Goal: Task Accomplishment & Management: Manage account settings

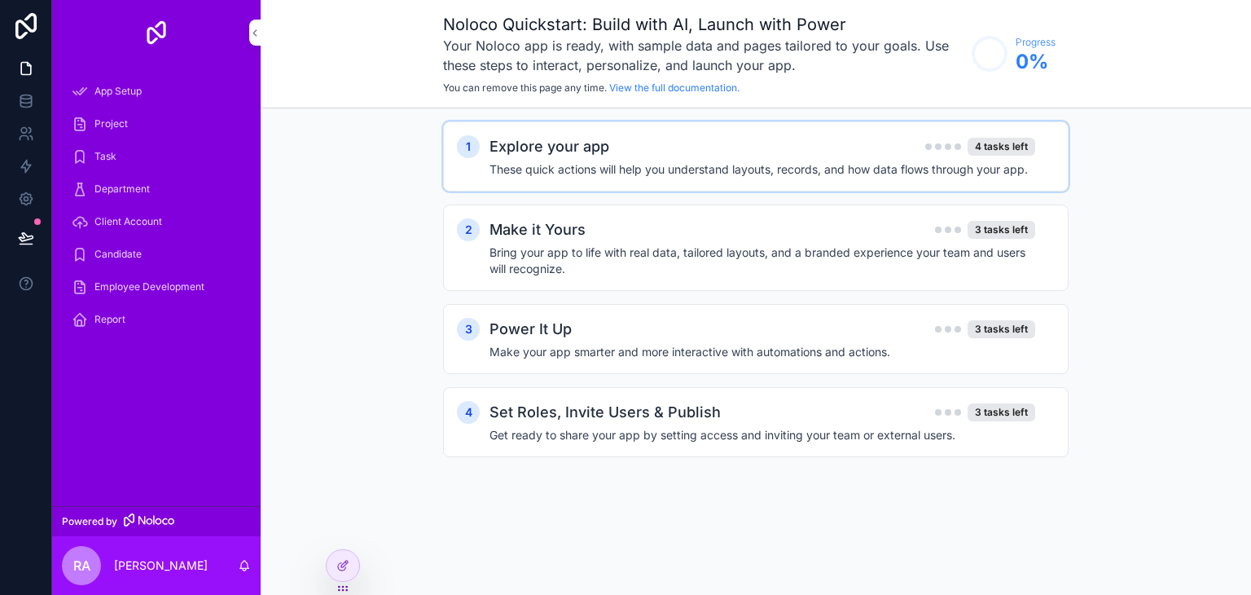
click at [622, 173] on h4 "These quick actions will help you understand layouts, records, and how data flo…" at bounding box center [763, 169] width 546 height 16
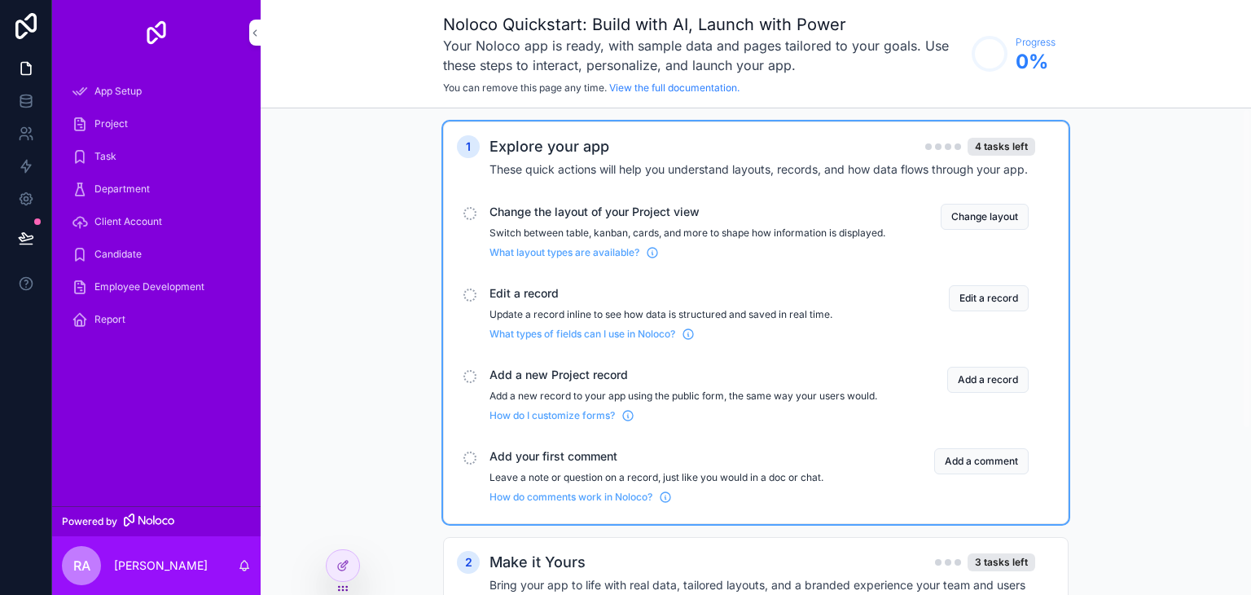
click at [477, 389] on div "Add a new Project record Add a new record to your app using the public form, th…" at bounding box center [756, 394] width 598 height 68
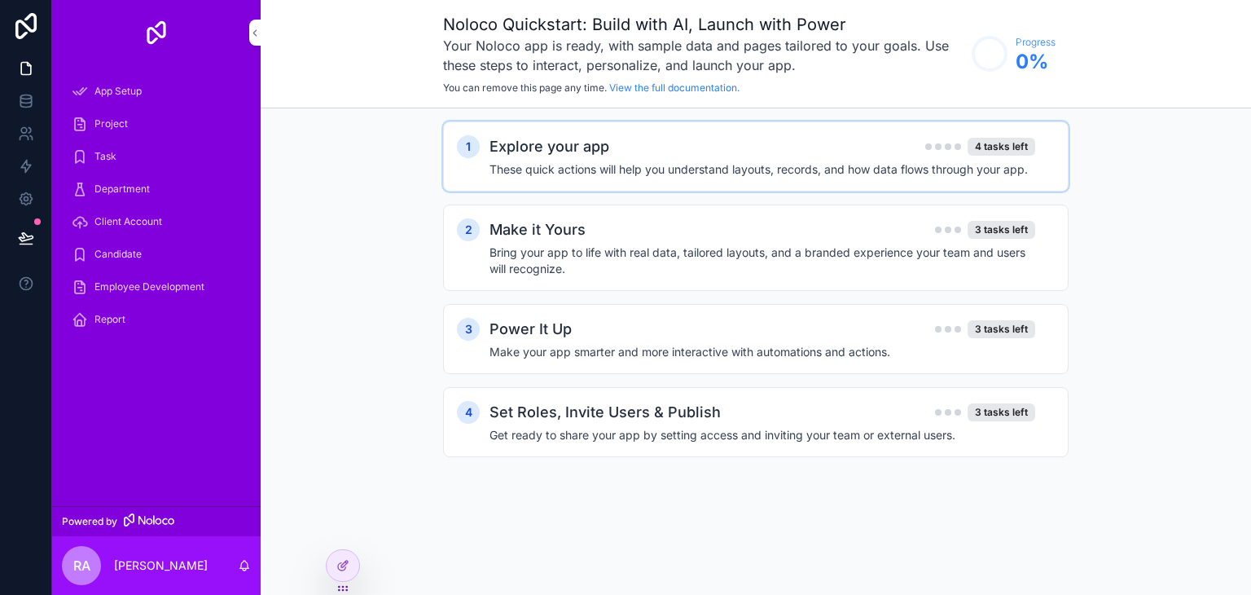
click at [548, 161] on h4 "These quick actions will help you understand layouts, records, and how data flo…" at bounding box center [763, 169] width 546 height 16
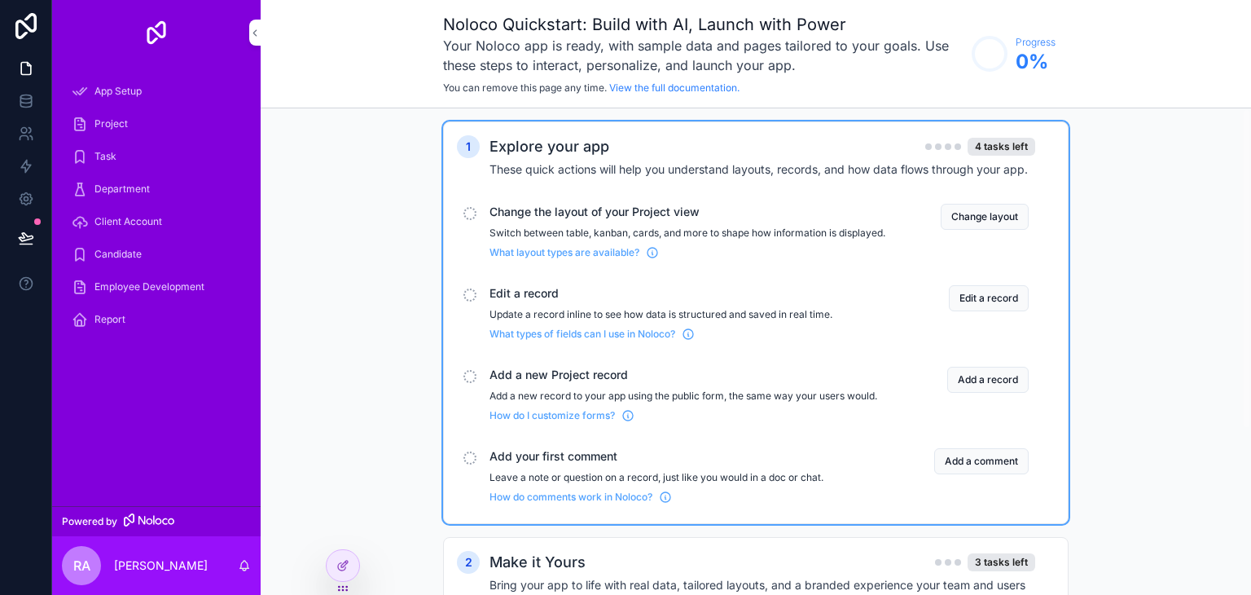
click at [468, 383] on div "scrollable content" at bounding box center [470, 376] width 13 height 13
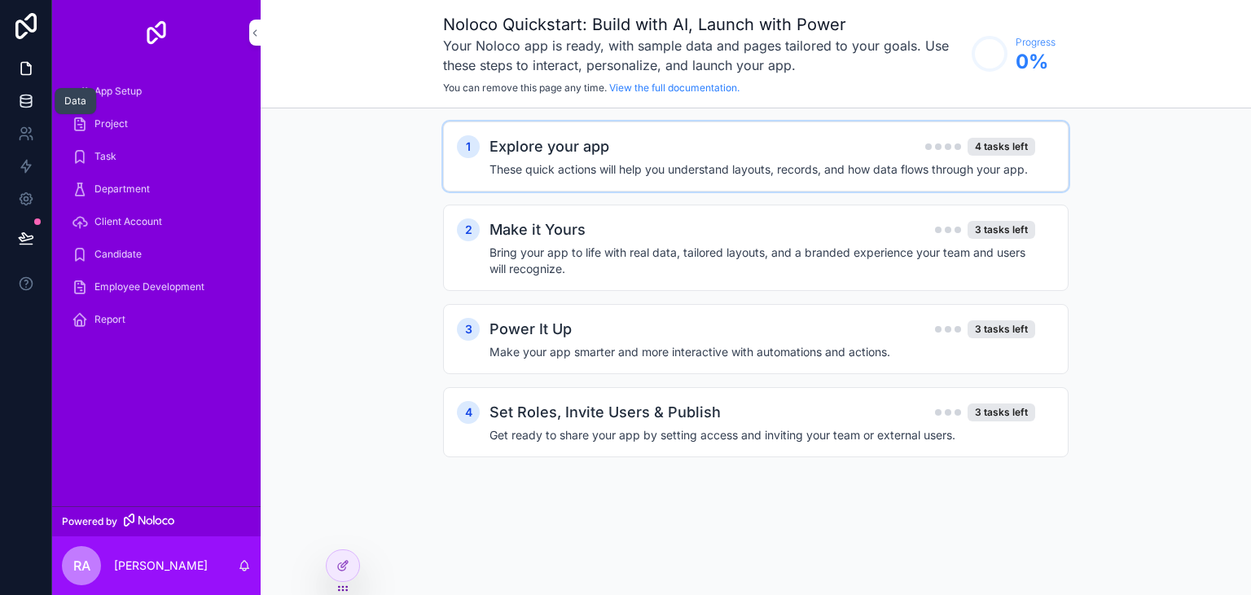
click at [24, 94] on icon at bounding box center [26, 101] width 16 height 16
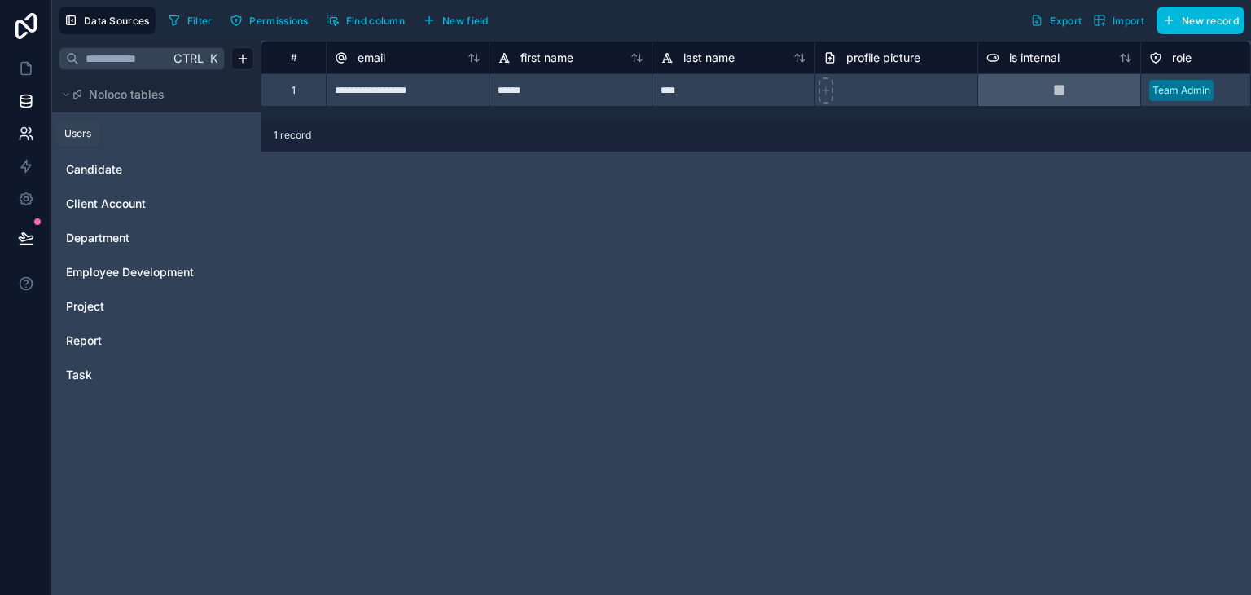
click at [35, 130] on link at bounding box center [25, 133] width 51 height 33
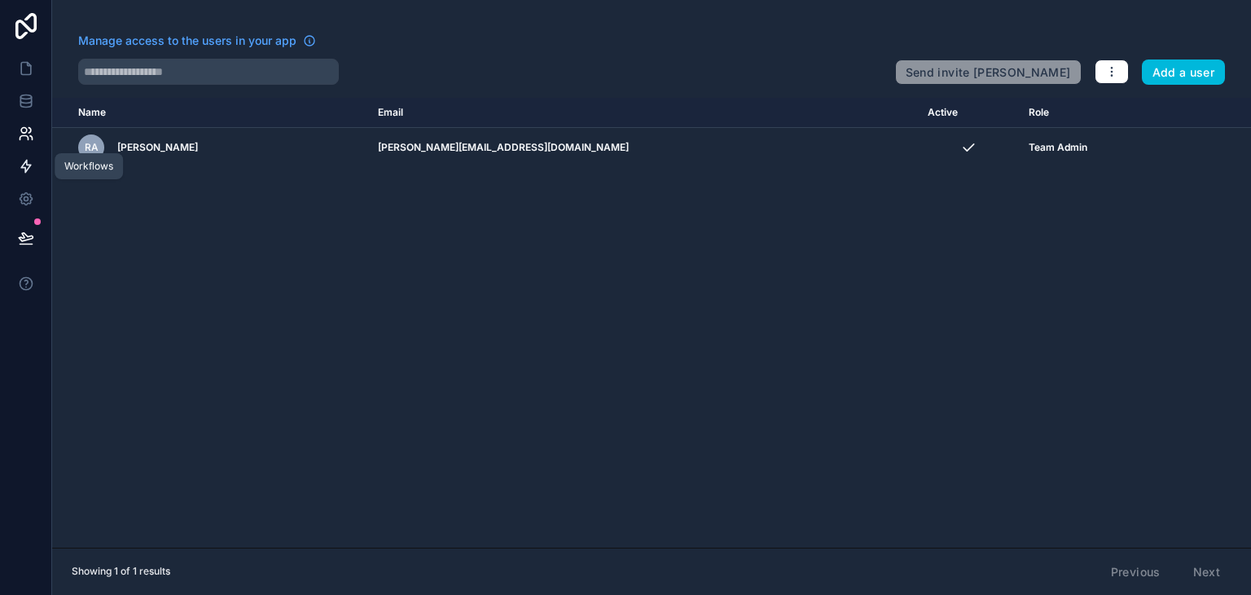
click at [15, 167] on link at bounding box center [25, 166] width 51 height 33
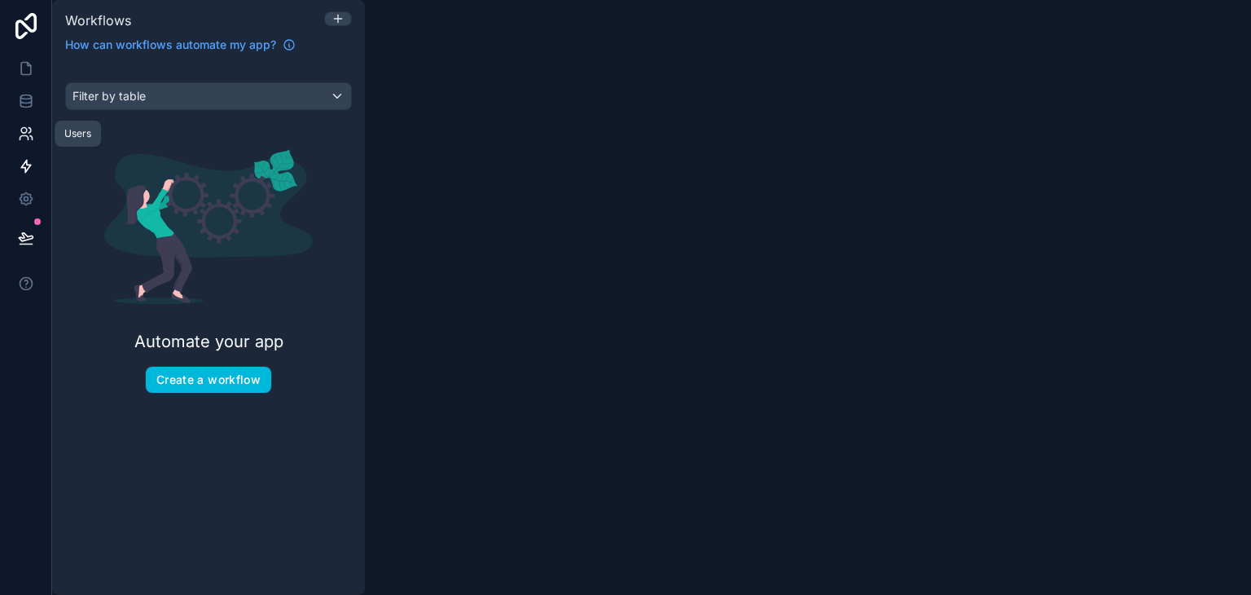
click at [20, 134] on icon at bounding box center [26, 133] width 16 height 16
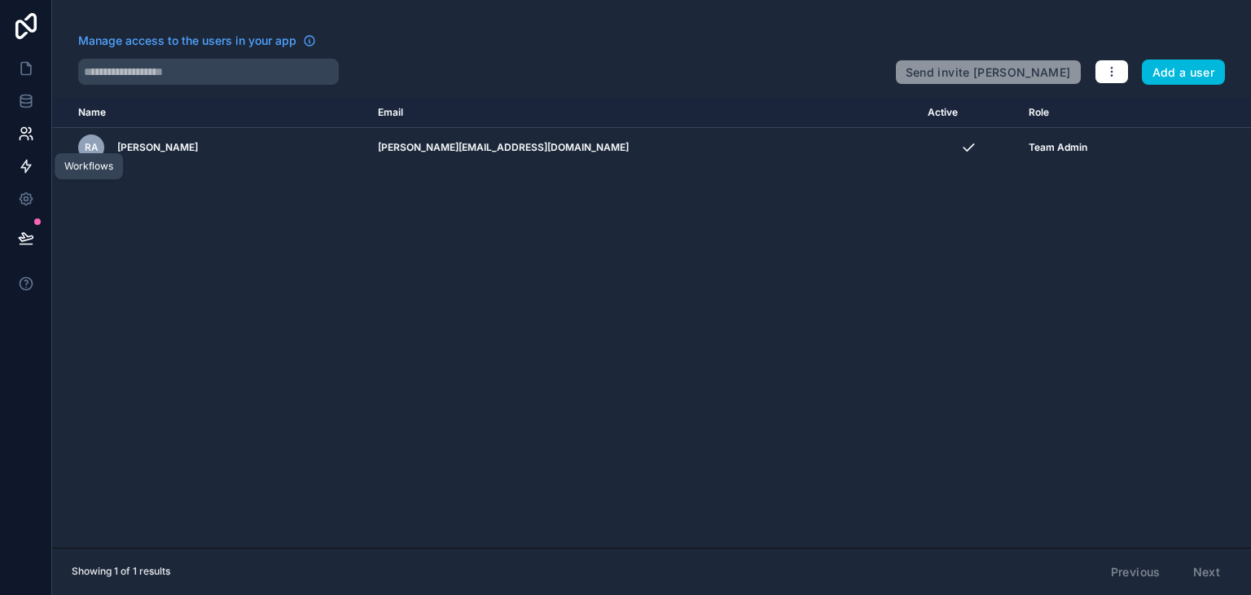
click at [24, 162] on icon at bounding box center [26, 166] width 10 height 12
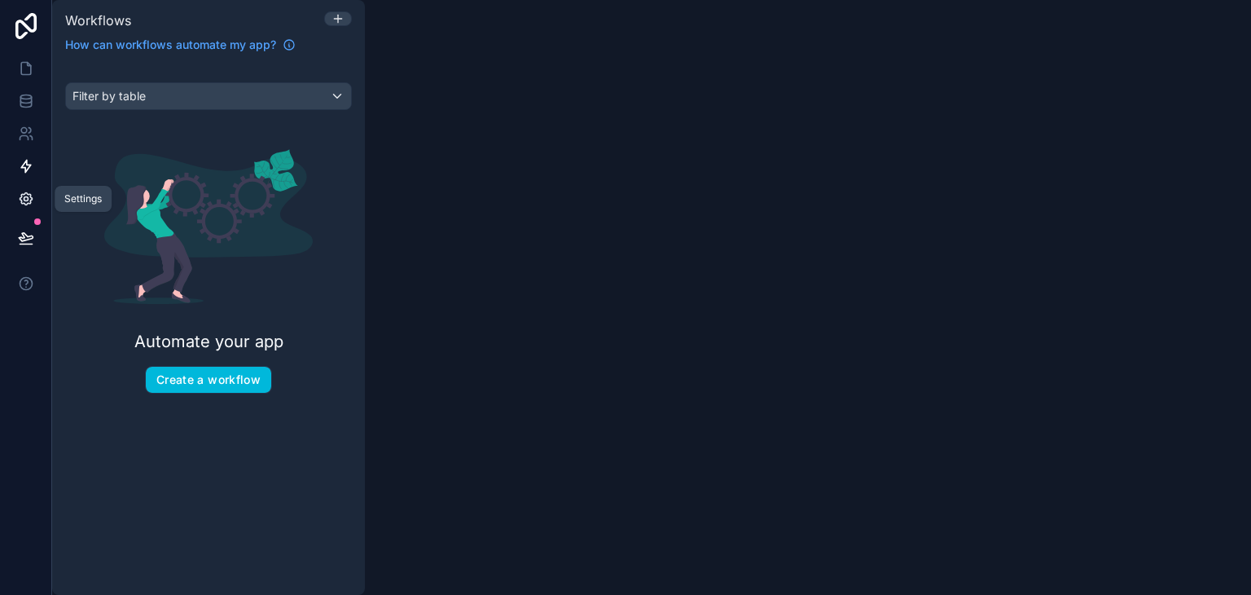
click at [26, 198] on icon at bounding box center [26, 199] width 16 height 16
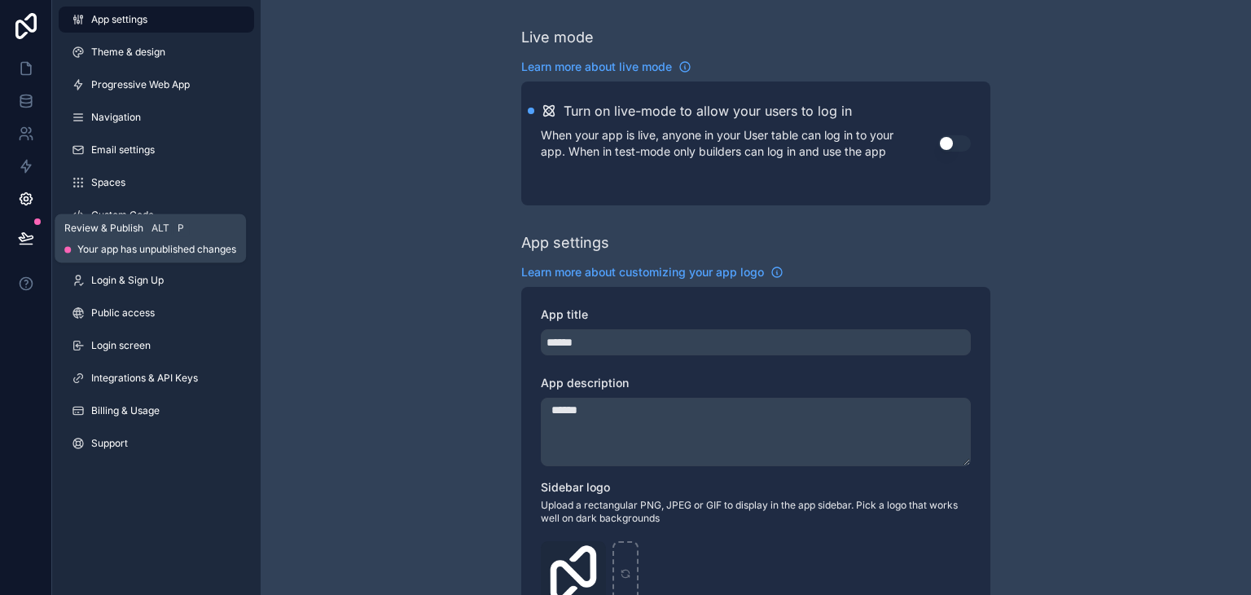
click at [30, 232] on icon at bounding box center [26, 238] width 16 height 16
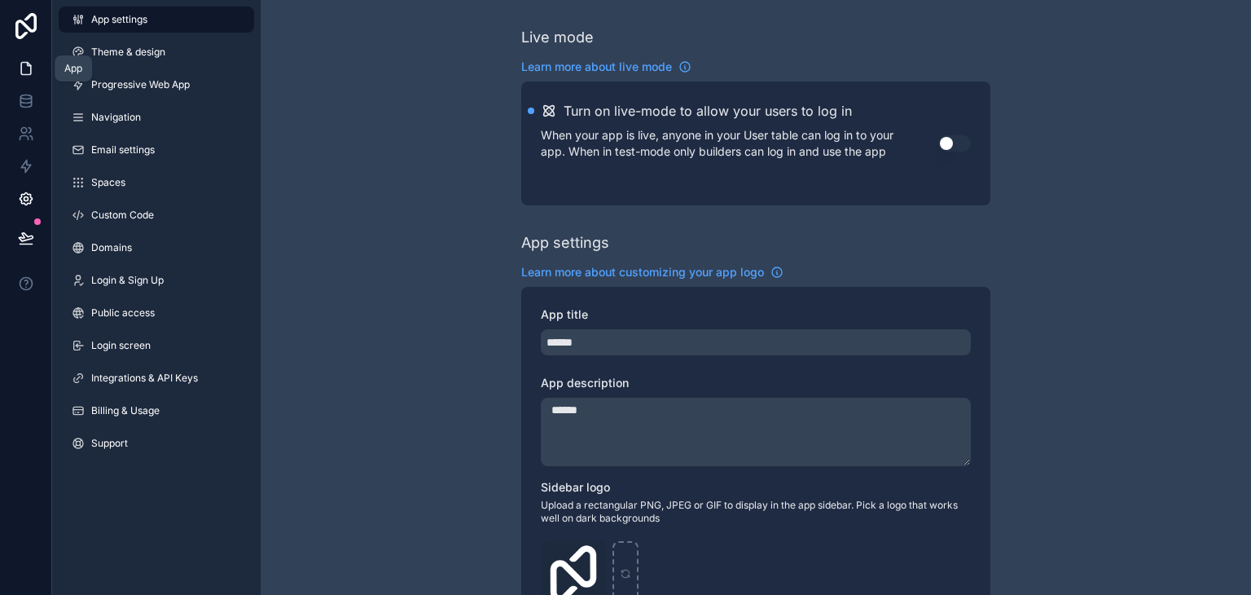
click at [45, 66] on link at bounding box center [25, 68] width 51 height 33
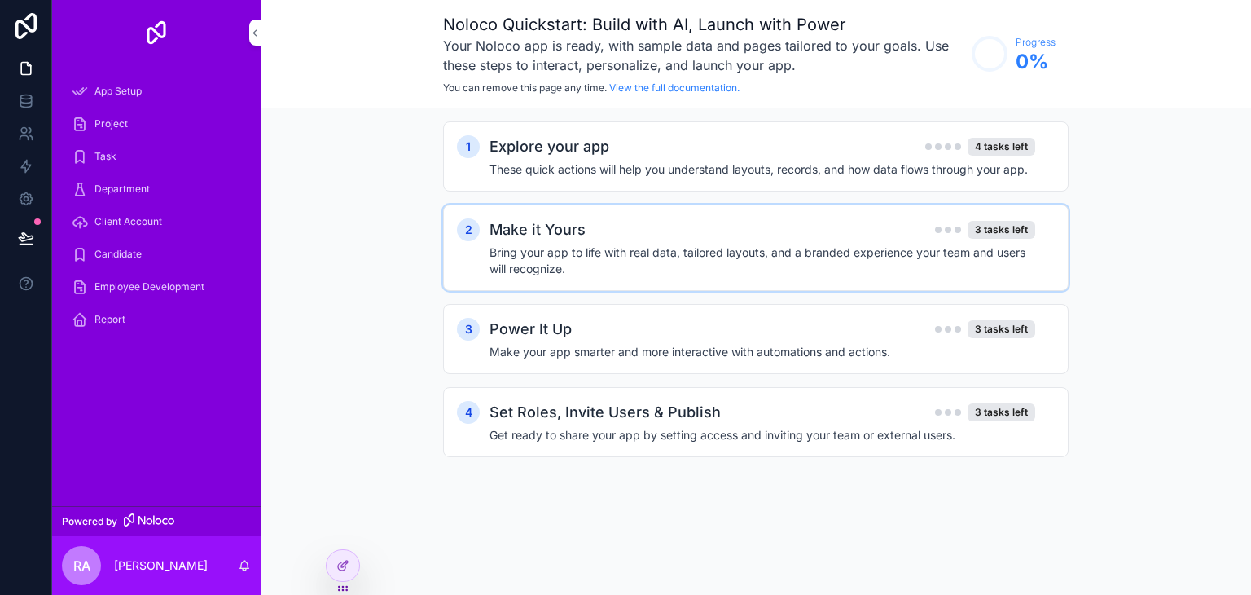
click at [851, 224] on div "Make it Yours 3 tasks left" at bounding box center [763, 229] width 546 height 23
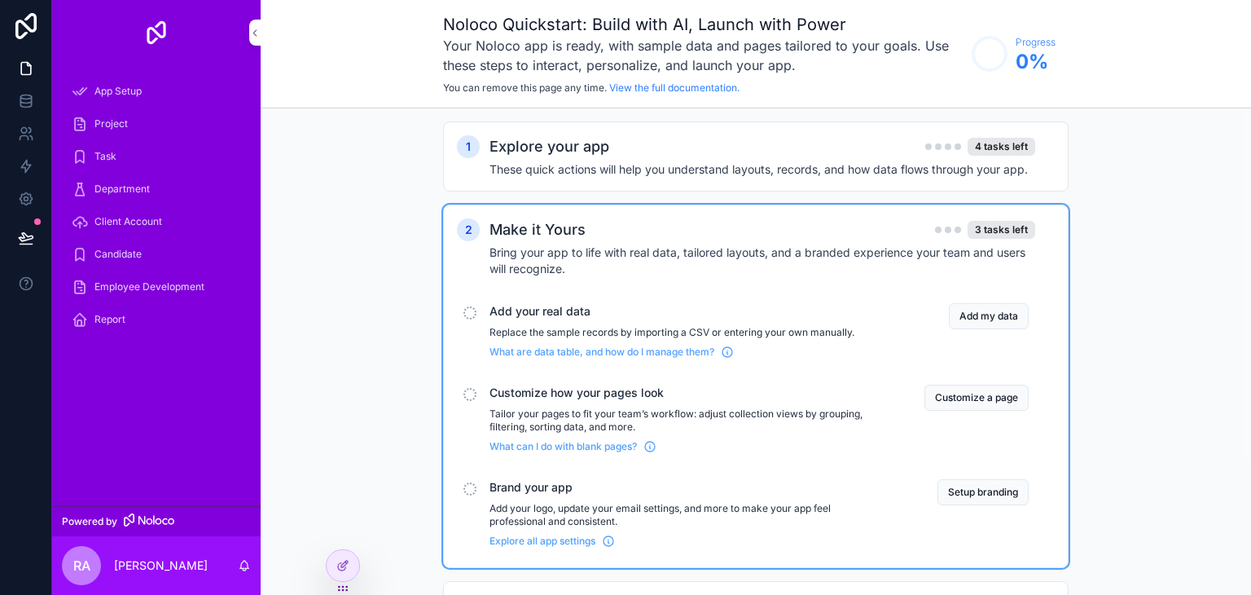
click at [469, 312] on div "scrollable content" at bounding box center [470, 312] width 13 height 13
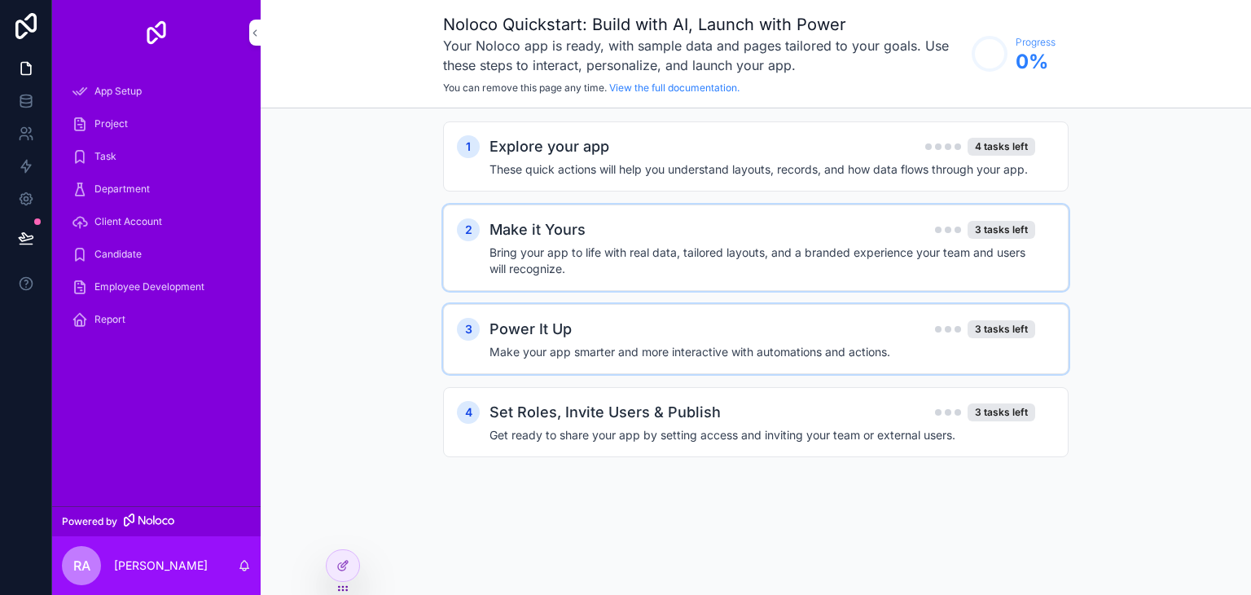
click at [468, 318] on div "3" at bounding box center [468, 329] width 23 height 23
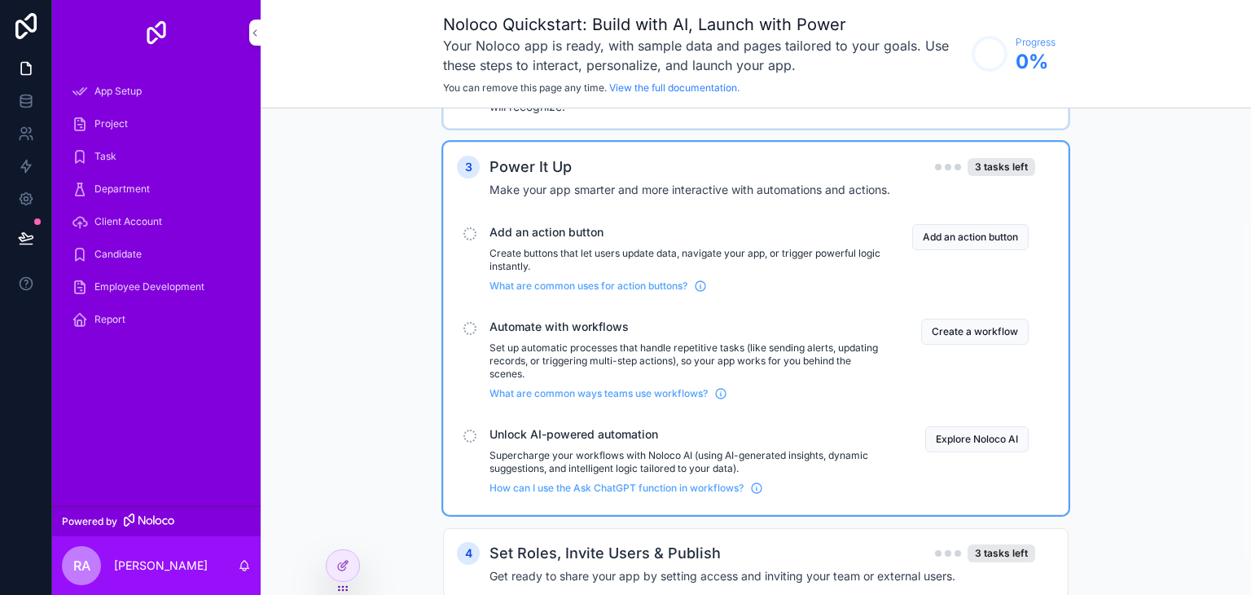
scroll to position [163, 0]
click at [473, 235] on div "scrollable content" at bounding box center [470, 232] width 13 height 13
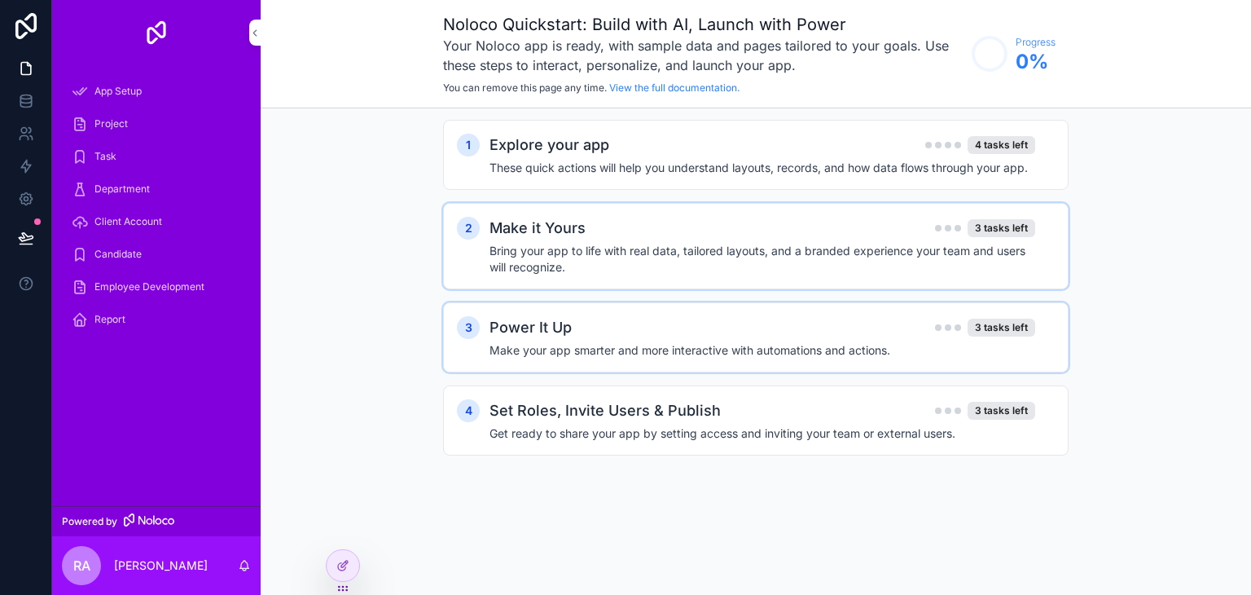
scroll to position [0, 0]
click at [530, 244] on h4 "Bring your app to life with real data, tailored layouts, and a branded experien…" at bounding box center [763, 260] width 546 height 33
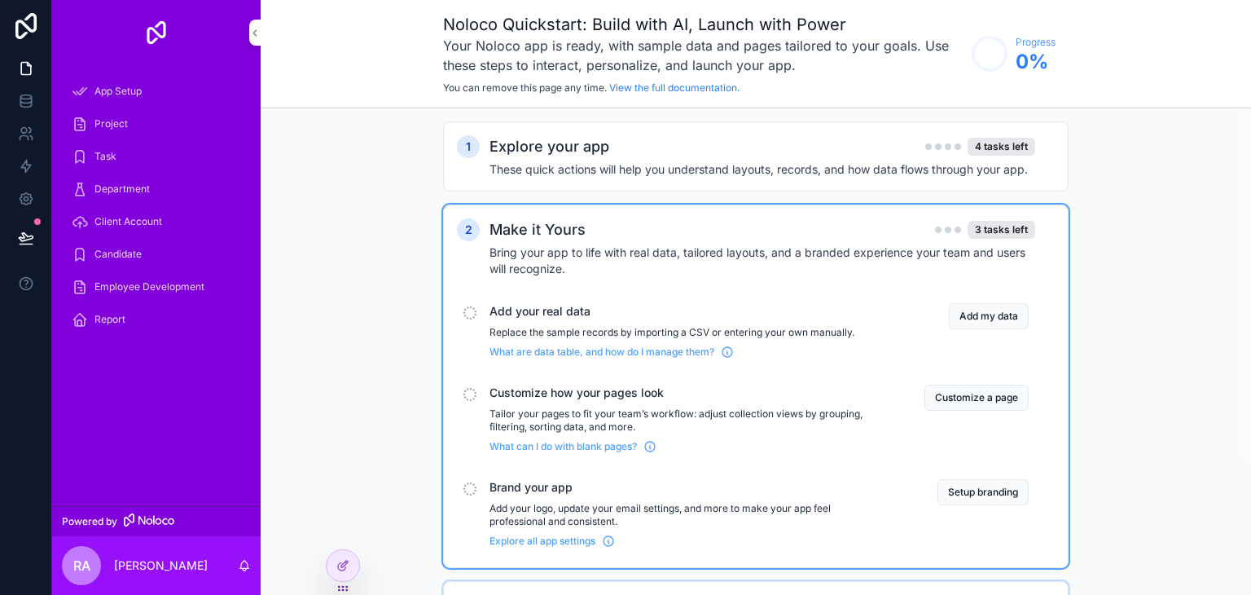
click at [963, 228] on div "3 tasks left" at bounding box center [985, 230] width 100 height 18
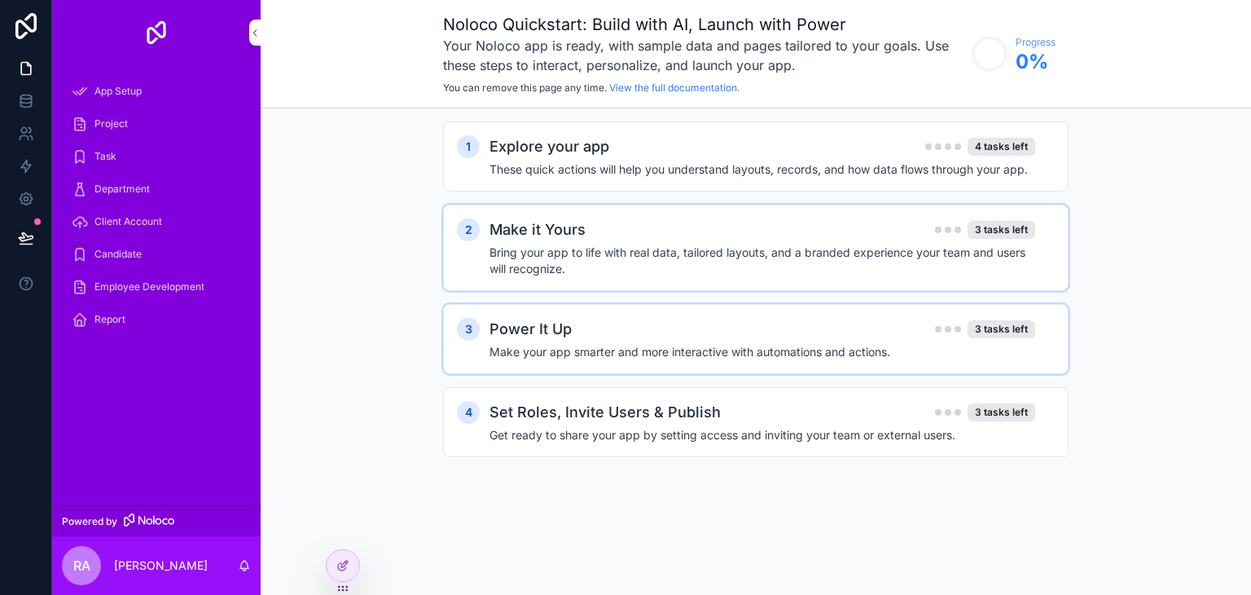
click at [963, 228] on div "3 tasks left" at bounding box center [985, 230] width 100 height 18
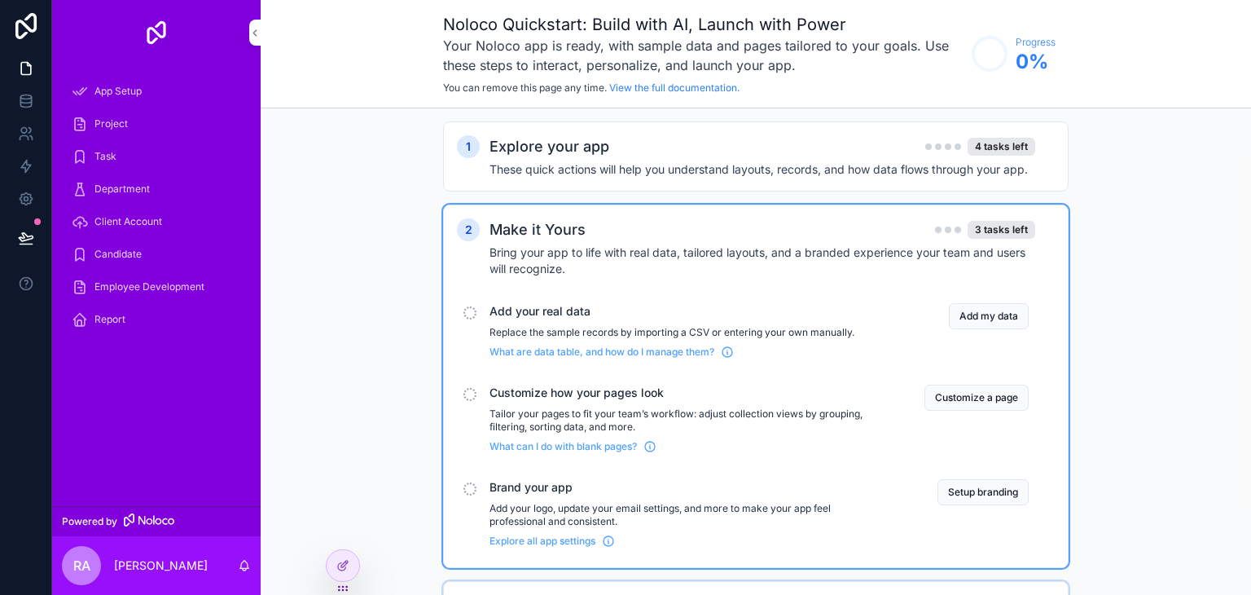
scroll to position [183, 0]
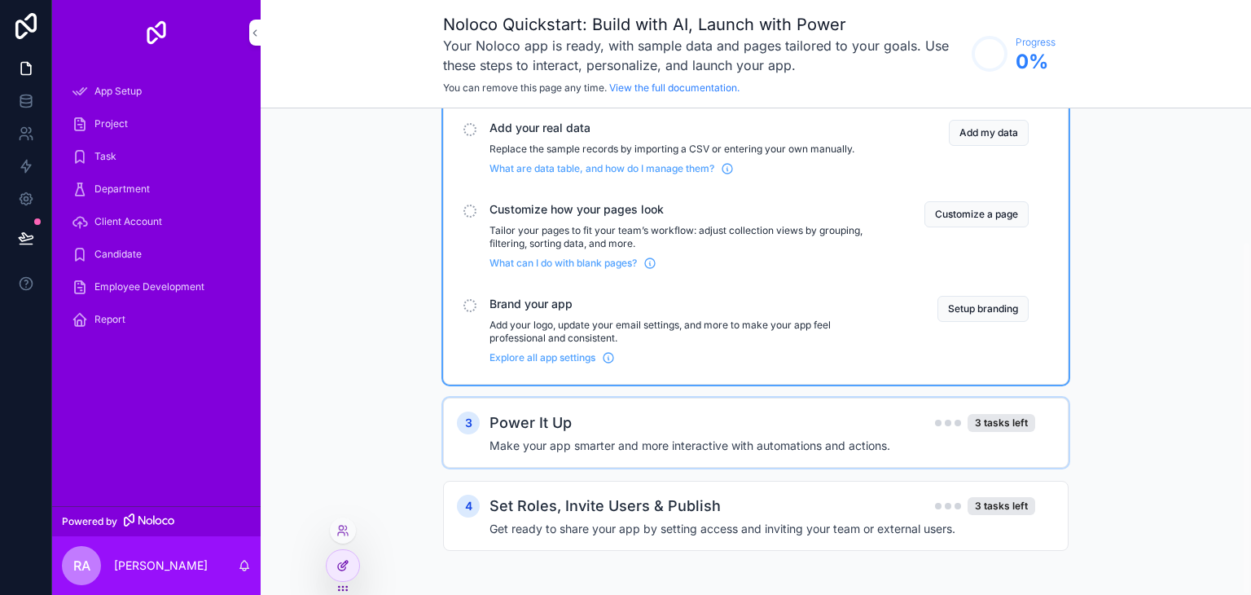
click at [343, 566] on icon at bounding box center [342, 565] width 13 height 13
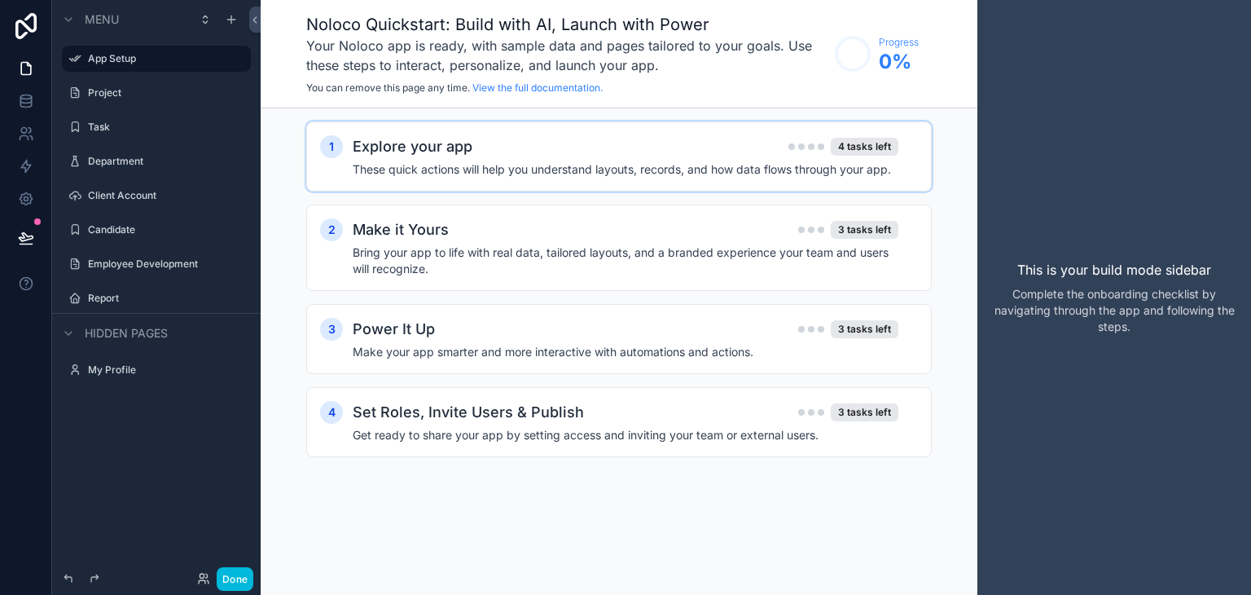
click at [402, 164] on h4 "These quick actions will help you understand layouts, records, and how data flo…" at bounding box center [626, 169] width 546 height 16
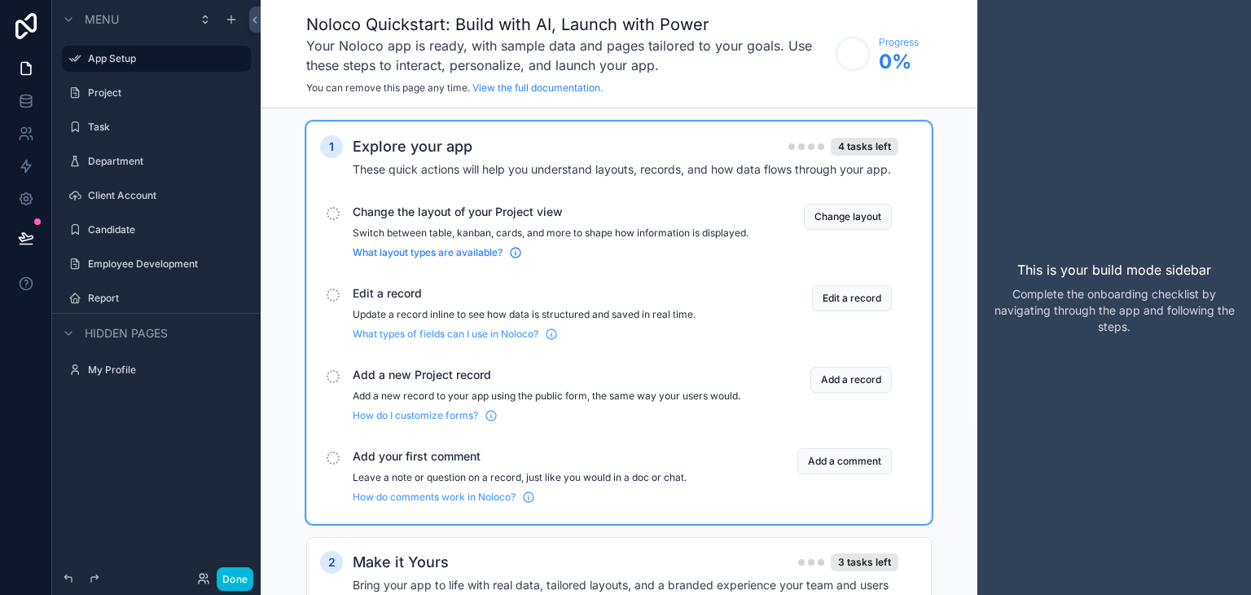
click at [358, 259] on span "What layout types are available?" at bounding box center [428, 252] width 150 height 13
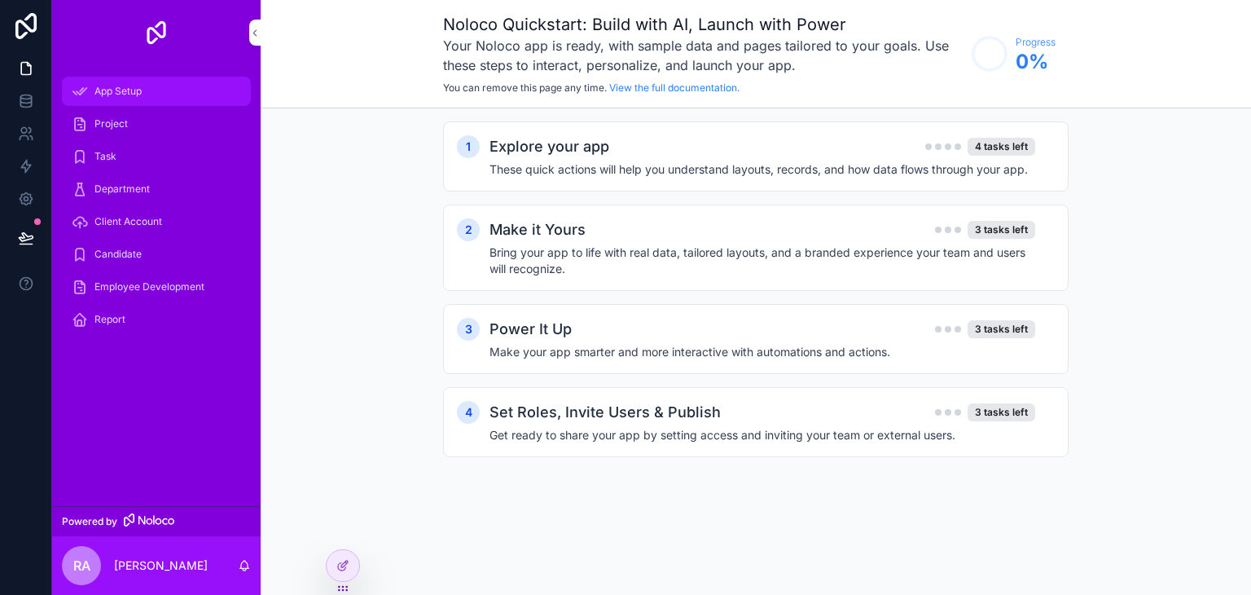
click at [199, 93] on div "App Setup" at bounding box center [156, 91] width 169 height 26
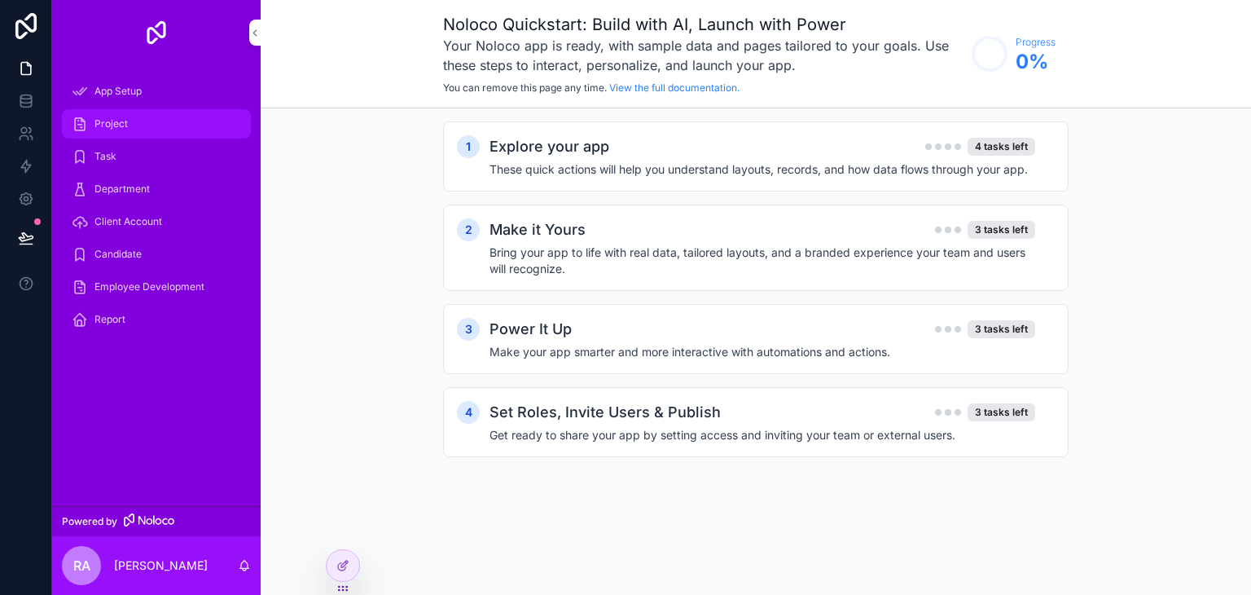
click at [189, 134] on div "Project" at bounding box center [156, 124] width 169 height 26
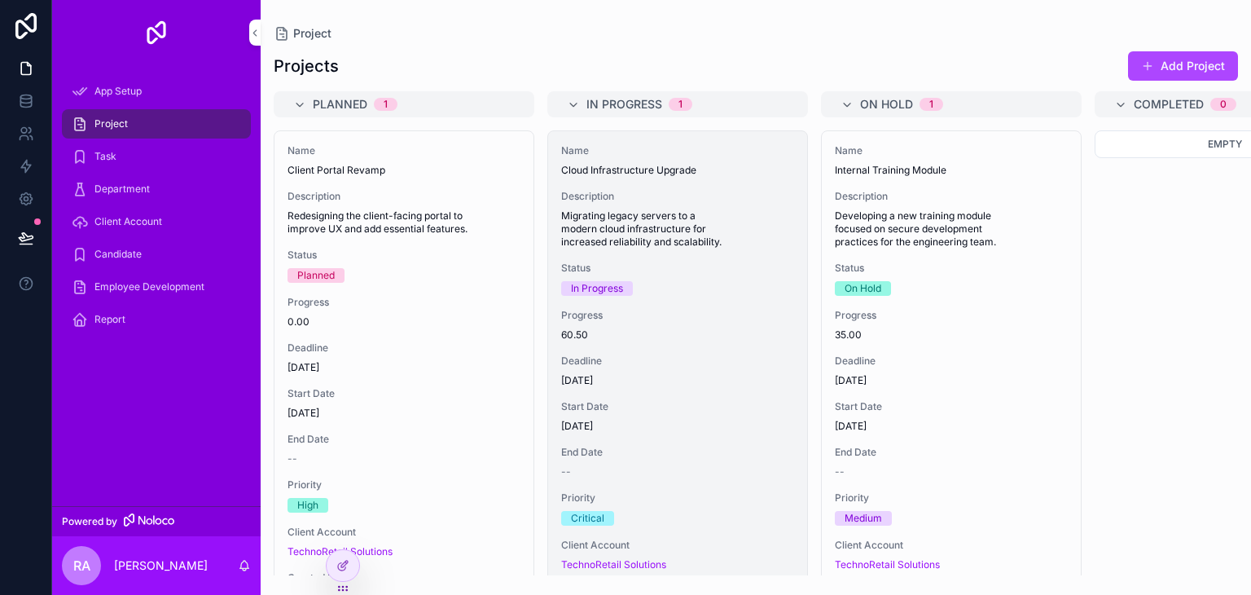
scroll to position [80, 0]
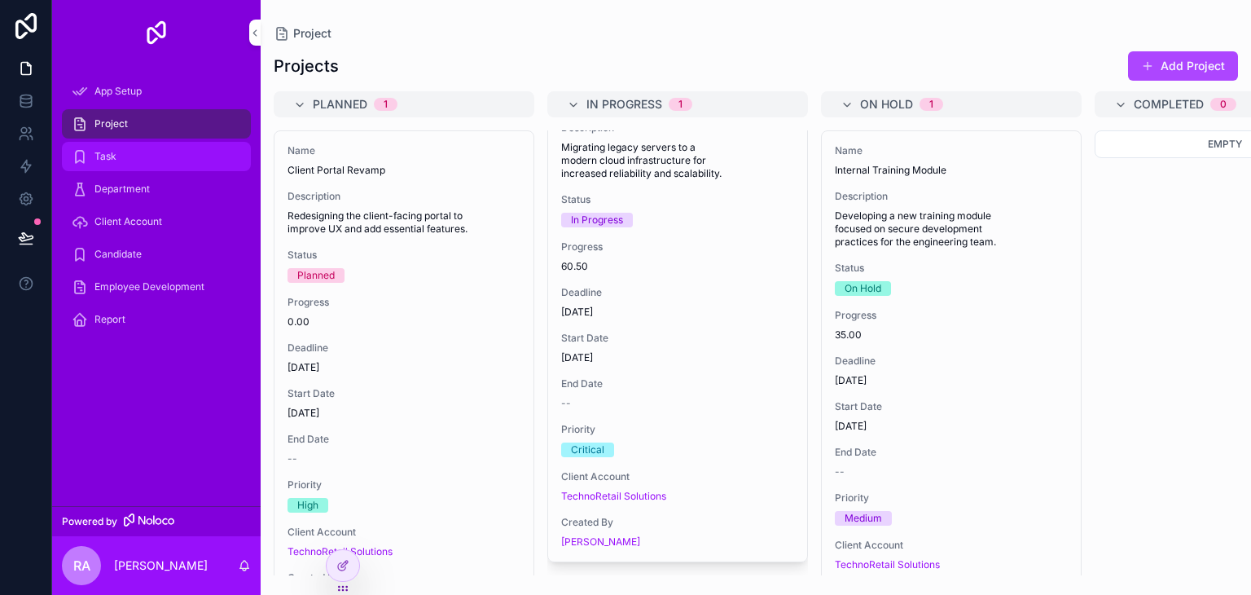
click at [138, 164] on div "Task" at bounding box center [156, 156] width 169 height 26
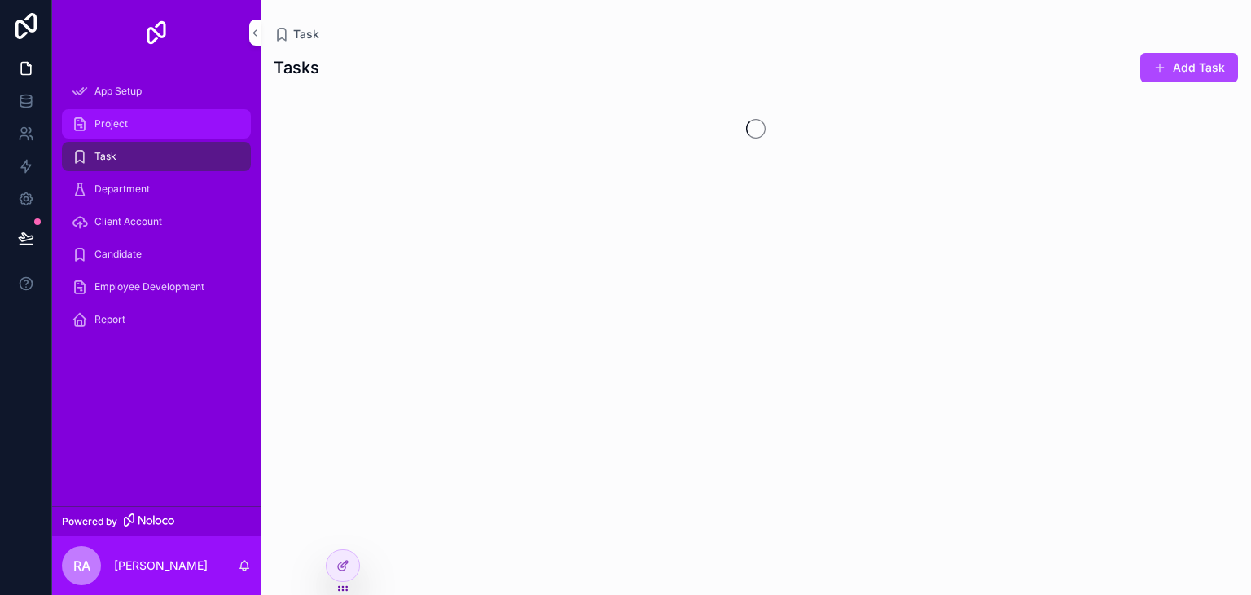
click at [171, 120] on div "Project" at bounding box center [156, 124] width 169 height 26
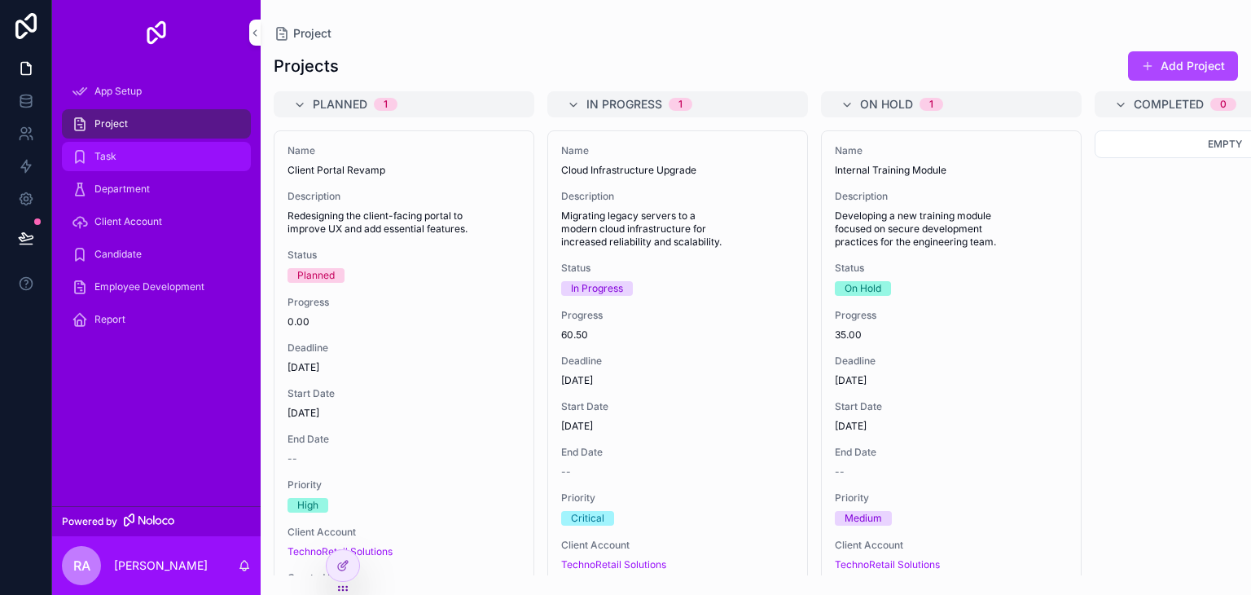
click at [93, 143] on div "Task" at bounding box center [156, 156] width 169 height 26
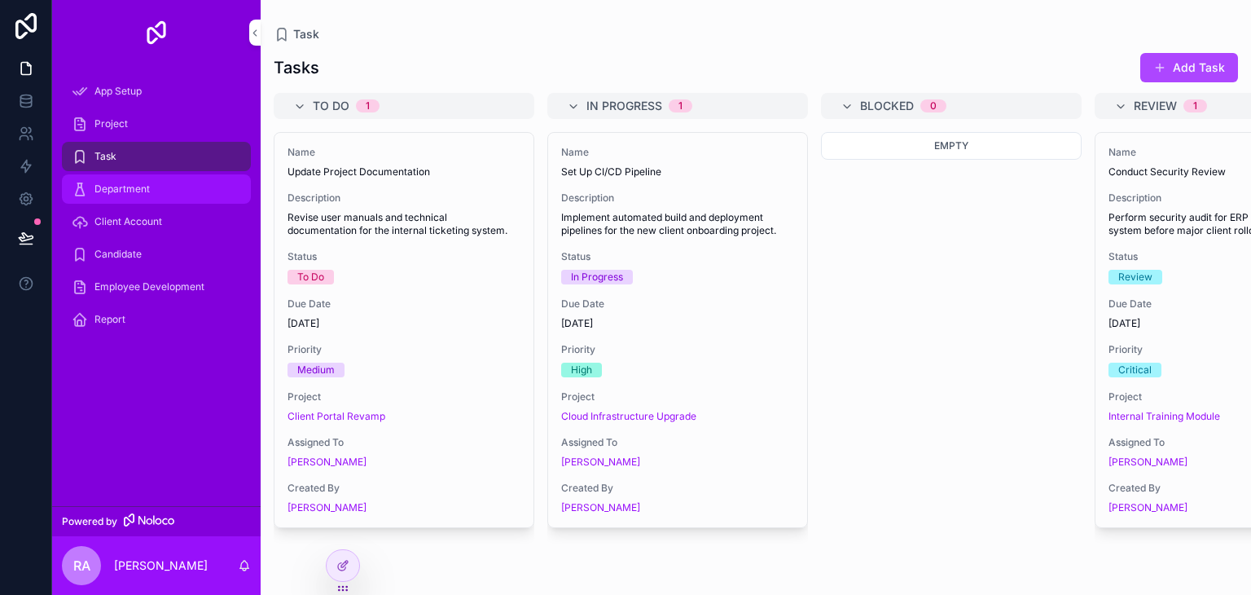
click at [174, 181] on div "Department" at bounding box center [156, 189] width 169 height 26
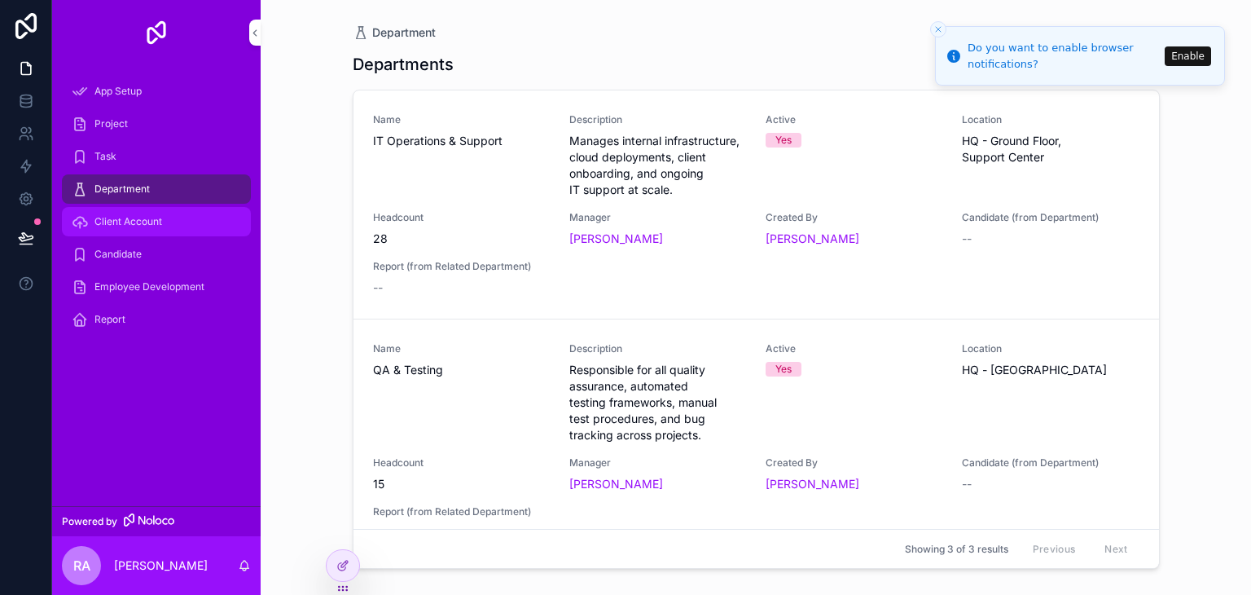
click at [165, 213] on div "Client Account" at bounding box center [156, 222] width 169 height 26
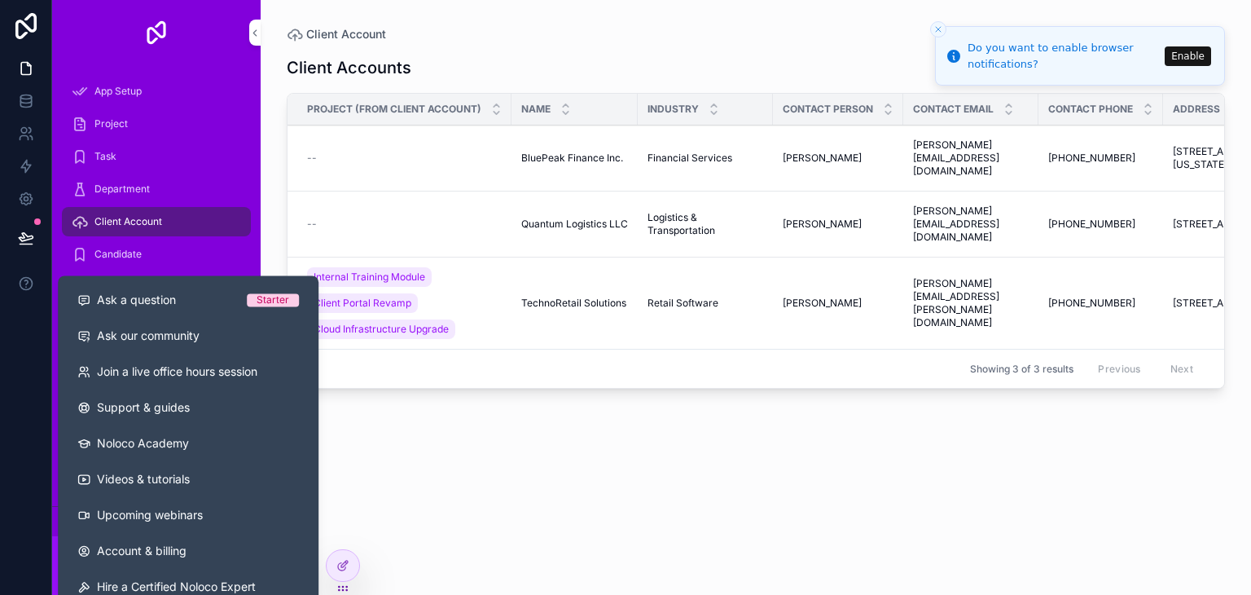
click at [385, 439] on div "Client Accounts Add Client Account Project (from Client Account) Name Industry …" at bounding box center [756, 308] width 939 height 533
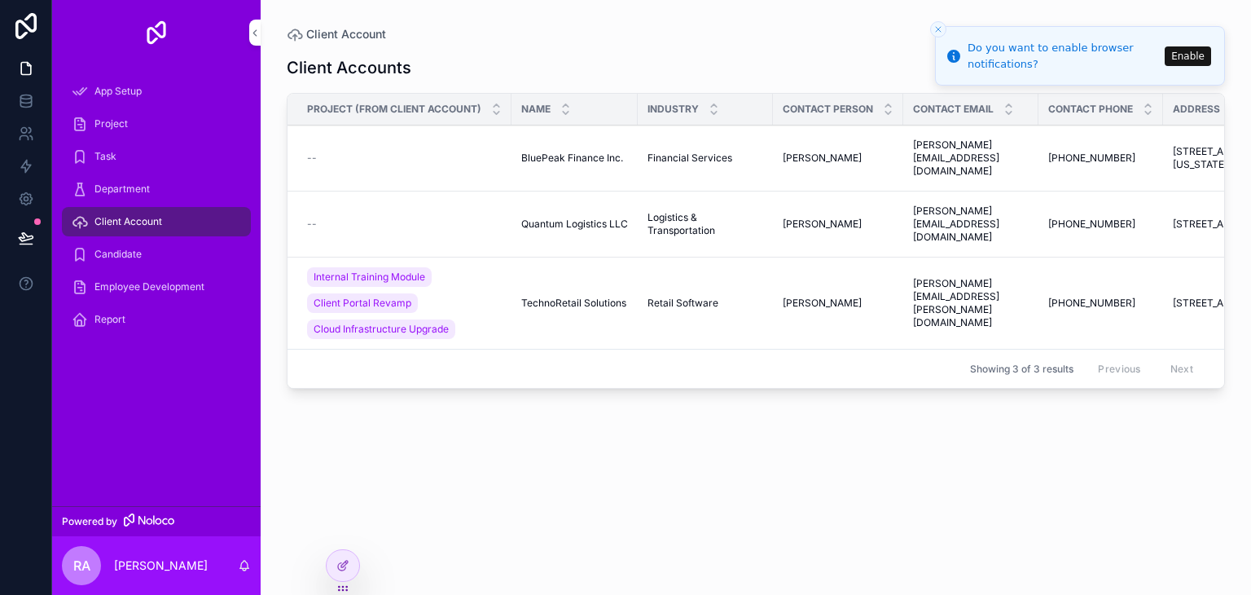
click at [90, 570] on span "rA" at bounding box center [81, 566] width 17 height 20
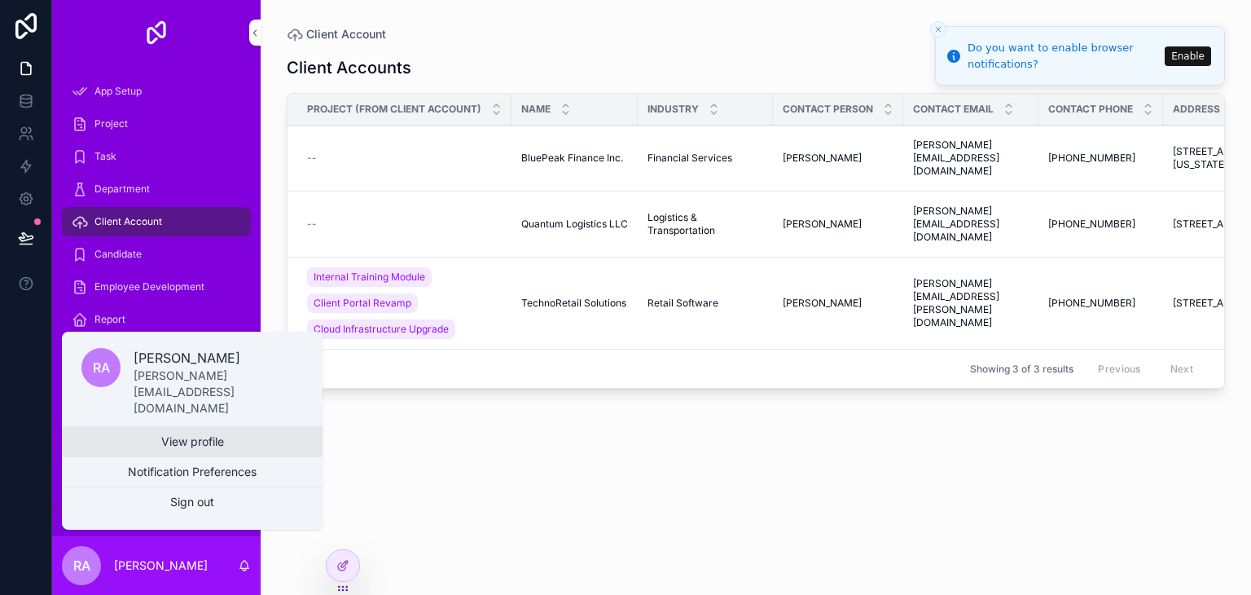
click at [146, 437] on link "View profile" at bounding box center [192, 441] width 261 height 29
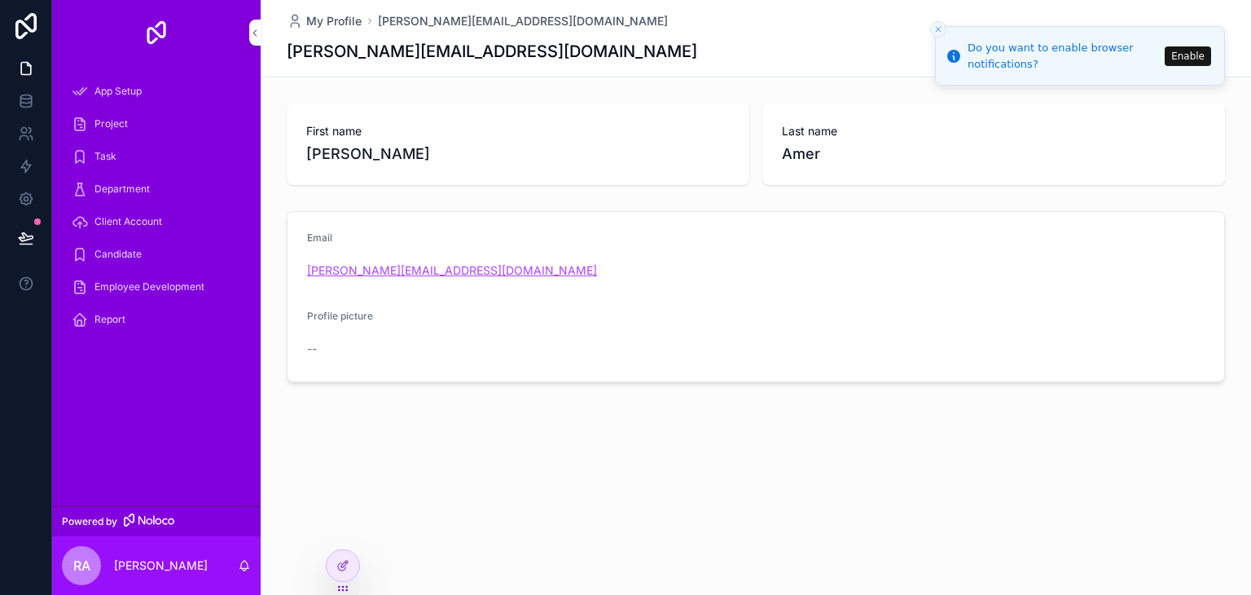
click at [354, 270] on link "[PERSON_NAME][EMAIL_ADDRESS][DOMAIN_NAME]" at bounding box center [452, 270] width 290 height 16
click at [939, 27] on icon "Close toast" at bounding box center [939, 29] width 10 height 10
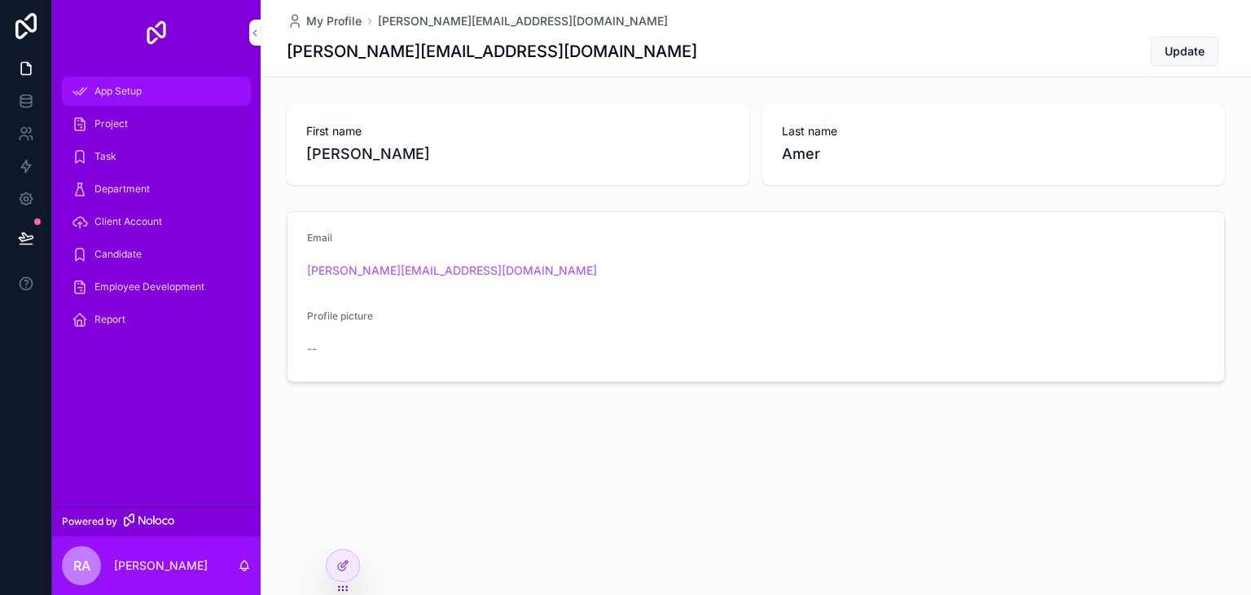
click at [96, 103] on div "App Setup" at bounding box center [156, 91] width 169 height 26
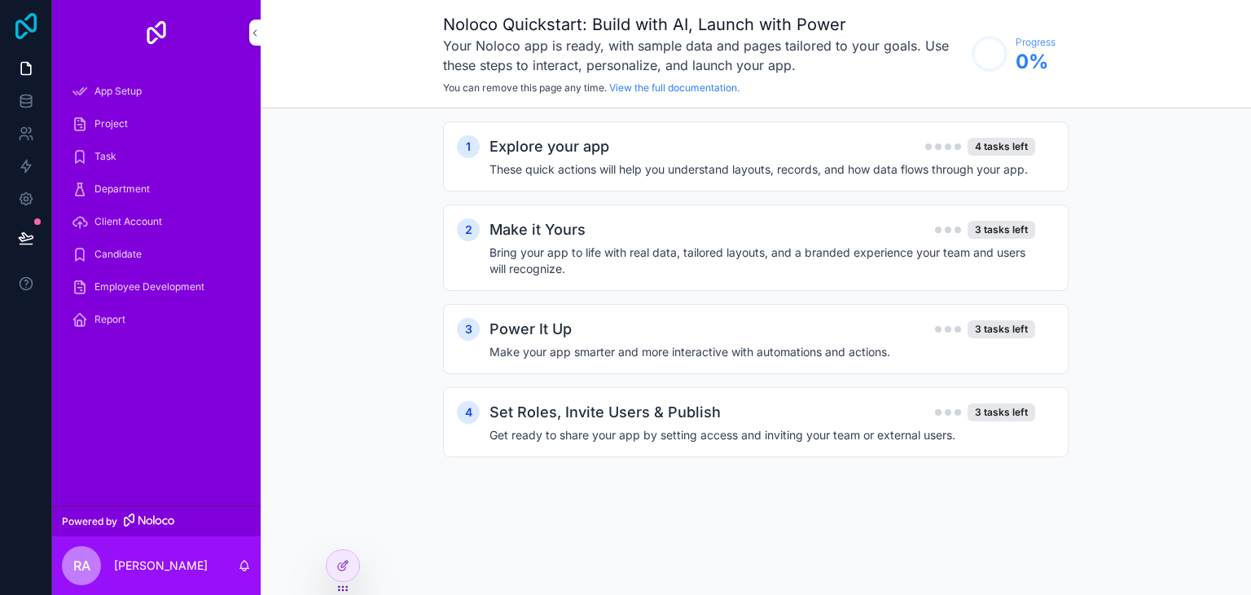
click at [33, 33] on icon at bounding box center [26, 26] width 33 height 26
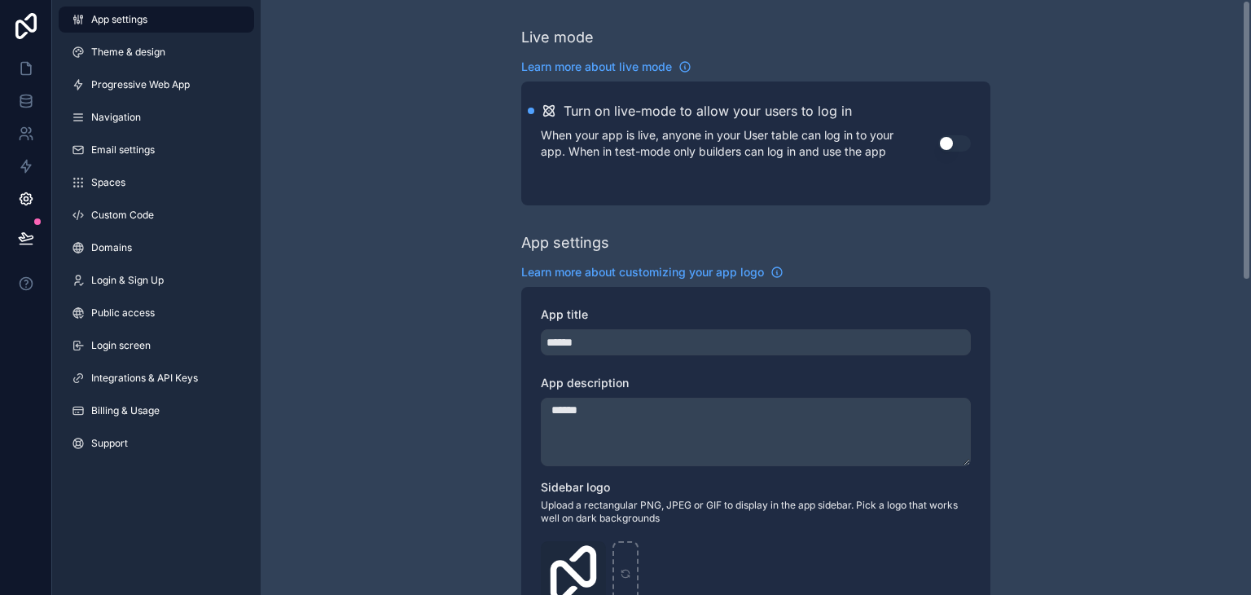
click at [629, 404] on textarea "******" at bounding box center [756, 432] width 430 height 68
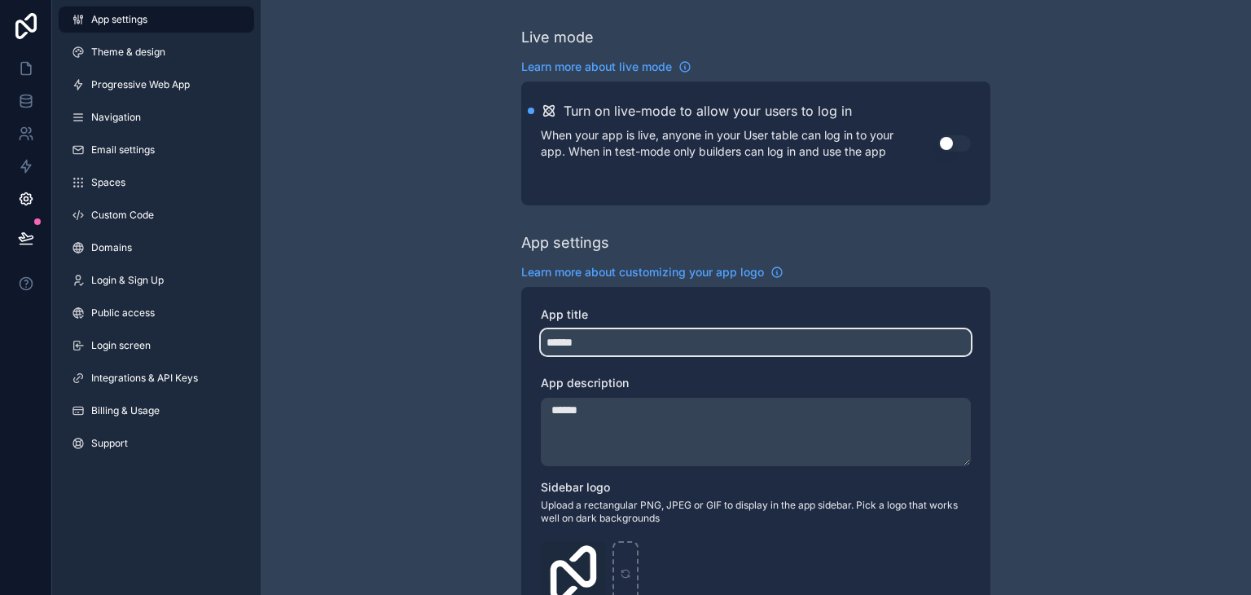
drag, startPoint x: 585, startPoint y: 345, endPoint x: 536, endPoint y: 351, distance: 49.2
click at [536, 351] on div "App title ****** App description ****** Sidebar logo Upload a rectangular PNG, …" at bounding box center [755, 595] width 469 height 616
type input "******"
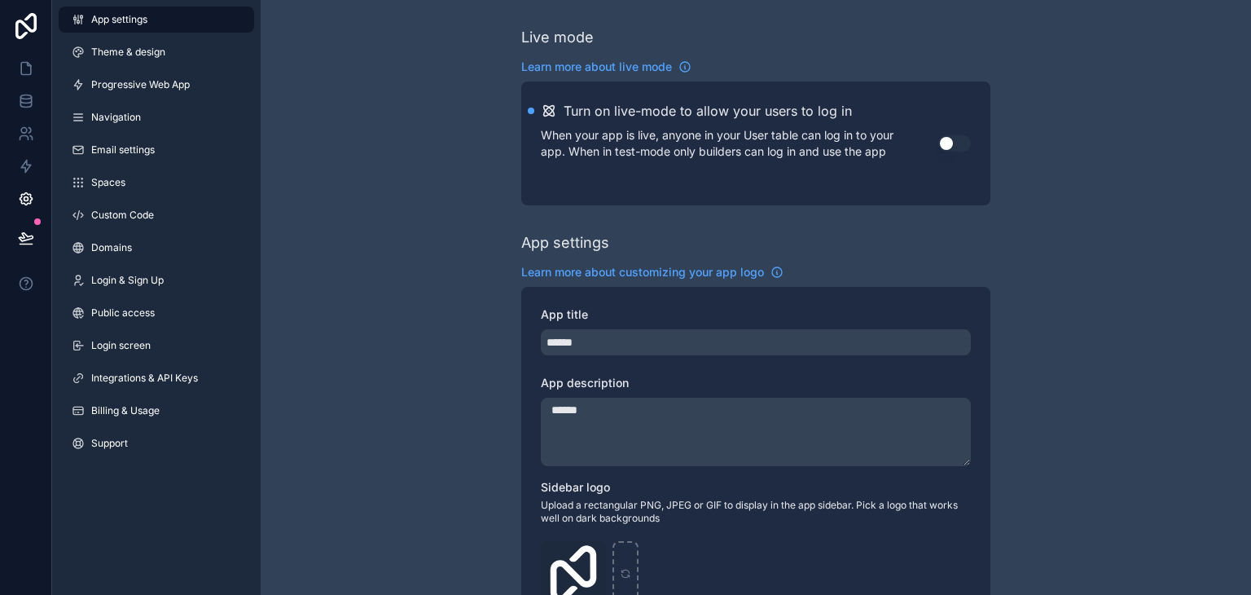
drag, startPoint x: 583, startPoint y: 417, endPoint x: 550, endPoint y: 418, distance: 33.4
click at [550, 418] on textarea "******" at bounding box center [756, 432] width 430 height 68
type textarea "**********"
click at [10, 59] on link at bounding box center [25, 68] width 51 height 33
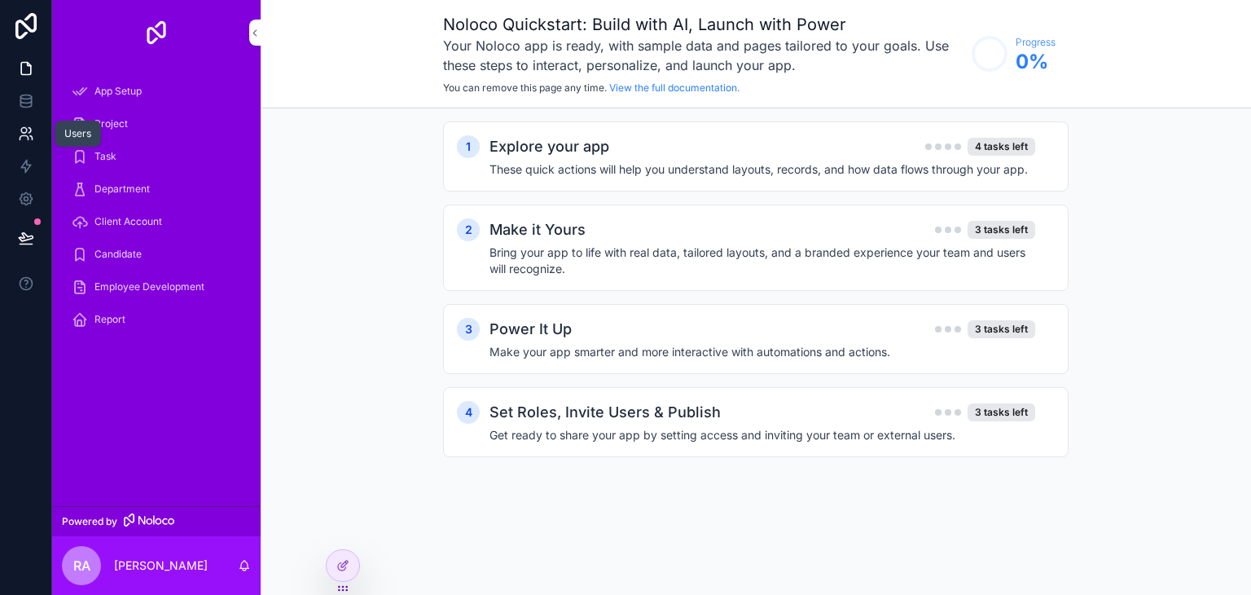
click at [35, 129] on link at bounding box center [25, 133] width 51 height 33
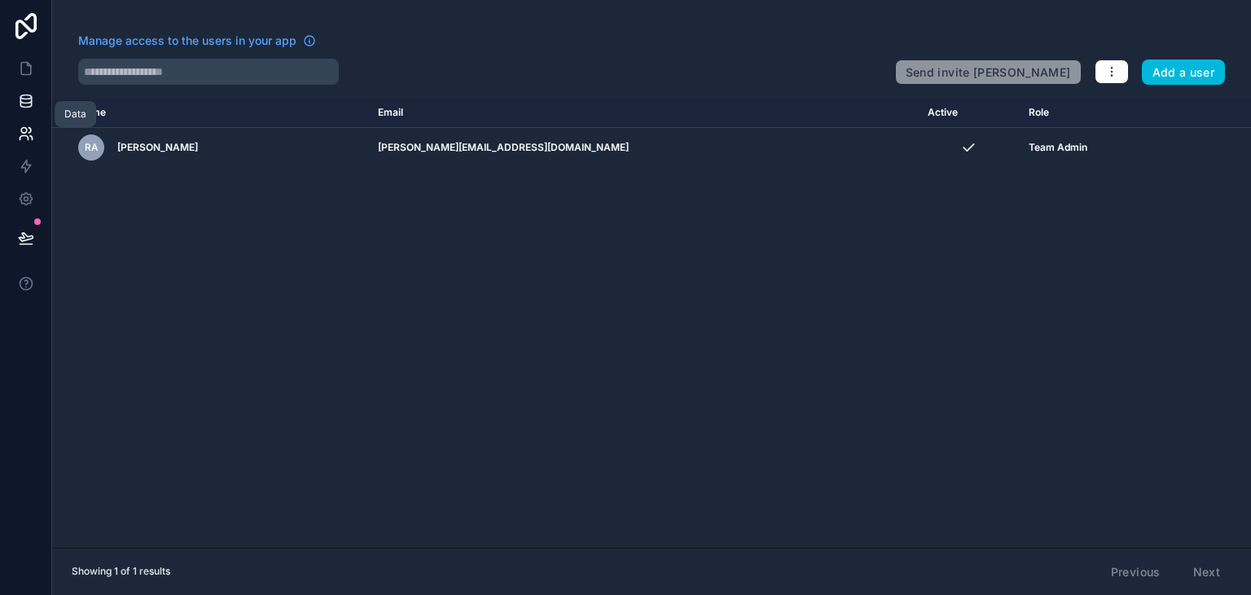
click at [23, 93] on icon at bounding box center [26, 101] width 16 height 16
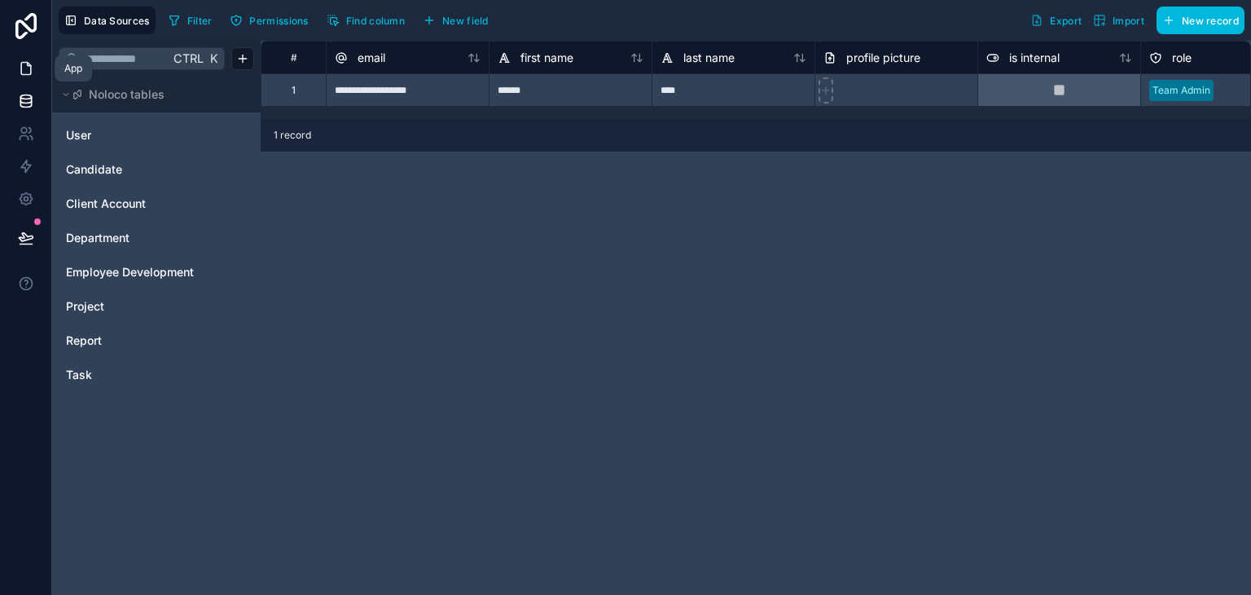
click at [20, 76] on icon at bounding box center [26, 68] width 16 height 16
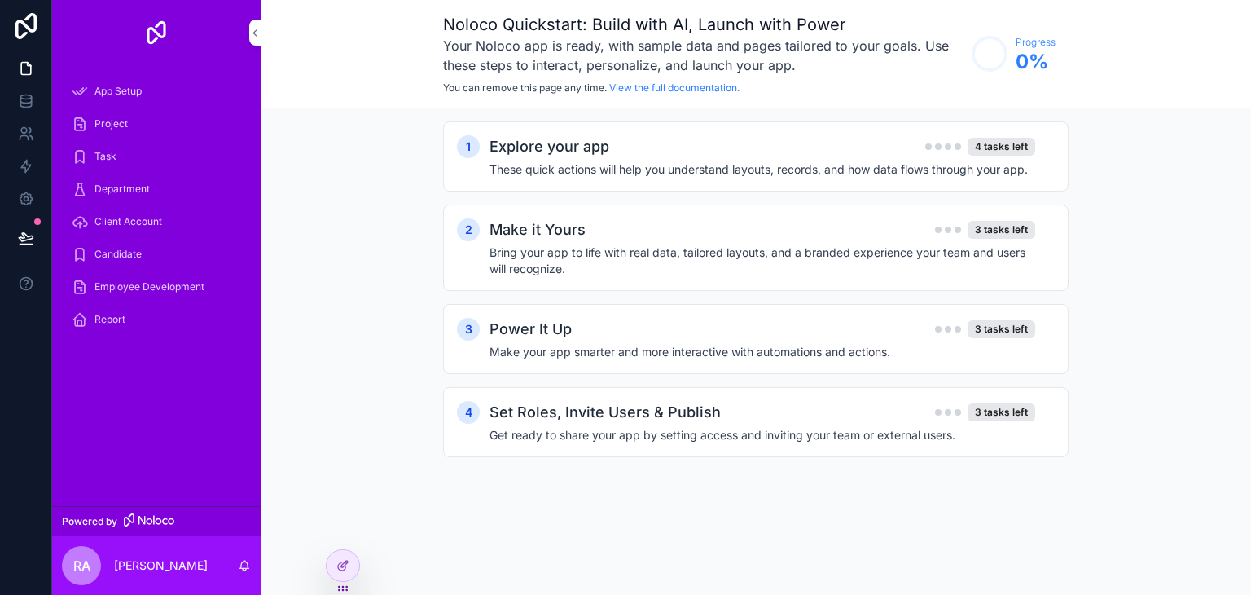
click at [160, 569] on p "[PERSON_NAME]" at bounding box center [161, 565] width 94 height 16
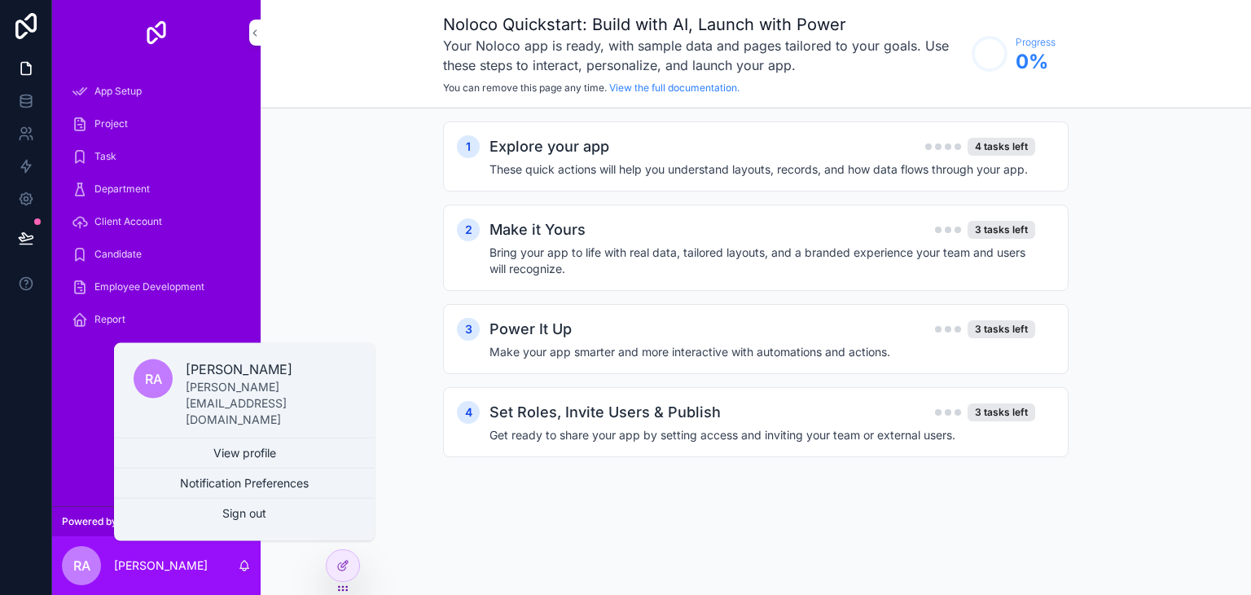
click at [150, 389] on span "rA" at bounding box center [153, 379] width 17 height 20
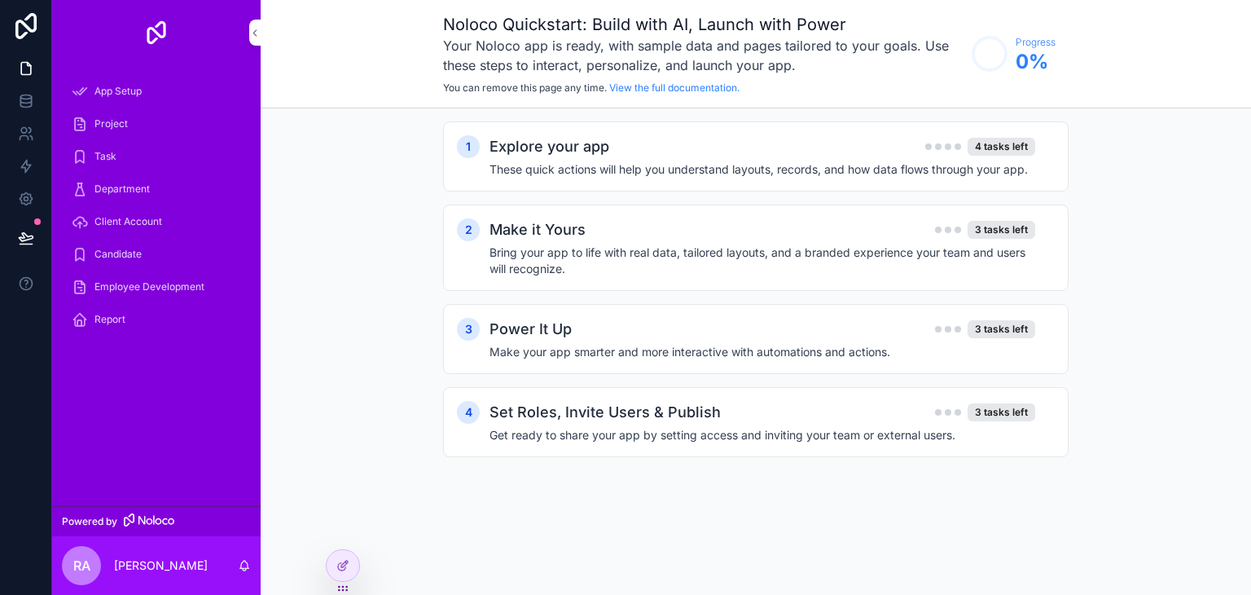
click at [90, 560] on div "rA" at bounding box center [81, 565] width 39 height 39
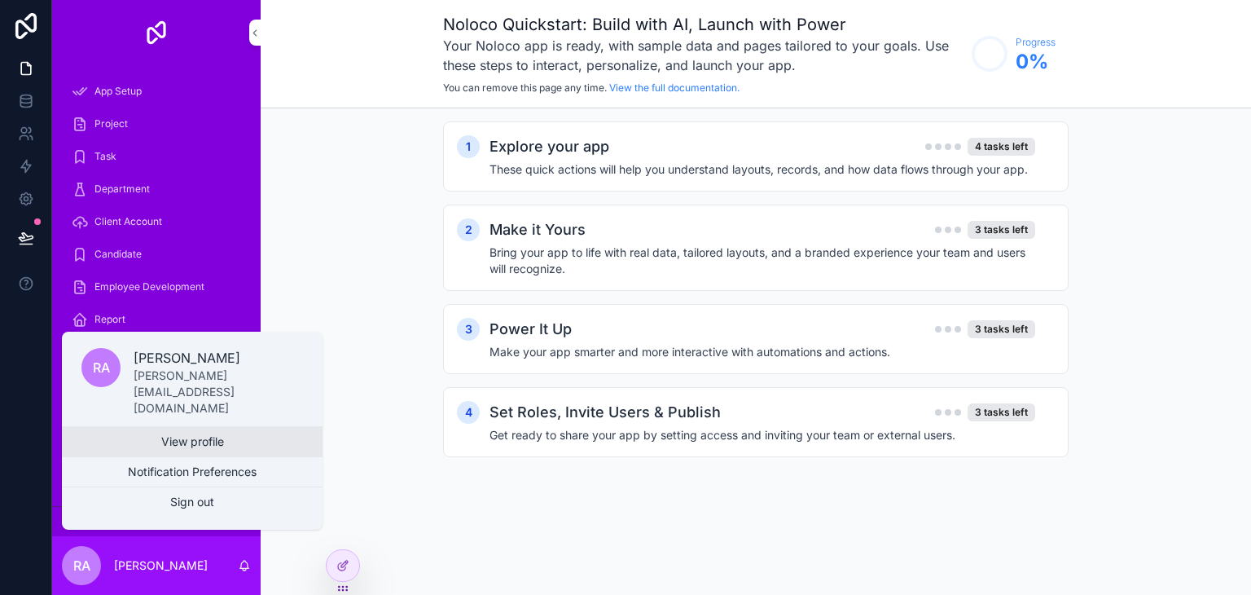
click at [138, 437] on link "View profile" at bounding box center [192, 441] width 261 height 29
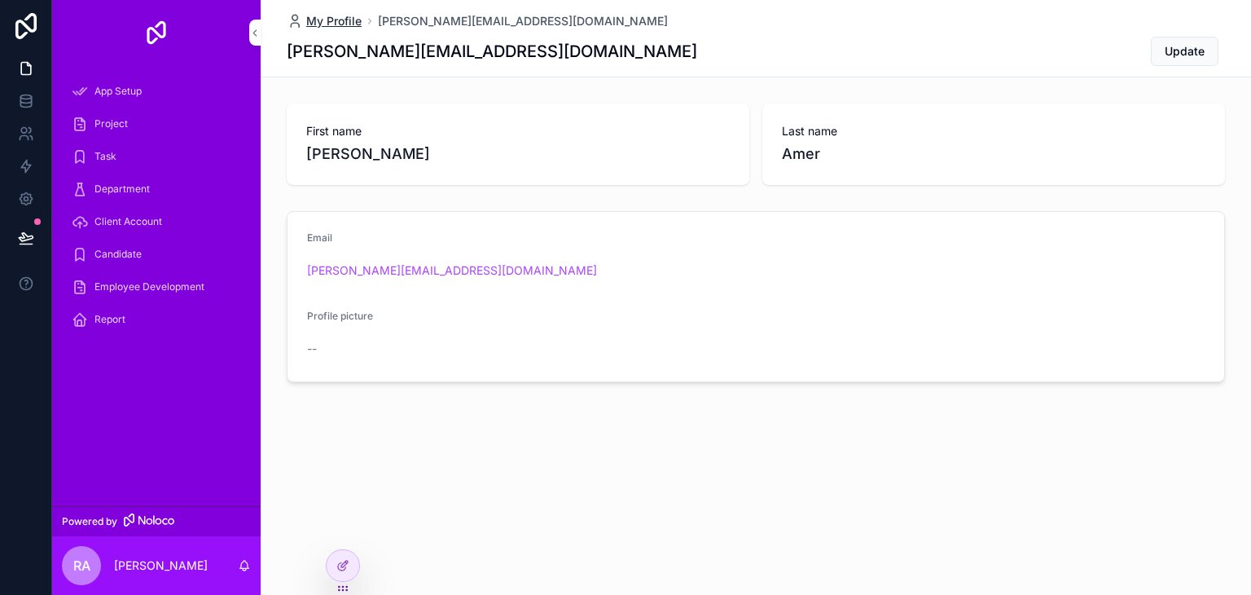
click at [343, 22] on span "My Profile" at bounding box center [333, 21] width 55 height 16
click at [190, 80] on div "App Setup" at bounding box center [156, 91] width 169 height 26
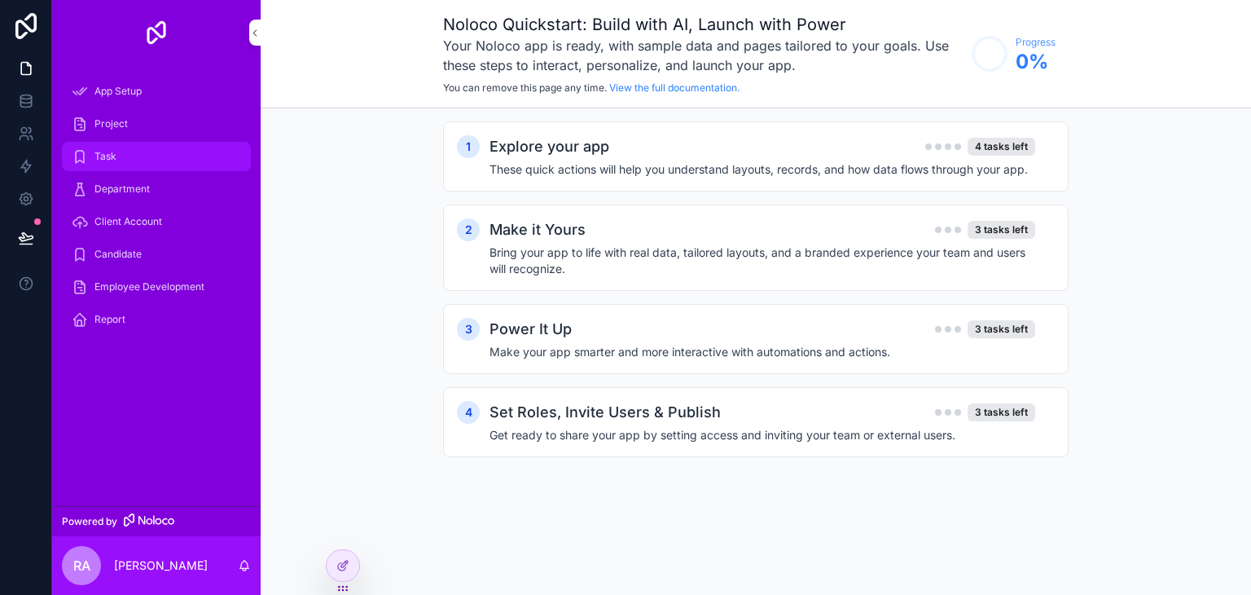
click at [166, 143] on div "Task" at bounding box center [156, 156] width 169 height 26
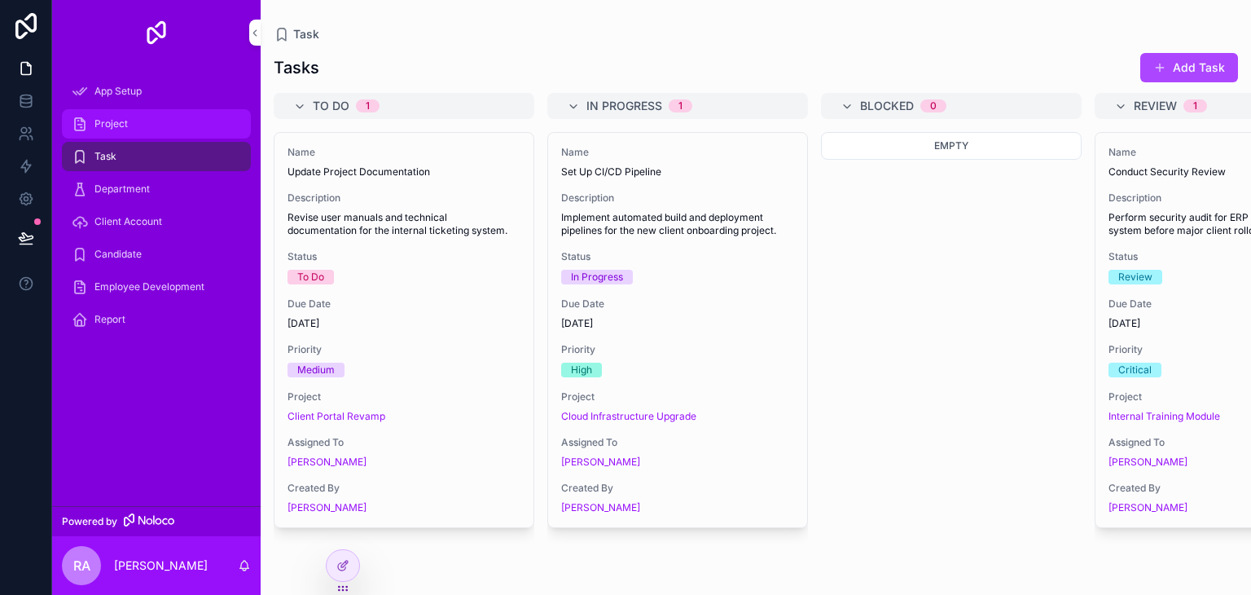
click at [166, 111] on div "Project" at bounding box center [156, 124] width 169 height 26
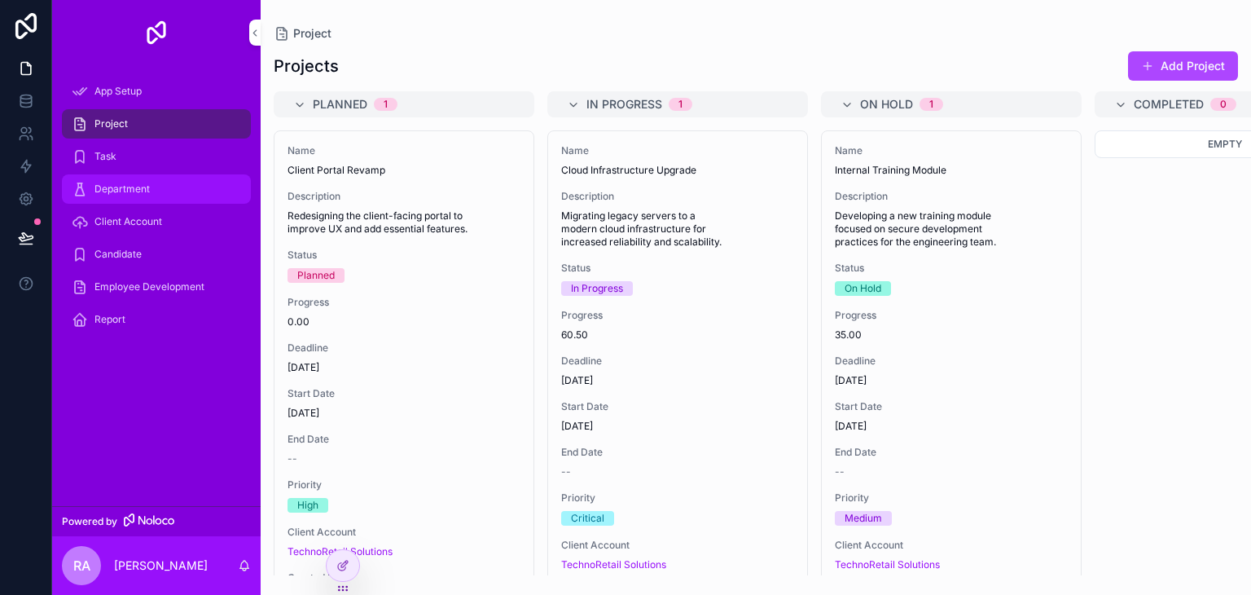
click at [109, 192] on span "Department" at bounding box center [122, 188] width 55 height 13
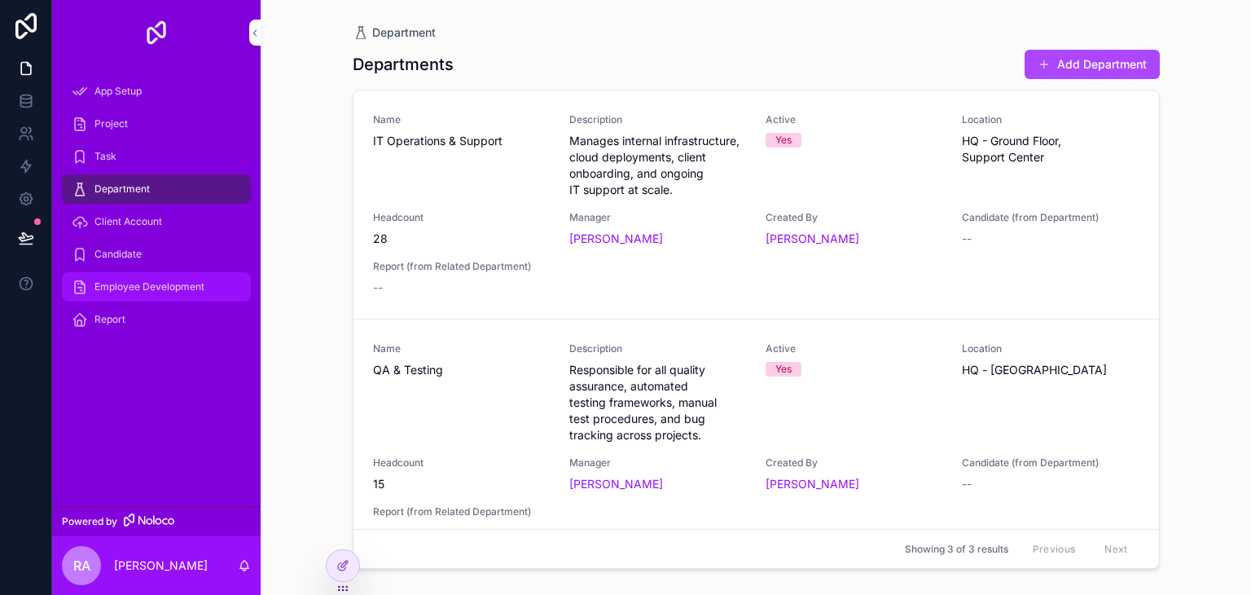
click at [147, 288] on span "Employee Development" at bounding box center [150, 286] width 110 height 13
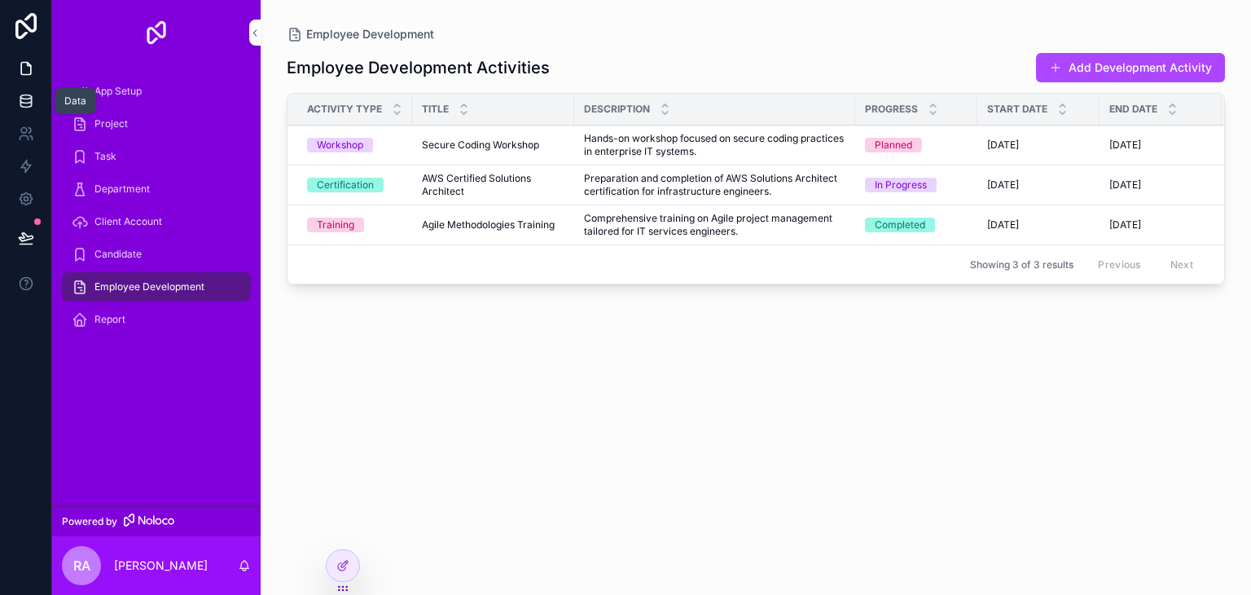
click at [38, 112] on link at bounding box center [25, 101] width 51 height 33
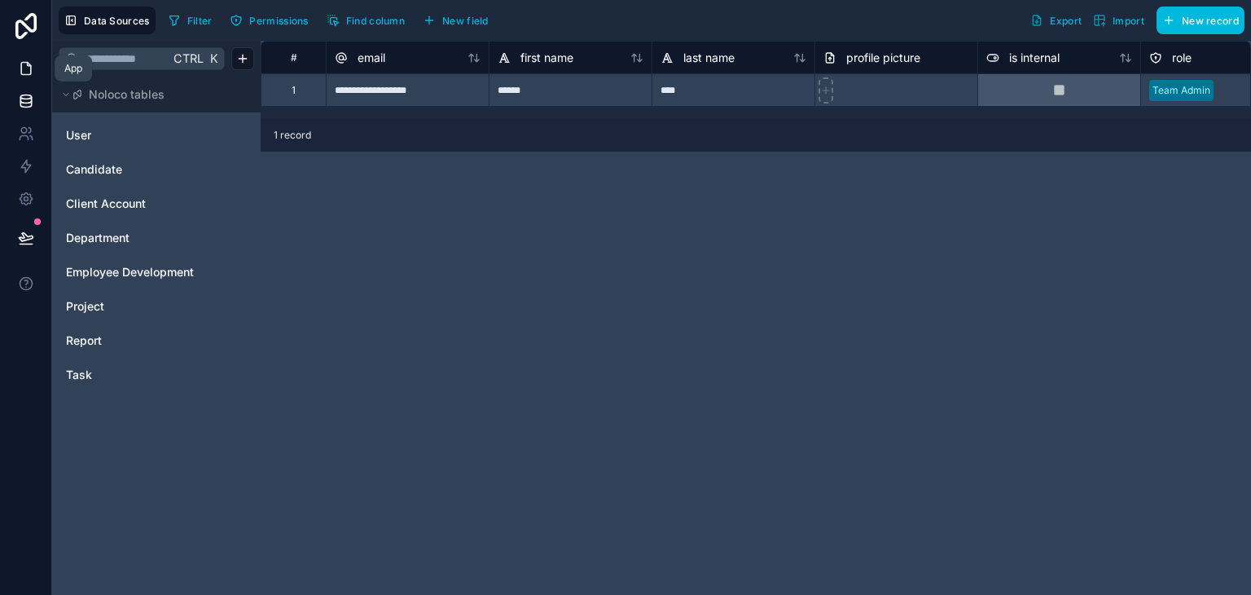
click at [14, 65] on link at bounding box center [25, 68] width 51 height 33
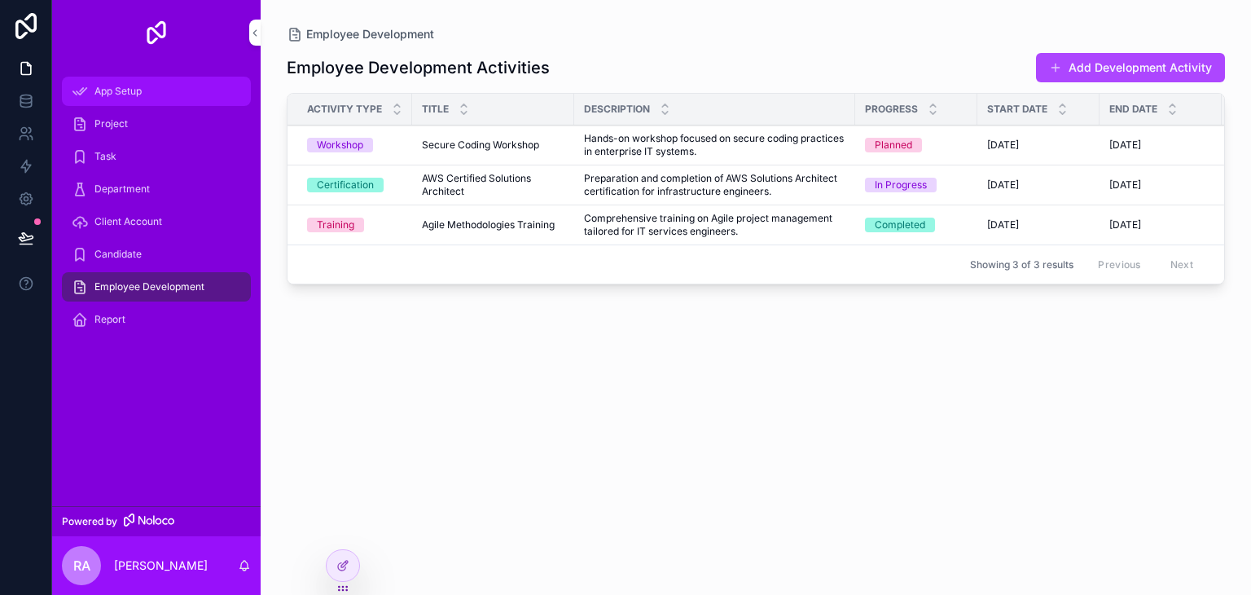
click at [130, 91] on span "App Setup" at bounding box center [118, 91] width 47 height 13
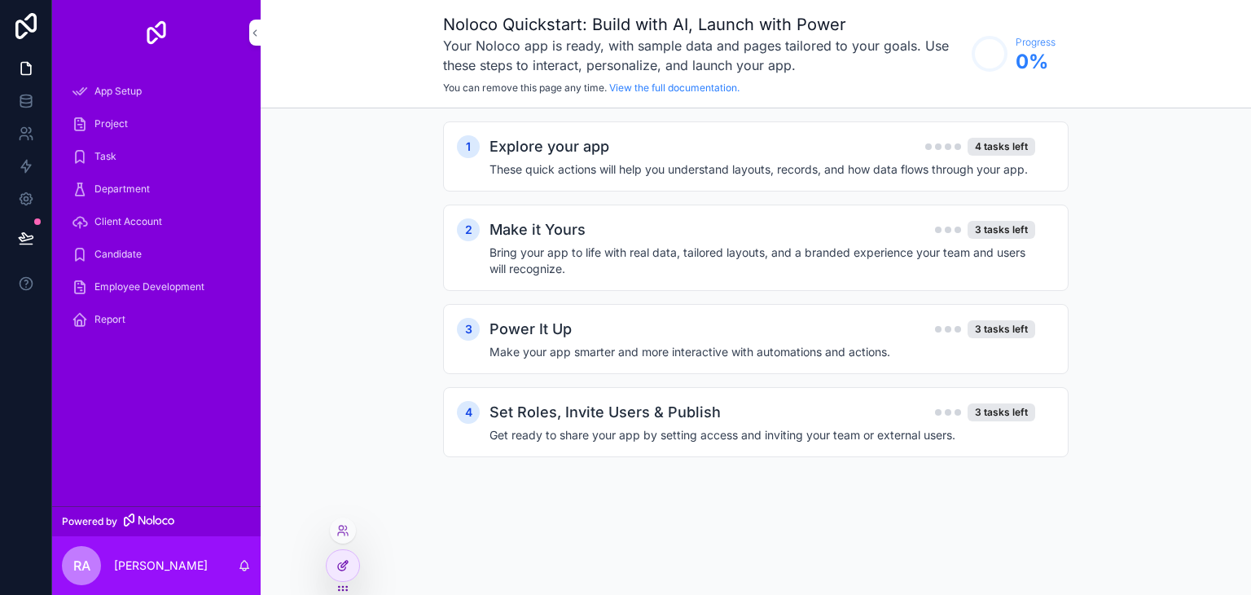
click at [352, 556] on div at bounding box center [343, 565] width 33 height 31
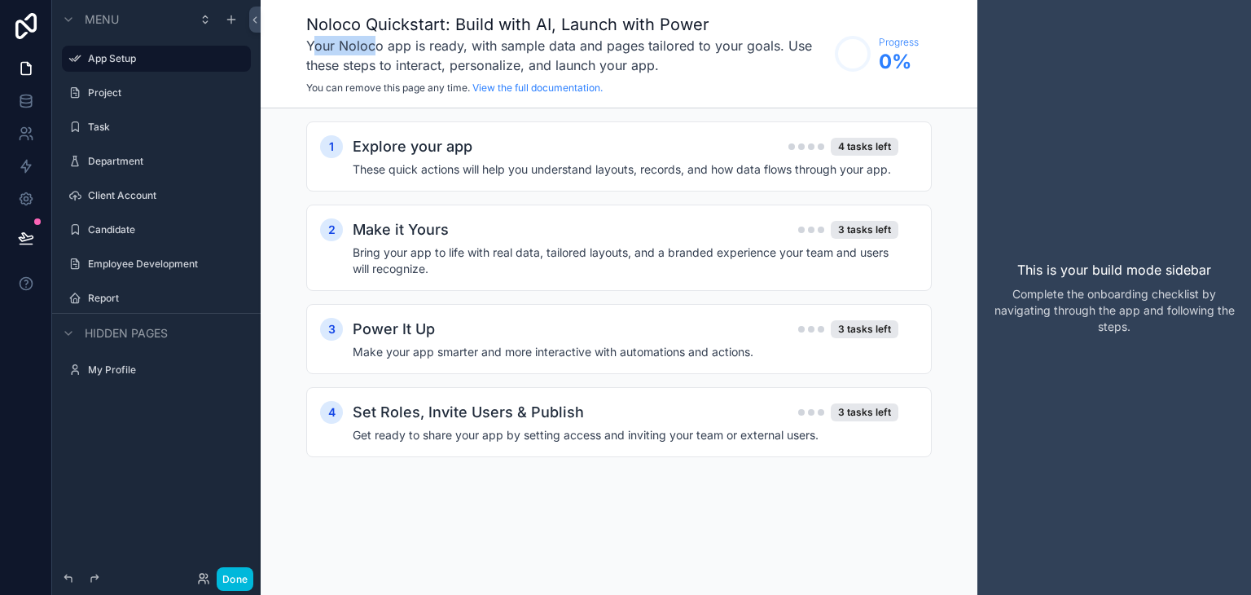
drag, startPoint x: 311, startPoint y: 43, endPoint x: 407, endPoint y: 51, distance: 95.7
click at [390, 51] on h3 "Your Noloco app is ready, with sample data and pages tailored to your goals. Us…" at bounding box center [566, 55] width 521 height 39
click at [366, 45] on h3 "Your Noloco app is ready, with sample data and pages tailored to your goals. Us…" at bounding box center [566, 55] width 521 height 39
click at [300, 43] on div "Noloco Quickstart: Build with AI, Launch with Power Your Noloco app is ready, w…" at bounding box center [619, 54] width 717 height 108
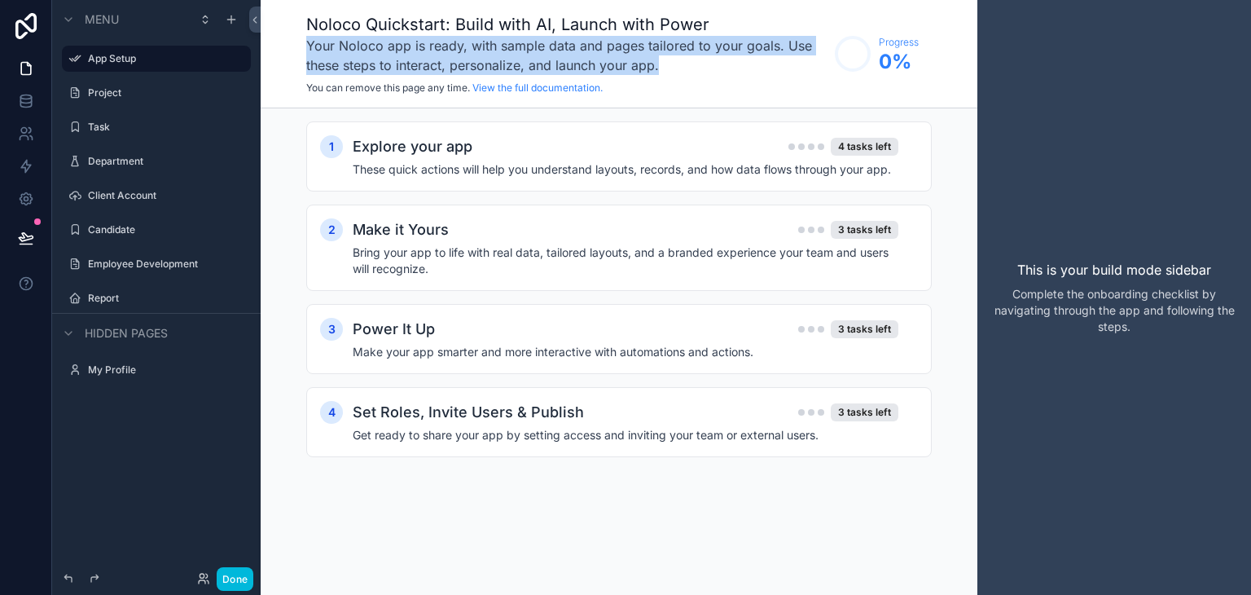
drag, startPoint x: 306, startPoint y: 42, endPoint x: 674, endPoint y: 61, distance: 367.9
click at [674, 61] on h3 "Your Noloco app is ready, with sample data and pages tailored to your goals. Us…" at bounding box center [566, 55] width 521 height 39
copy h3 "Your Noloco app is ready, with sample data and pages tailored to your goals. Us…"
click at [29, 77] on link at bounding box center [25, 68] width 51 height 33
click at [21, 111] on link at bounding box center [25, 101] width 51 height 33
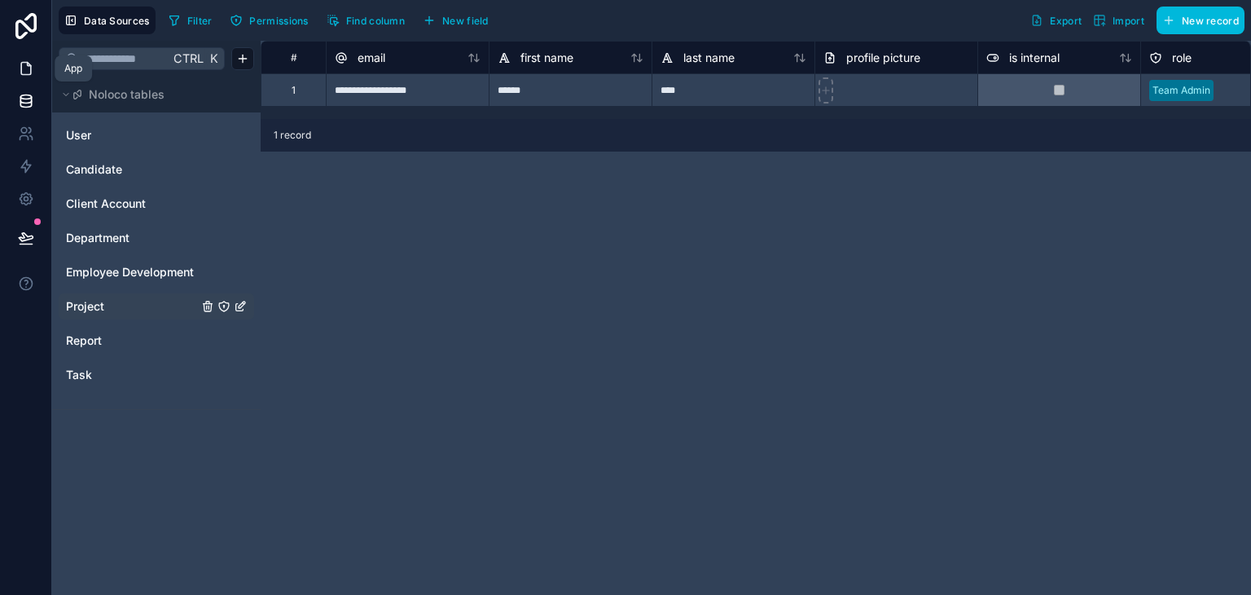
click at [21, 66] on icon at bounding box center [26, 69] width 10 height 12
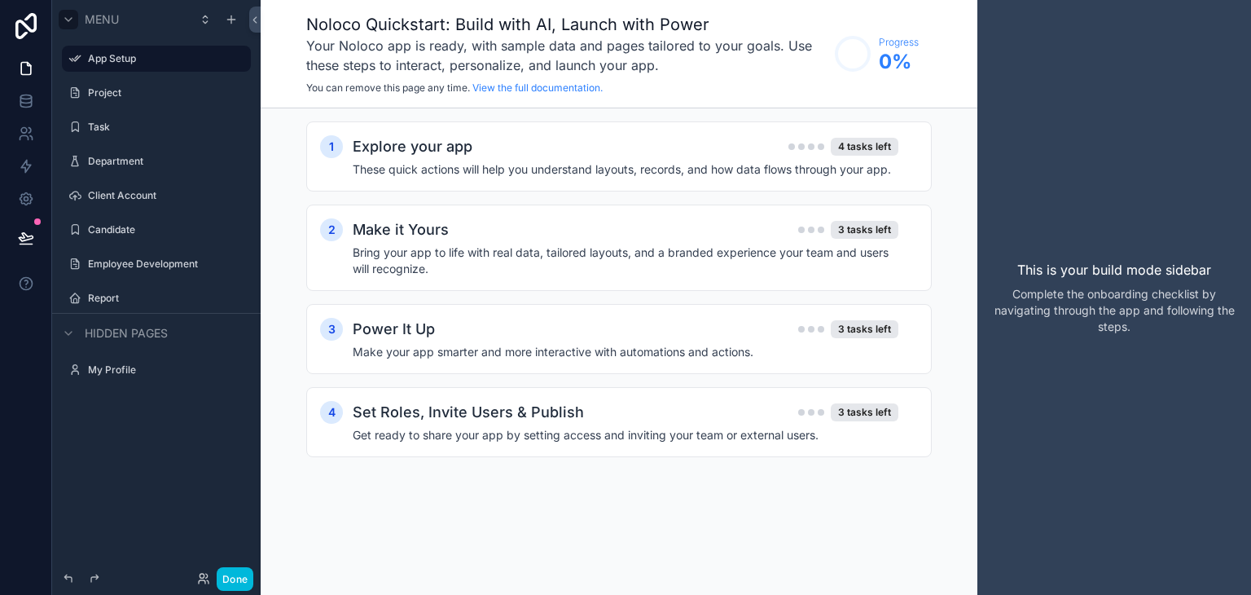
click at [71, 19] on icon "scrollable content" at bounding box center [68, 19] width 13 height 13
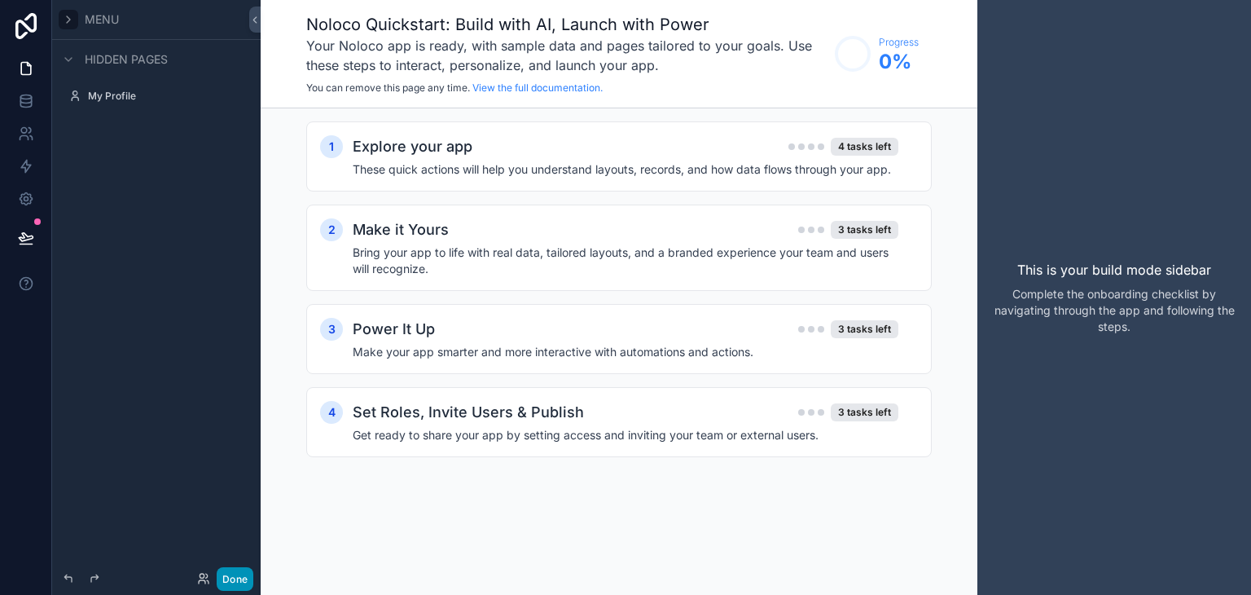
click at [241, 569] on button "Done" at bounding box center [235, 579] width 37 height 24
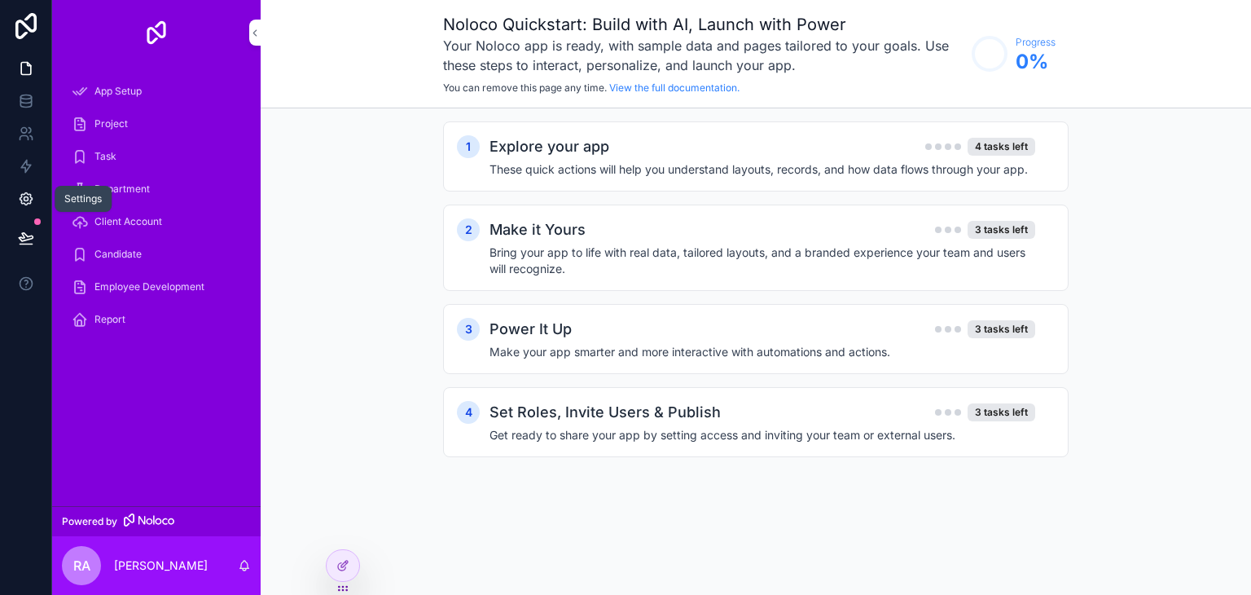
click at [25, 199] on icon at bounding box center [26, 199] width 16 height 16
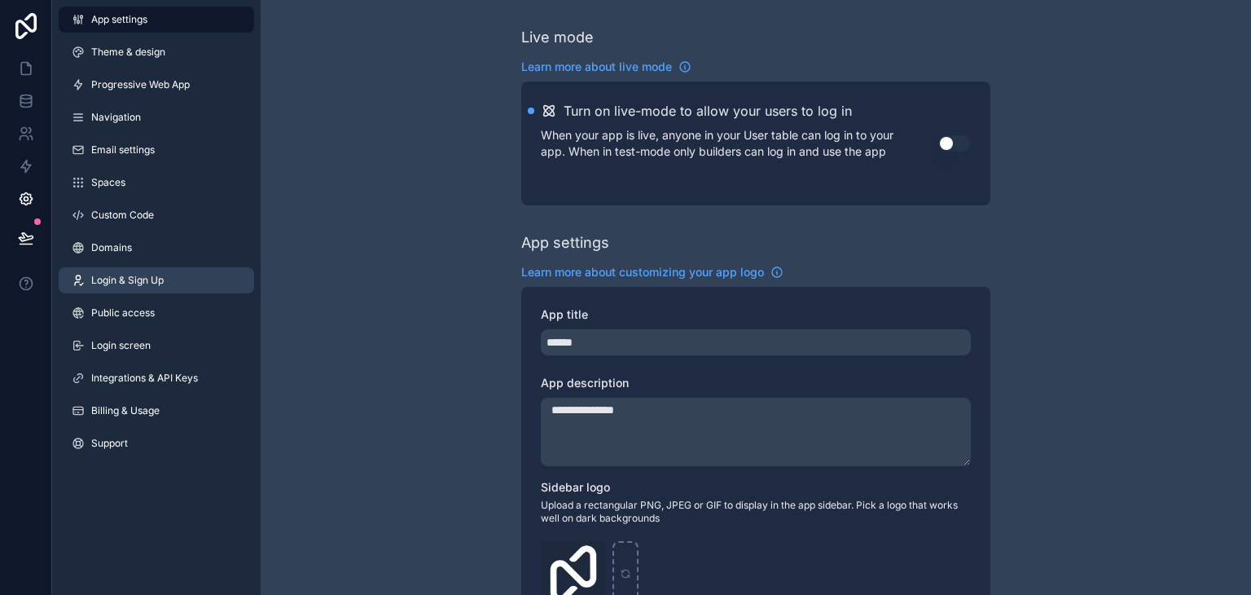
click at [144, 288] on link "Login & Sign Up" at bounding box center [157, 280] width 196 height 26
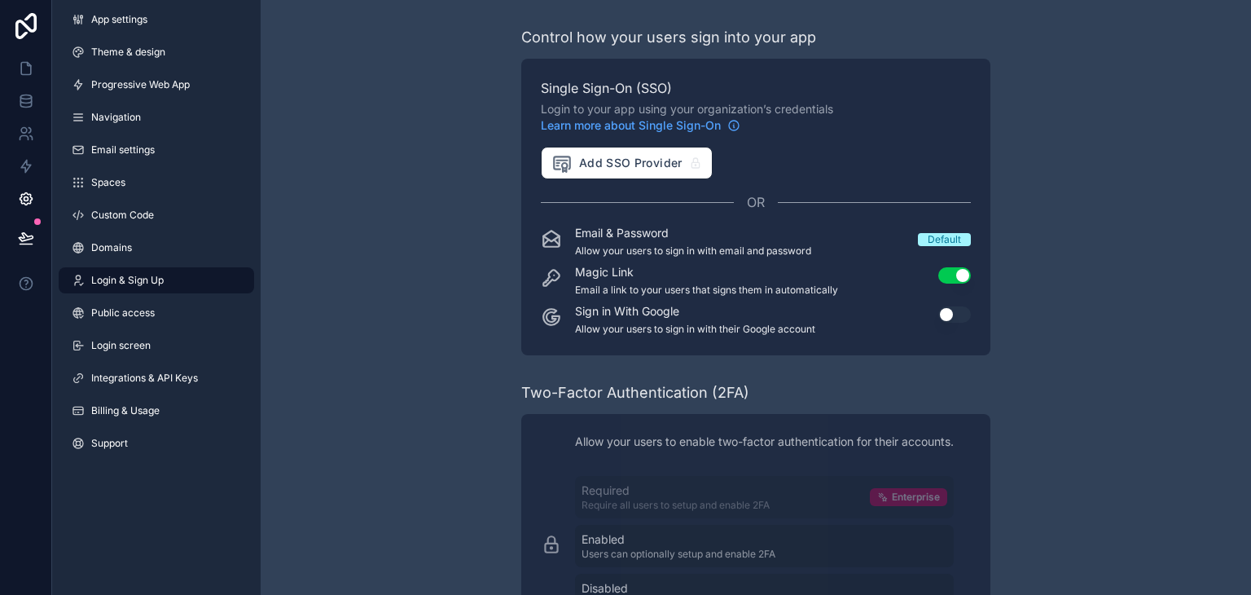
click at [91, 37] on div "App settings Theme & design Progressive Web App Navigation Email settings Space…" at bounding box center [156, 234] width 209 height 469
click at [93, 24] on span "App settings" at bounding box center [119, 19] width 56 height 13
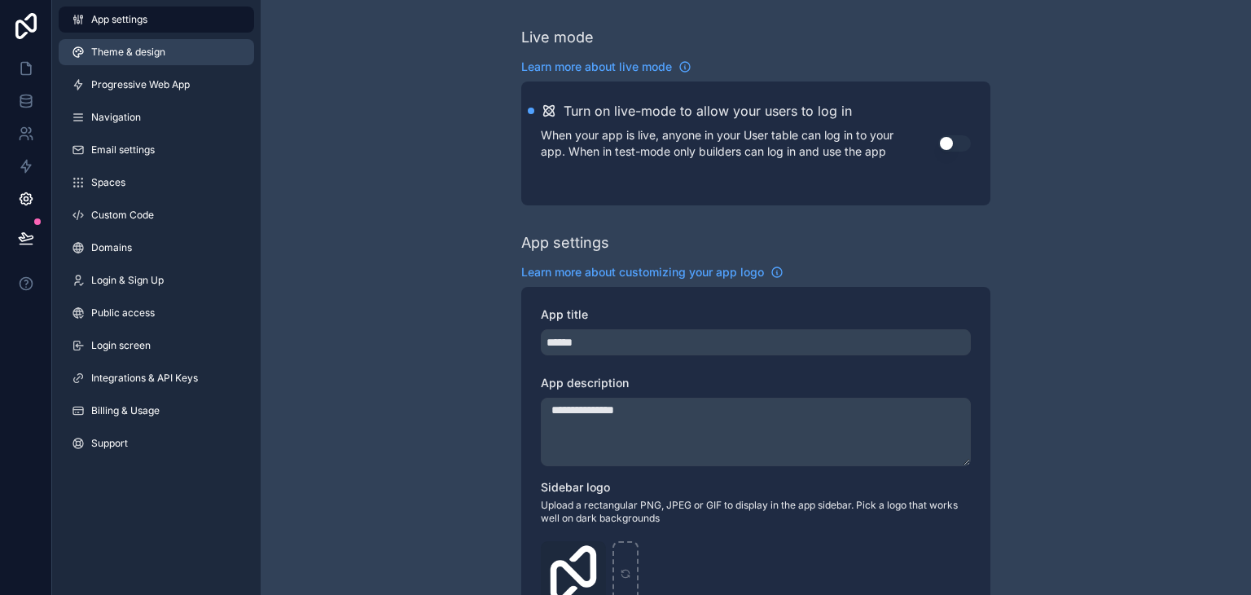
click at [155, 55] on span "Theme & design" at bounding box center [128, 52] width 74 height 13
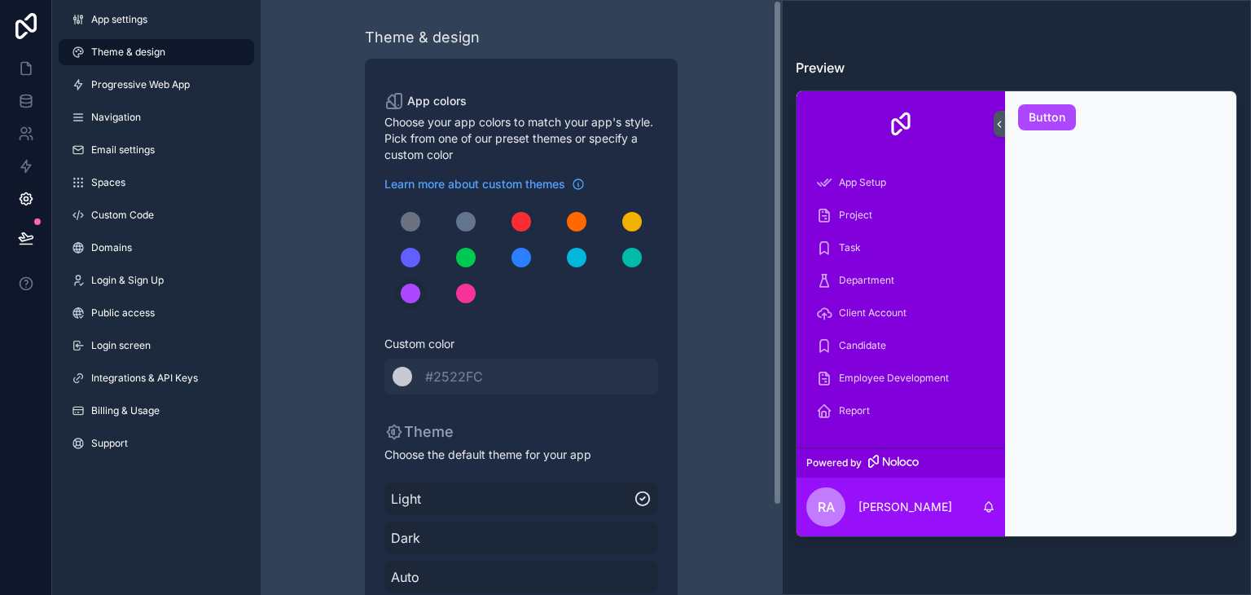
click at [719, 117] on div "Theme & design App colors Choose your app colors to match your app's style. Pic…" at bounding box center [521, 350] width 469 height 701
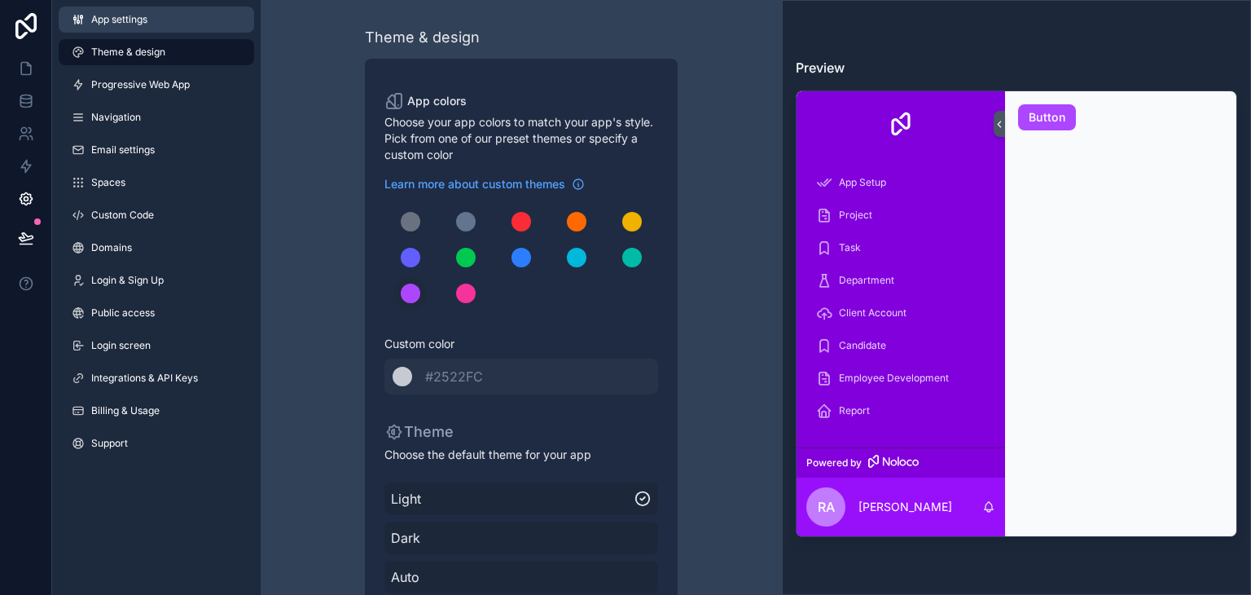
click at [160, 29] on link "App settings" at bounding box center [157, 20] width 196 height 26
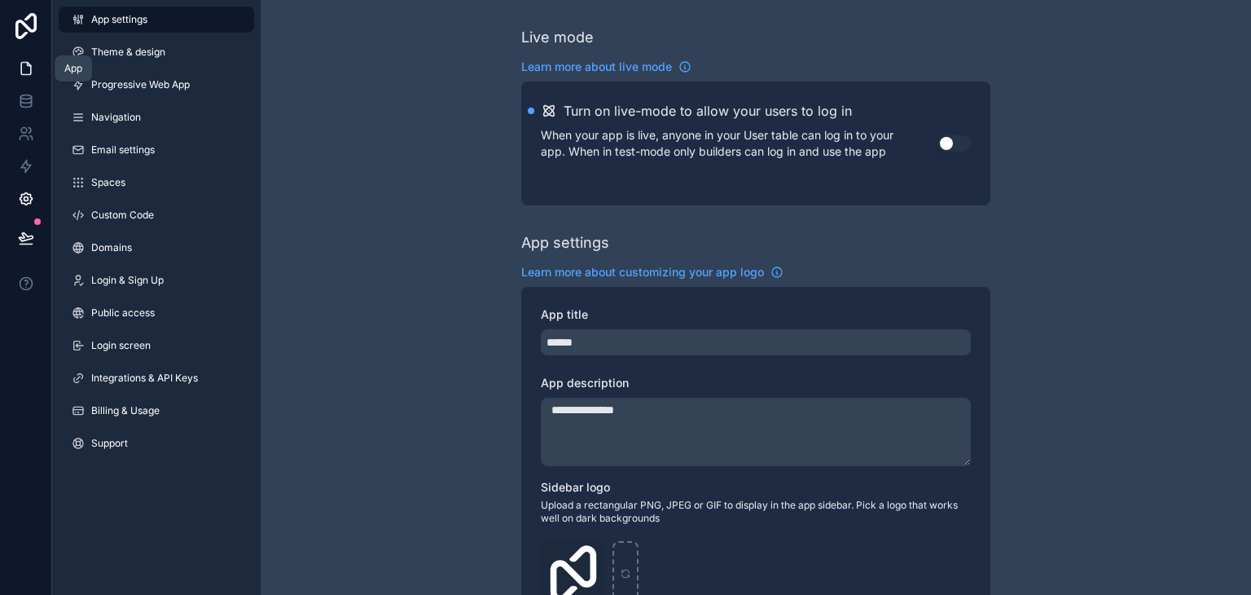
click at [34, 73] on link at bounding box center [25, 68] width 51 height 33
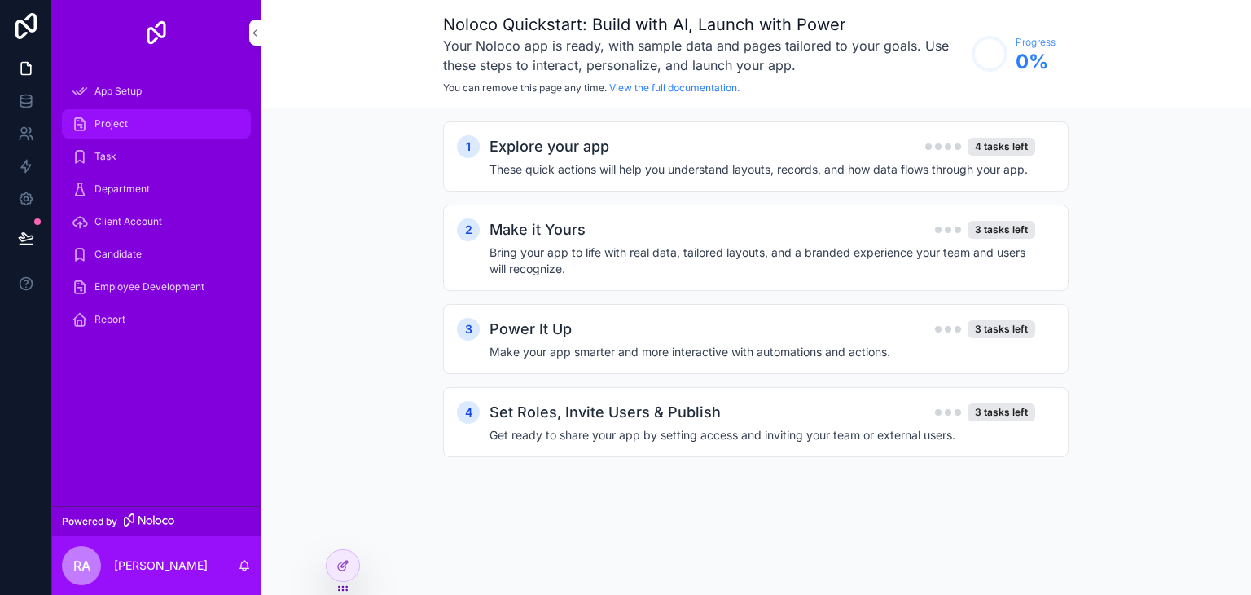
click at [91, 133] on div "Project" at bounding box center [156, 124] width 169 height 26
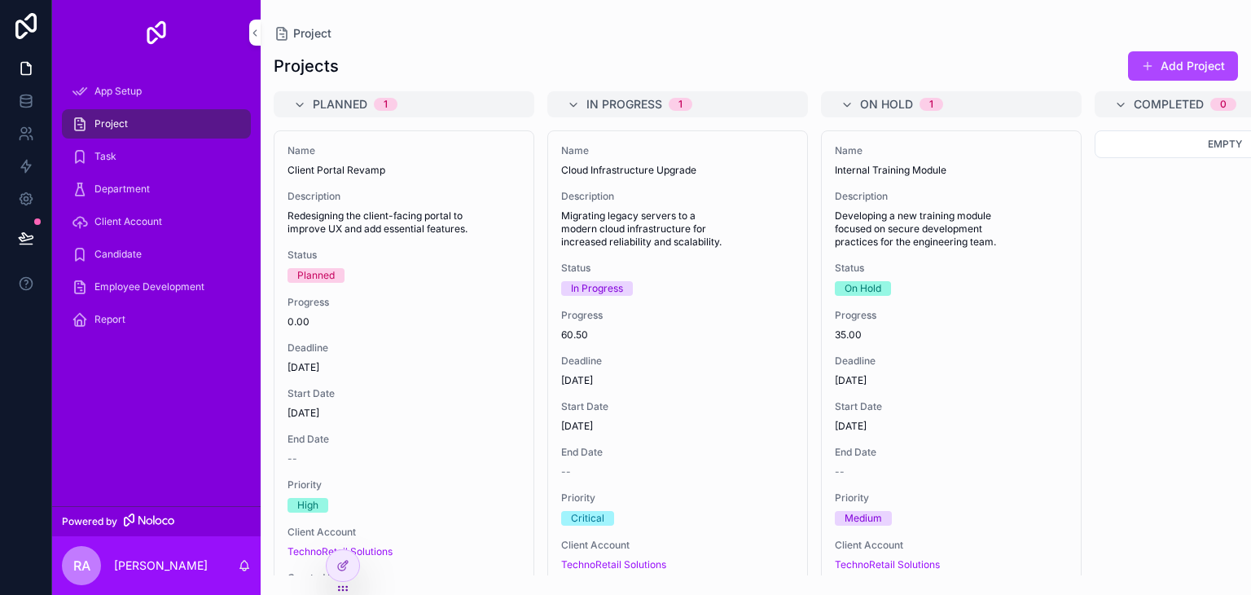
click at [1148, 64] on span "scrollable content" at bounding box center [1147, 65] width 13 height 13
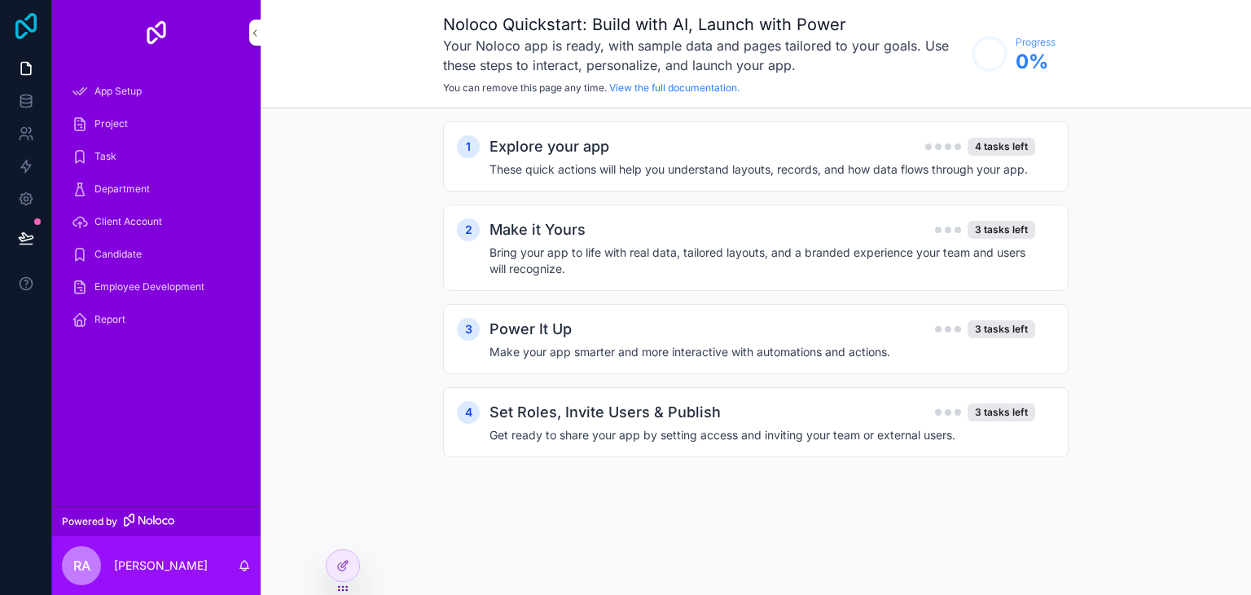
click at [26, 27] on icon at bounding box center [25, 26] width 21 height 26
click at [531, 418] on h2 "Set Roles, Invite Users & Publish" at bounding box center [605, 412] width 231 height 23
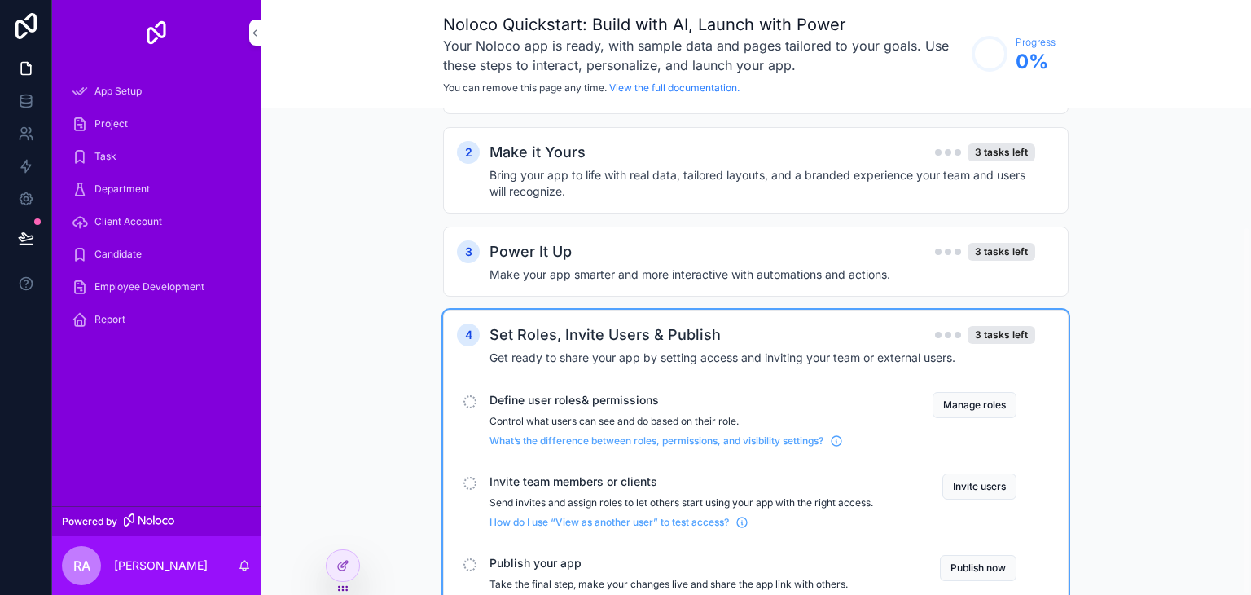
scroll to position [157, 0]
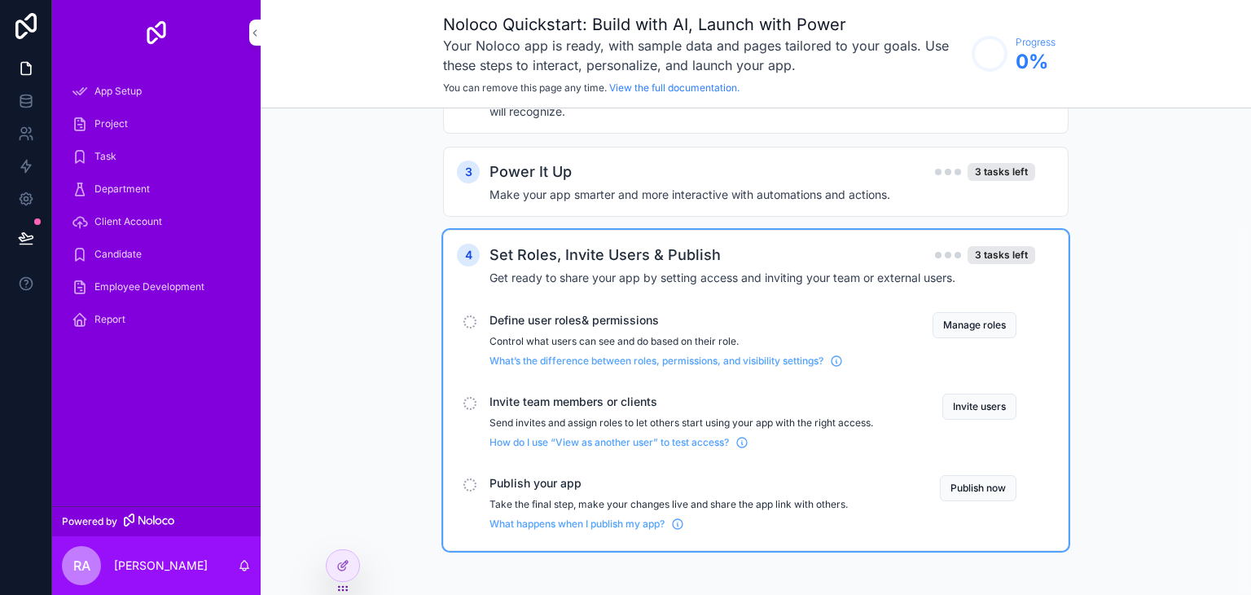
click at [562, 403] on span "Invite team members or clients" at bounding box center [682, 401] width 384 height 16
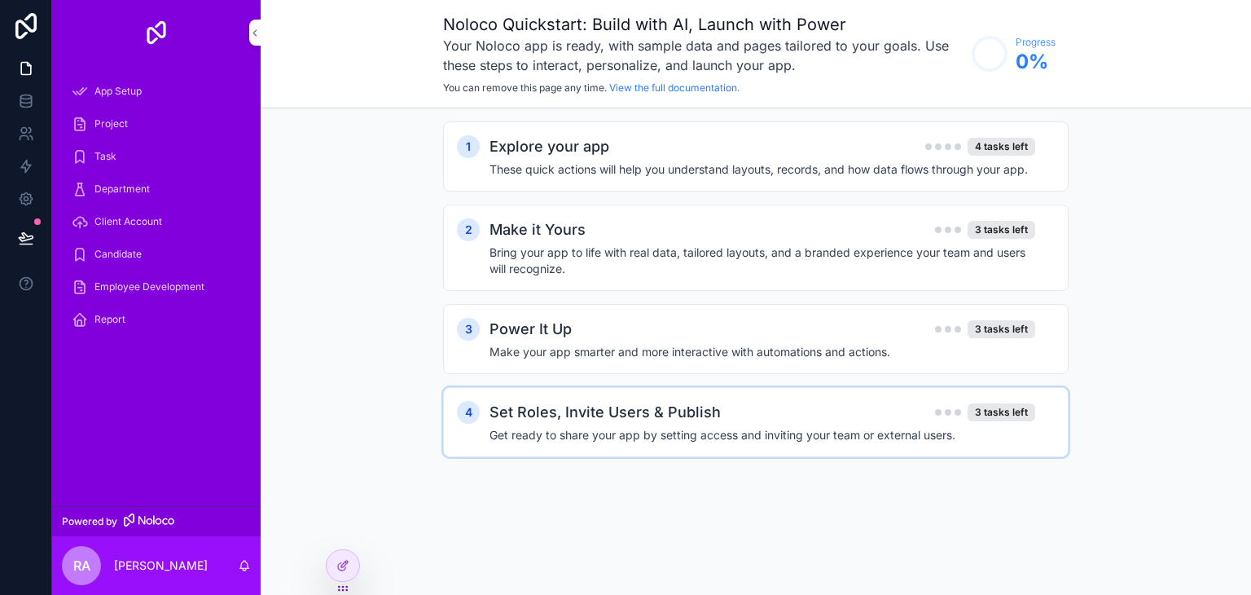
click at [639, 420] on h2 "Set Roles, Invite Users & Publish" at bounding box center [605, 412] width 231 height 23
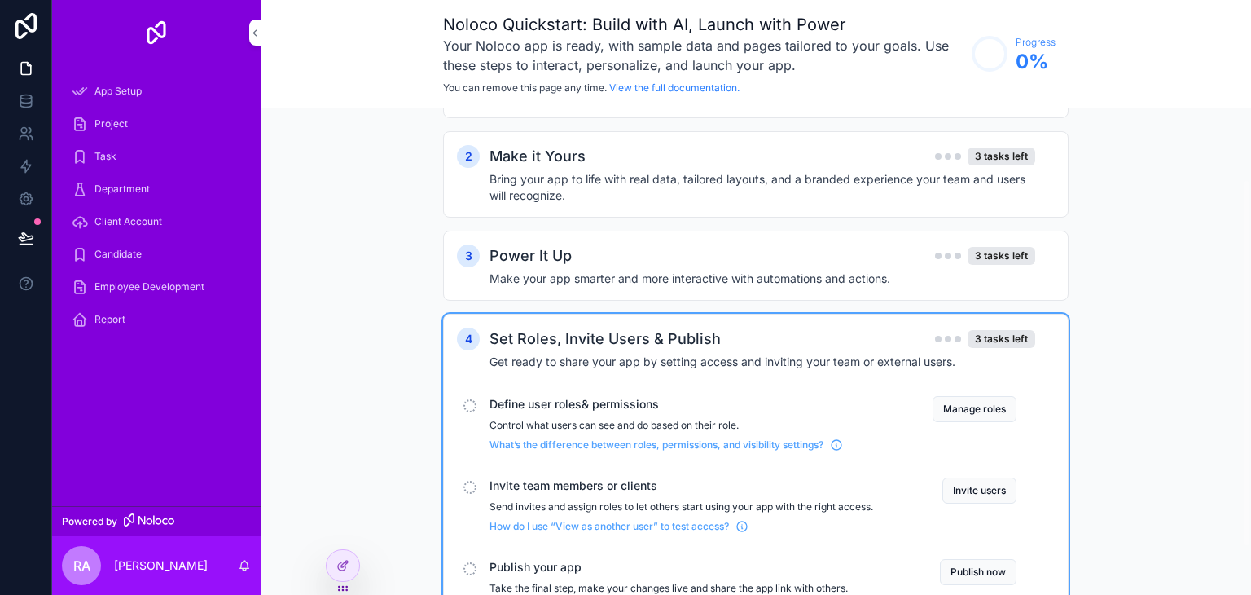
scroll to position [157, 0]
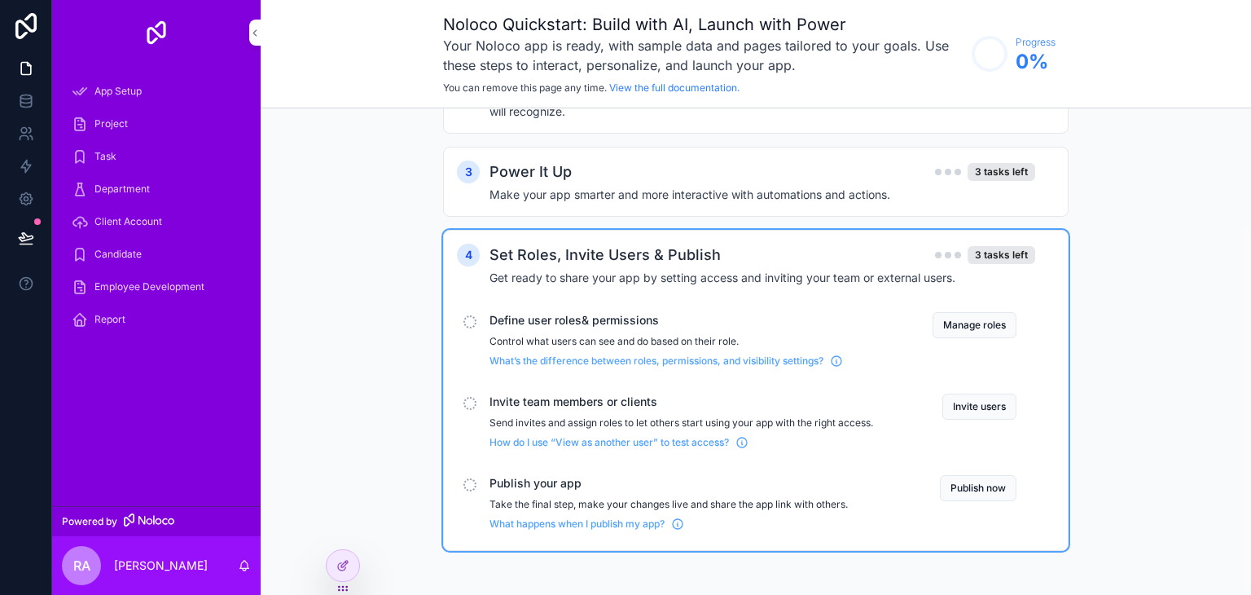
click at [552, 483] on span "Publish your app" at bounding box center [682, 483] width 384 height 16
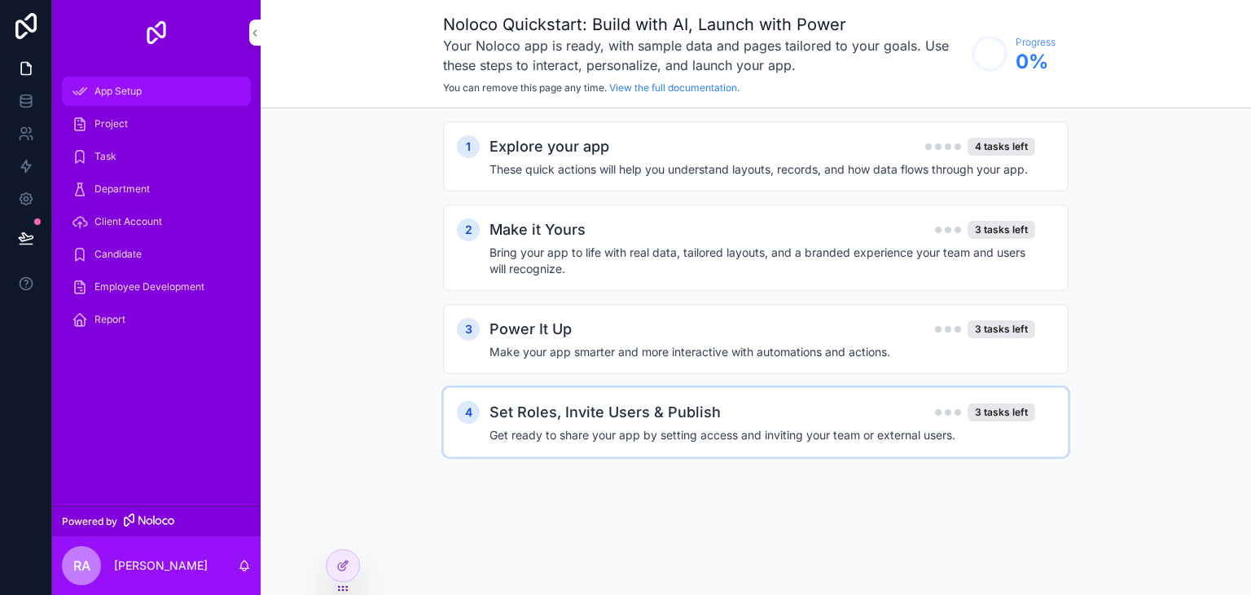
click at [130, 86] on span "App Setup" at bounding box center [118, 91] width 47 height 13
click at [528, 394] on div "4 Set Roles, Invite Users & Publish 3 tasks left Get ready to share your app by…" at bounding box center [756, 422] width 626 height 70
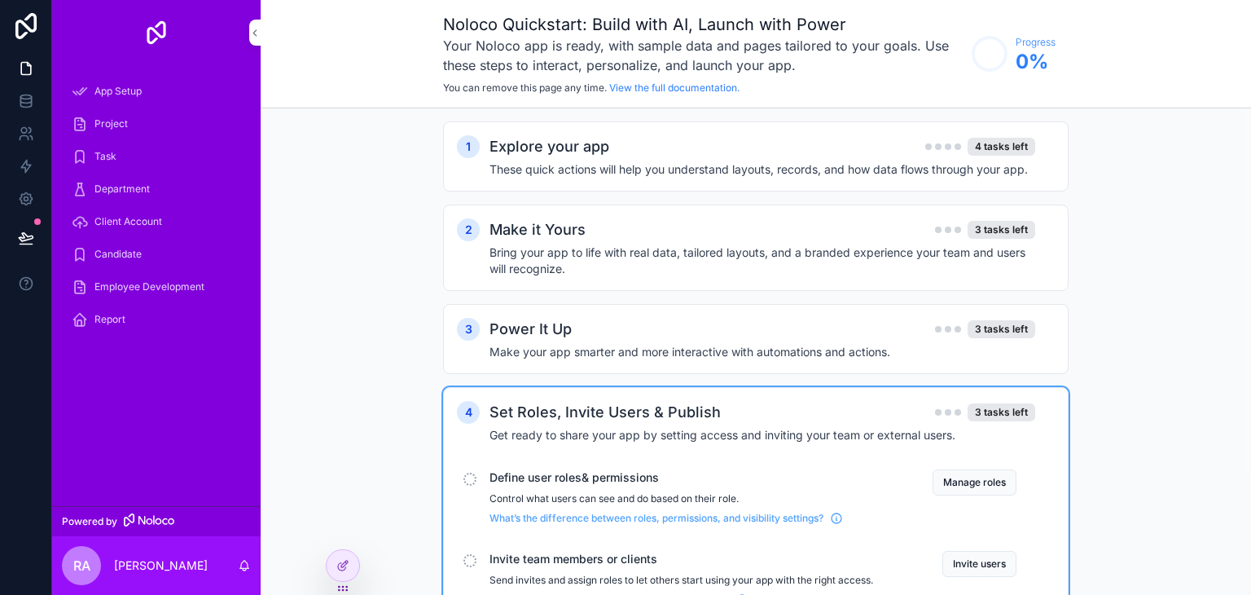
scroll to position [157, 0]
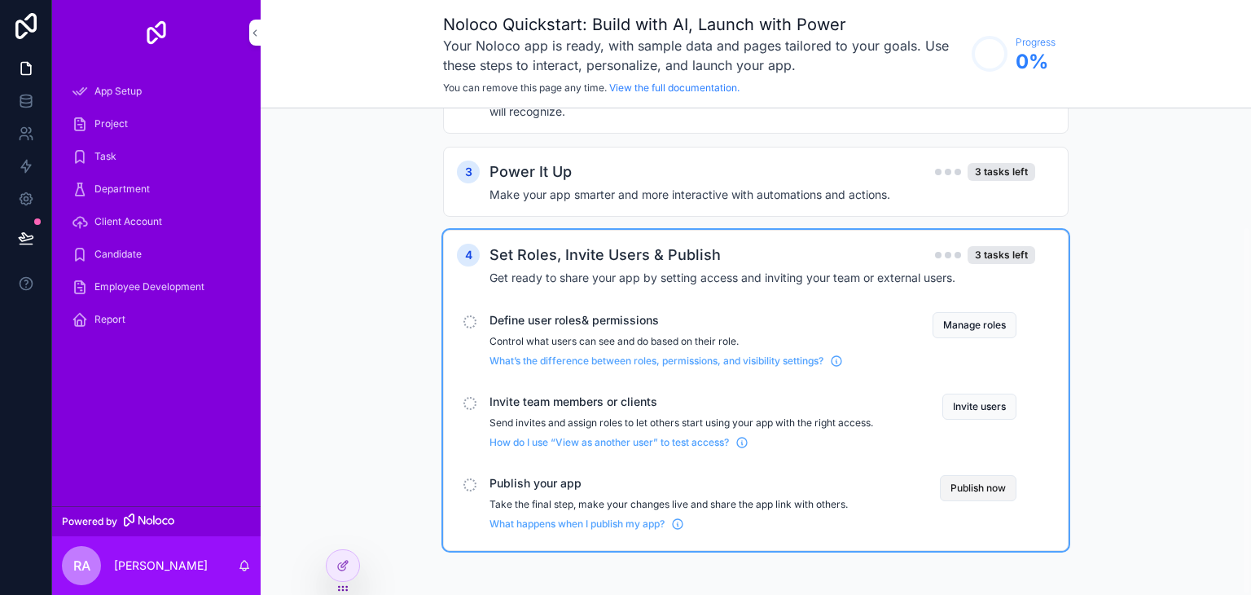
click at [983, 482] on button "Publish now" at bounding box center [978, 488] width 77 height 26
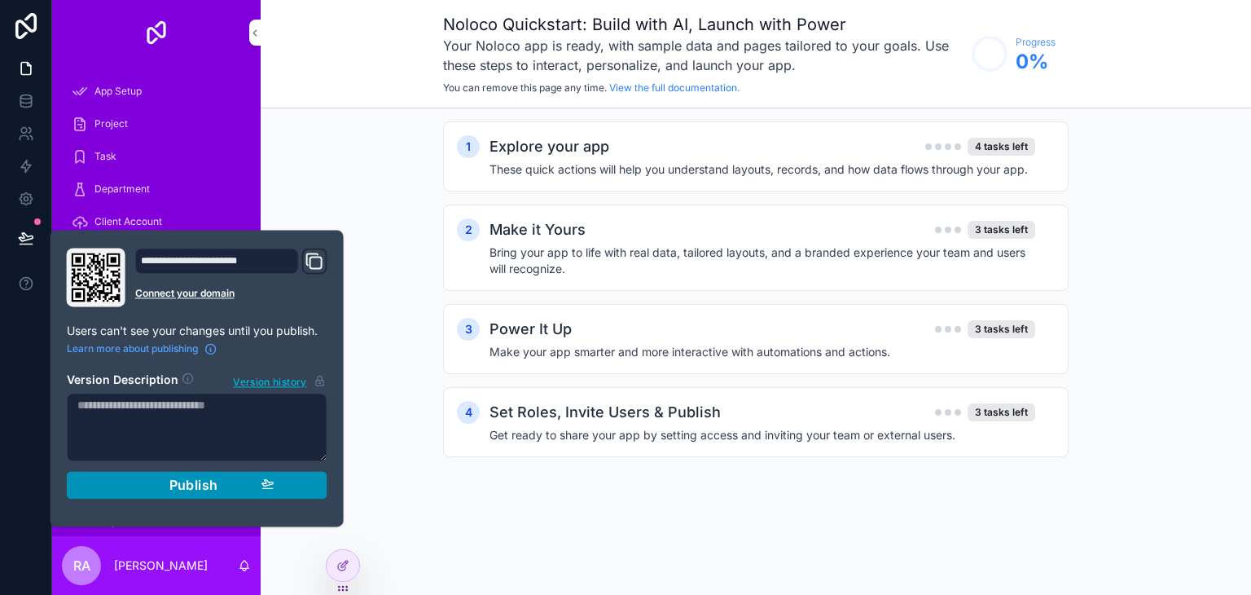
click at [217, 473] on button "Publish" at bounding box center [197, 485] width 261 height 28
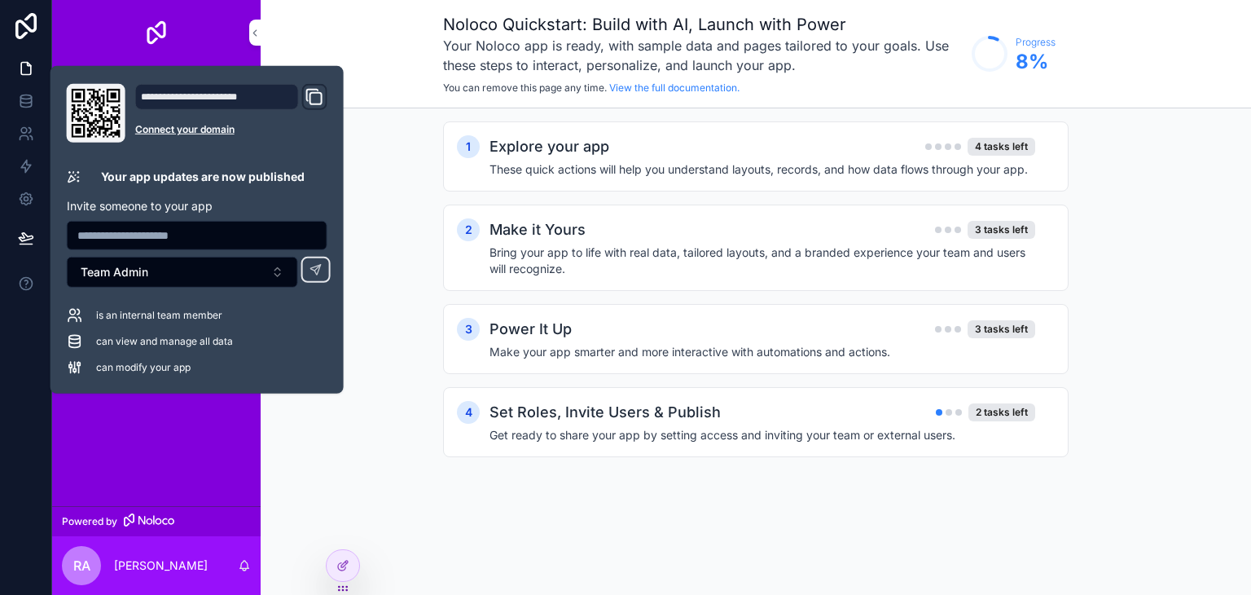
click at [196, 232] on input "text" at bounding box center [197, 235] width 259 height 23
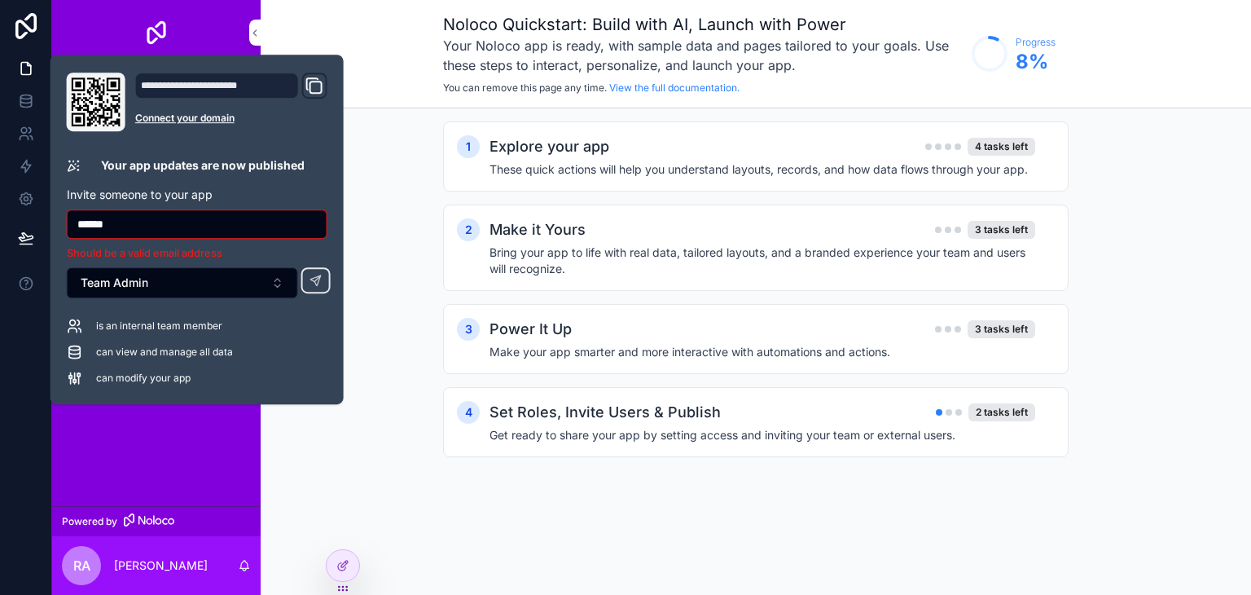
click at [225, 231] on input "******" at bounding box center [197, 224] width 259 height 23
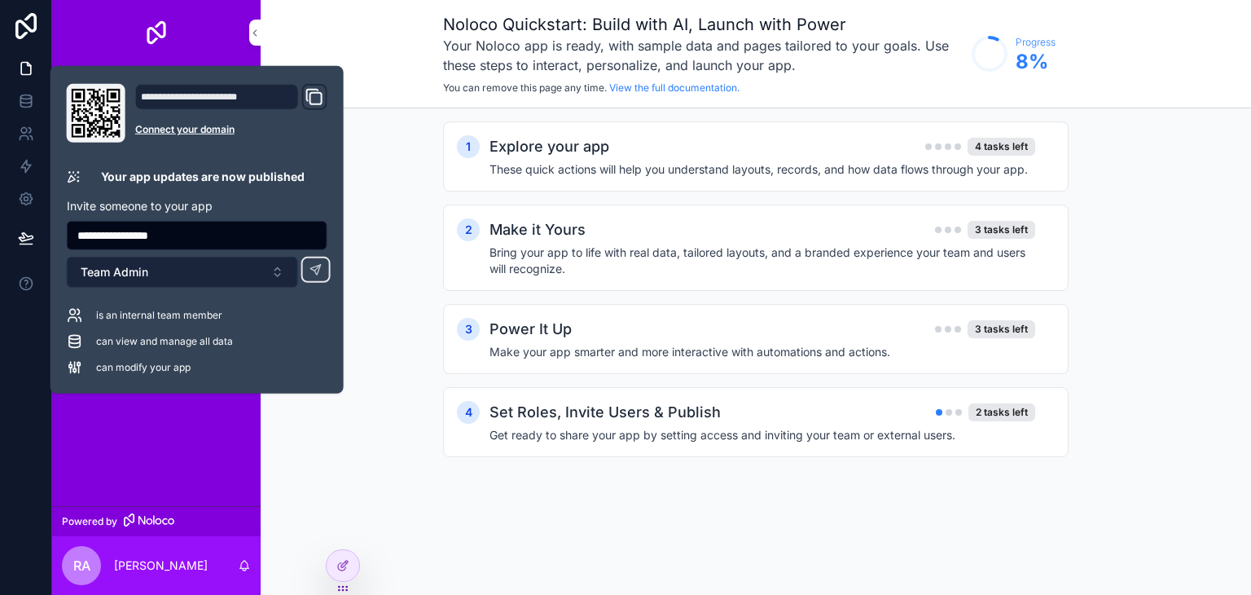
type input "**********"
click at [261, 274] on button "Team Admin" at bounding box center [182, 272] width 231 height 31
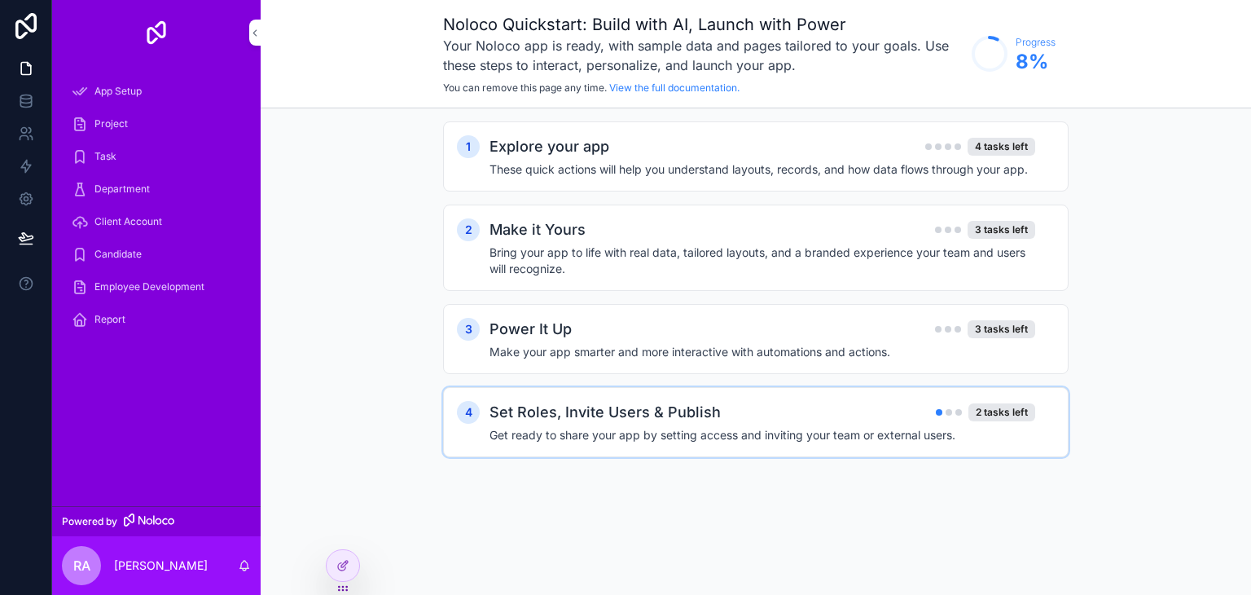
click at [824, 427] on h4 "Get ready to share your app by setting access and inviting your team or externa…" at bounding box center [763, 435] width 546 height 16
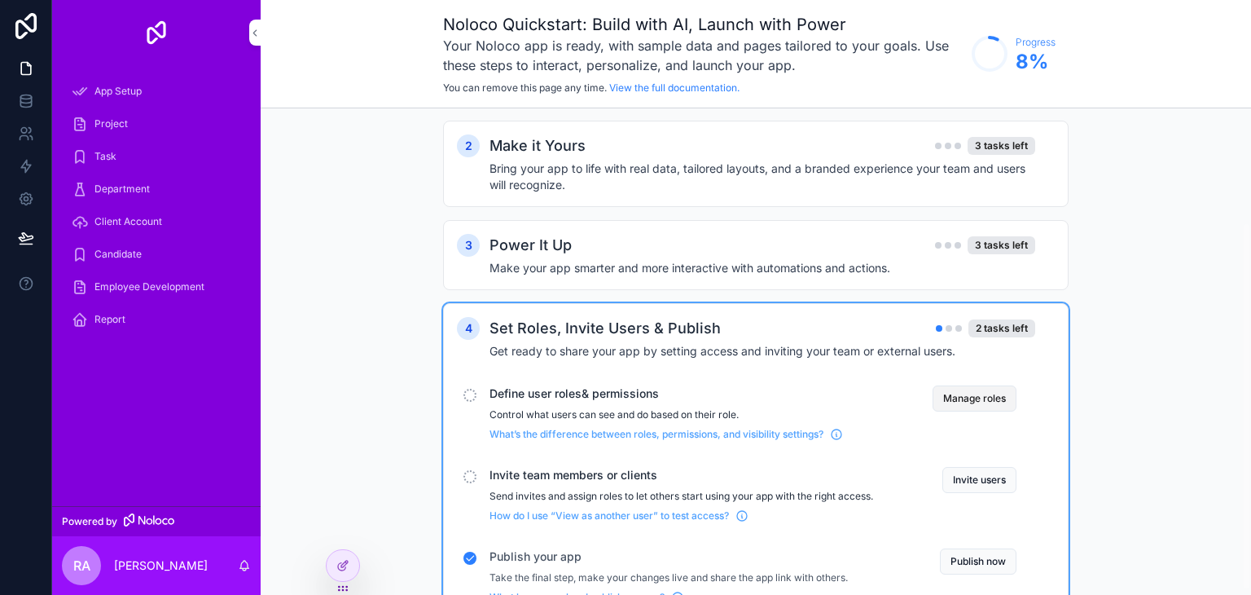
scroll to position [157, 0]
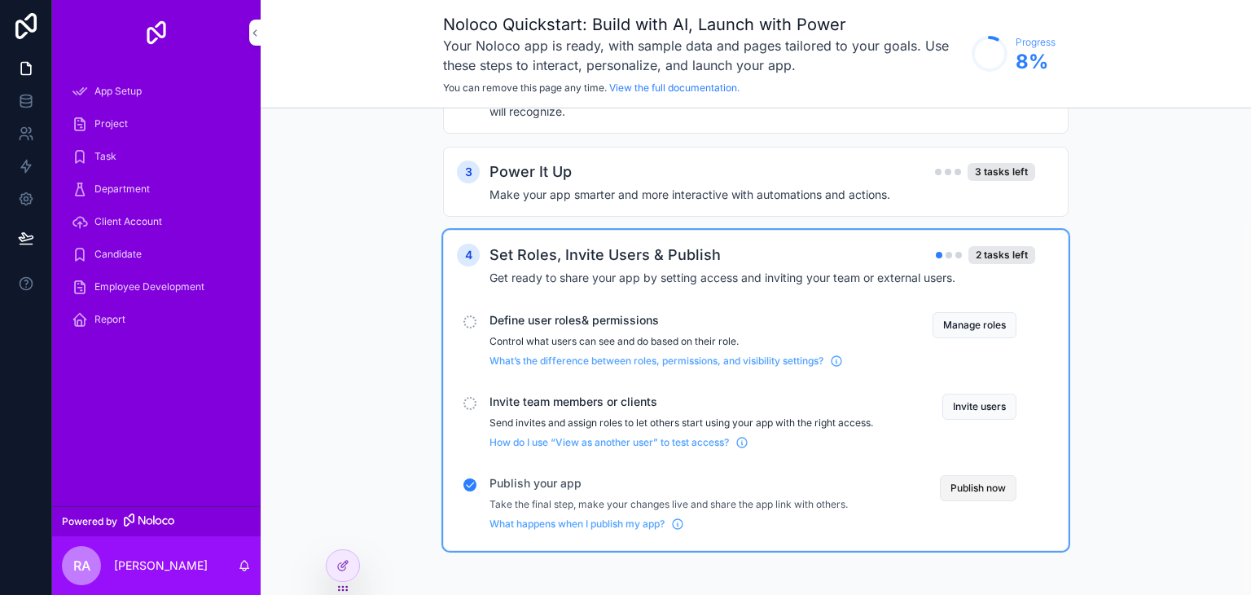
click at [981, 482] on button "Publish now" at bounding box center [978, 488] width 77 height 26
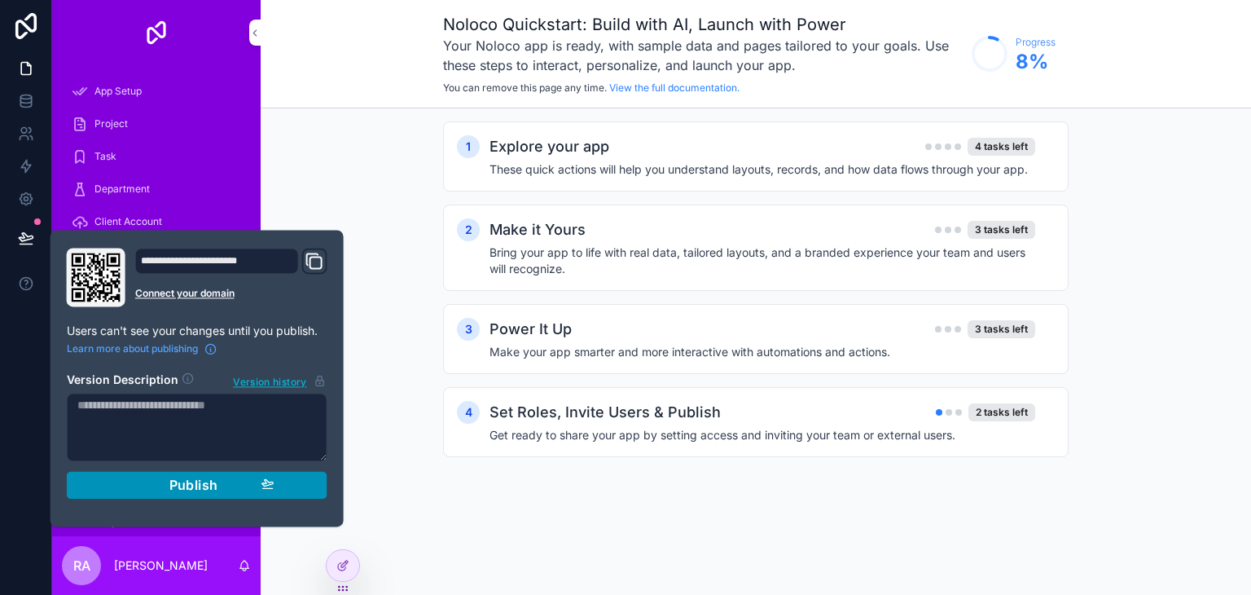
click at [230, 493] on button "Publish" at bounding box center [197, 485] width 261 height 28
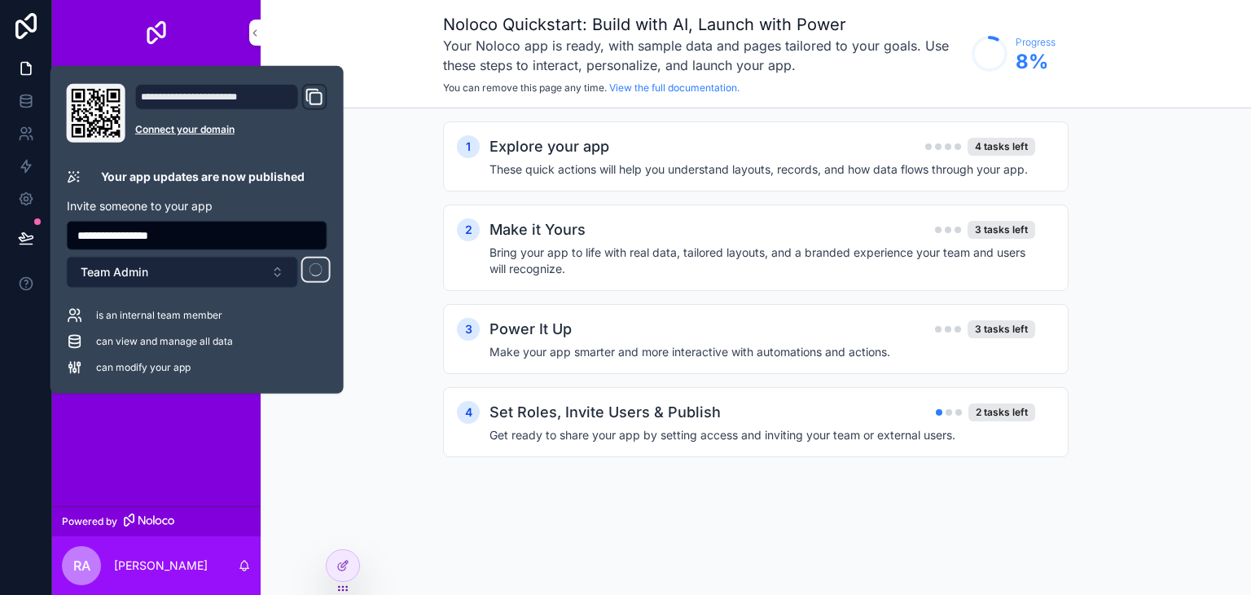
click at [248, 279] on button "Team Admin" at bounding box center [182, 272] width 231 height 31
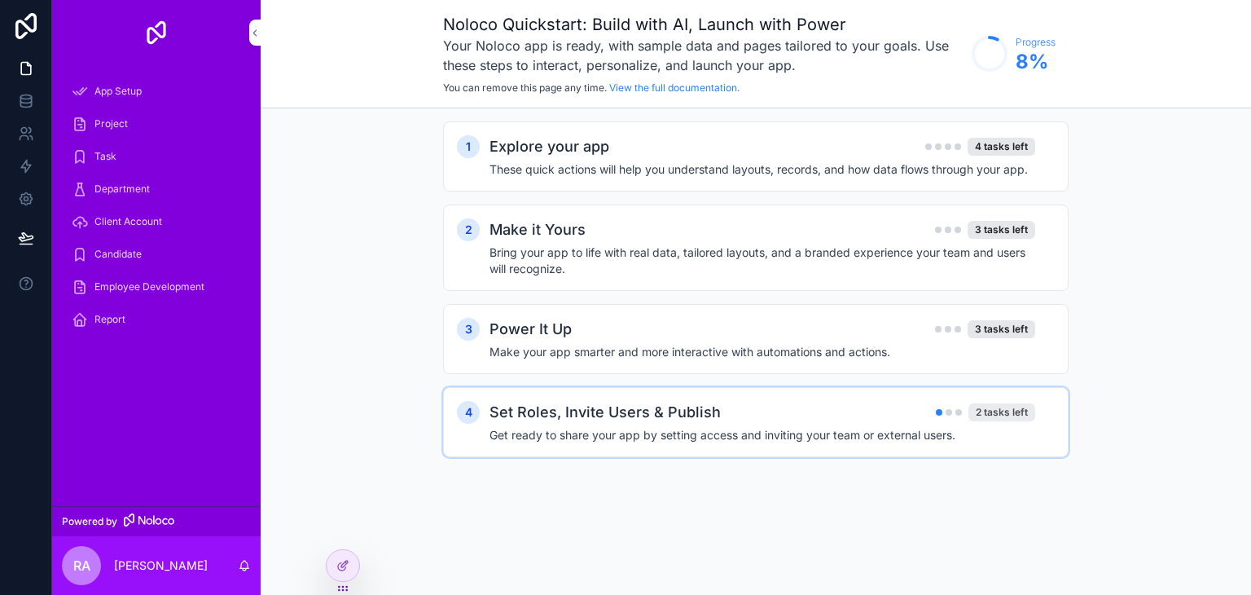
click at [984, 410] on div "2 tasks left" at bounding box center [1002, 412] width 67 height 18
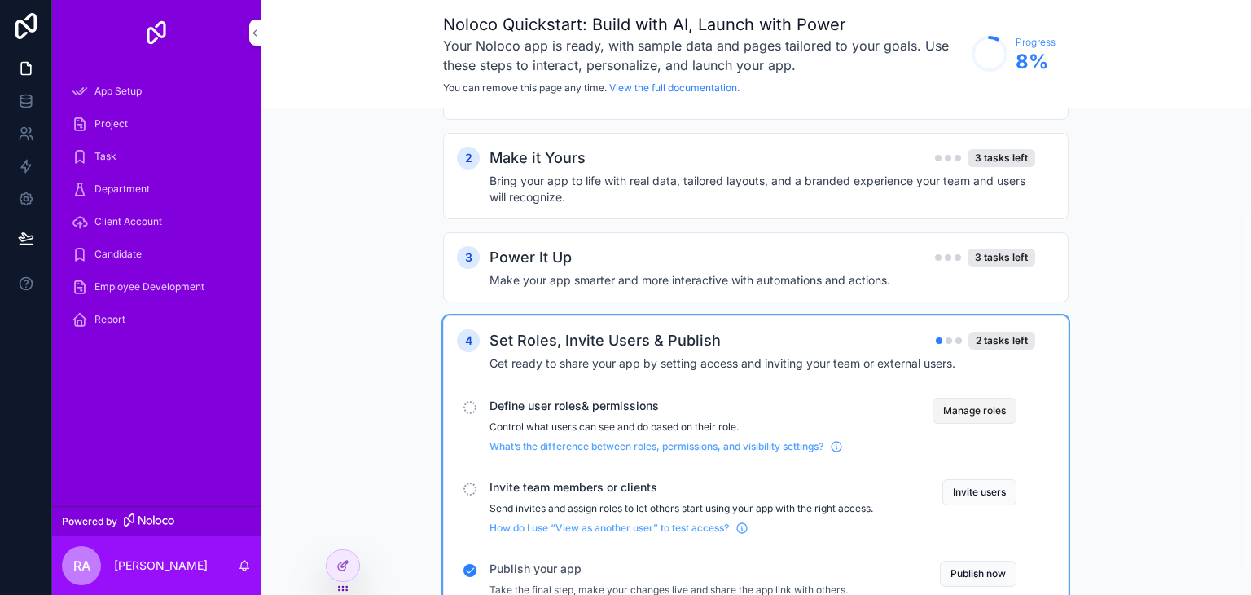
scroll to position [157, 0]
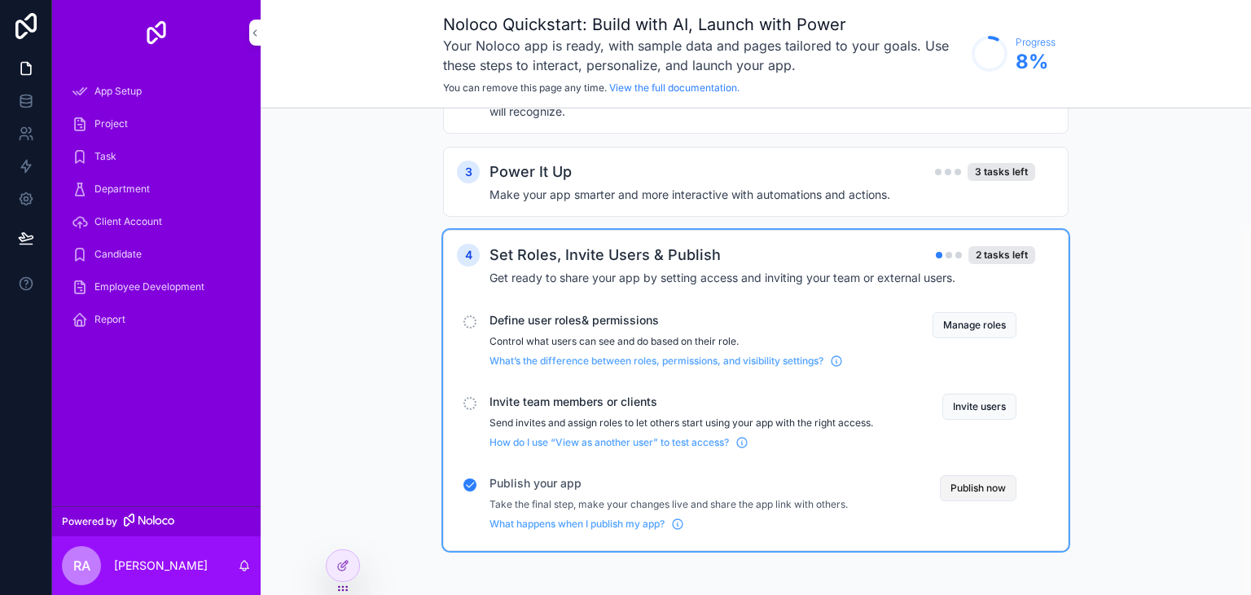
click at [979, 481] on button "Publish now" at bounding box center [978, 488] width 77 height 26
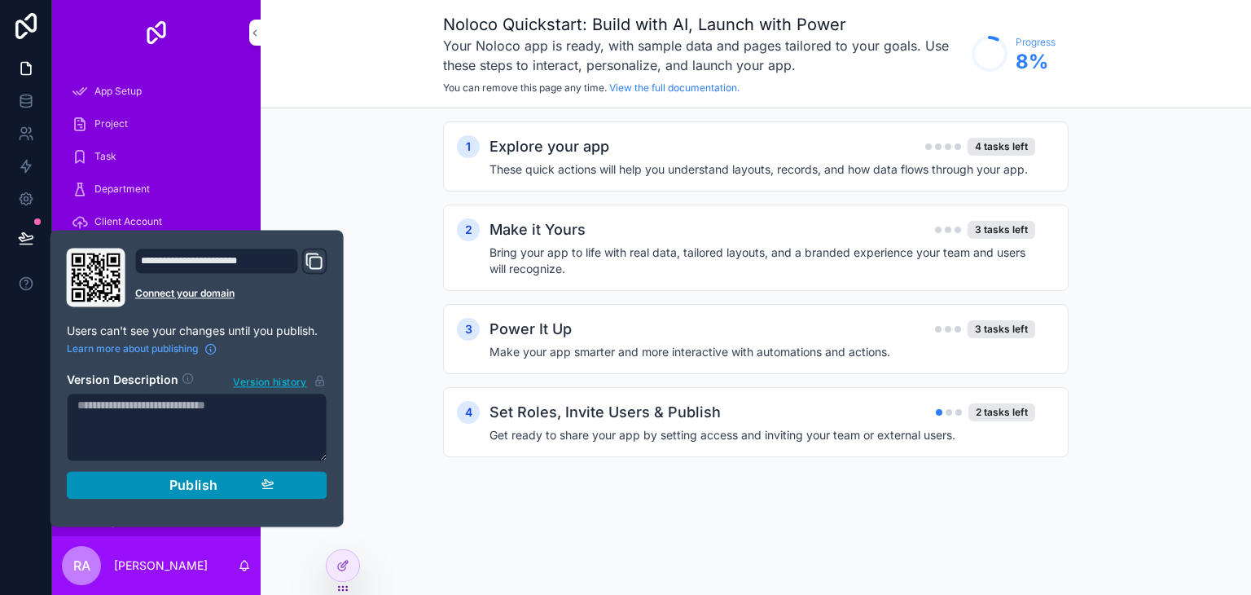
click at [264, 473] on button "Publish" at bounding box center [197, 485] width 261 height 28
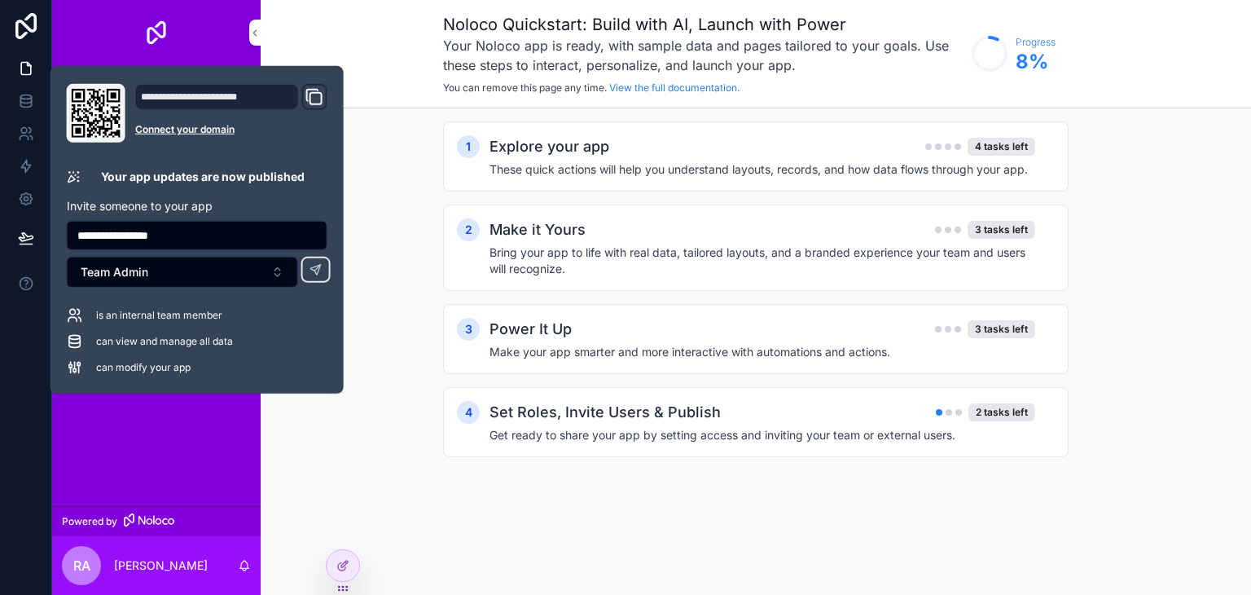
drag, startPoint x: 245, startPoint y: 91, endPoint x: 215, endPoint y: 85, distance: 30.8
click at [215, 85] on div "**********" at bounding box center [217, 97] width 164 height 26
click at [306, 96] on icon "Domain and Custom Link" at bounding box center [315, 97] width 20 height 20
click at [316, 278] on button at bounding box center [315, 270] width 29 height 26
click at [278, 270] on button "Team Admin" at bounding box center [182, 272] width 231 height 31
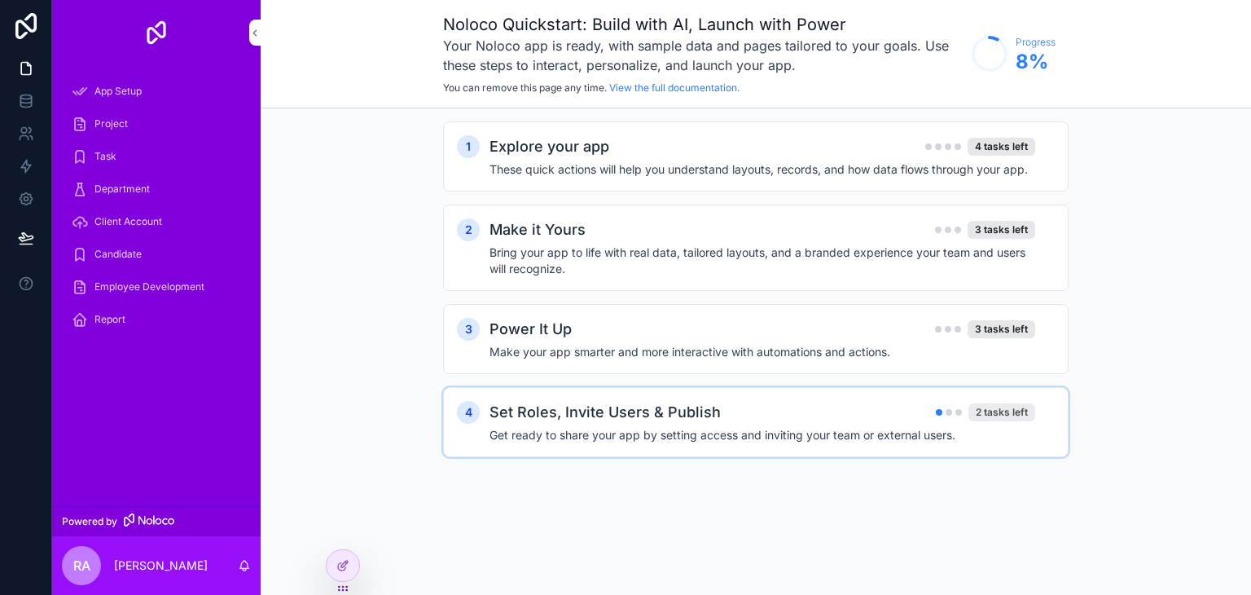
click at [1007, 417] on div "2 tasks left" at bounding box center [1002, 412] width 67 height 18
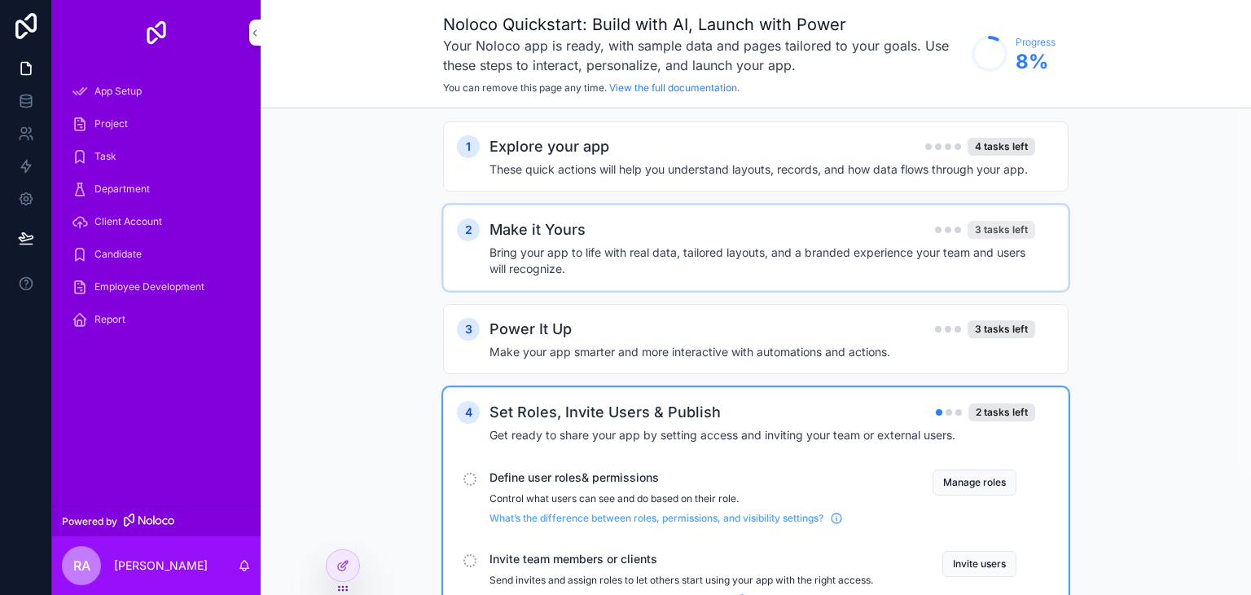
click at [1008, 226] on div "3 tasks left" at bounding box center [1002, 230] width 68 height 18
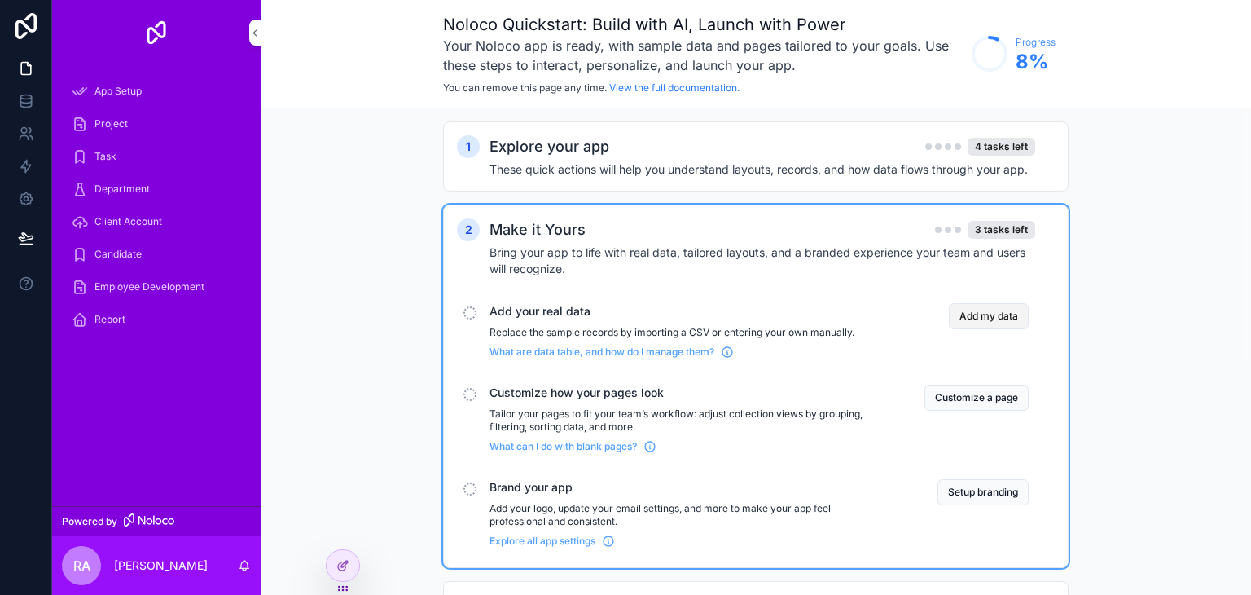
click at [1012, 323] on button "Add my data" at bounding box center [989, 316] width 80 height 26
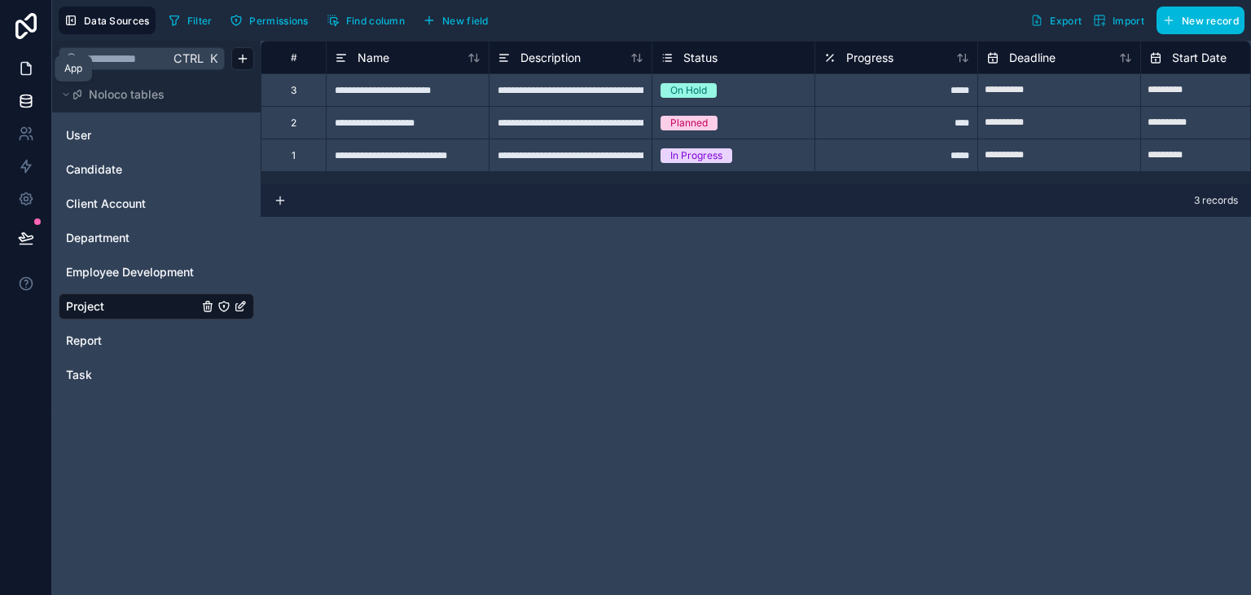
click at [33, 72] on icon at bounding box center [26, 68] width 16 height 16
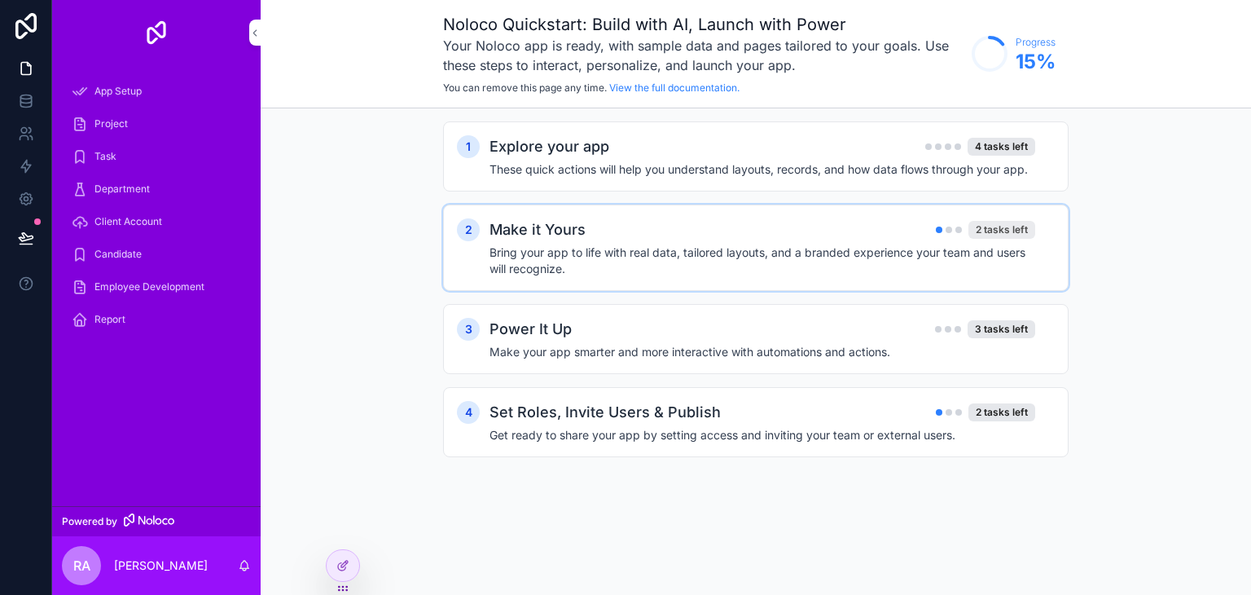
click at [1019, 226] on div "2 tasks left" at bounding box center [1002, 230] width 67 height 18
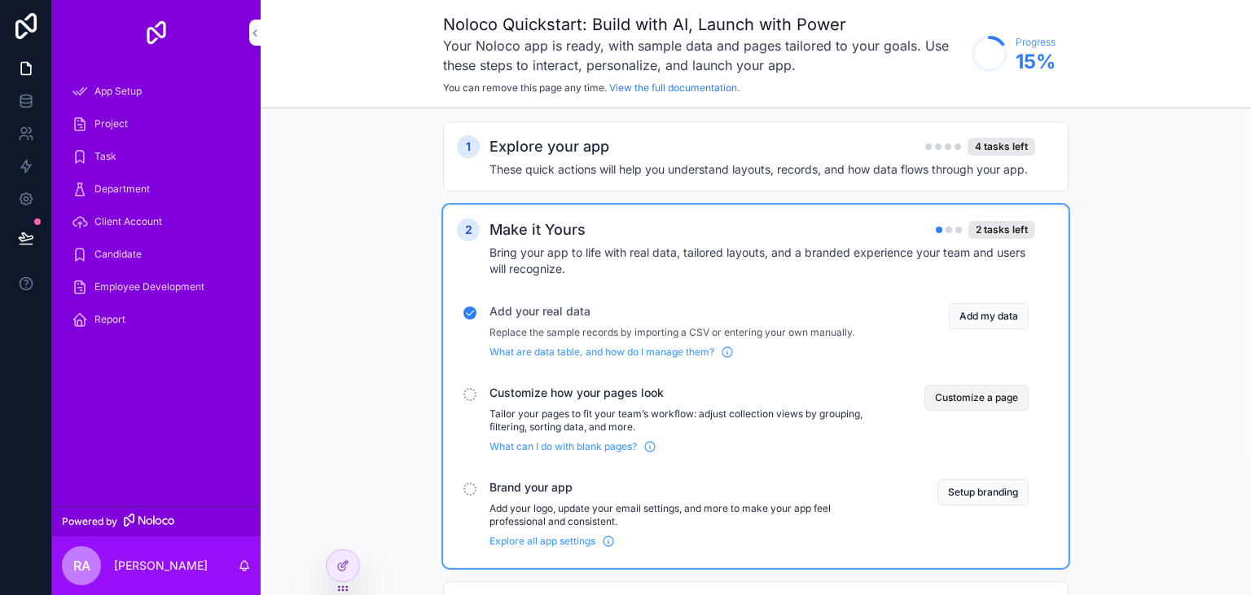
click at [1000, 396] on button "Customize a page" at bounding box center [977, 398] width 104 height 26
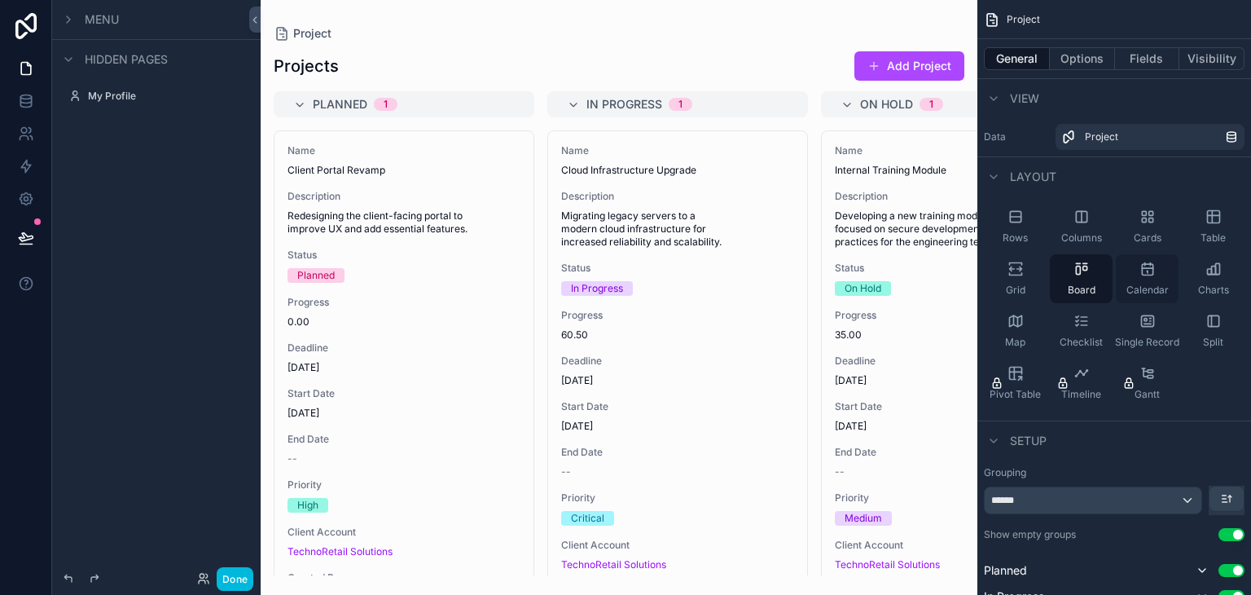
click at [1158, 276] on div "Calendar" at bounding box center [1147, 278] width 63 height 49
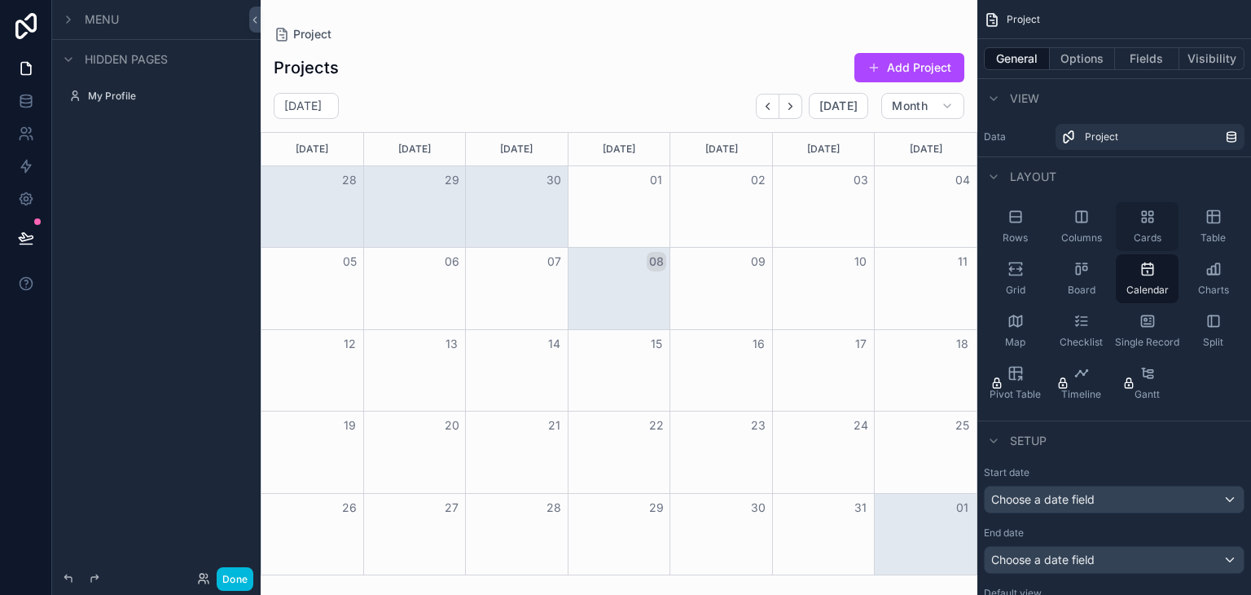
click at [1136, 230] on div "Cards" at bounding box center [1147, 226] width 63 height 49
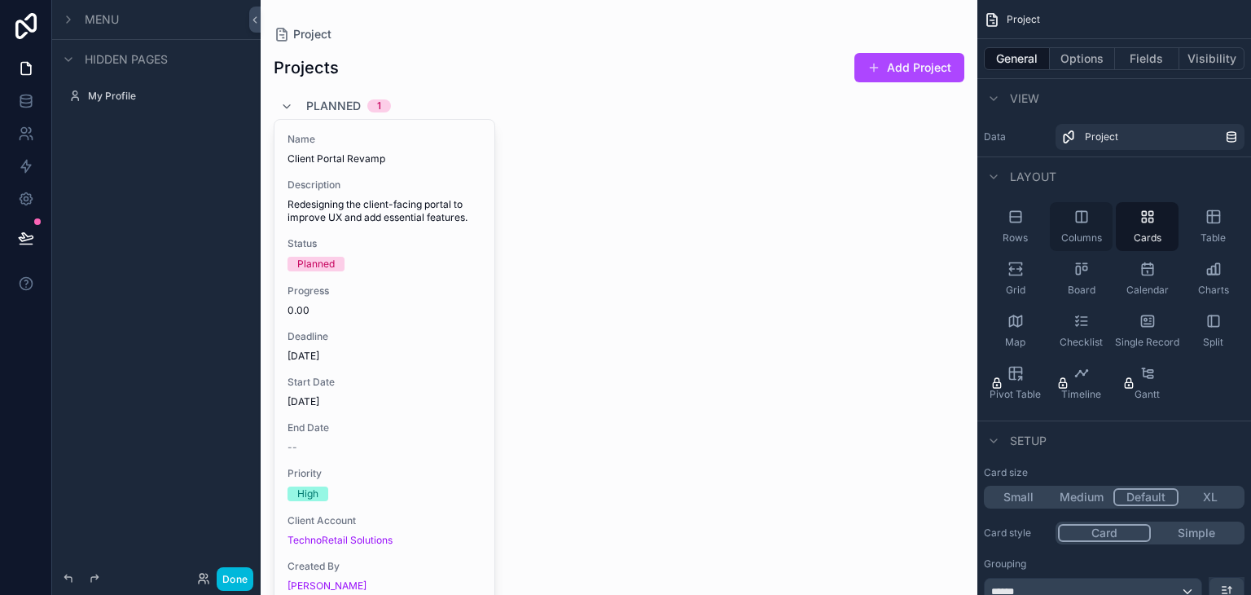
click at [1101, 235] on span "Columns" at bounding box center [1082, 237] width 41 height 13
click at [1030, 246] on div "Rows" at bounding box center [1015, 226] width 63 height 49
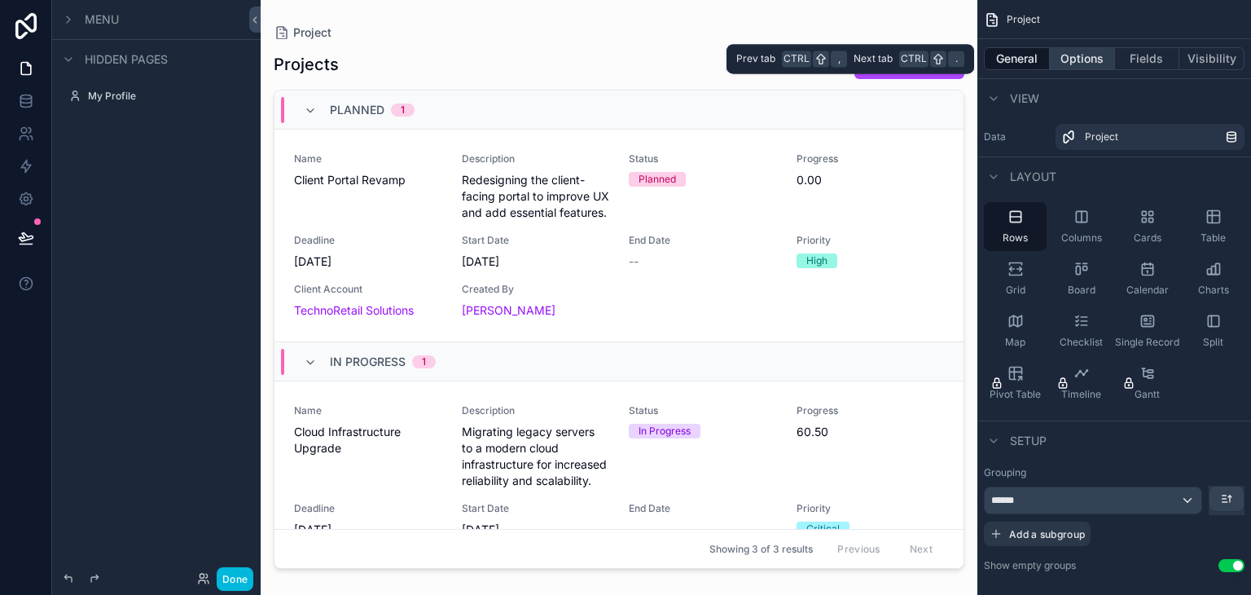
click at [1072, 66] on button "Options" at bounding box center [1082, 58] width 65 height 23
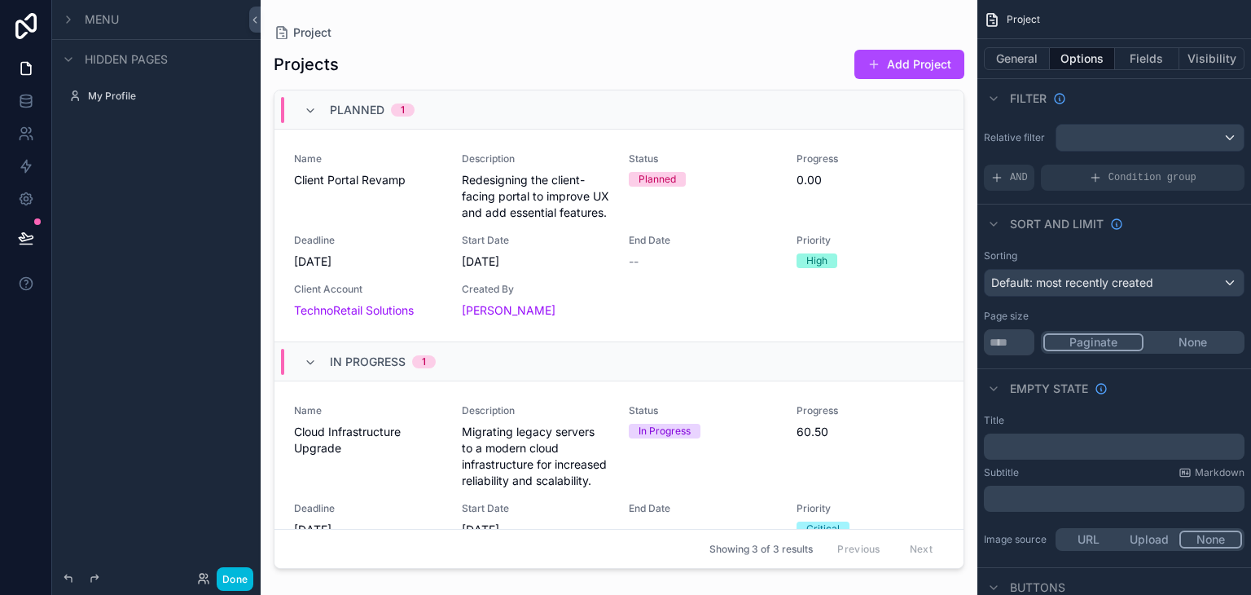
click at [1179, 340] on button "None" at bounding box center [1193, 342] width 99 height 18
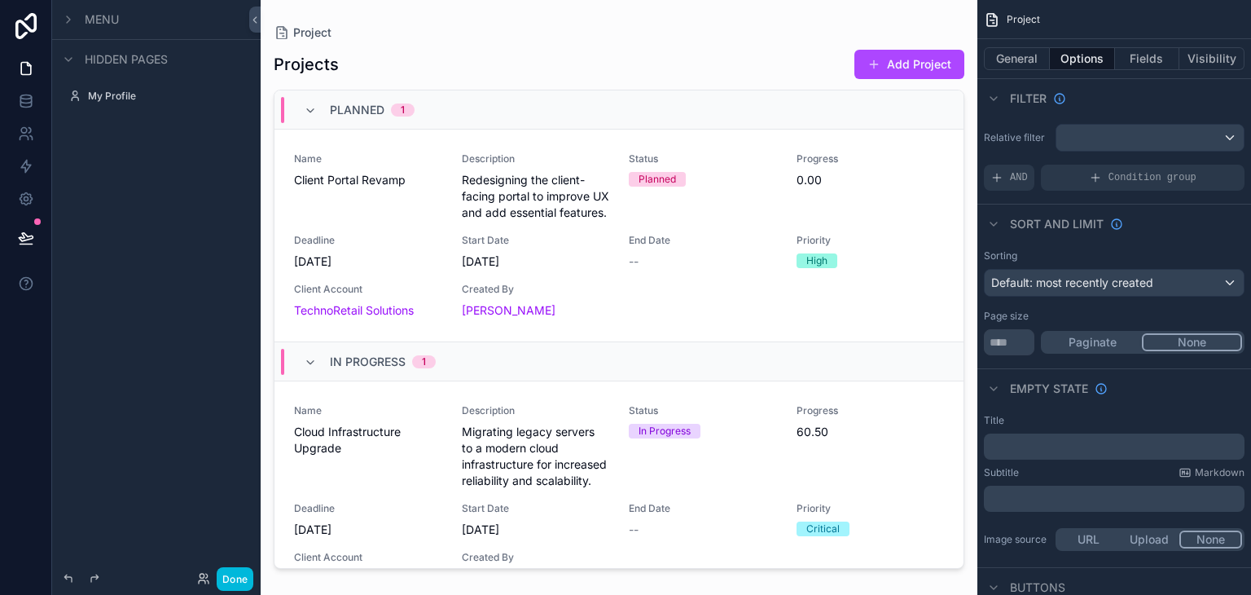
click at [1138, 339] on button "Paginate" at bounding box center [1093, 342] width 99 height 18
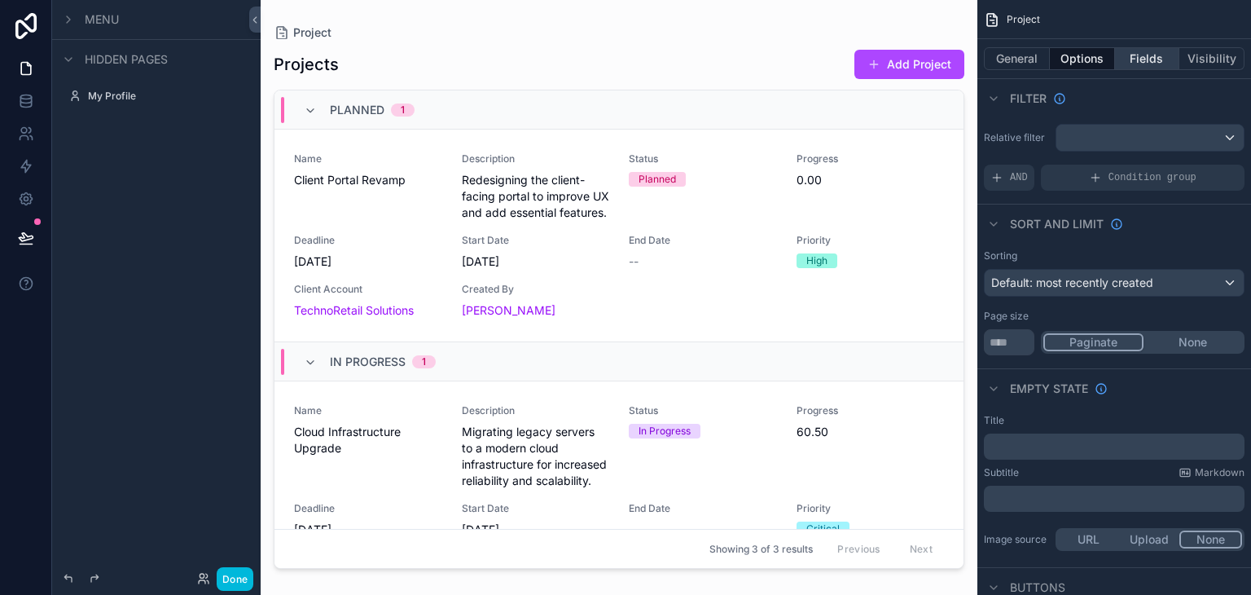
click at [1170, 60] on button "Fields" at bounding box center [1147, 58] width 65 height 23
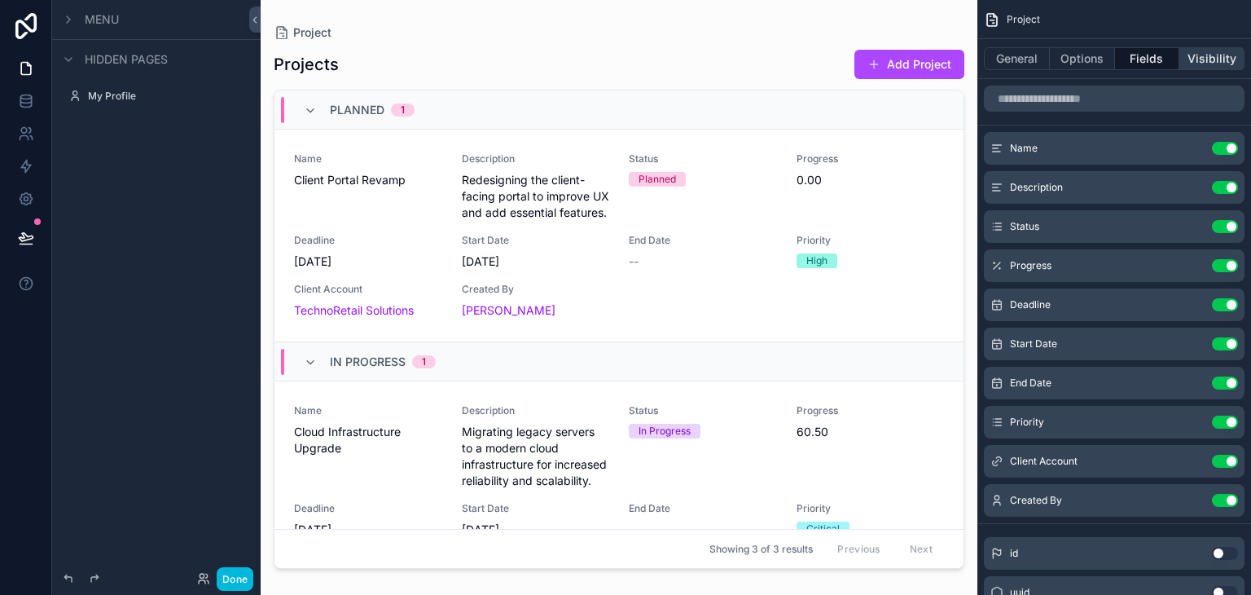
click at [1196, 55] on button "Visibility" at bounding box center [1212, 58] width 65 height 23
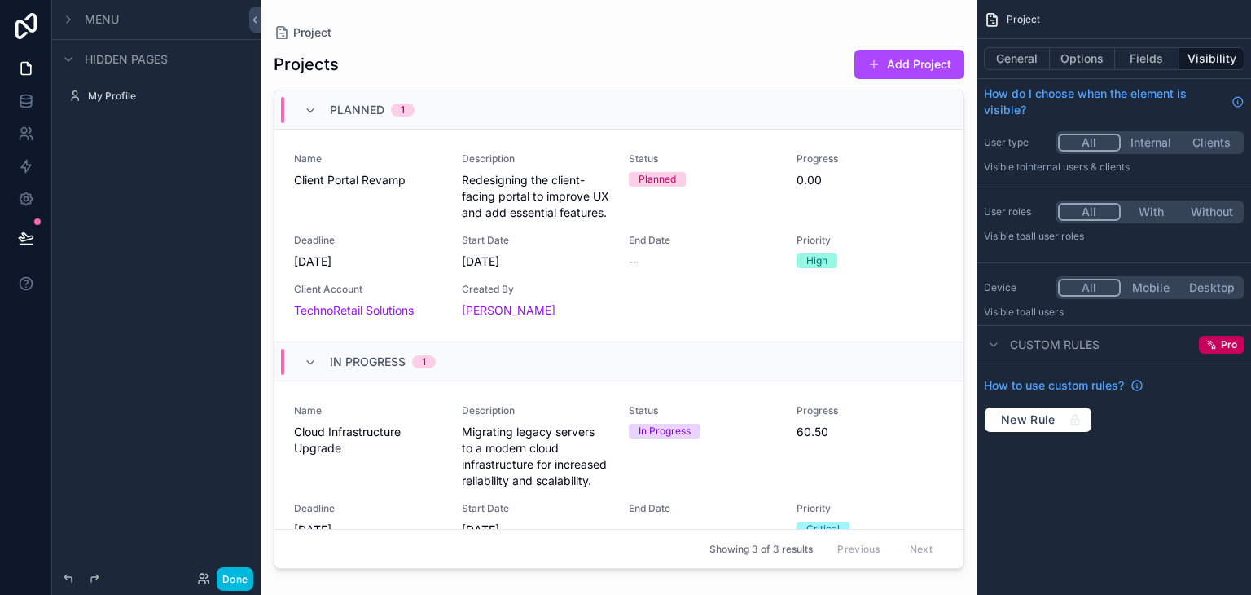
click at [1168, 141] on button "Internal" at bounding box center [1151, 143] width 61 height 18
click at [245, 571] on button "Done" at bounding box center [235, 579] width 37 height 24
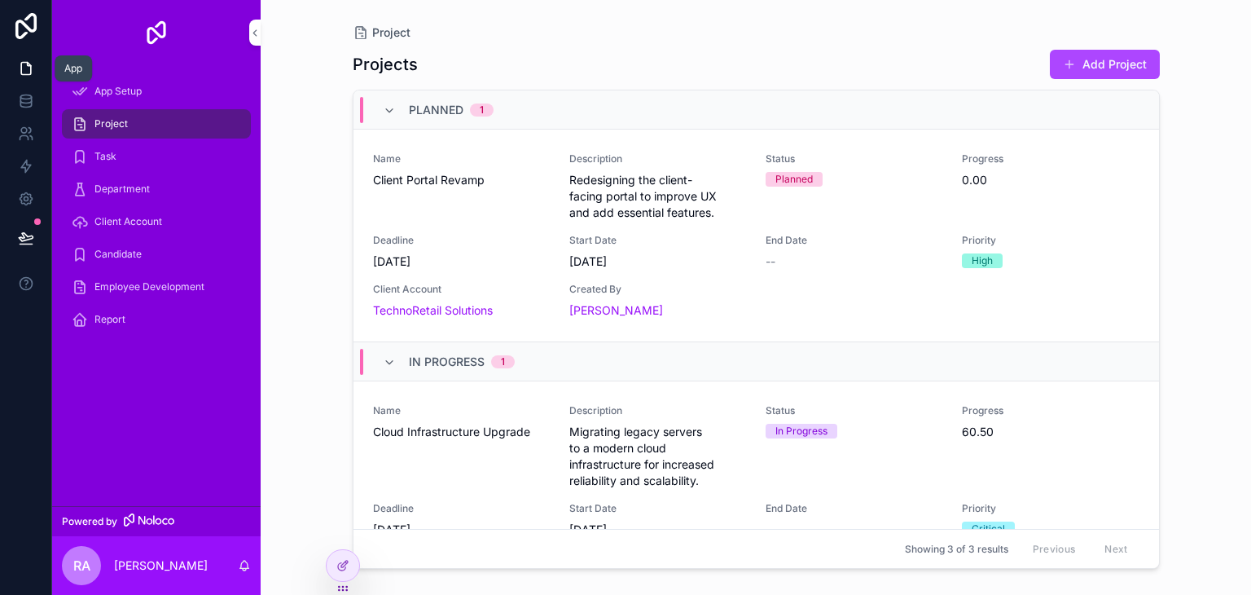
click at [29, 75] on icon at bounding box center [26, 68] width 16 height 16
click at [10, 67] on link at bounding box center [25, 68] width 51 height 33
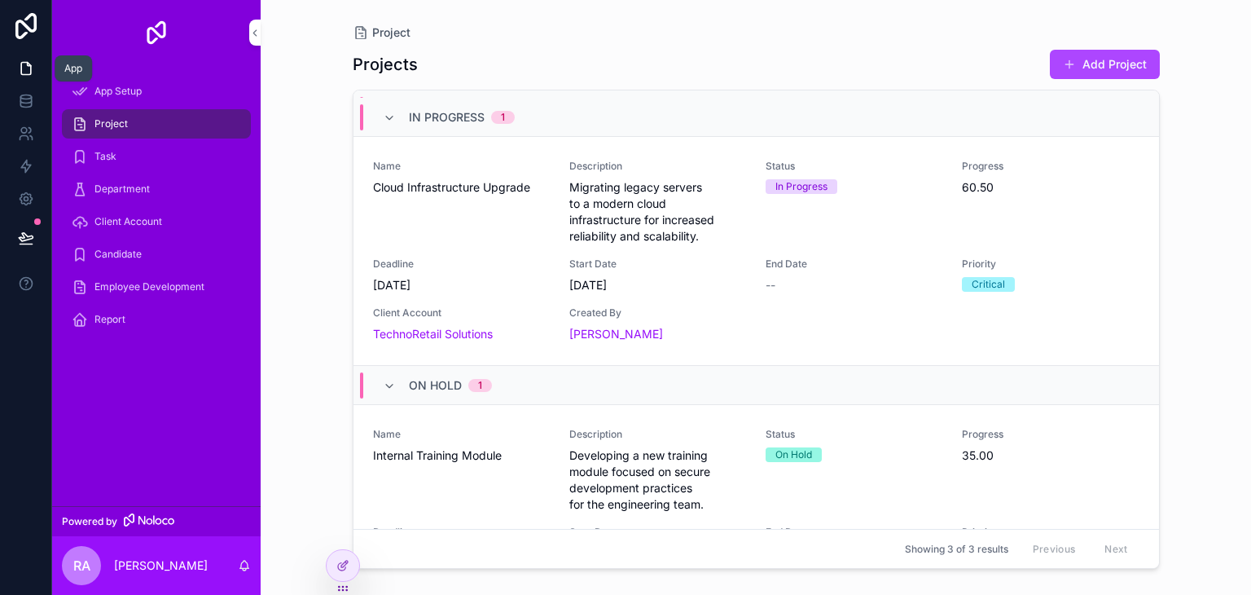
click at [16, 62] on link at bounding box center [25, 68] width 51 height 33
click at [59, 86] on div "App Setup" at bounding box center [156, 91] width 209 height 33
click at [134, 79] on div "App Setup" at bounding box center [156, 91] width 169 height 26
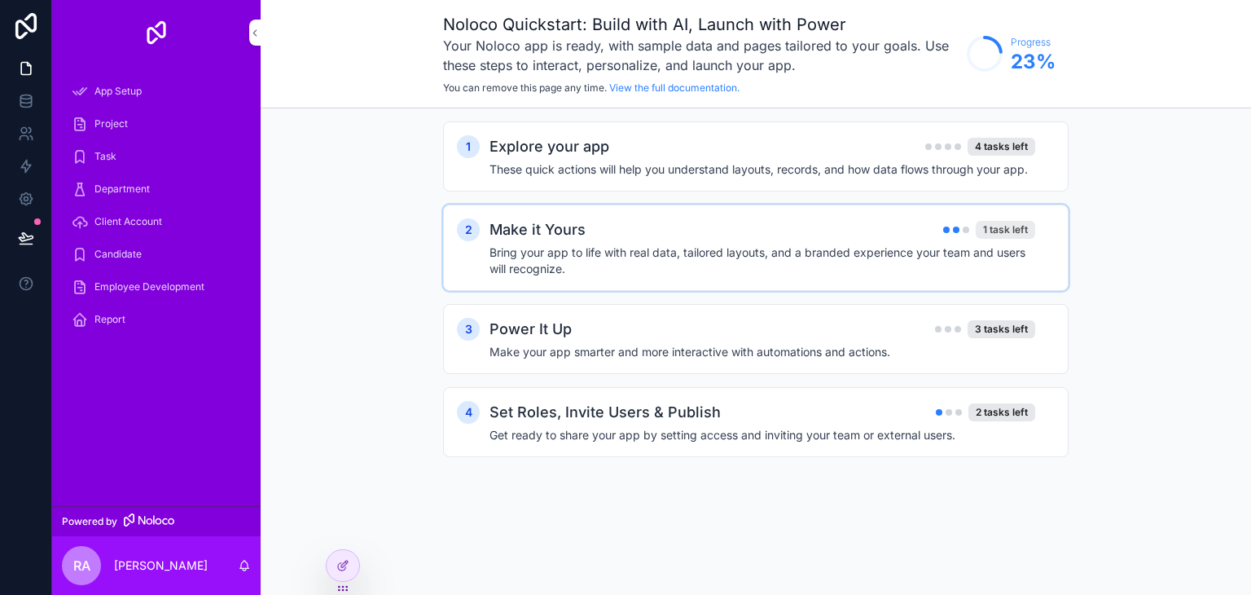
click at [1030, 226] on div "1 task left" at bounding box center [1005, 230] width 59 height 18
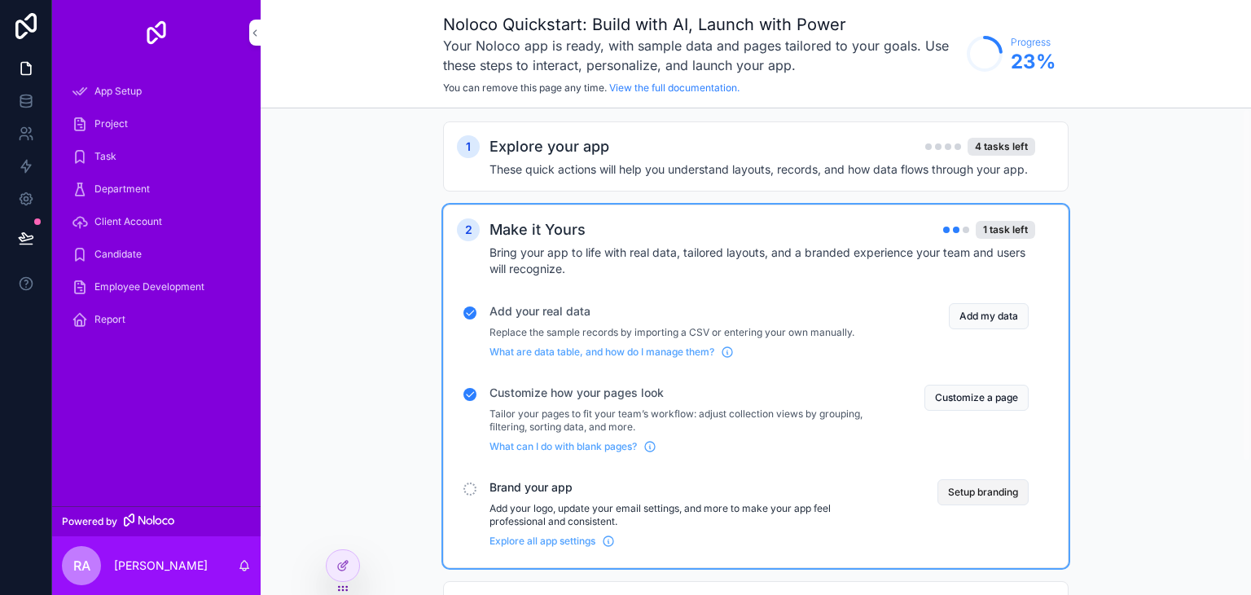
click at [1019, 486] on button "Setup branding" at bounding box center [983, 492] width 91 height 26
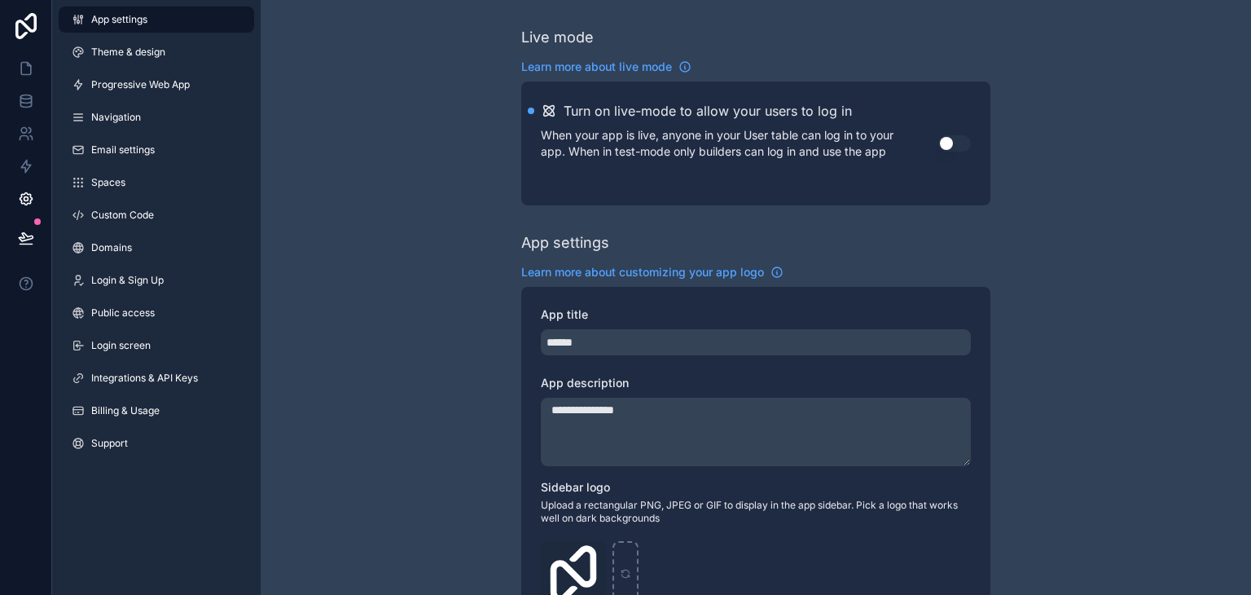
click at [965, 143] on button "Use setting" at bounding box center [955, 143] width 33 height 16
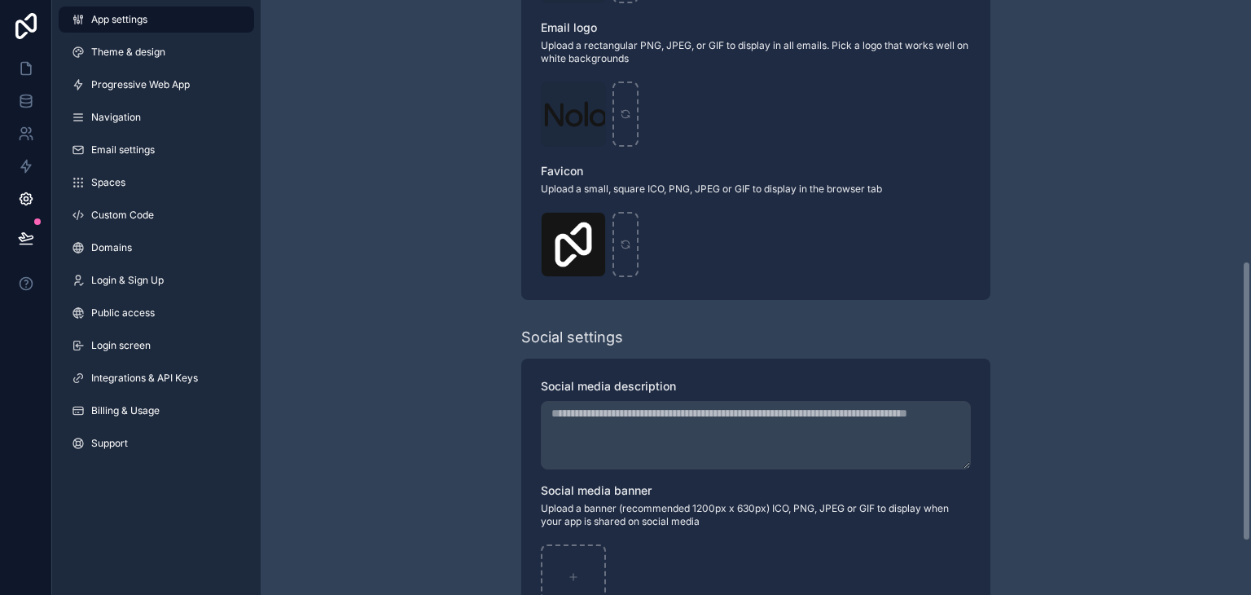
scroll to position [666, 0]
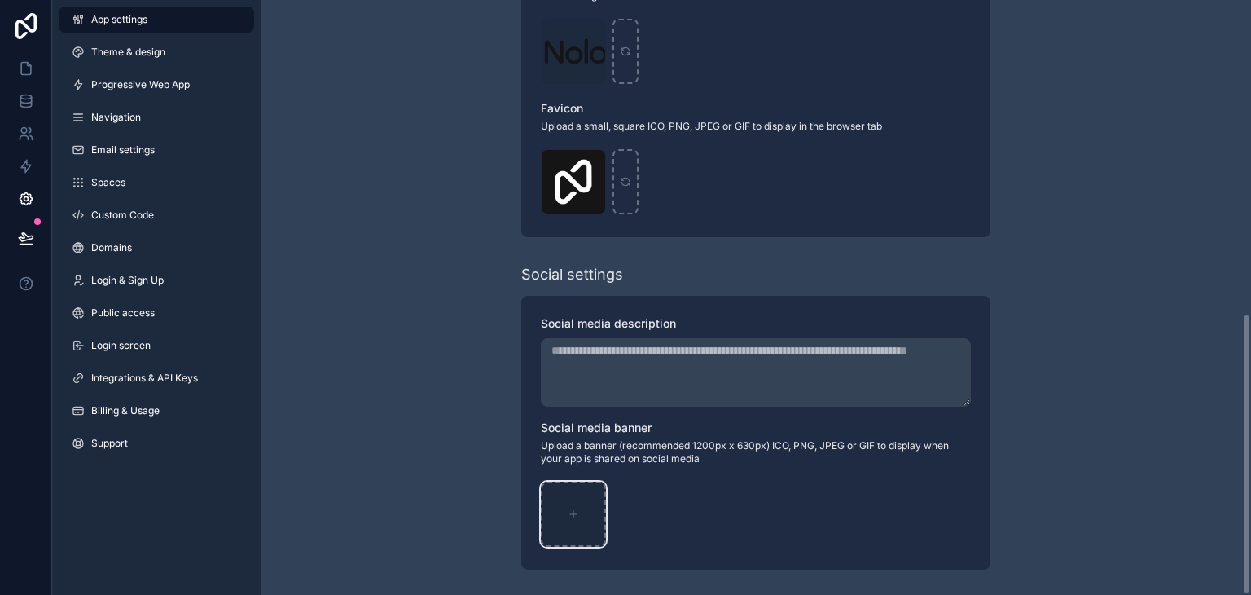
click at [579, 529] on div "scrollable content" at bounding box center [573, 513] width 65 height 65
click at [571, 185] on div "Logo-WebClip .png" at bounding box center [573, 181] width 65 height 65
click at [582, 64] on div "Logo .png" at bounding box center [573, 51] width 65 height 65
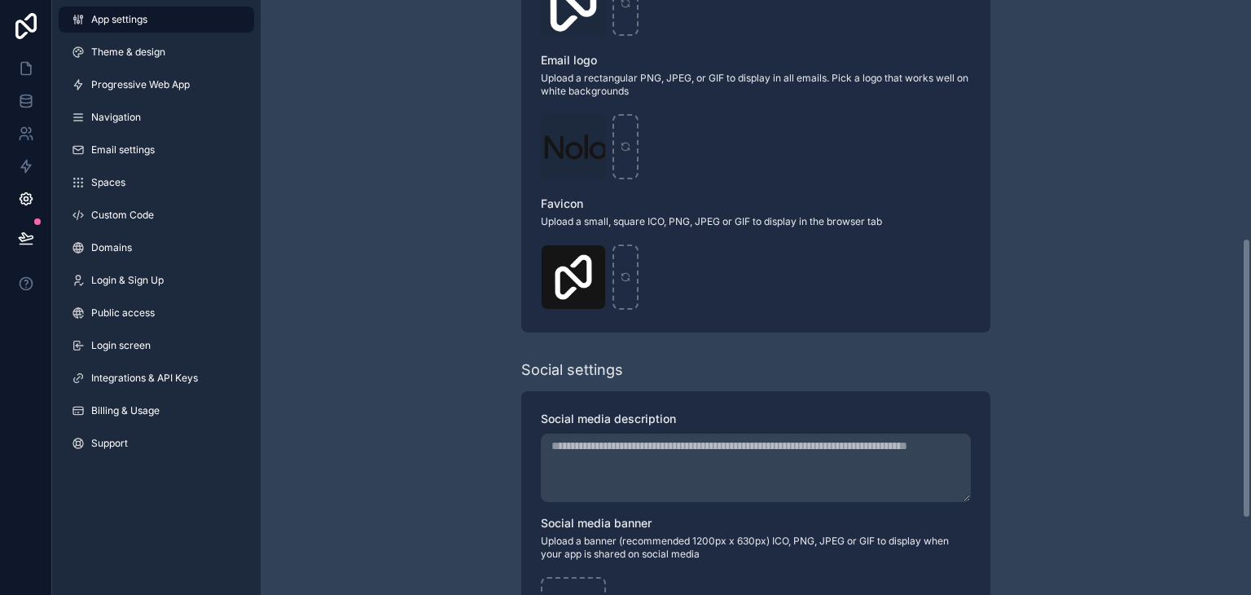
scroll to position [340, 0]
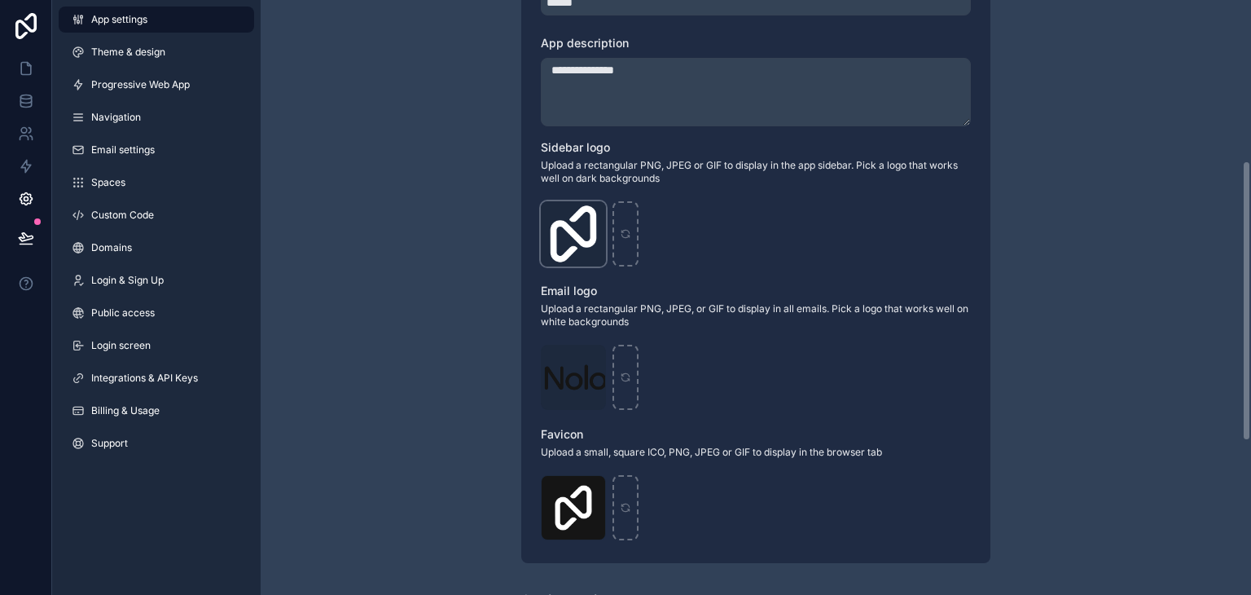
click at [568, 235] on div "Logo-Sq-No-Padding .png" at bounding box center [573, 233] width 65 height 65
click at [95, 22] on span "App settings" at bounding box center [119, 19] width 56 height 13
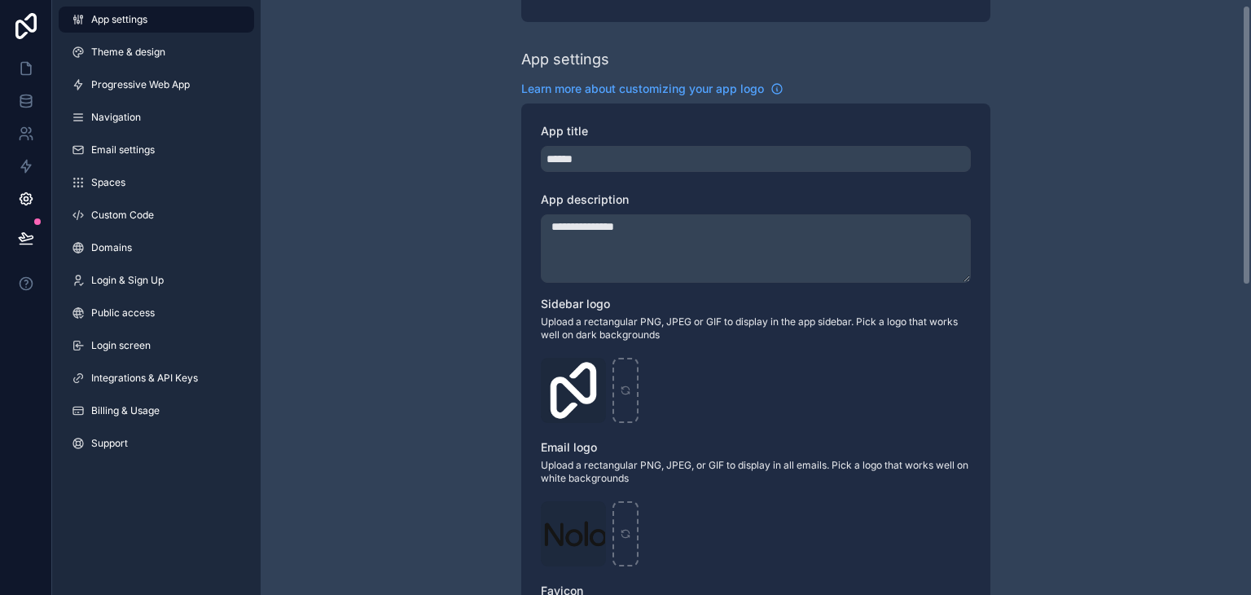
scroll to position [0, 0]
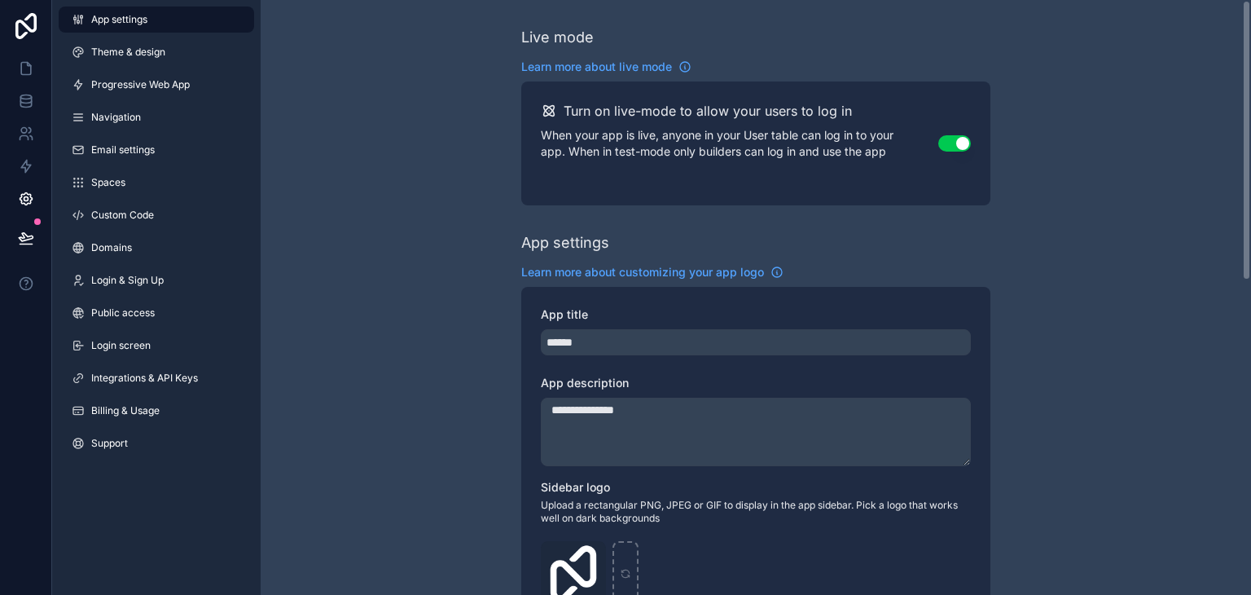
click at [952, 143] on button "Use setting" at bounding box center [955, 143] width 33 height 16
click at [15, 61] on link at bounding box center [25, 68] width 51 height 33
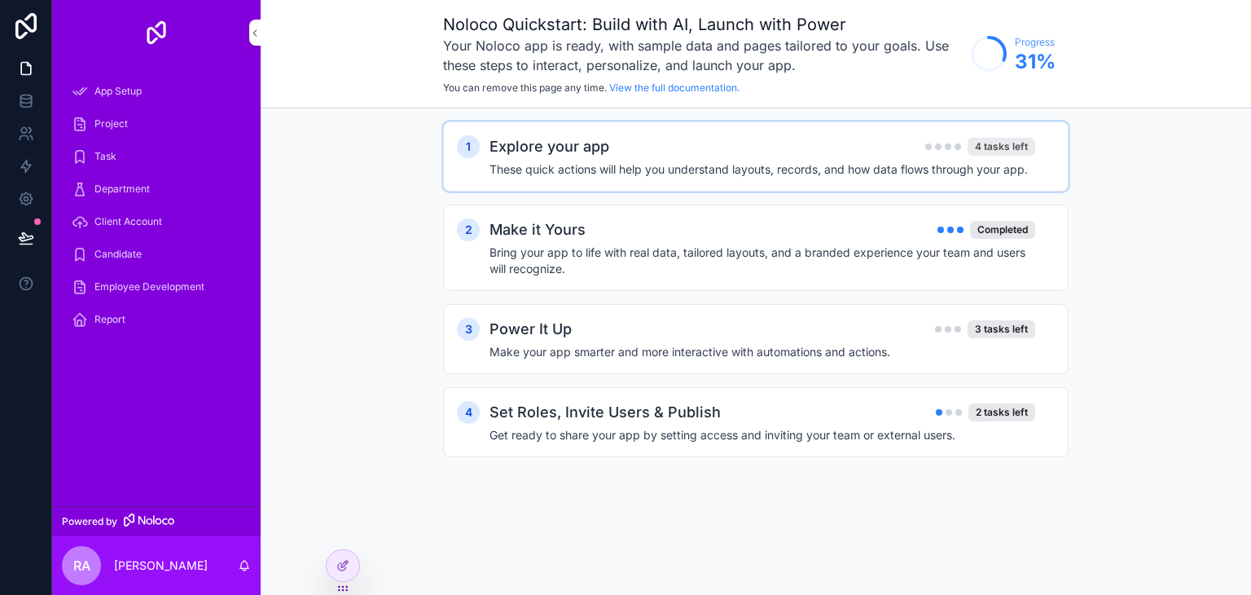
click at [1014, 143] on div "4 tasks left" at bounding box center [1002, 147] width 68 height 18
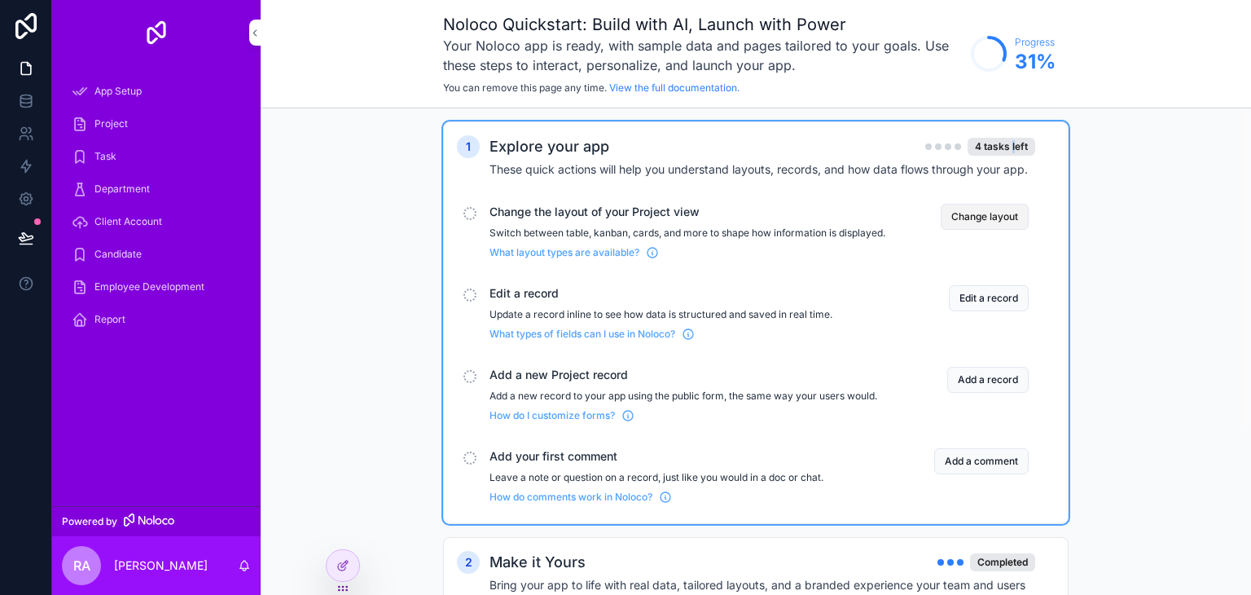
click at [1002, 210] on button "Change layout" at bounding box center [985, 217] width 88 height 26
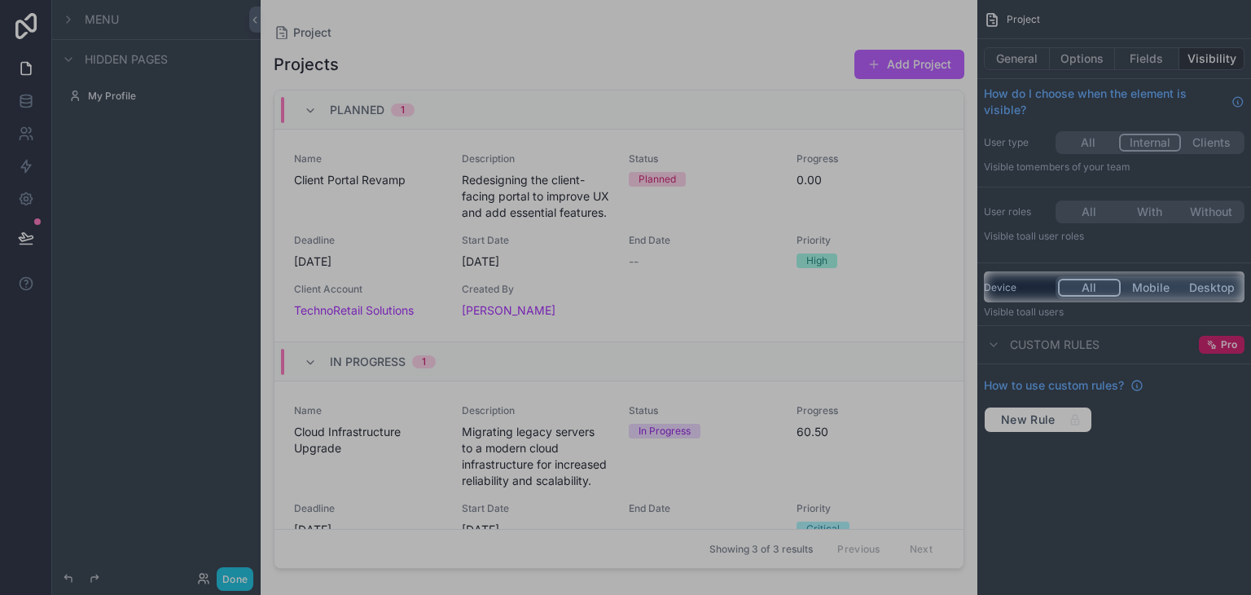
click at [1111, 285] on button "All" at bounding box center [1089, 288] width 63 height 18
click at [1160, 285] on button "Mobile" at bounding box center [1151, 288] width 61 height 18
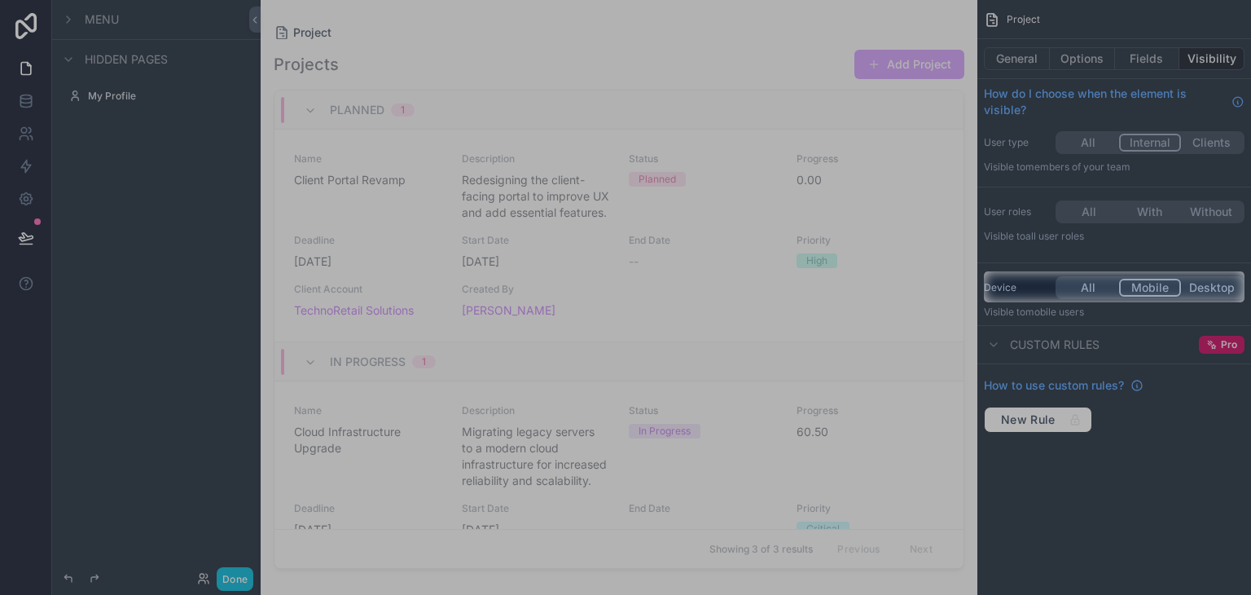
click at [1160, 284] on button "Mobile" at bounding box center [1150, 288] width 63 height 18
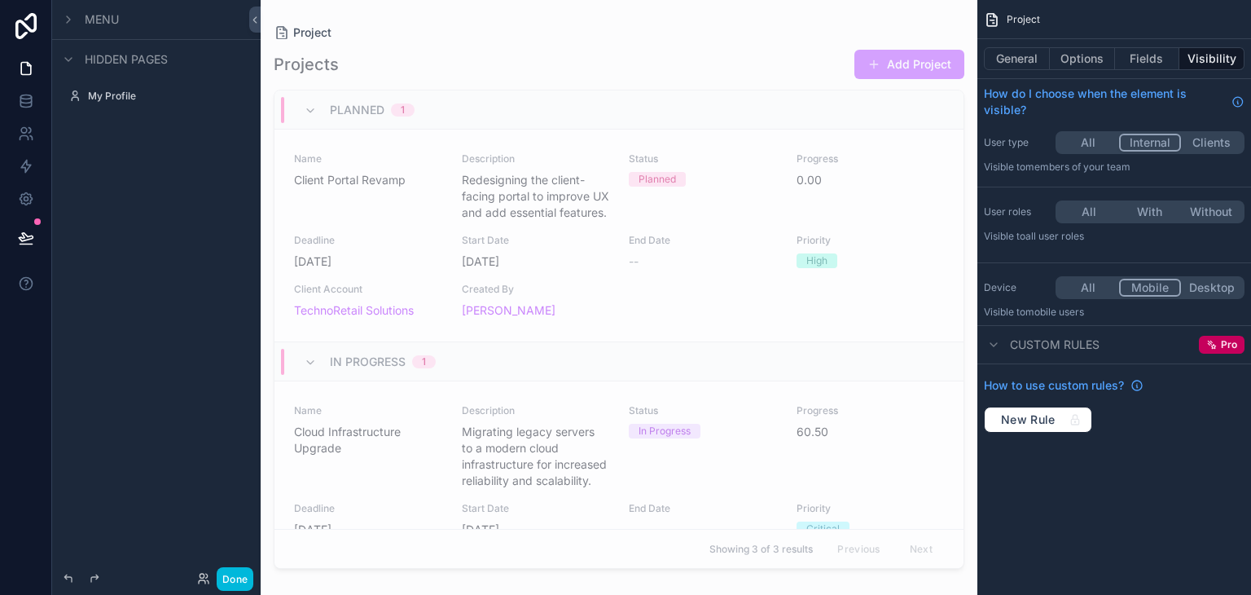
click at [1167, 284] on button "Mobile" at bounding box center [1150, 288] width 63 height 18
click at [1098, 213] on button "All" at bounding box center [1088, 212] width 61 height 18
click at [1099, 141] on button "All" at bounding box center [1088, 143] width 61 height 18
click at [991, 340] on icon "scrollable content" at bounding box center [993, 344] width 13 height 13
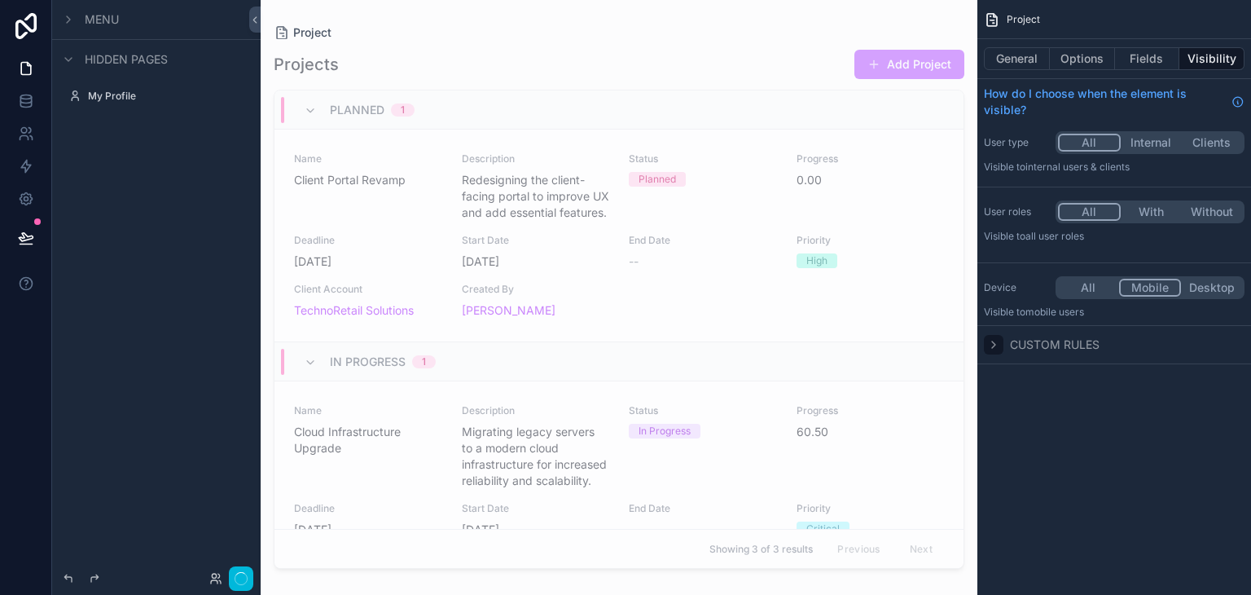
click at [996, 338] on icon "scrollable content" at bounding box center [993, 344] width 13 height 13
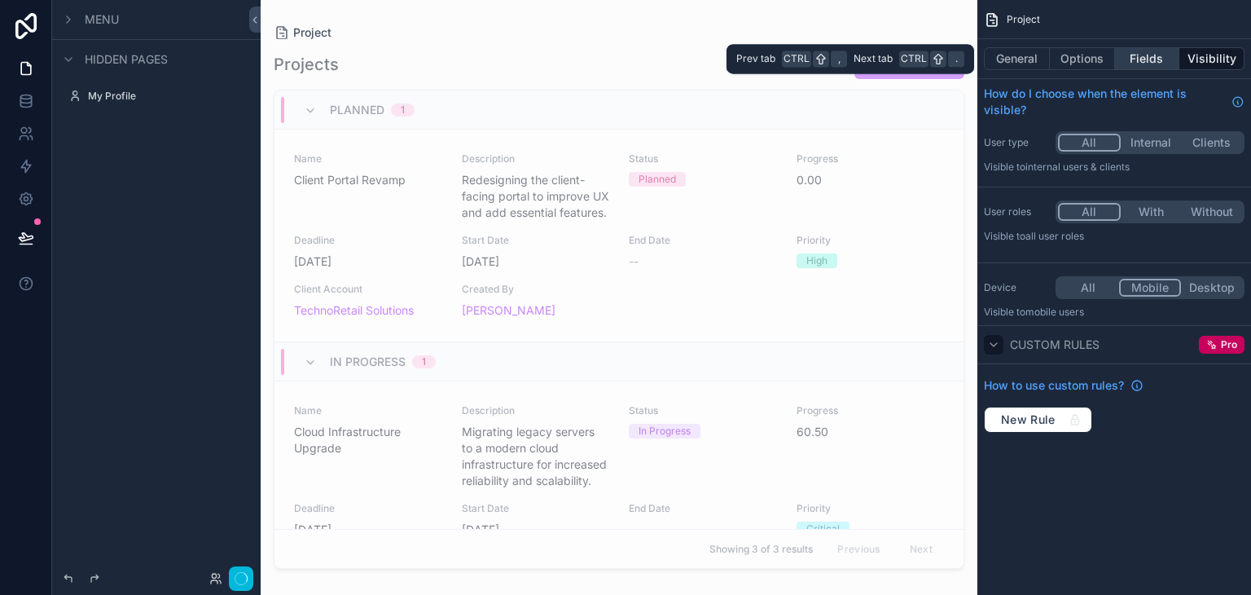
click at [1159, 59] on button "Fields" at bounding box center [1147, 58] width 65 height 23
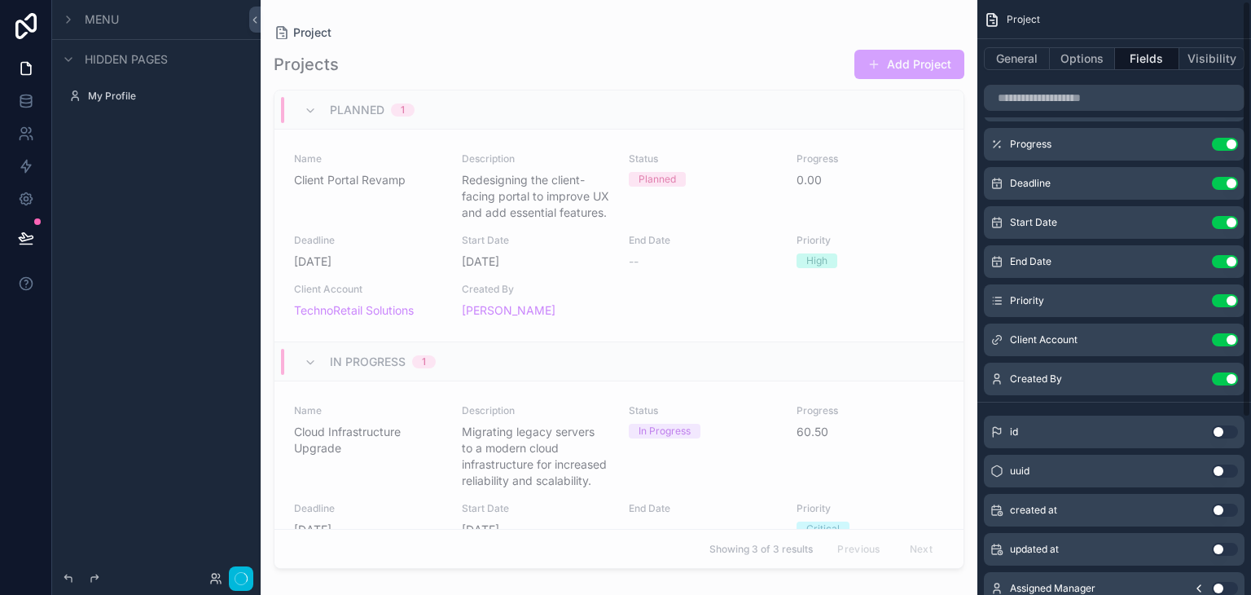
scroll to position [254, 0]
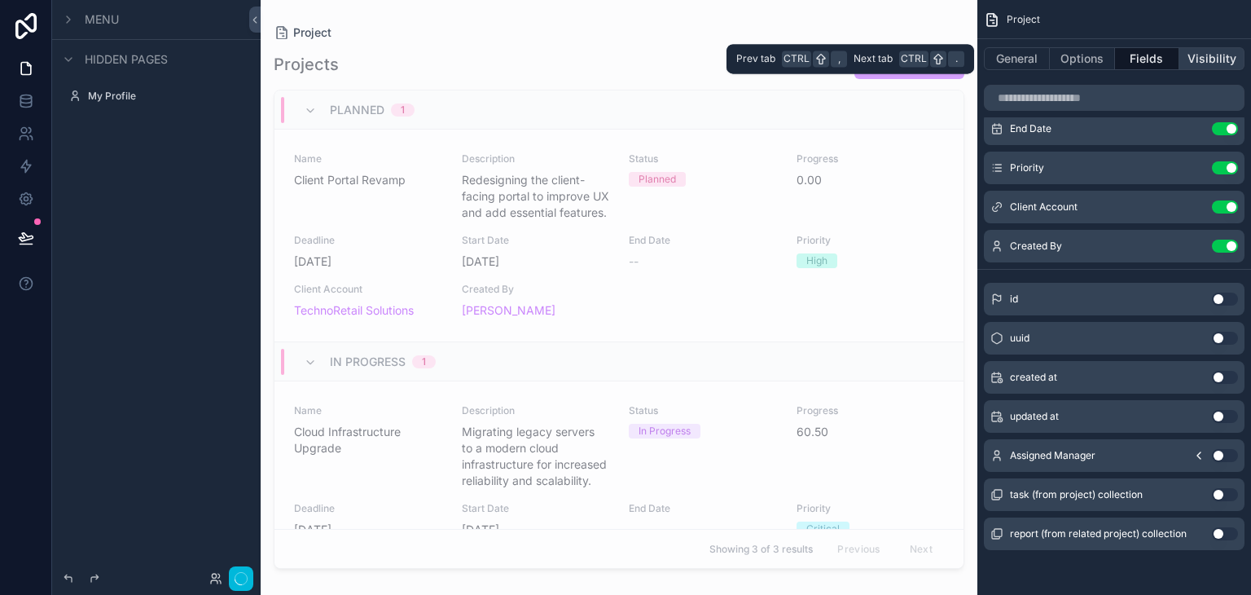
click at [1201, 64] on button "Visibility" at bounding box center [1212, 58] width 65 height 23
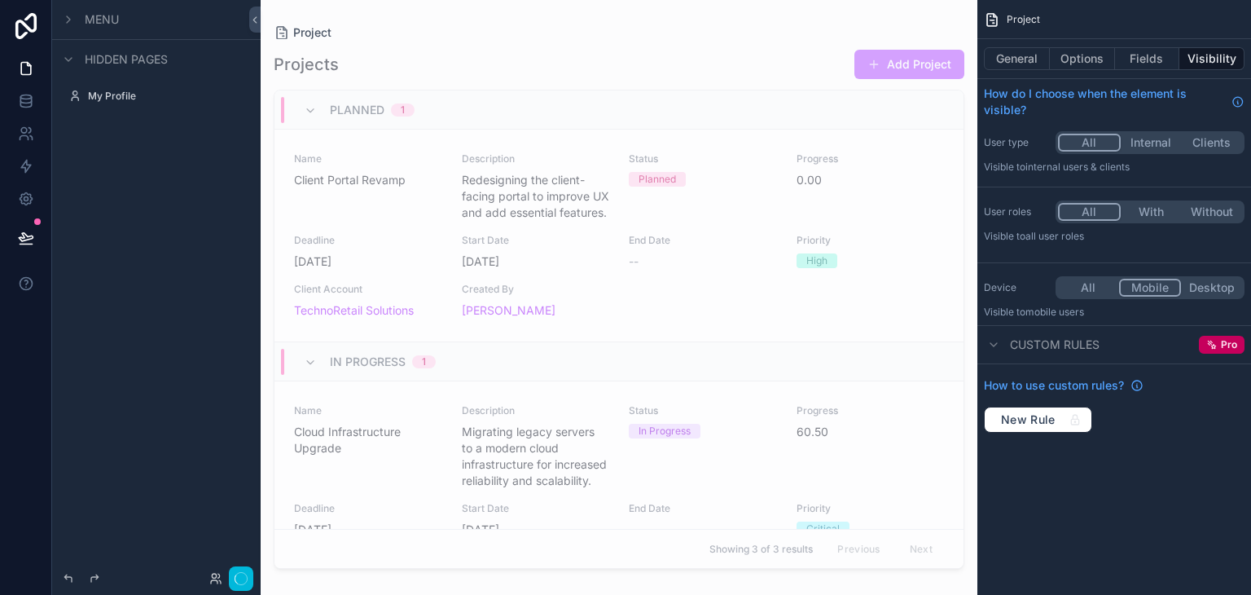
click at [1167, 275] on div "Device All Mobile Desktop Visible to mobile users" at bounding box center [1115, 297] width 274 height 55
click at [1083, 287] on button "All" at bounding box center [1088, 288] width 61 height 18
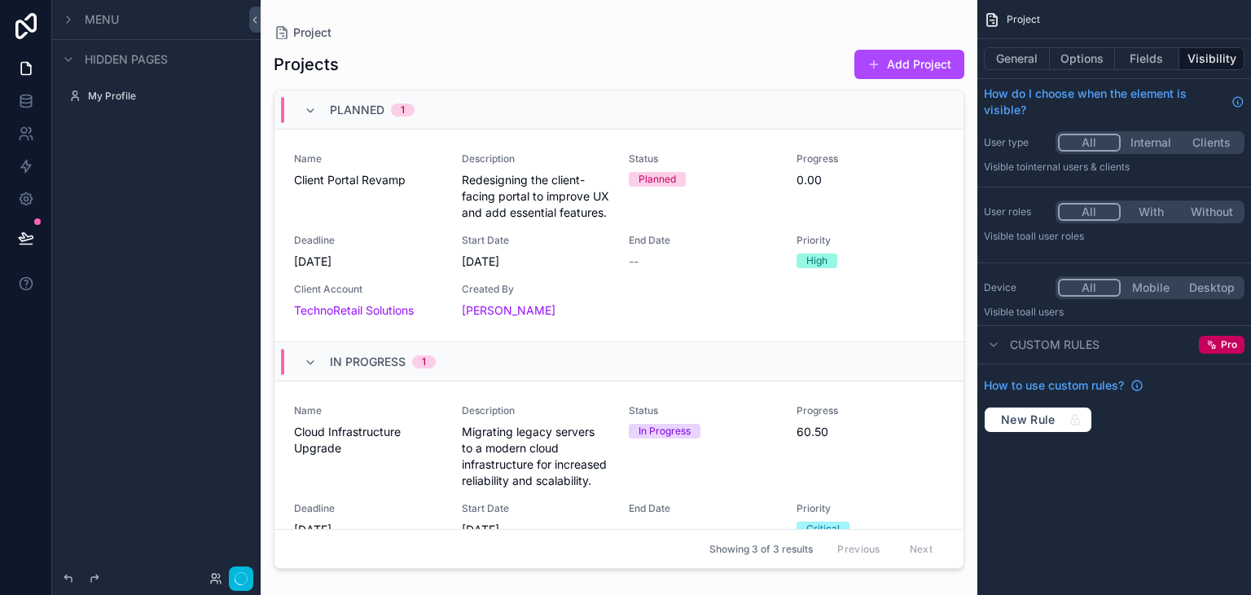
click at [1123, 289] on button "Mobile" at bounding box center [1151, 288] width 61 height 18
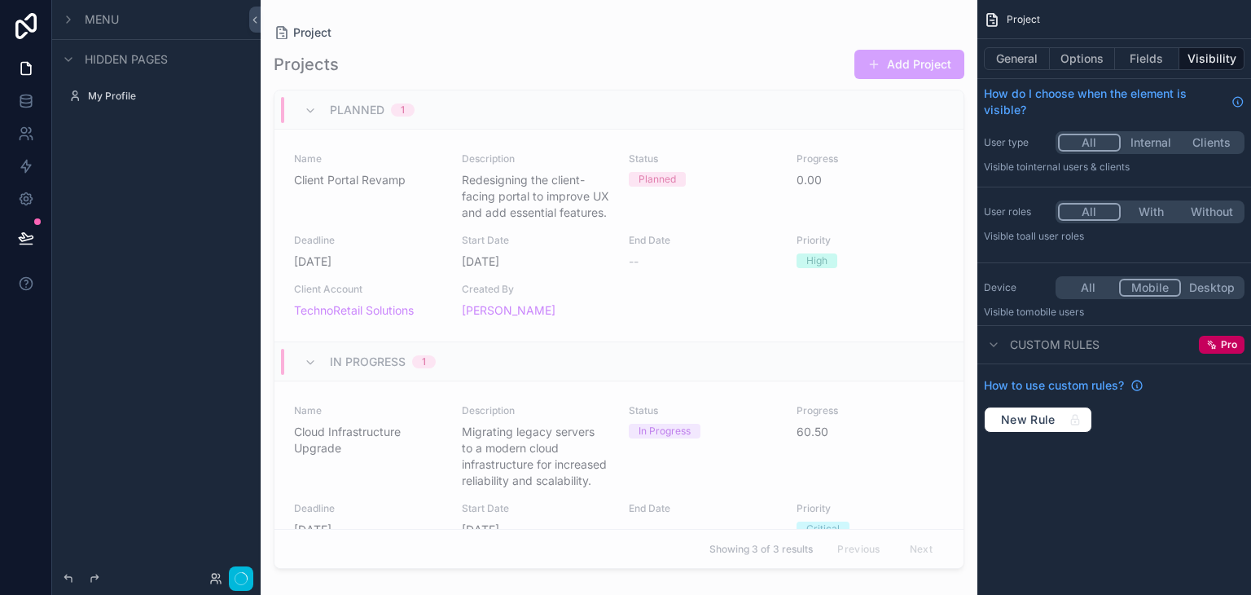
click at [1098, 291] on button "All" at bounding box center [1088, 288] width 61 height 18
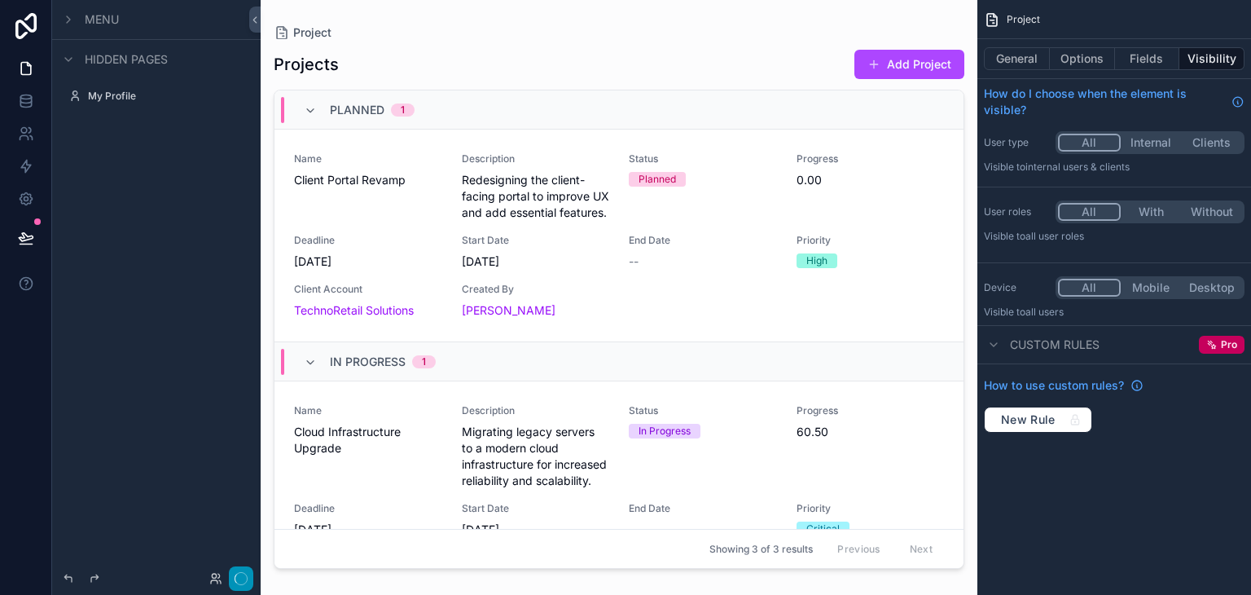
click at [243, 583] on icon "button" at bounding box center [241, 578] width 13 height 13
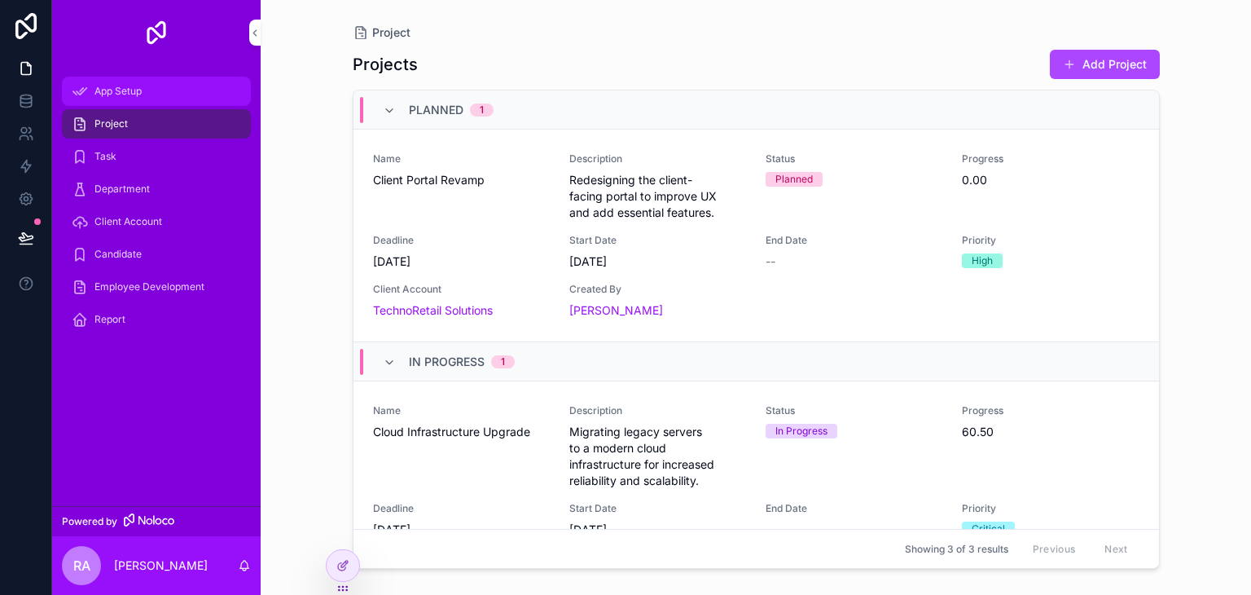
click at [135, 86] on span "App Setup" at bounding box center [118, 91] width 47 height 13
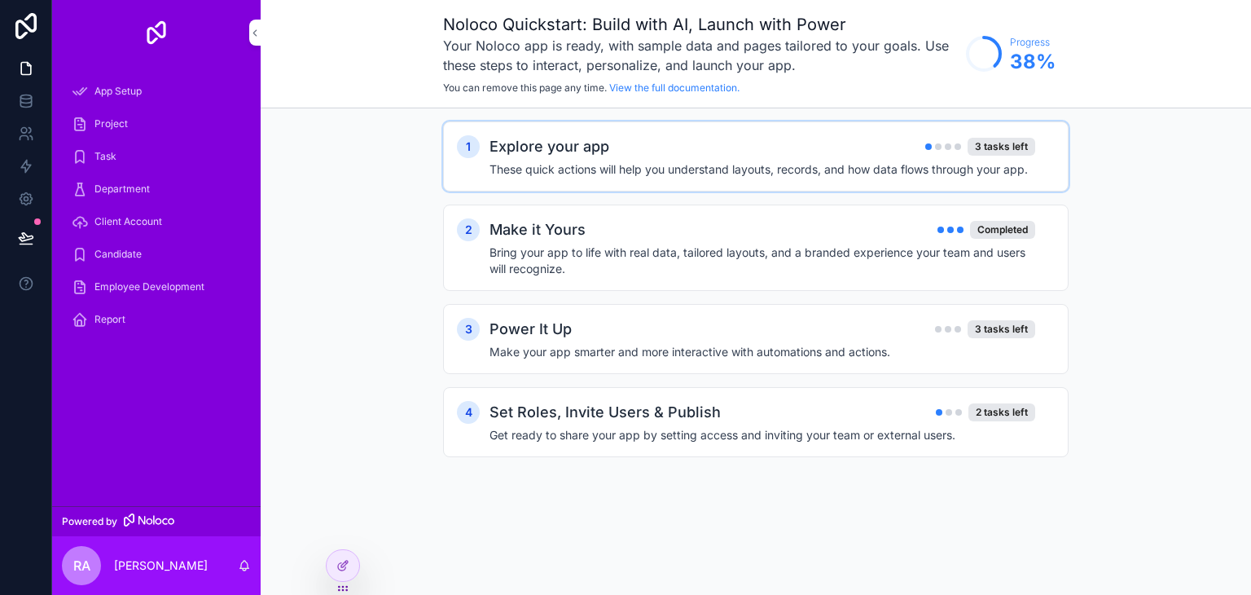
click at [1003, 135] on div "Explore your app 3 tasks left" at bounding box center [763, 146] width 546 height 23
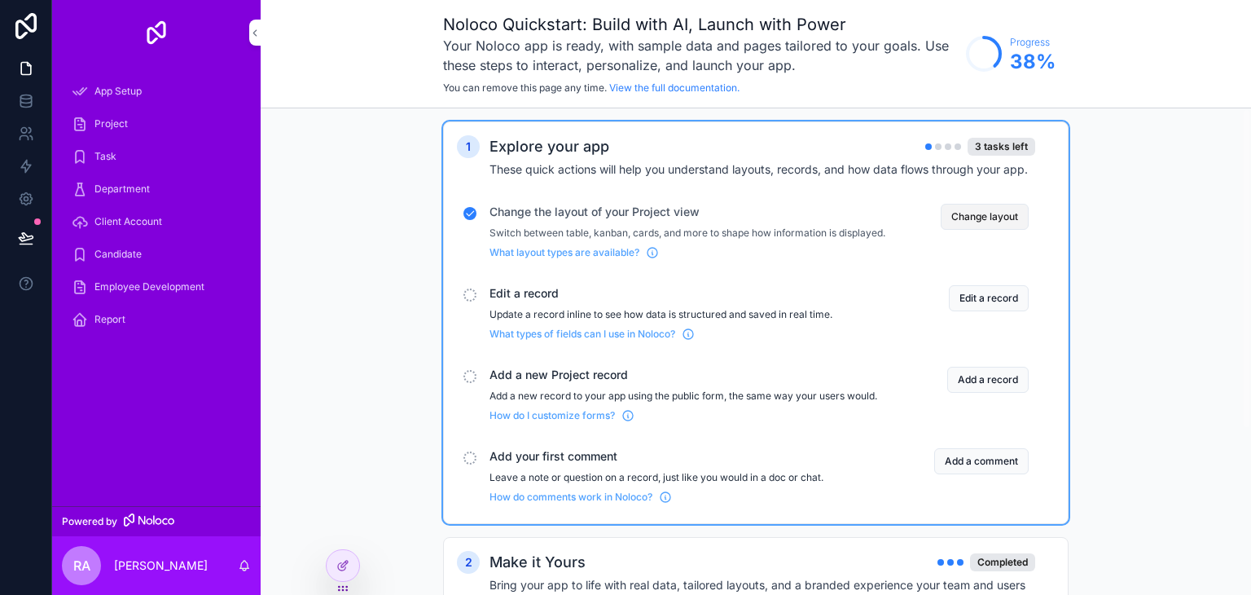
click at [987, 221] on button "Change layout" at bounding box center [985, 217] width 88 height 26
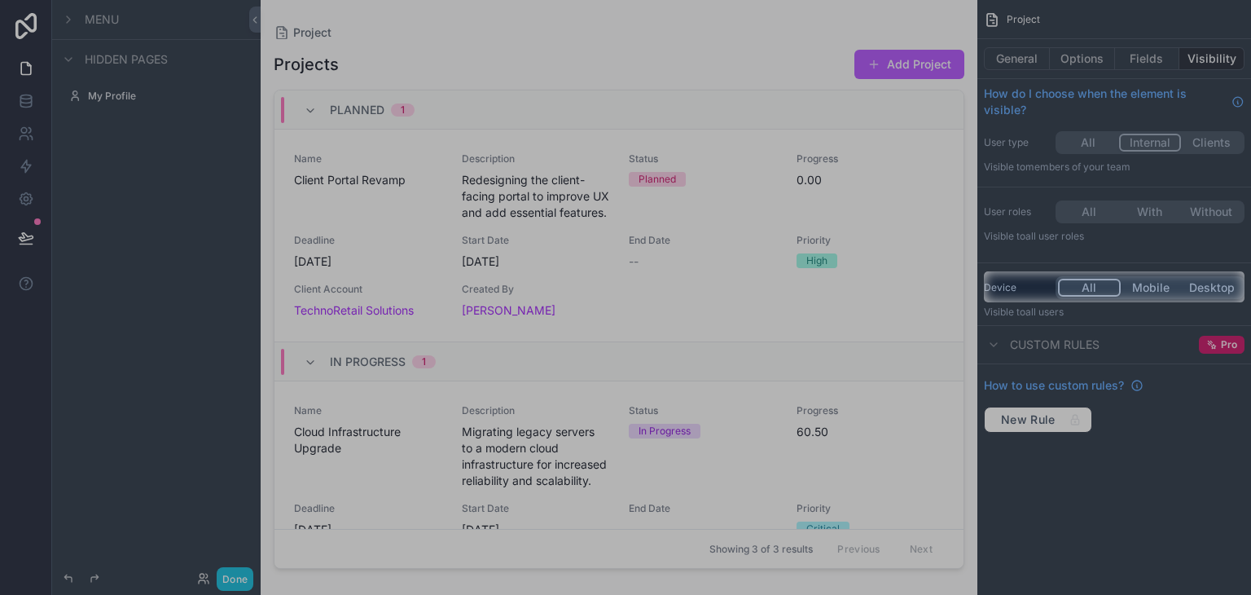
click at [1154, 284] on button "Mobile" at bounding box center [1151, 288] width 61 height 18
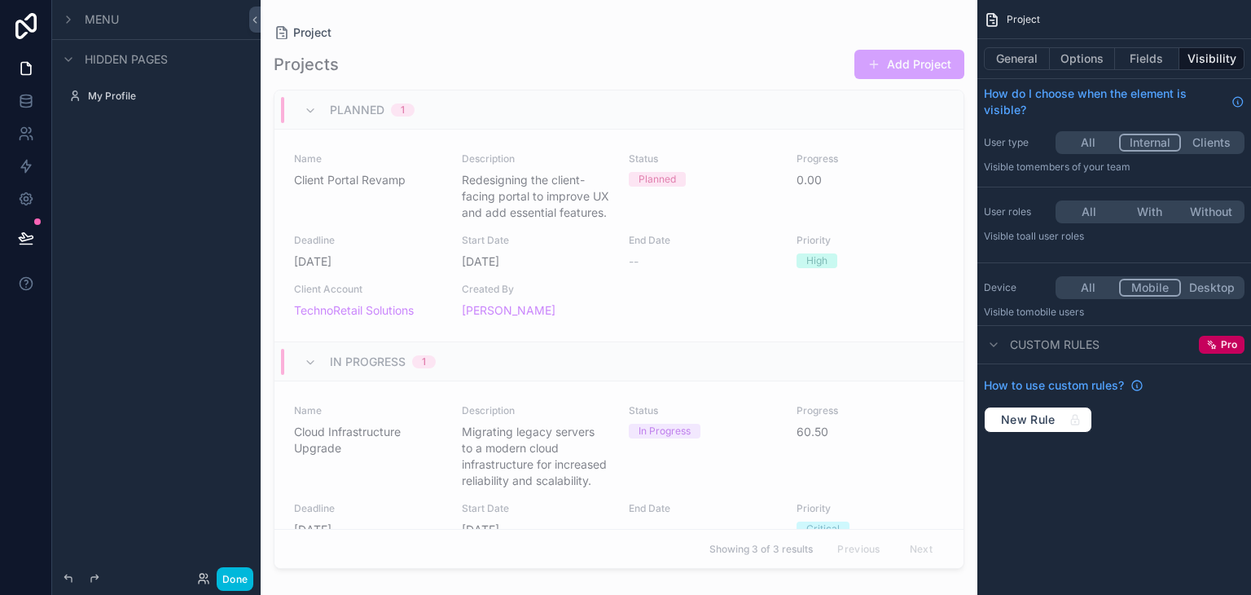
click at [1084, 293] on button "All" at bounding box center [1088, 288] width 61 height 18
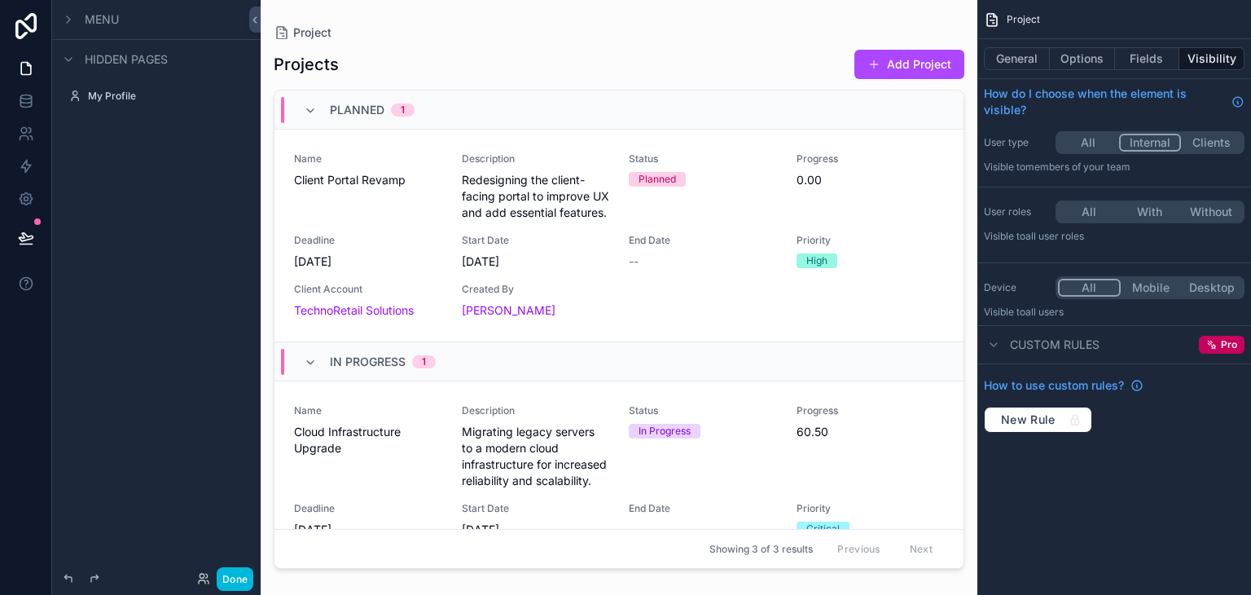
click at [1151, 279] on button "Mobile" at bounding box center [1151, 288] width 61 height 18
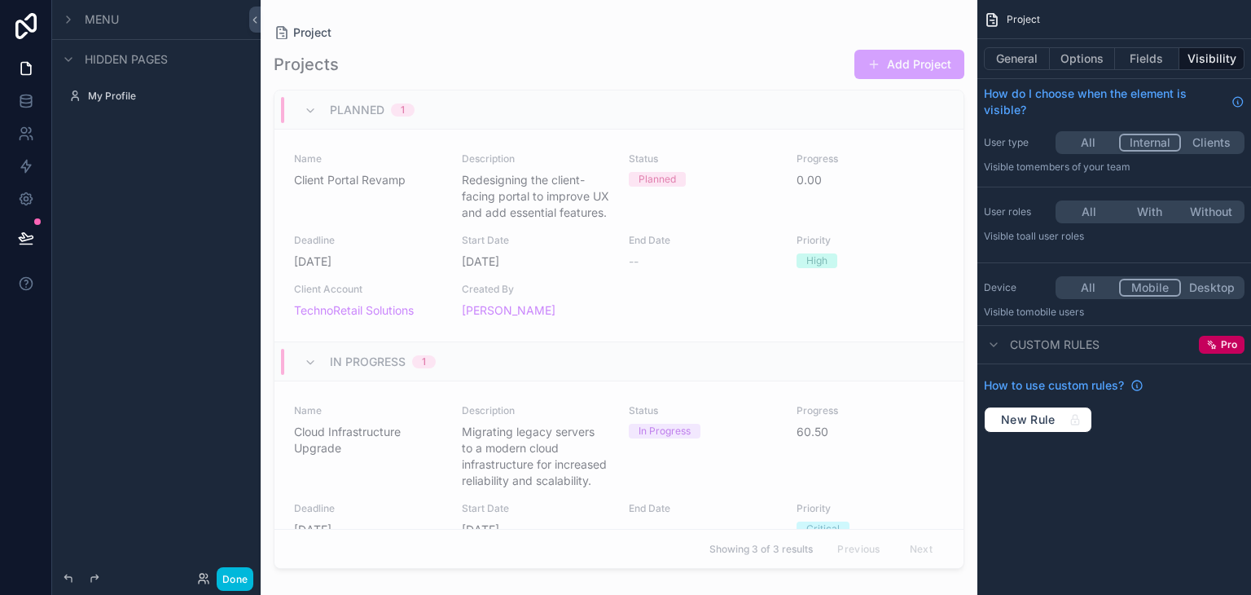
click at [1080, 281] on button "All" at bounding box center [1088, 288] width 61 height 18
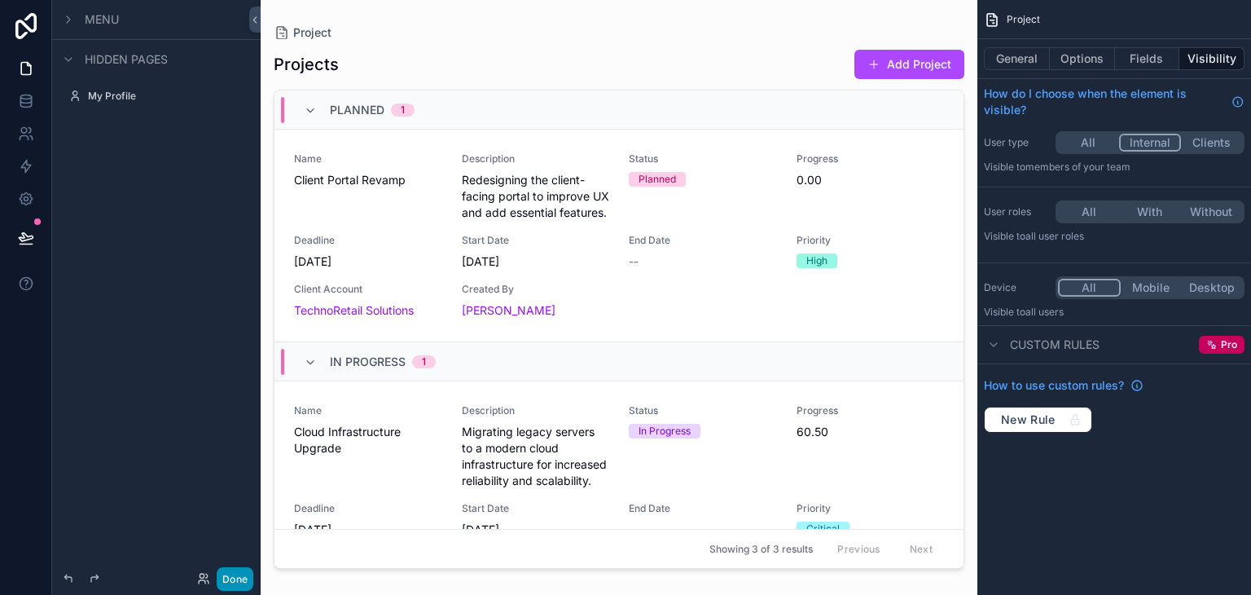
click at [228, 581] on button "Done" at bounding box center [235, 579] width 37 height 24
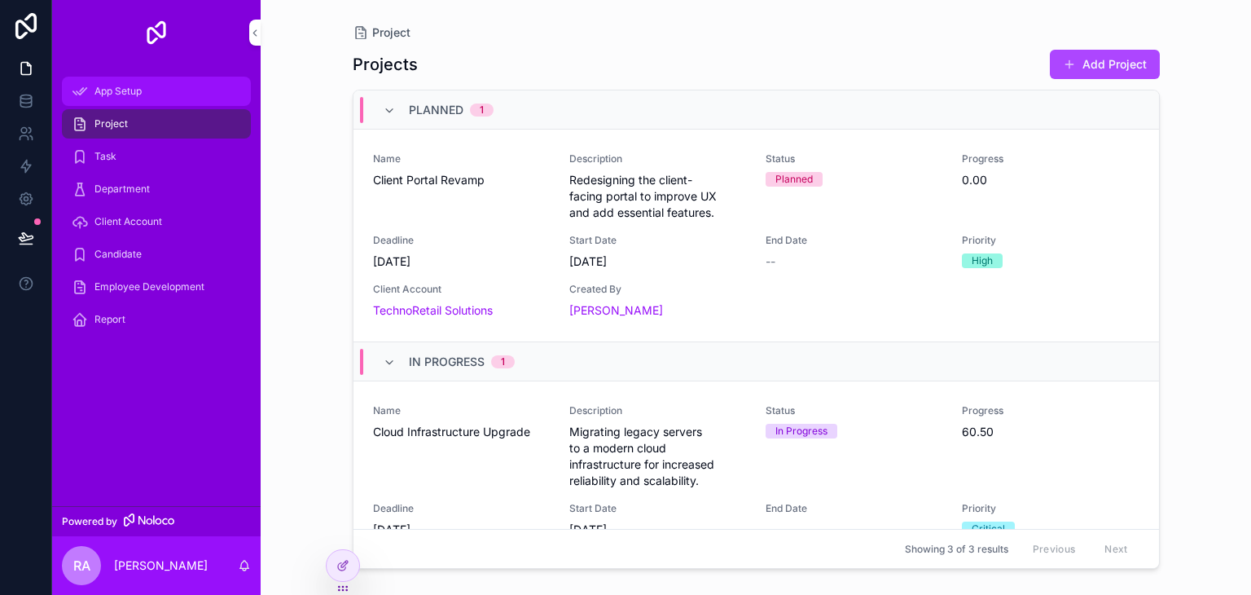
click at [120, 98] on div "App Setup" at bounding box center [156, 91] width 169 height 26
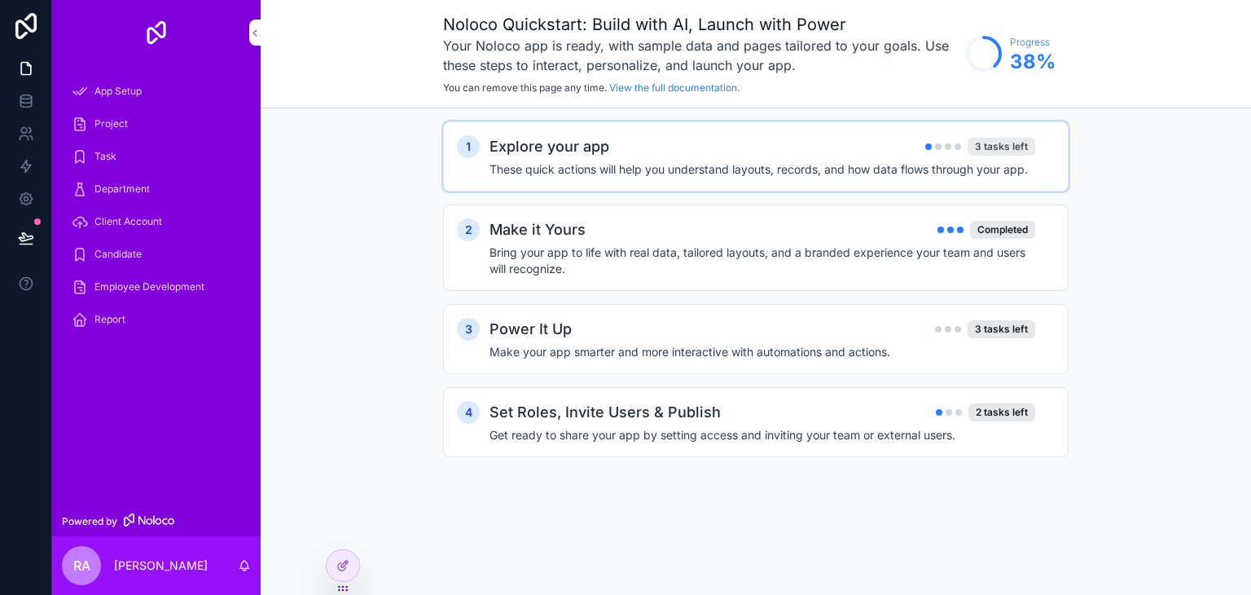
click at [1020, 140] on div "3 tasks left" at bounding box center [1002, 147] width 68 height 18
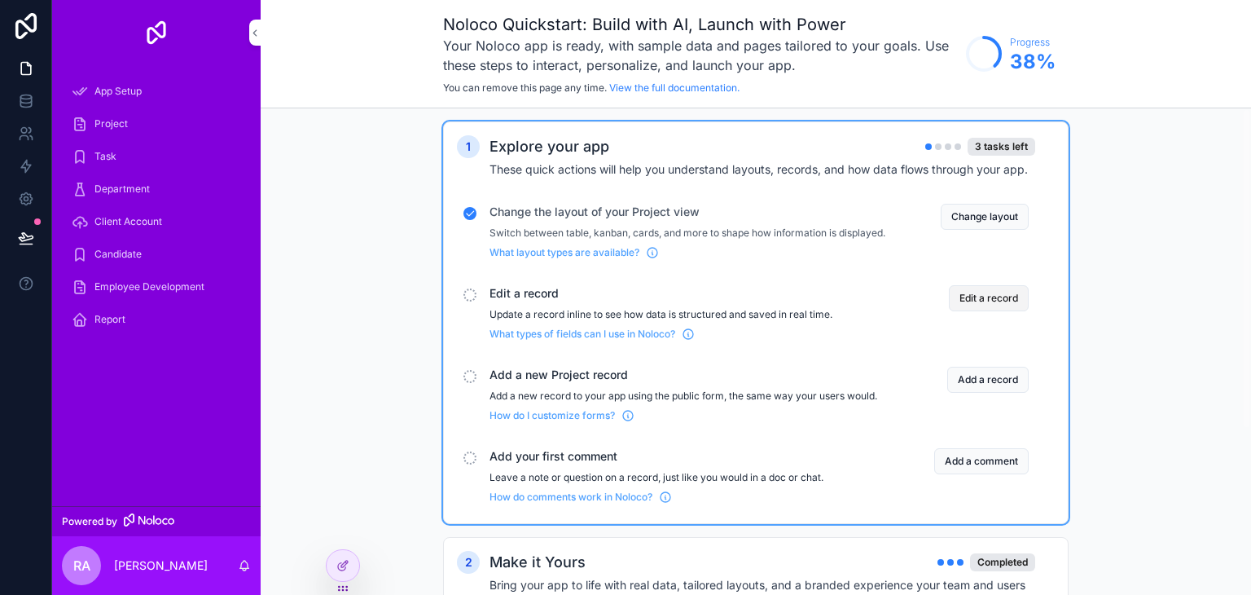
click at [994, 306] on button "Edit a record" at bounding box center [989, 298] width 80 height 26
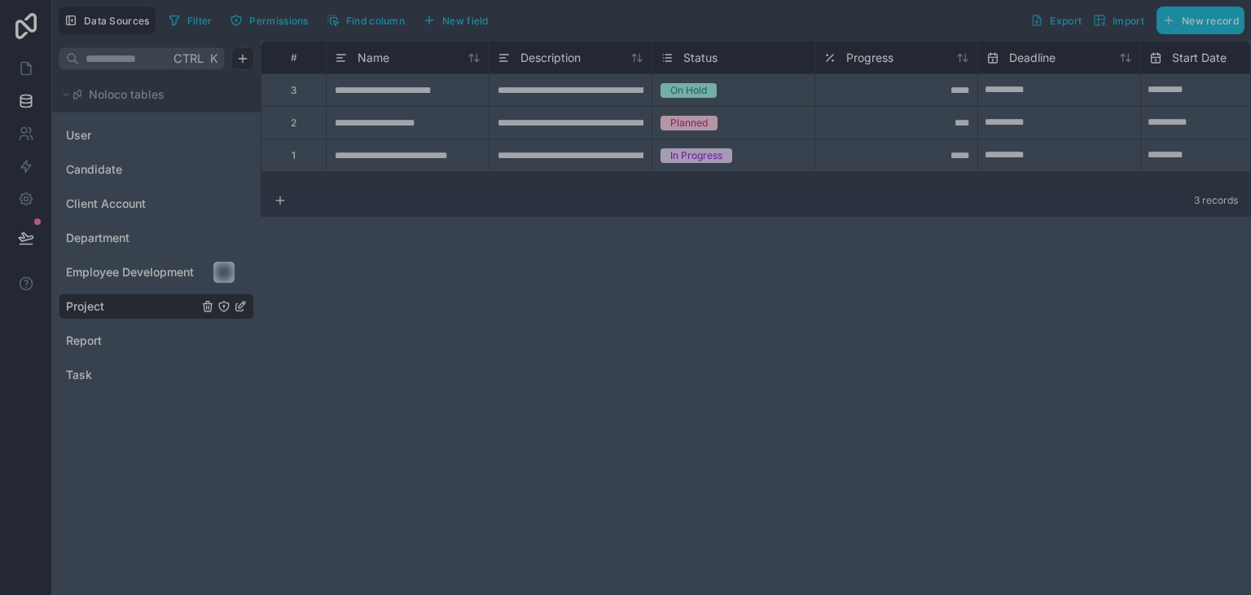
click at [213, 275] on div at bounding box center [106, 272] width 213 height 21
click at [127, 275] on div at bounding box center [106, 272] width 213 height 21
drag, startPoint x: 985, startPoint y: 304, endPoint x: 924, endPoint y: 303, distance: 61.1
click at [984, 304] on div at bounding box center [625, 439] width 1251 height 312
click at [610, 256] on div at bounding box center [625, 131] width 1251 height 262
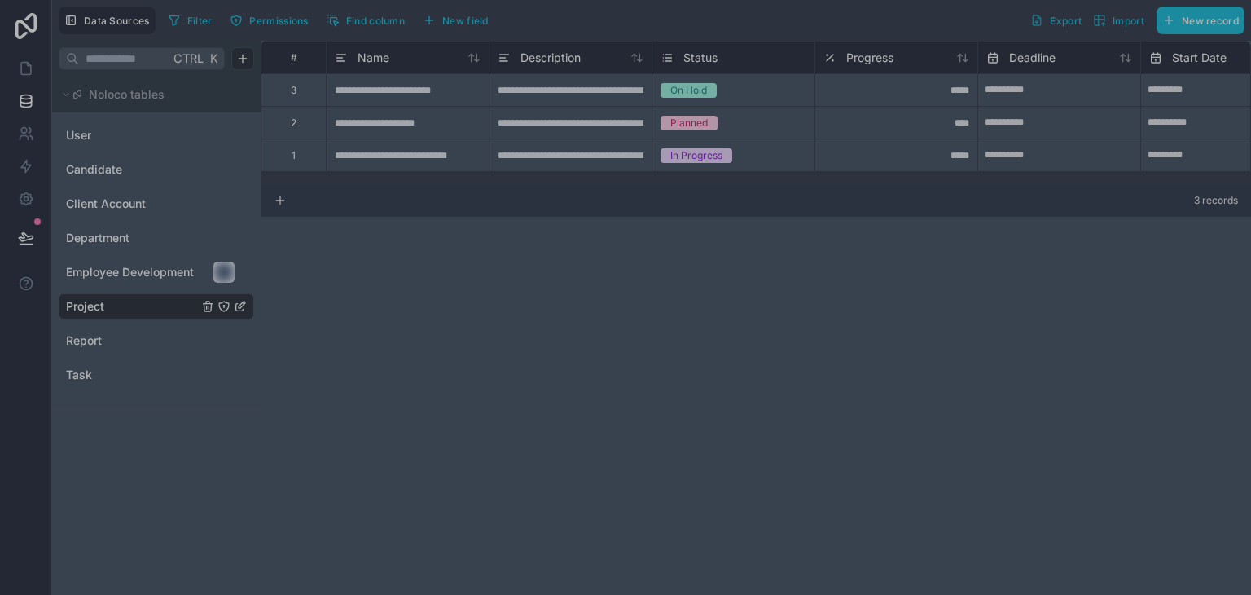
click at [486, 95] on div at bounding box center [625, 131] width 1251 height 262
click at [222, 274] on icon "Employee Development" at bounding box center [224, 272] width 13 height 13
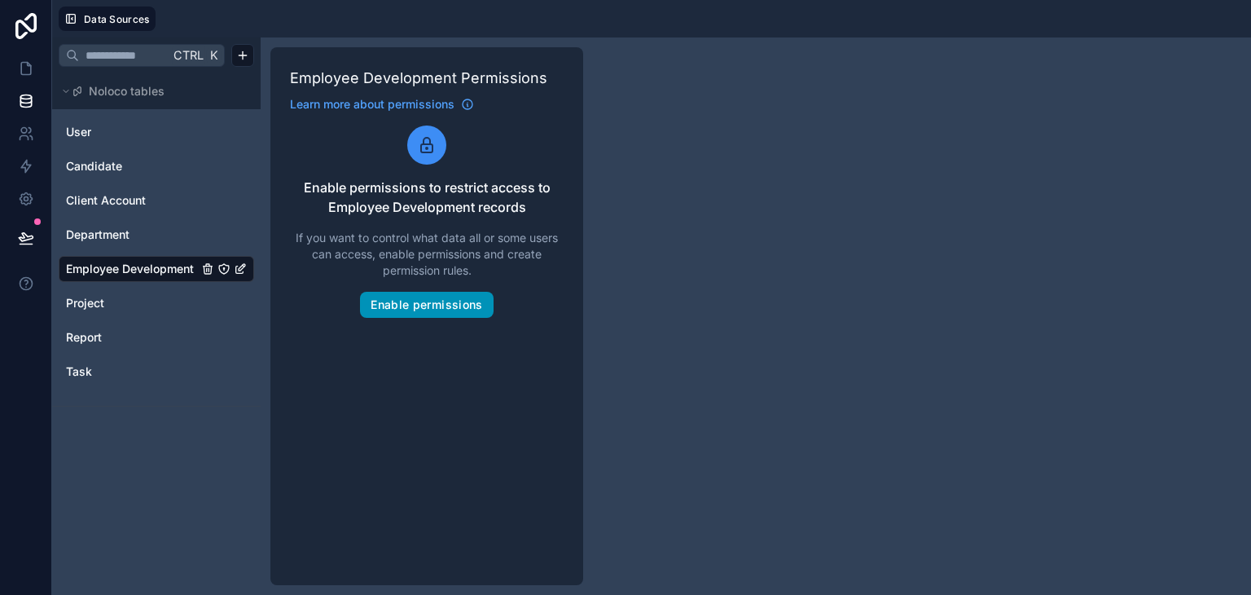
click at [446, 300] on button "Enable permissions" at bounding box center [426, 305] width 133 height 26
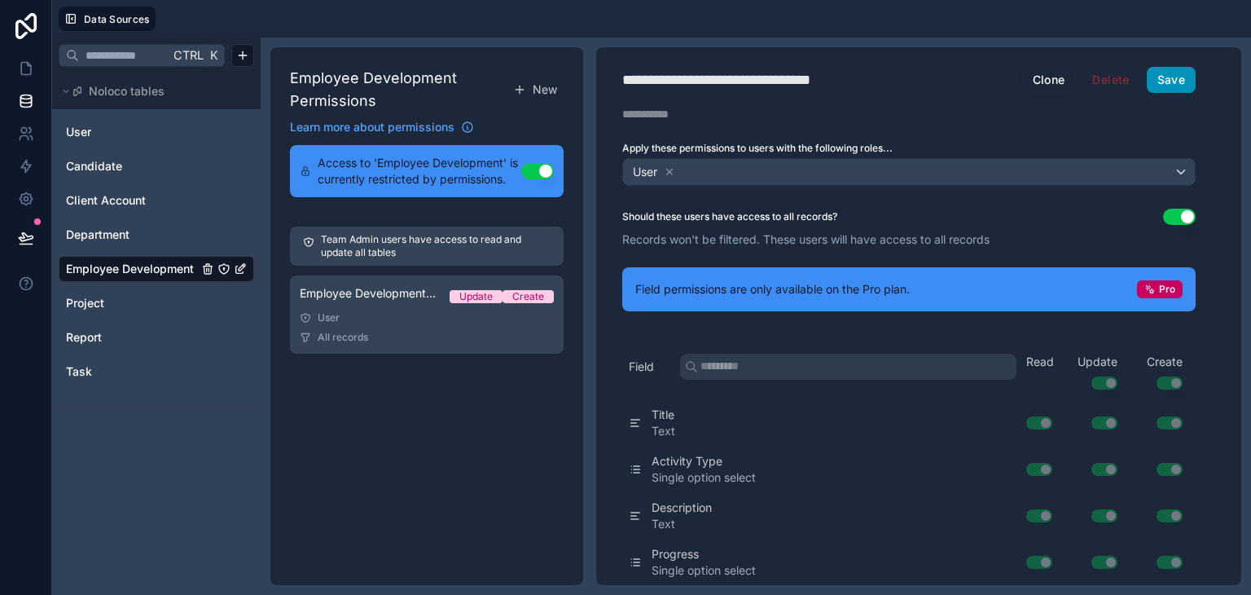
click at [1163, 79] on button "Save" at bounding box center [1171, 80] width 49 height 26
click at [1179, 76] on button "Save" at bounding box center [1171, 80] width 49 height 26
click at [95, 235] on span "Department" at bounding box center [98, 234] width 64 height 16
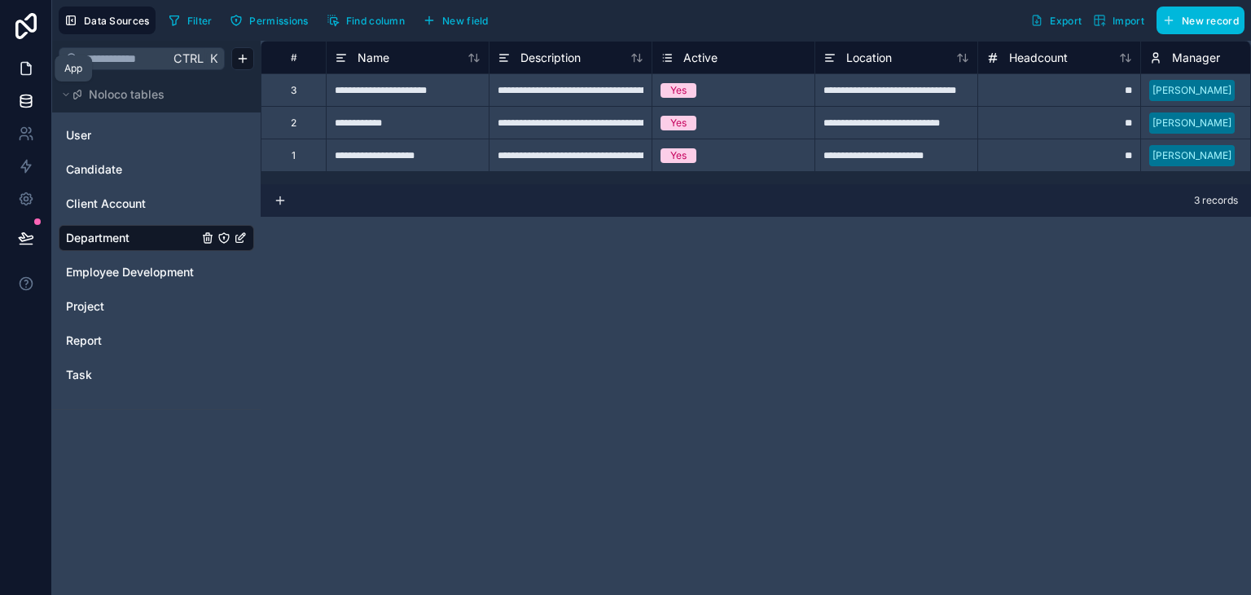
click at [25, 60] on icon at bounding box center [26, 68] width 16 height 16
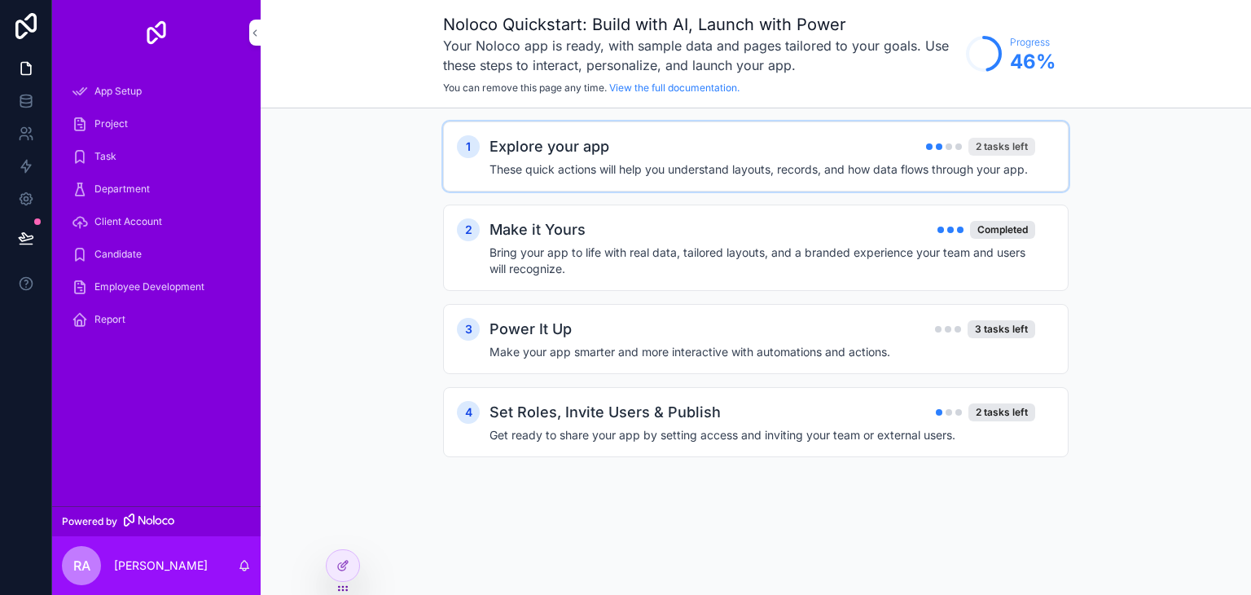
click at [1009, 145] on div "2 tasks left" at bounding box center [1002, 147] width 67 height 18
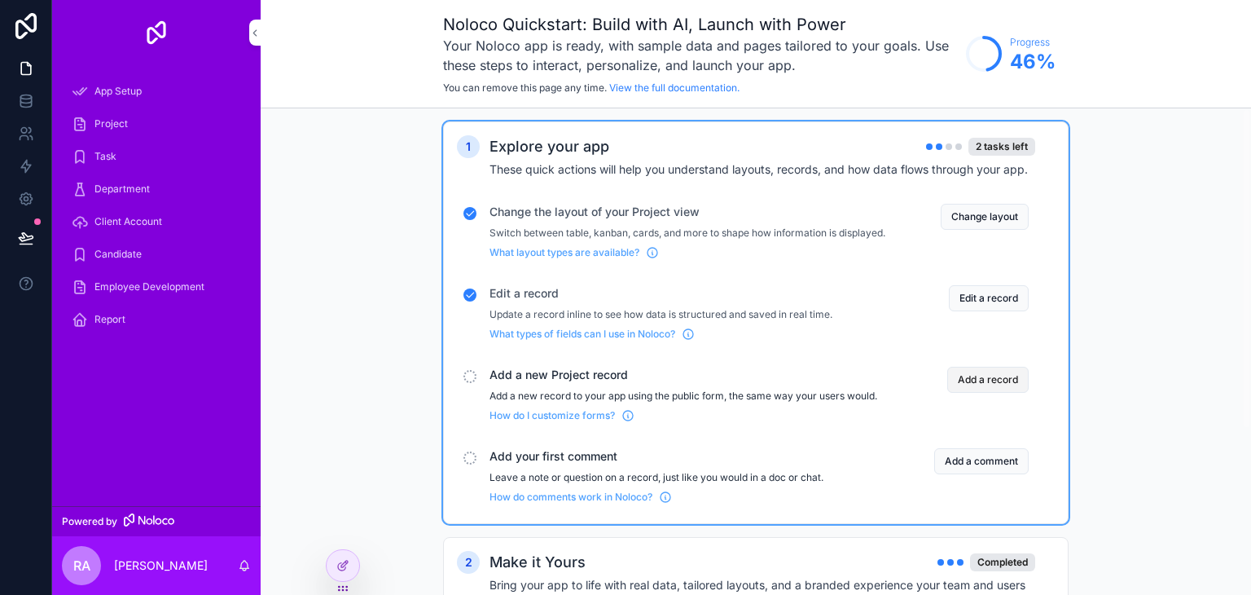
click at [1001, 393] on button "Add a record" at bounding box center [987, 380] width 81 height 26
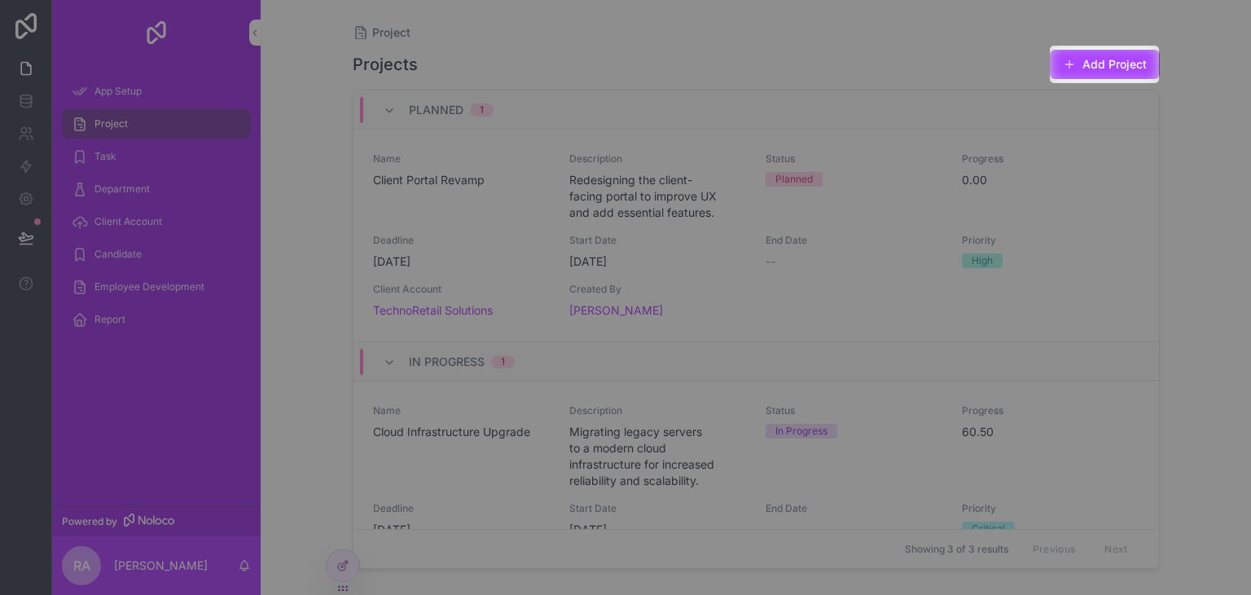
click at [1083, 82] on div "Projects Add Project Planned 1 Name Client Portal Revamp Description Redesignin…" at bounding box center [756, 307] width 807 height 536
click at [1125, 74] on button "Add Project" at bounding box center [1105, 64] width 110 height 29
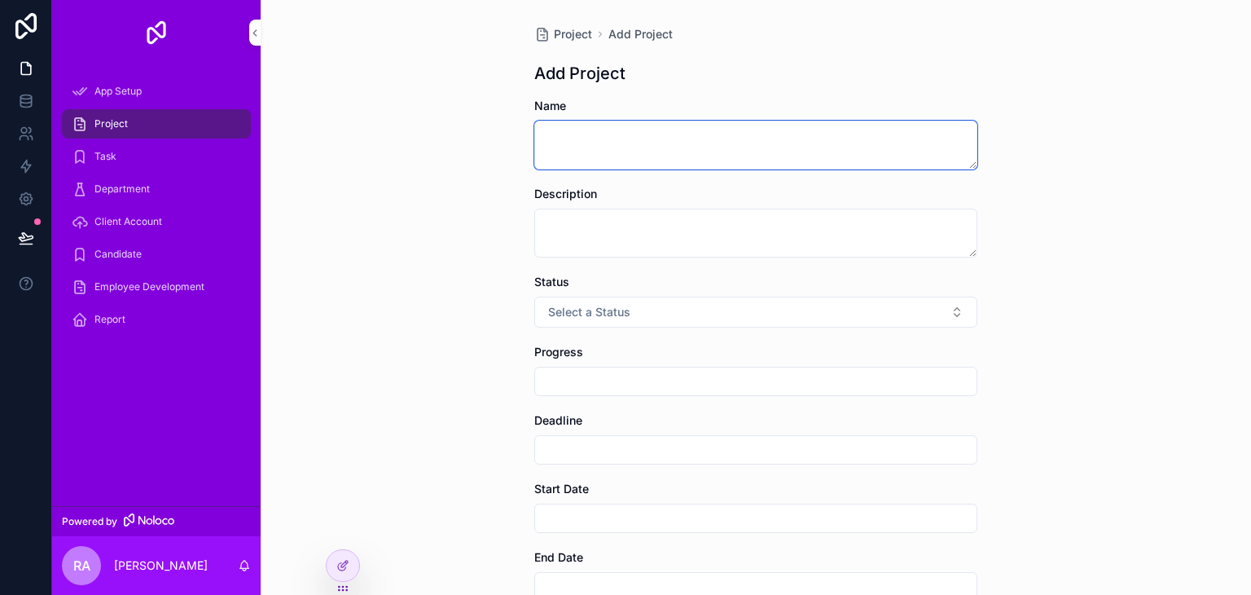
click at [697, 165] on textarea "scrollable content" at bounding box center [755, 145] width 443 height 49
type textarea "**"
click at [600, 235] on textarea "scrollable content" at bounding box center [755, 233] width 443 height 49
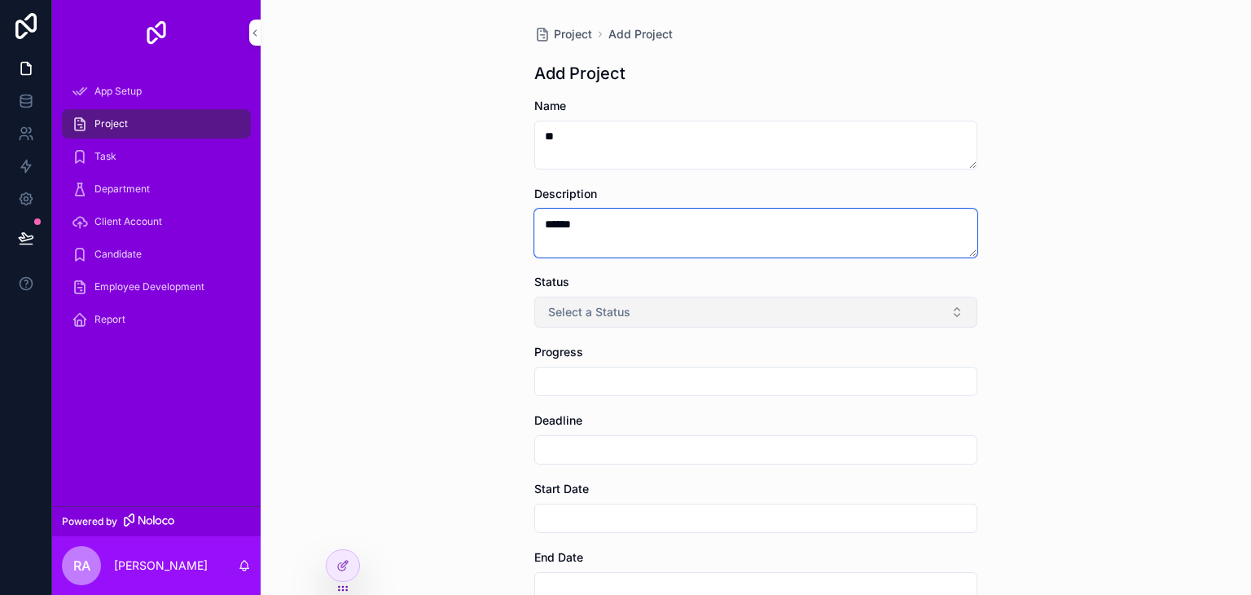
type textarea "******"
click at [576, 314] on span "Select a Status" at bounding box center [589, 312] width 82 height 16
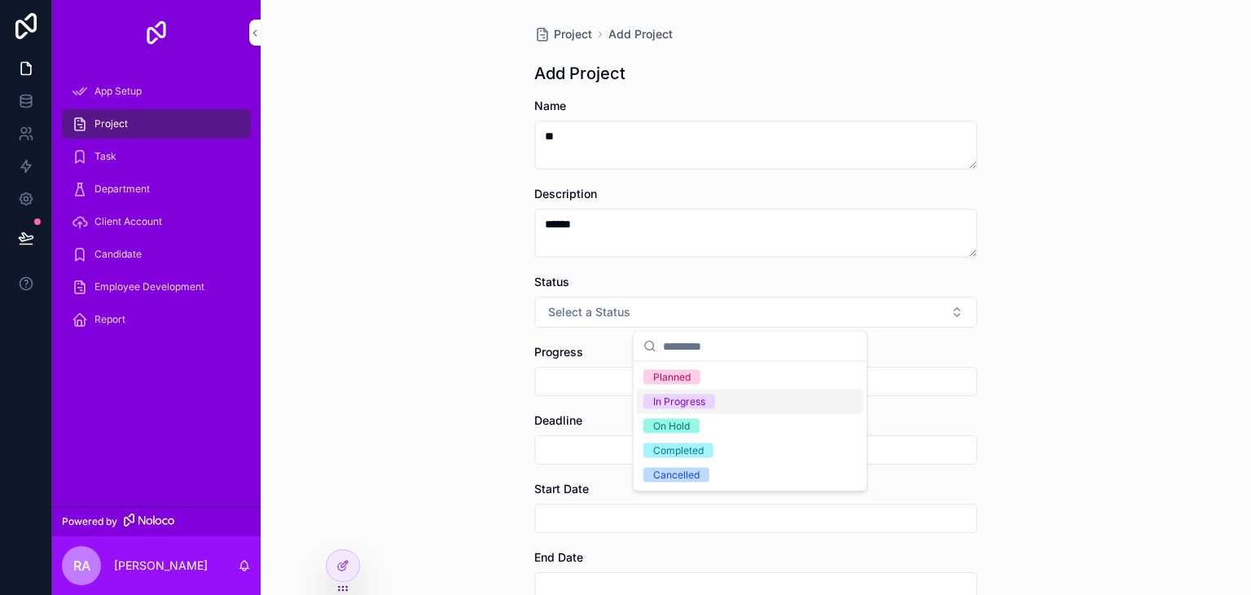
click at [696, 403] on div "In Progress" at bounding box center [679, 401] width 52 height 15
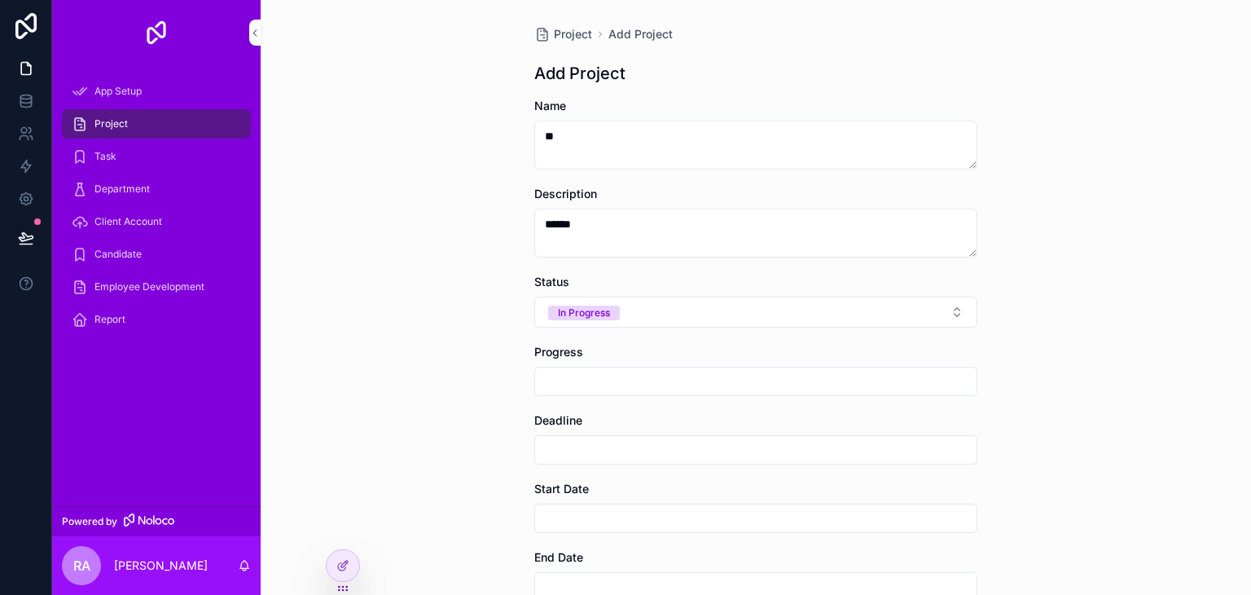
click at [581, 419] on div "Deadline" at bounding box center [755, 420] width 443 height 16
click at [552, 481] on label "Start Date" at bounding box center [561, 489] width 55 height 16
click at [576, 496] on label "Start Date" at bounding box center [561, 489] width 55 height 16
click at [708, 372] on input "scrollable content" at bounding box center [756, 381] width 442 height 23
click at [706, 372] on input "scrollable content" at bounding box center [756, 381] width 442 height 23
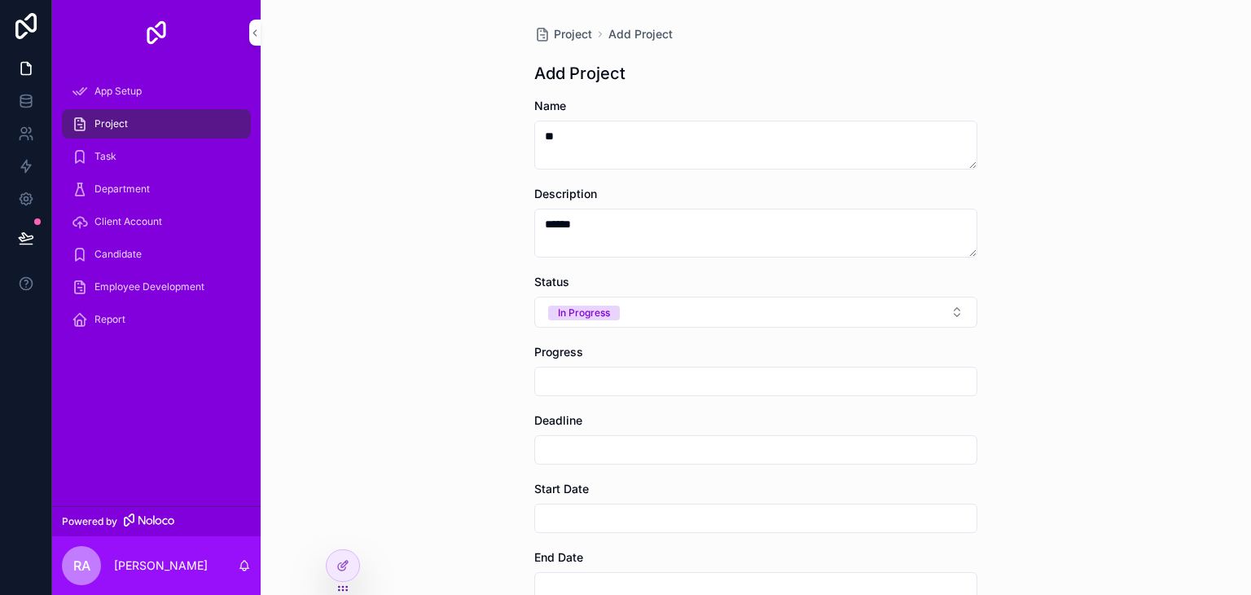
scroll to position [163, 0]
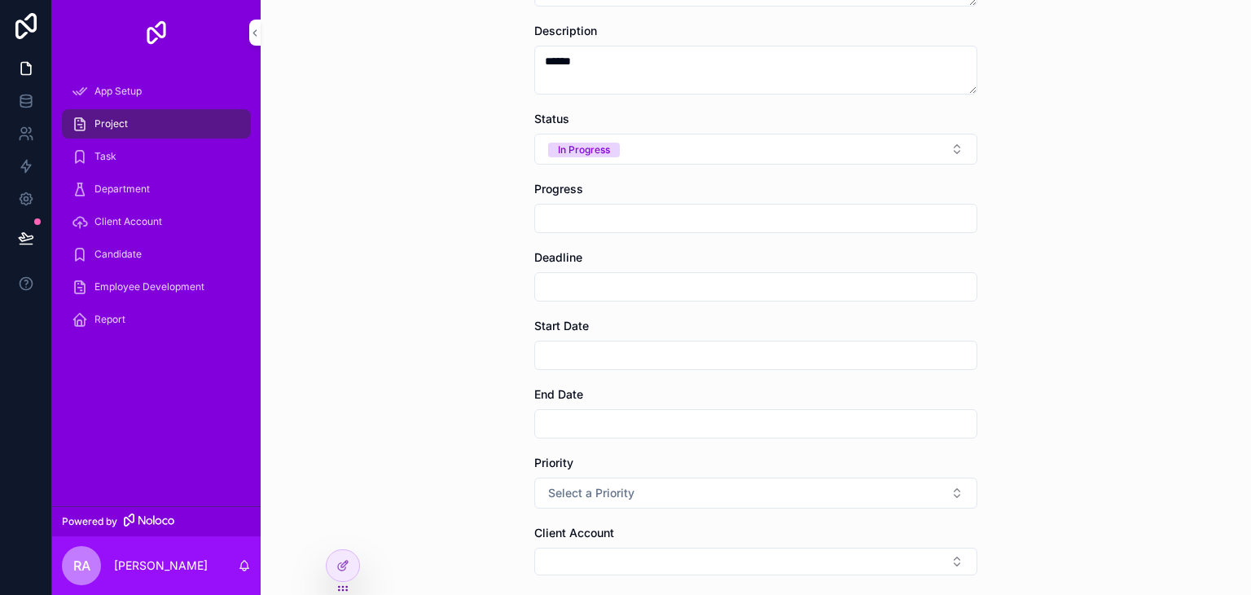
click at [562, 292] on input "scrollable content" at bounding box center [756, 286] width 442 height 23
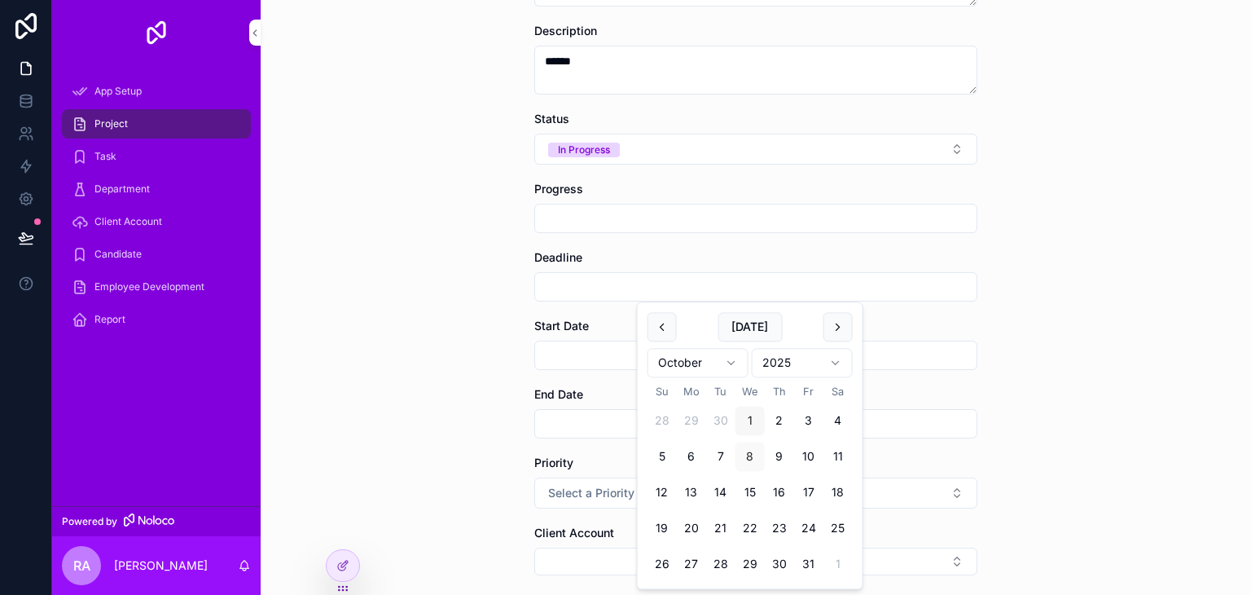
click at [746, 413] on button "1" at bounding box center [750, 421] width 29 height 29
type input "*********"
click at [561, 339] on div "Start Date" at bounding box center [755, 344] width 443 height 52
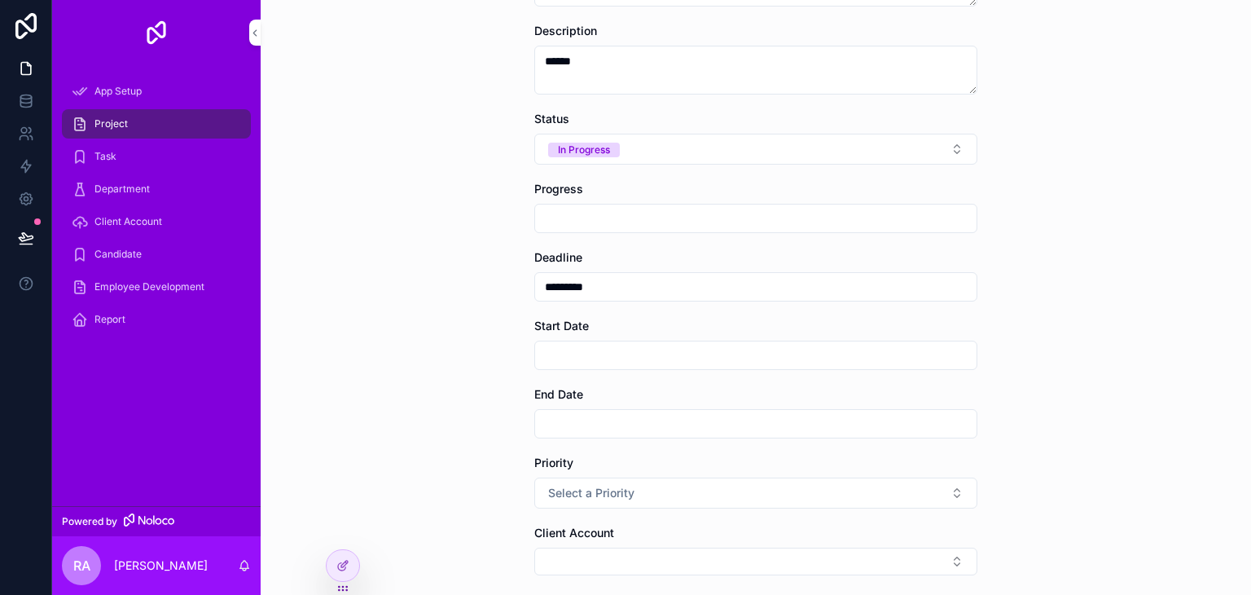
click at [562, 354] on input "scrollable content" at bounding box center [756, 355] width 442 height 23
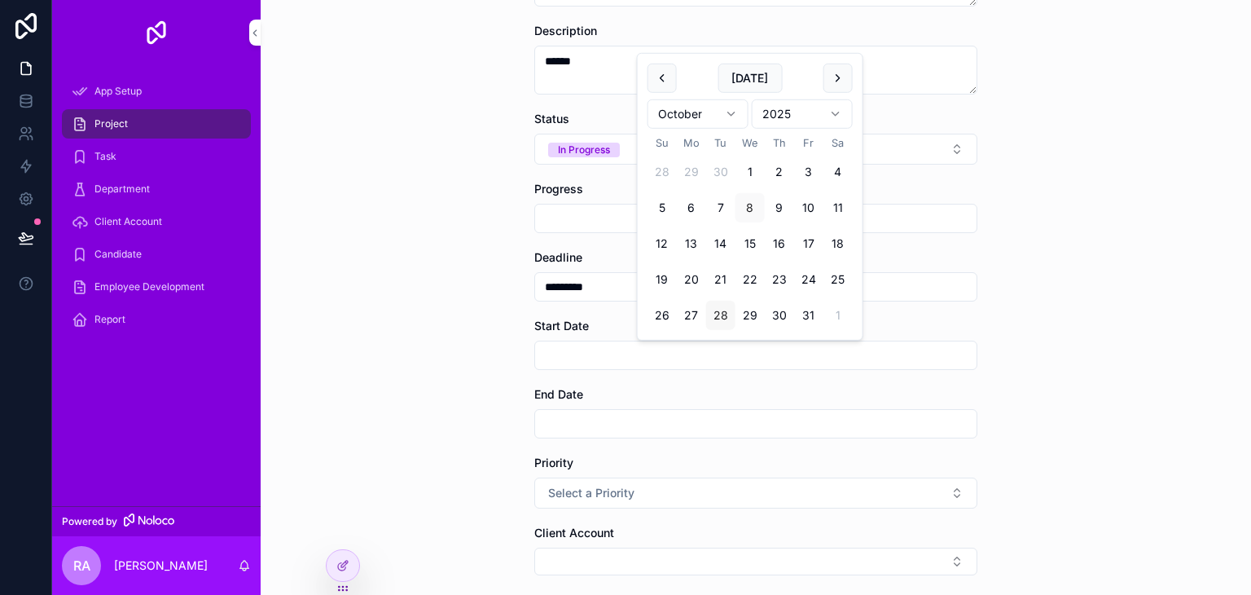
click at [718, 304] on button "28" at bounding box center [720, 315] width 29 height 29
type input "**********"
click at [574, 429] on input "scrollable content" at bounding box center [756, 423] width 442 height 23
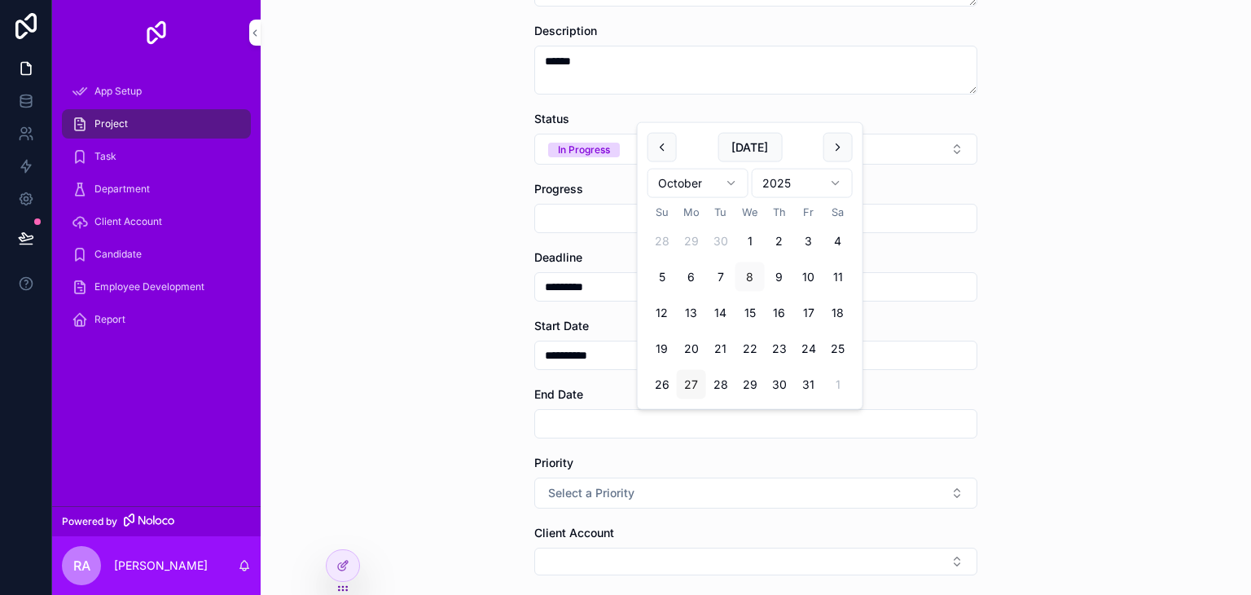
click at [697, 389] on button "27" at bounding box center [691, 384] width 29 height 29
click at [803, 385] on button "31" at bounding box center [808, 384] width 29 height 29
type input "**********"
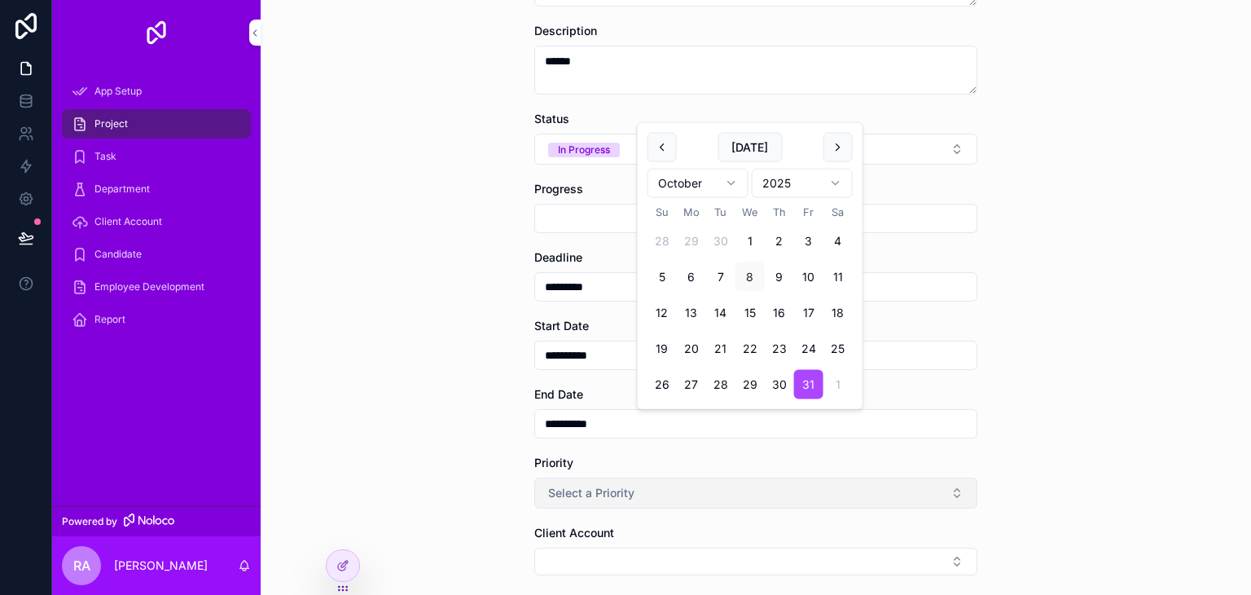
click at [579, 501] on button "Select a Priority" at bounding box center [755, 492] width 443 height 31
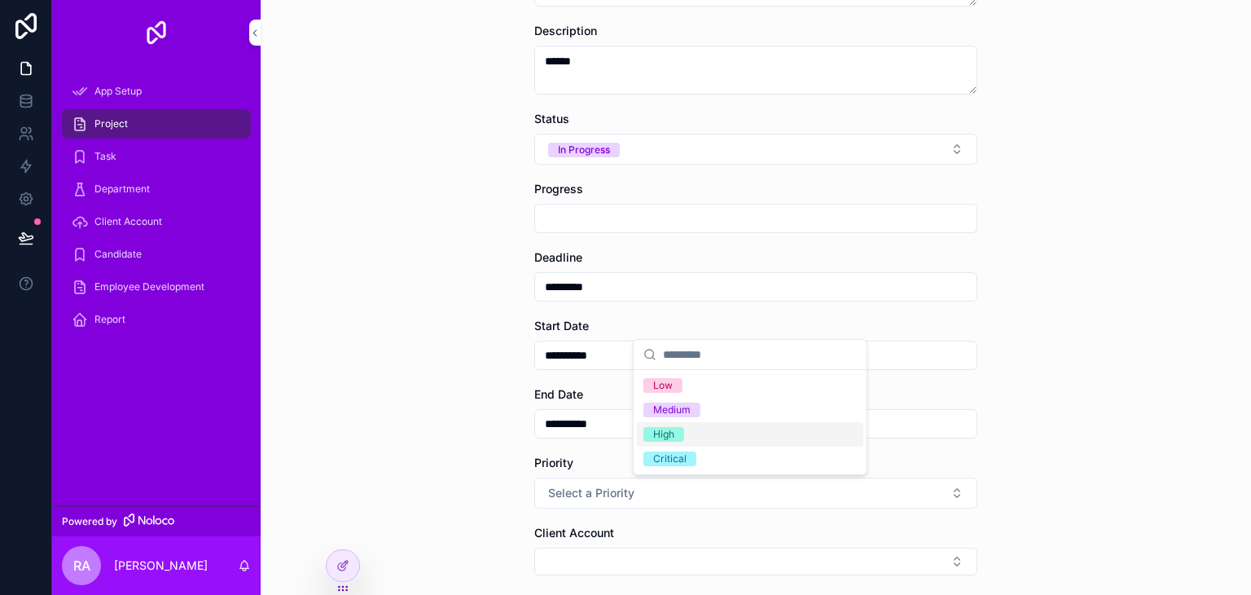
click at [674, 430] on div "High" at bounding box center [663, 434] width 21 height 15
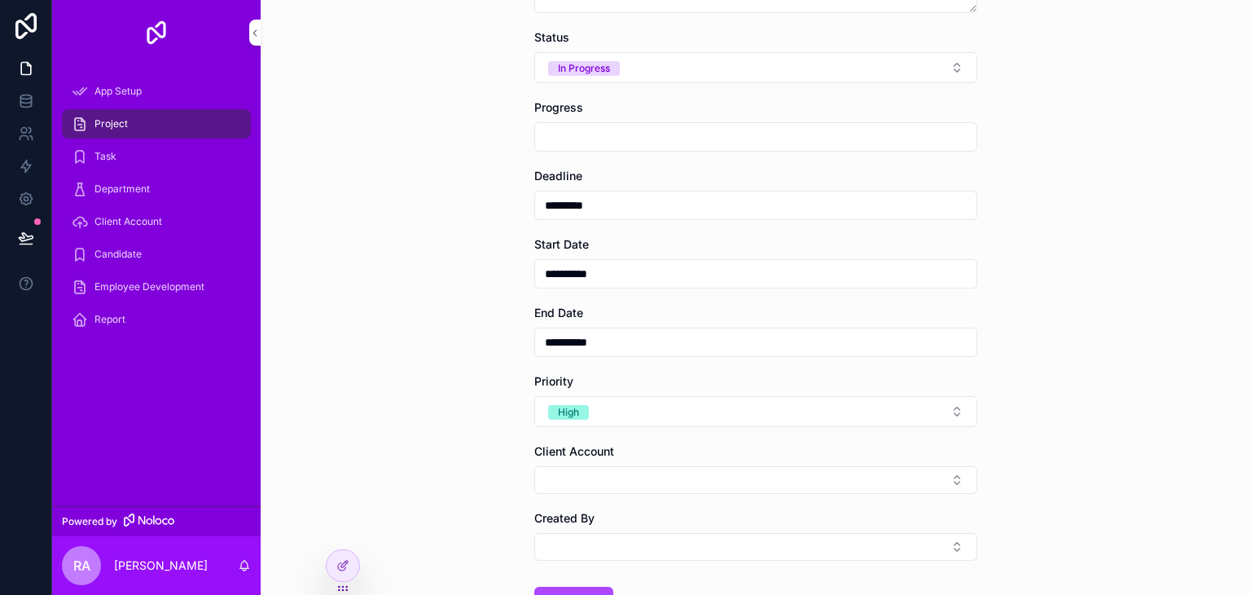
scroll to position [369, 0]
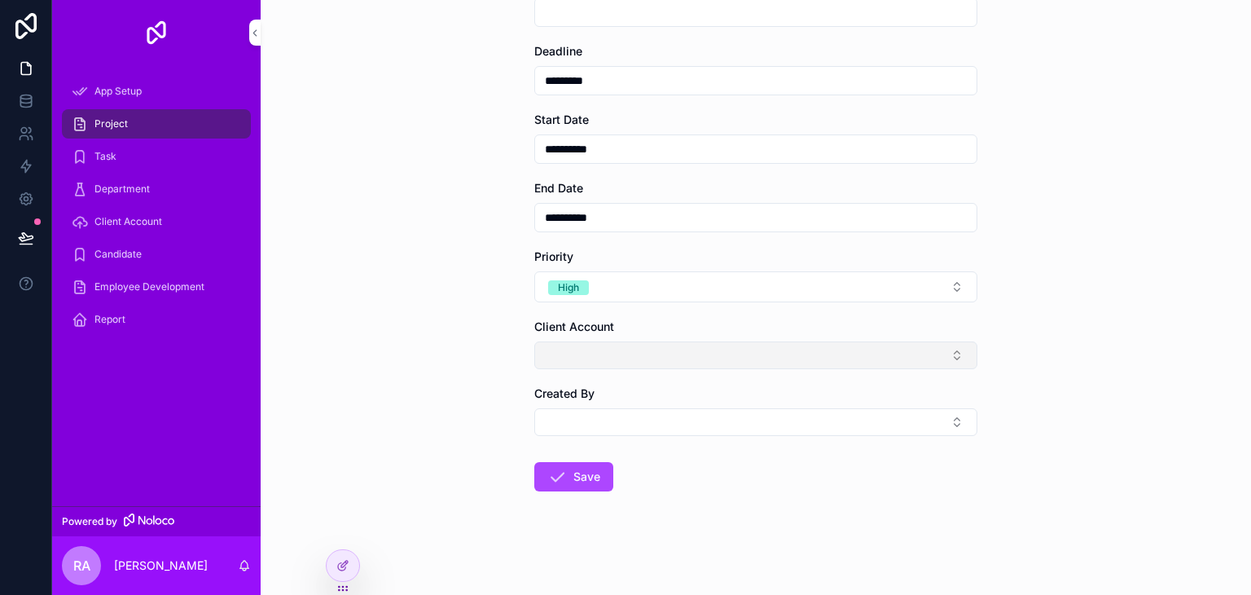
click at [603, 350] on button "Select Button" at bounding box center [755, 355] width 443 height 28
click at [668, 389] on input "scrollable content" at bounding box center [760, 386] width 194 height 29
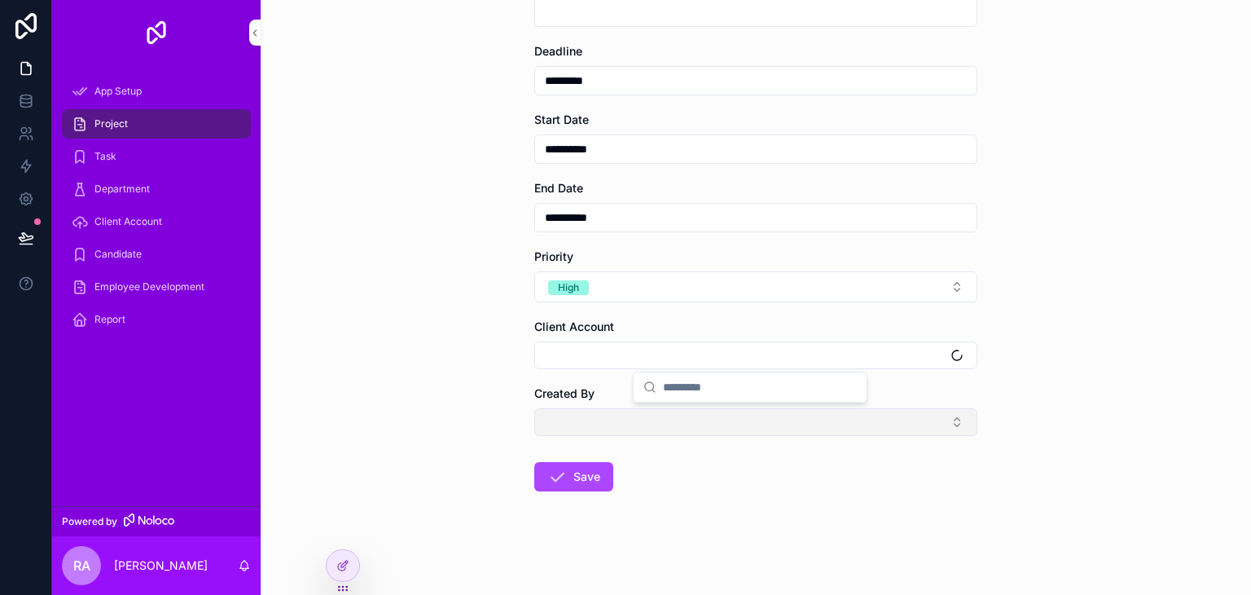
click at [573, 413] on button "Select Button" at bounding box center [755, 422] width 443 height 28
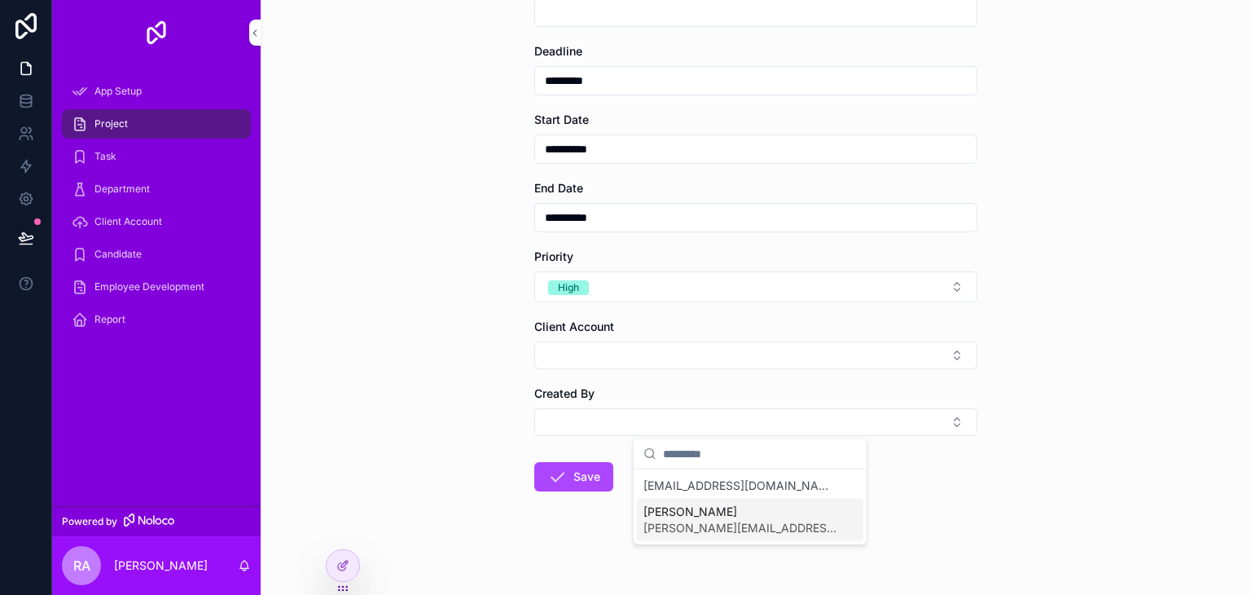
click at [673, 517] on span "[PERSON_NAME]" at bounding box center [741, 511] width 194 height 16
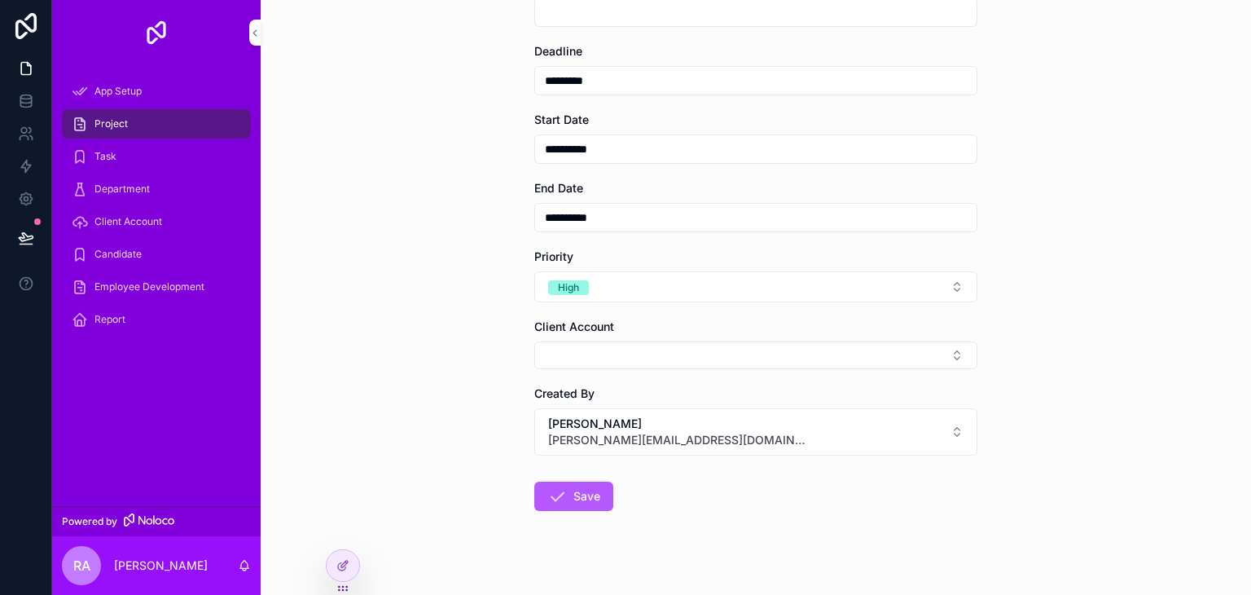
click at [580, 486] on button "Save" at bounding box center [573, 495] width 79 height 29
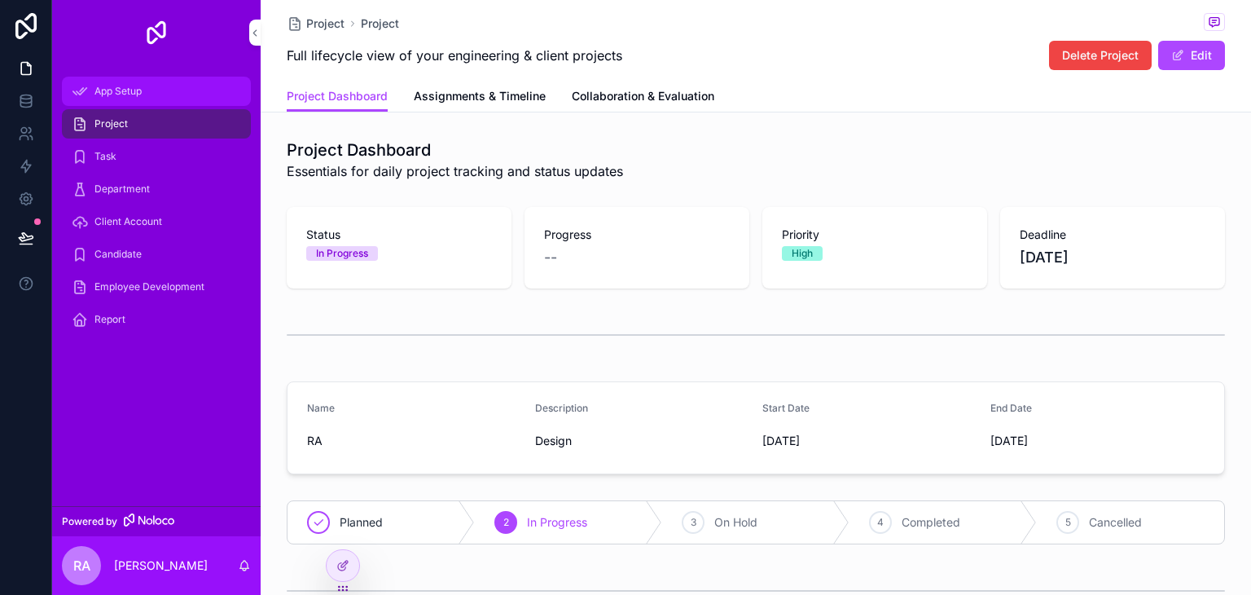
click at [143, 105] on link "App Setup" at bounding box center [156, 91] width 189 height 29
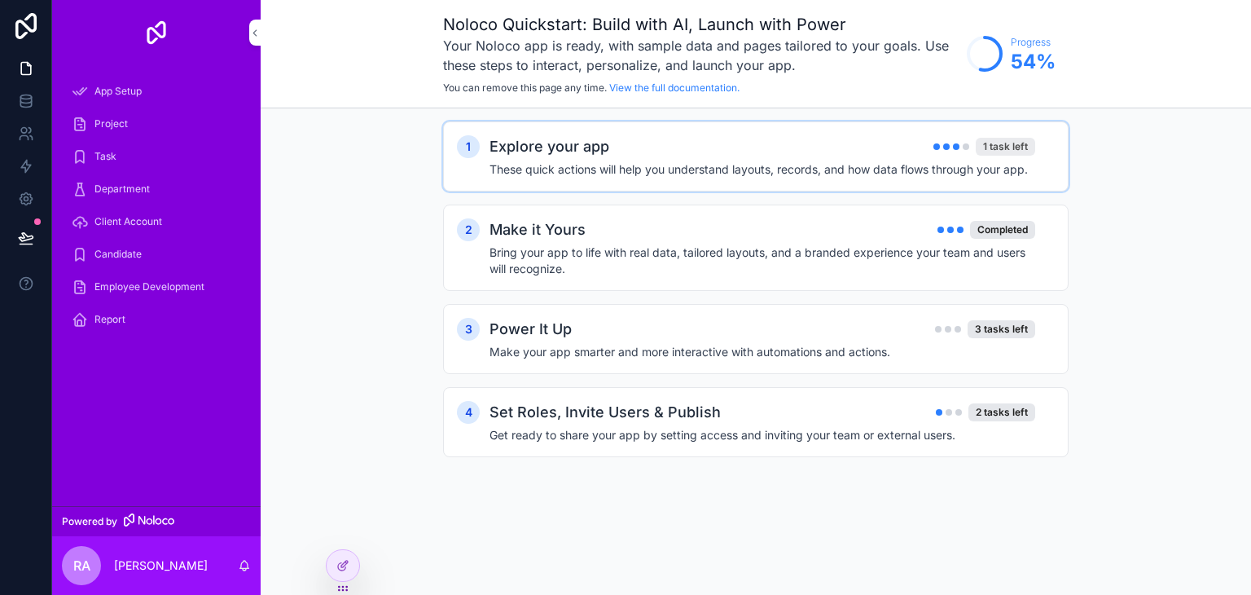
click at [1004, 143] on div "1 task left" at bounding box center [1005, 147] width 59 height 18
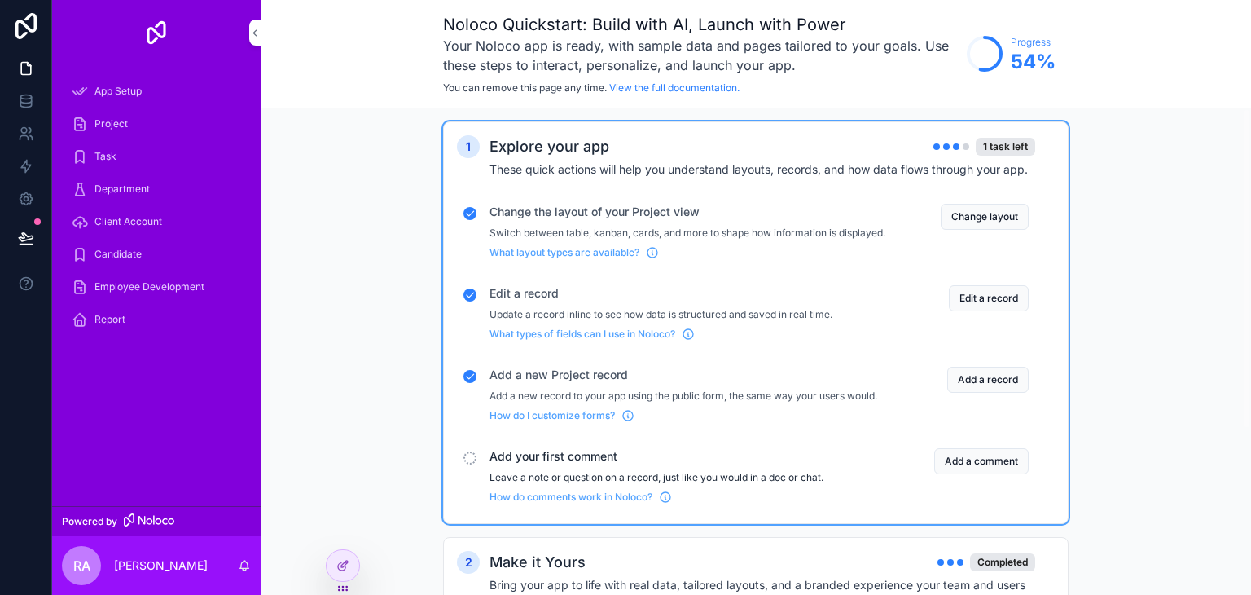
click at [984, 473] on button "Add a comment" at bounding box center [981, 461] width 95 height 26
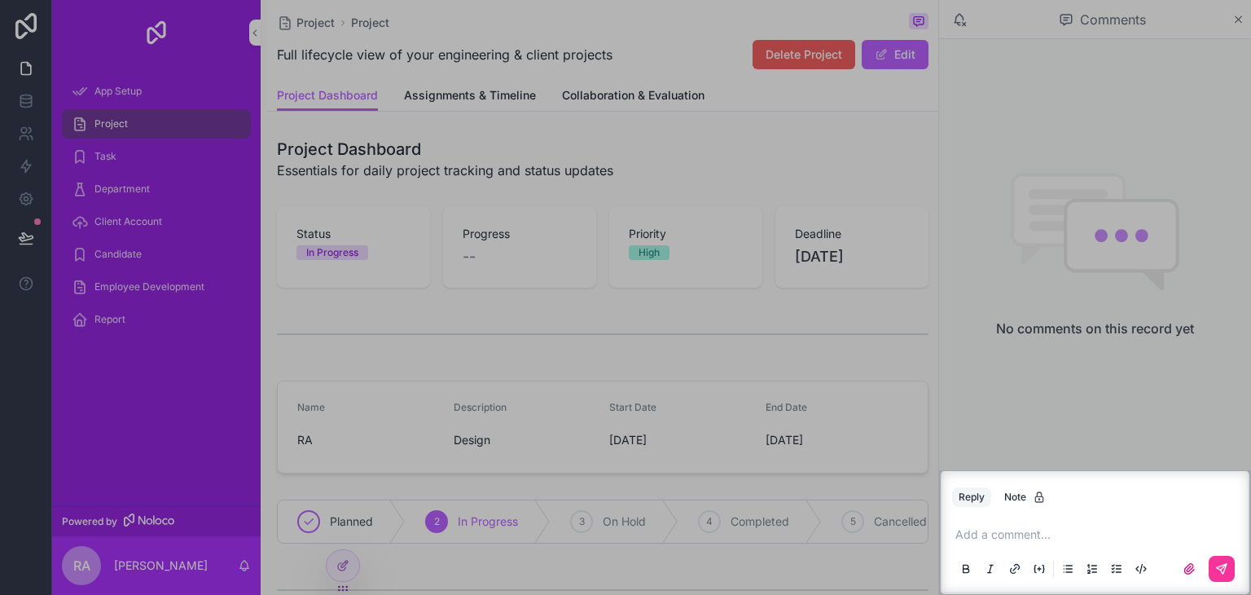
click at [1019, 541] on p "scrollable content" at bounding box center [1099, 534] width 286 height 16
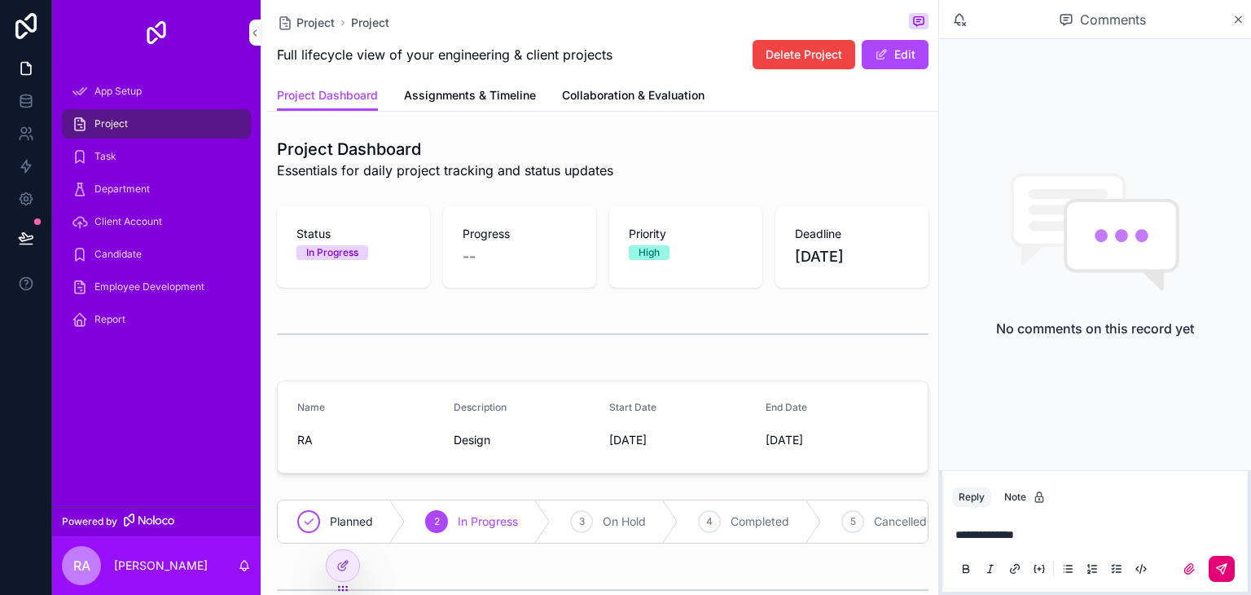
click at [1214, 568] on button "scrollable content" at bounding box center [1222, 569] width 26 height 26
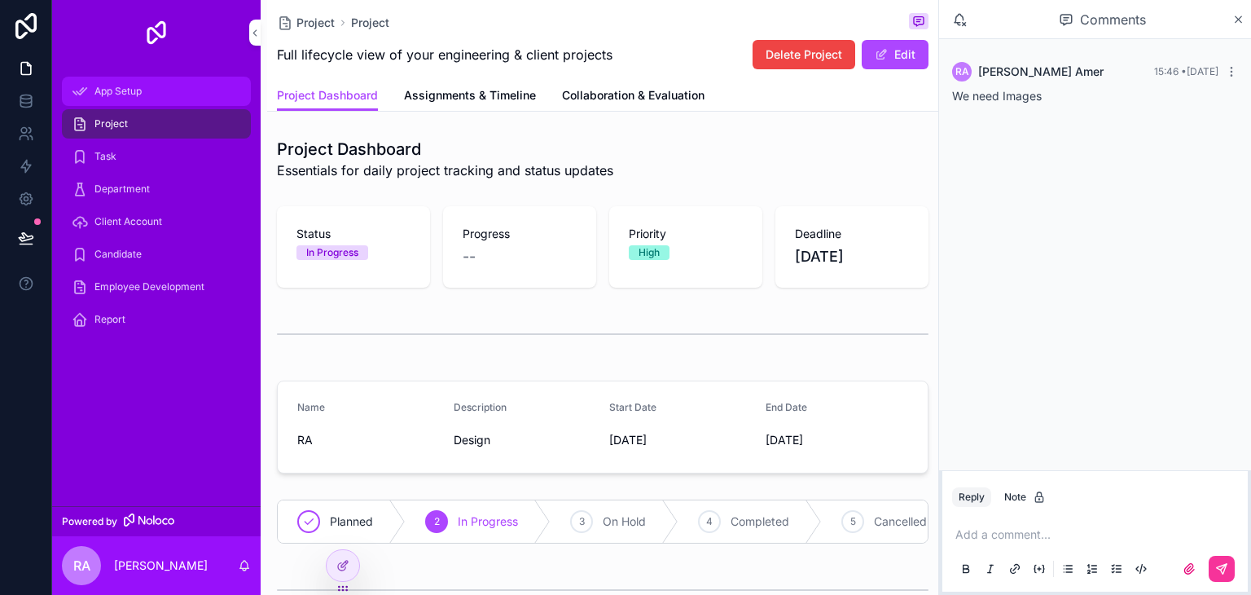
click at [136, 85] on span "App Setup" at bounding box center [118, 91] width 47 height 13
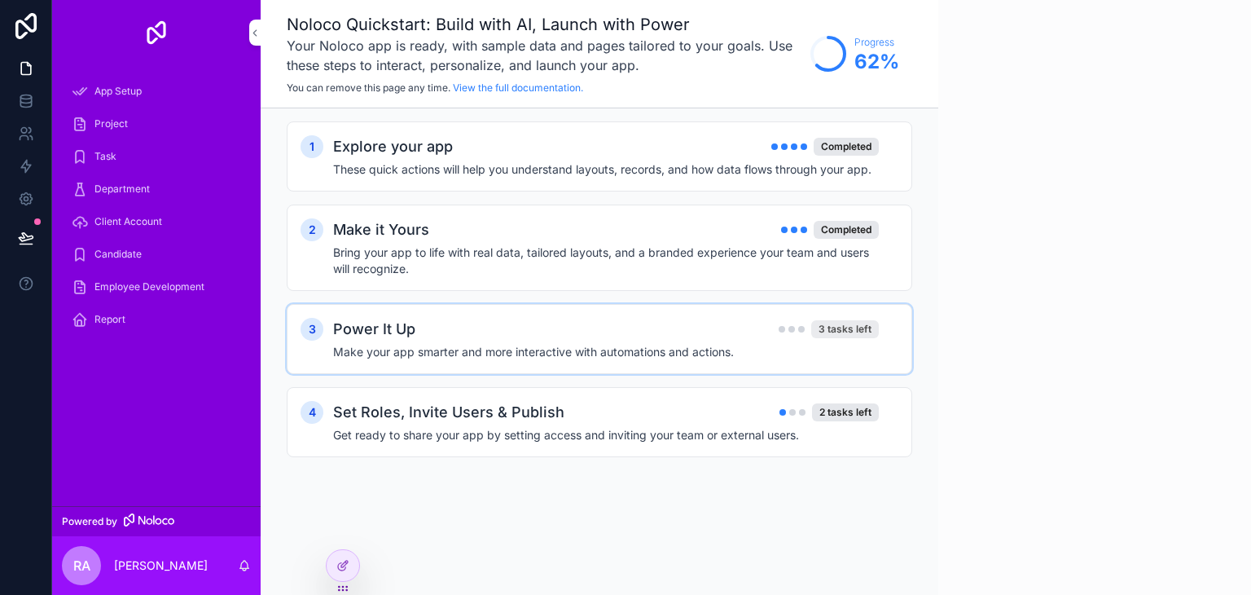
click at [844, 329] on div "3 tasks left" at bounding box center [845, 329] width 68 height 18
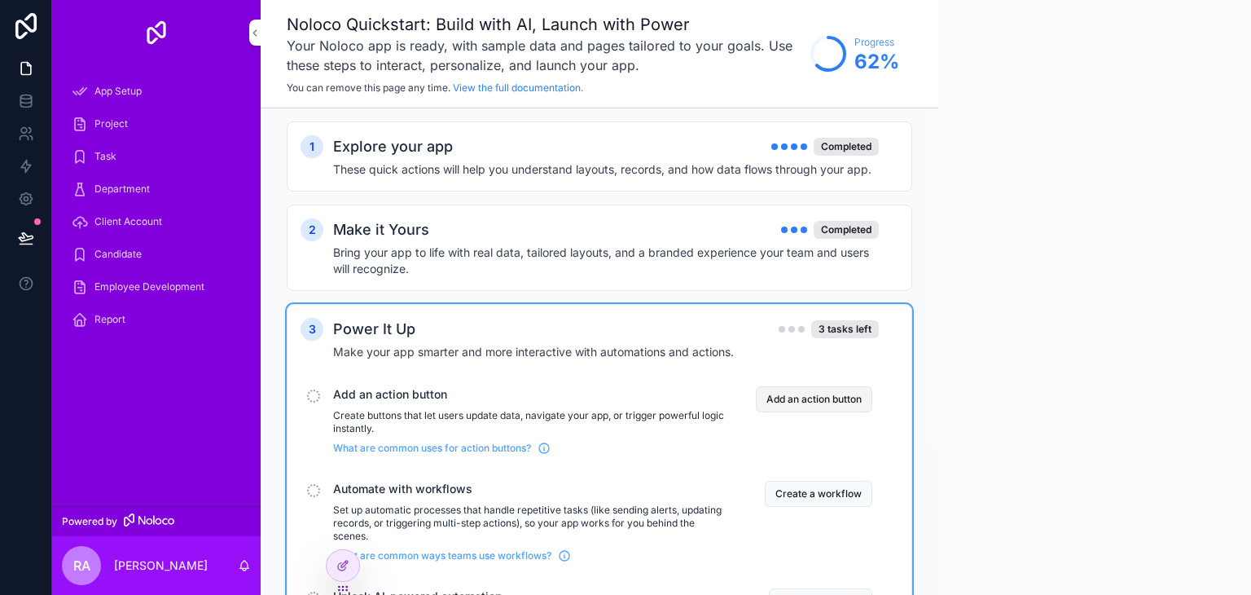
click at [841, 399] on button "Add an action button" at bounding box center [814, 399] width 116 height 26
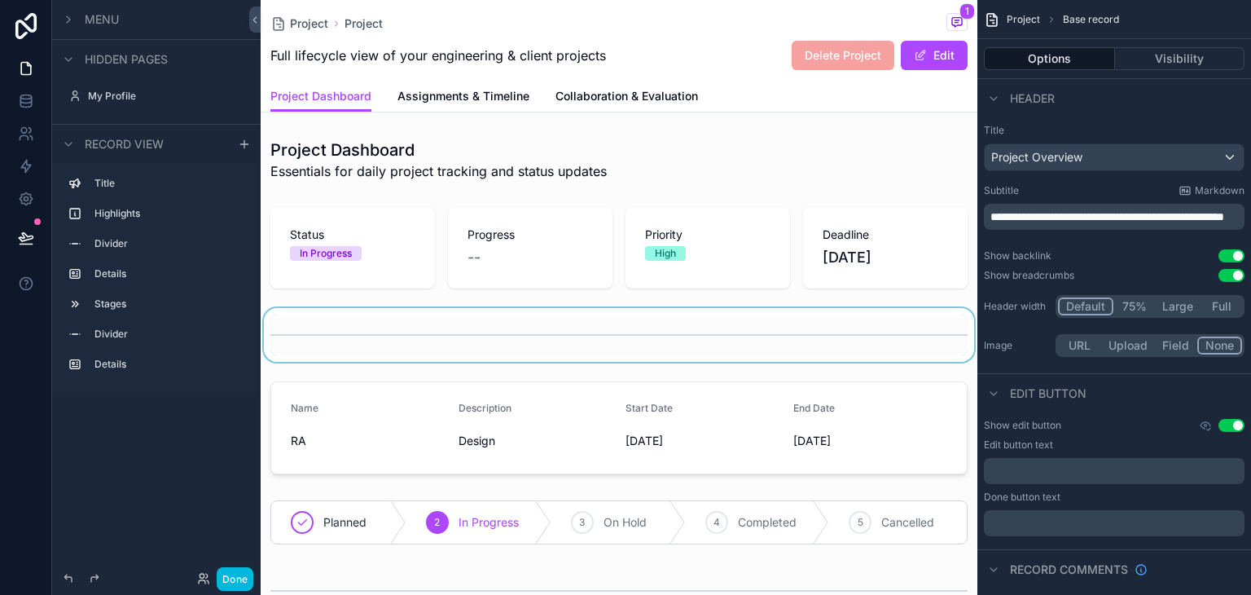
scroll to position [163, 0]
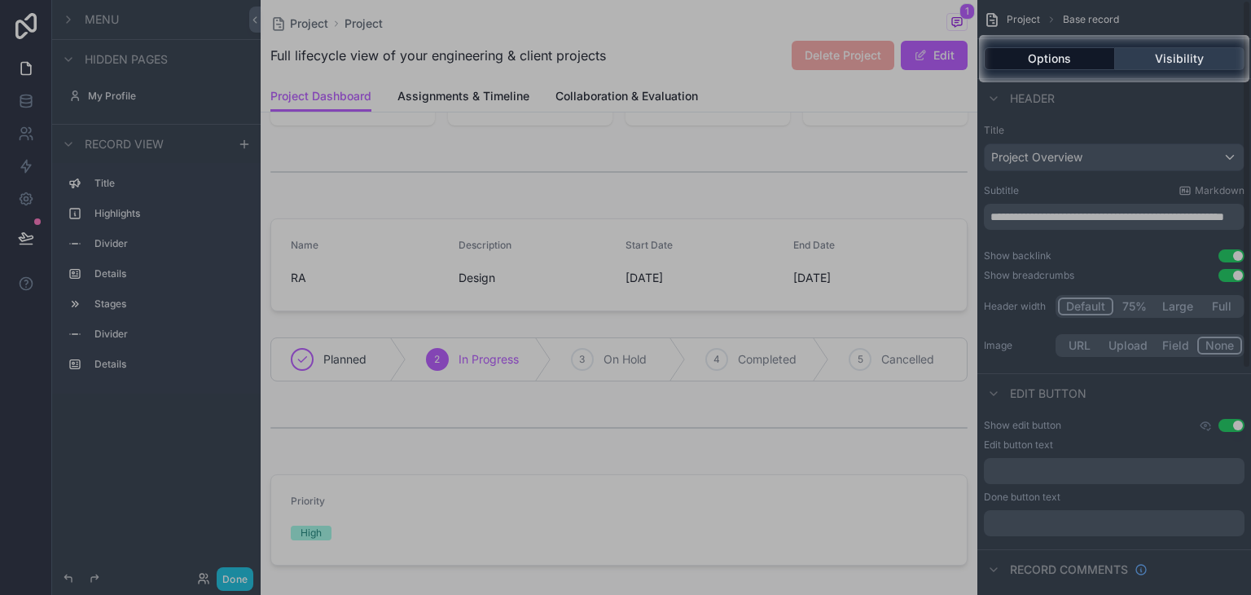
click at [1154, 59] on button "Visibility" at bounding box center [1180, 58] width 130 height 23
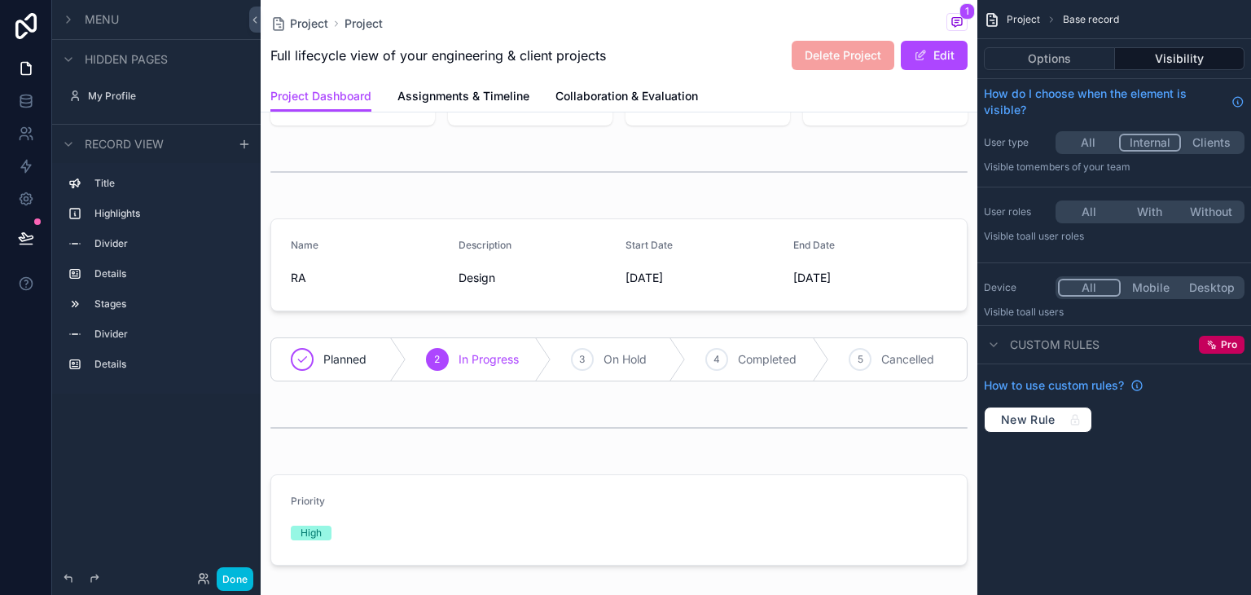
click at [1099, 204] on button "All" at bounding box center [1088, 212] width 61 height 18
click at [1072, 58] on button "Options" at bounding box center [1049, 58] width 131 height 23
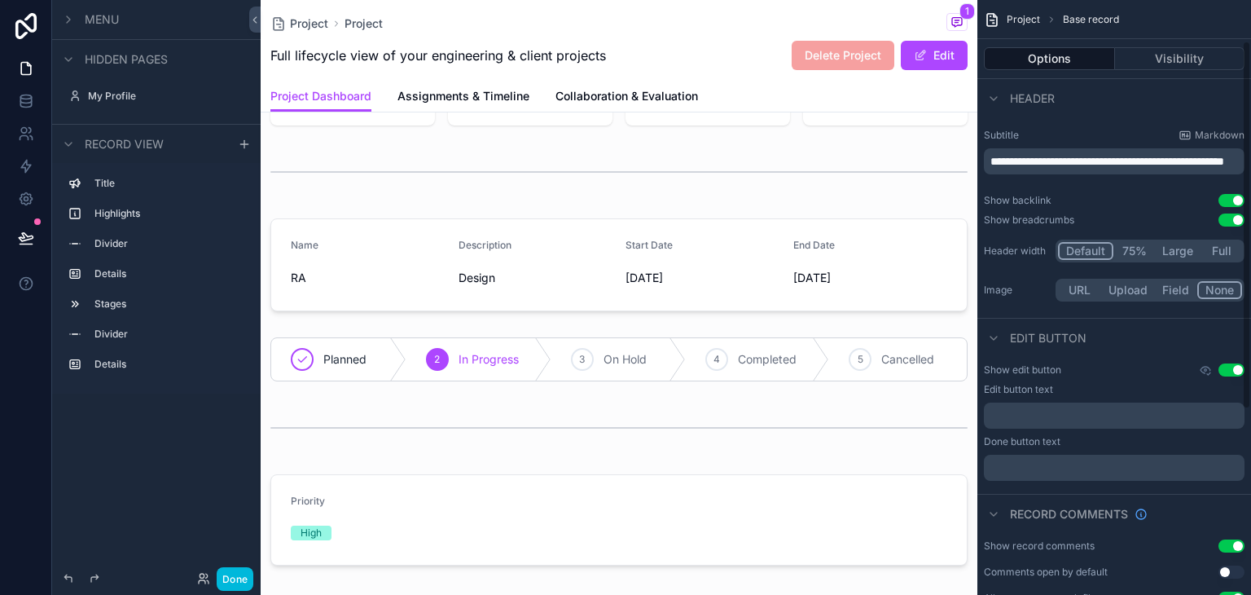
scroll to position [81, 0]
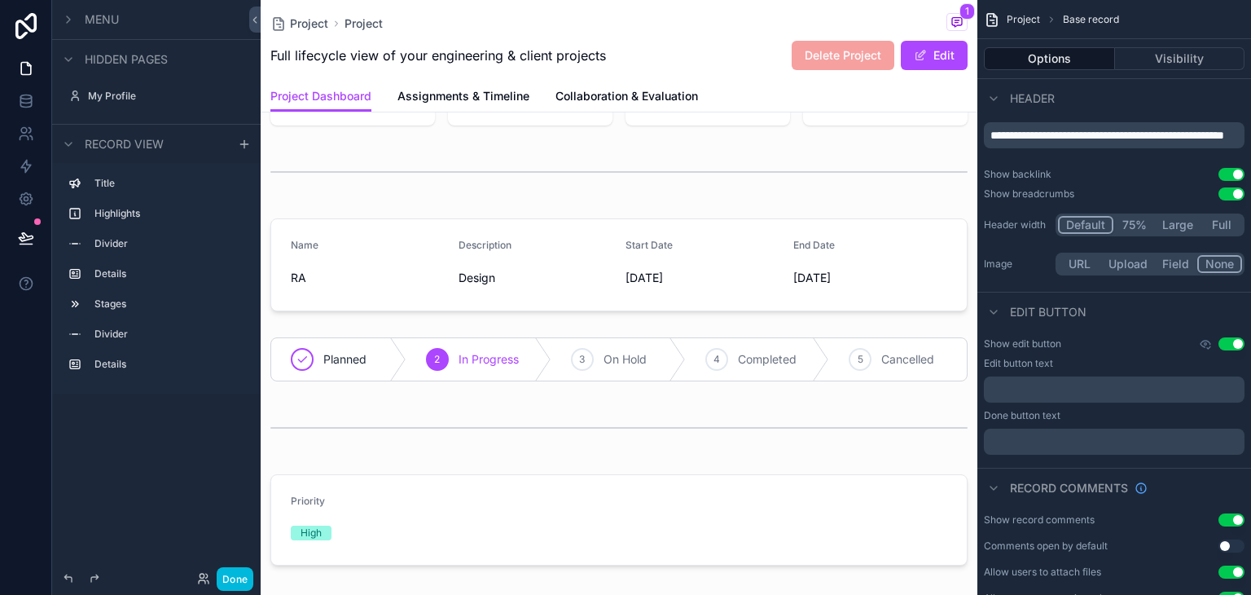
click at [1175, 267] on button "Field" at bounding box center [1176, 264] width 43 height 18
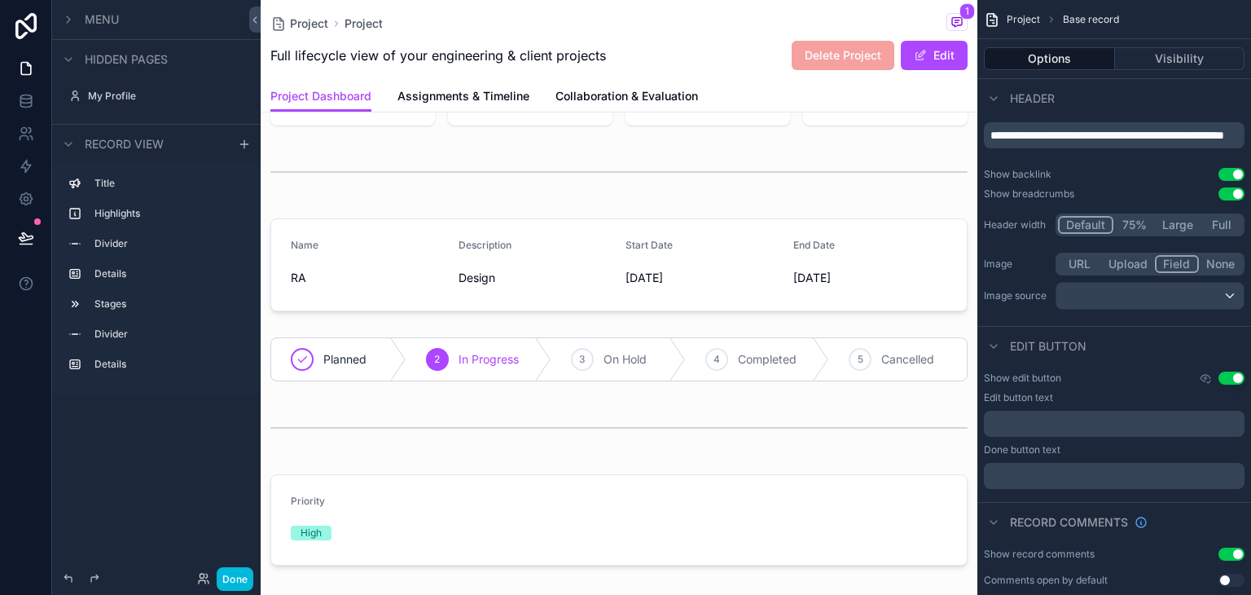
click at [1153, 262] on button "Upload" at bounding box center [1128, 264] width 54 height 18
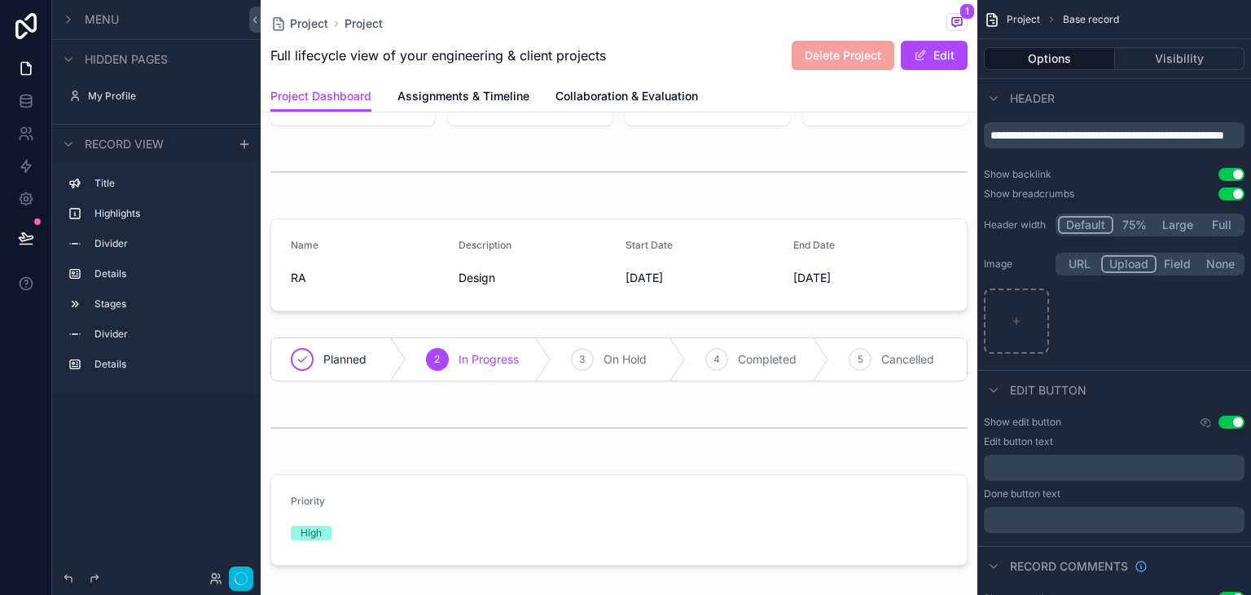
click at [1141, 229] on button "75%" at bounding box center [1135, 225] width 42 height 18
click at [1088, 222] on button "Default" at bounding box center [1085, 225] width 54 height 18
click at [1084, 266] on button "URL" at bounding box center [1079, 264] width 43 height 18
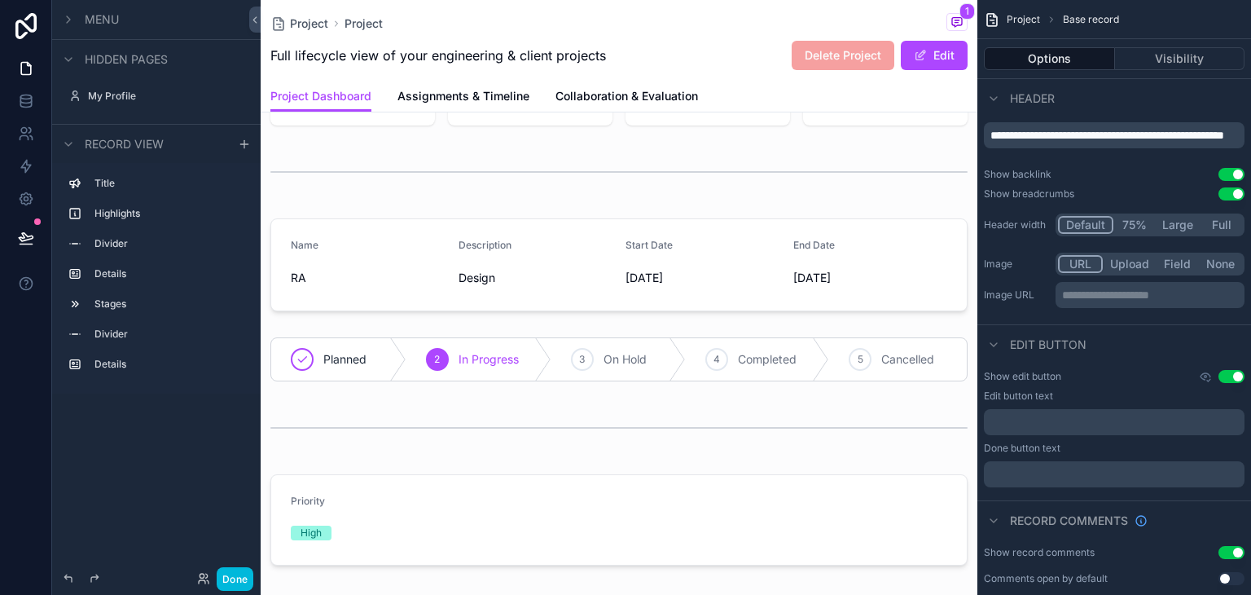
click at [1146, 292] on p "**********" at bounding box center [1151, 295] width 179 height 16
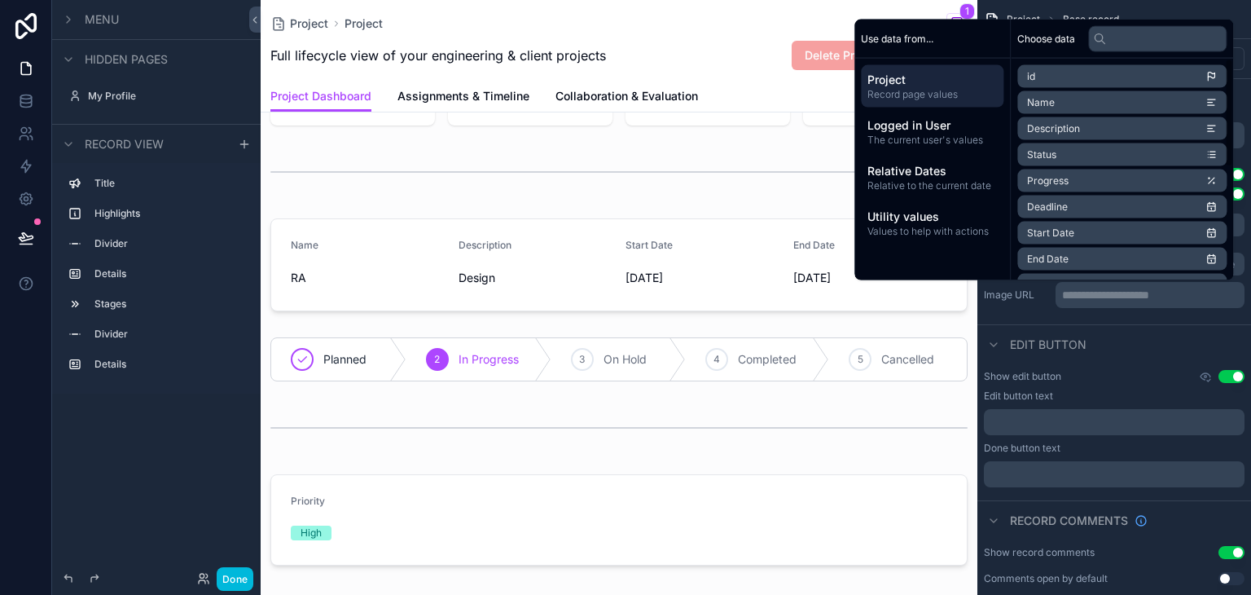
click at [1108, 87] on ul "id Name Description Status Progress Deadline Start Date End Date Priority Clien…" at bounding box center [1122, 285] width 209 height 440
click at [1103, 106] on li "Name" at bounding box center [1122, 102] width 209 height 23
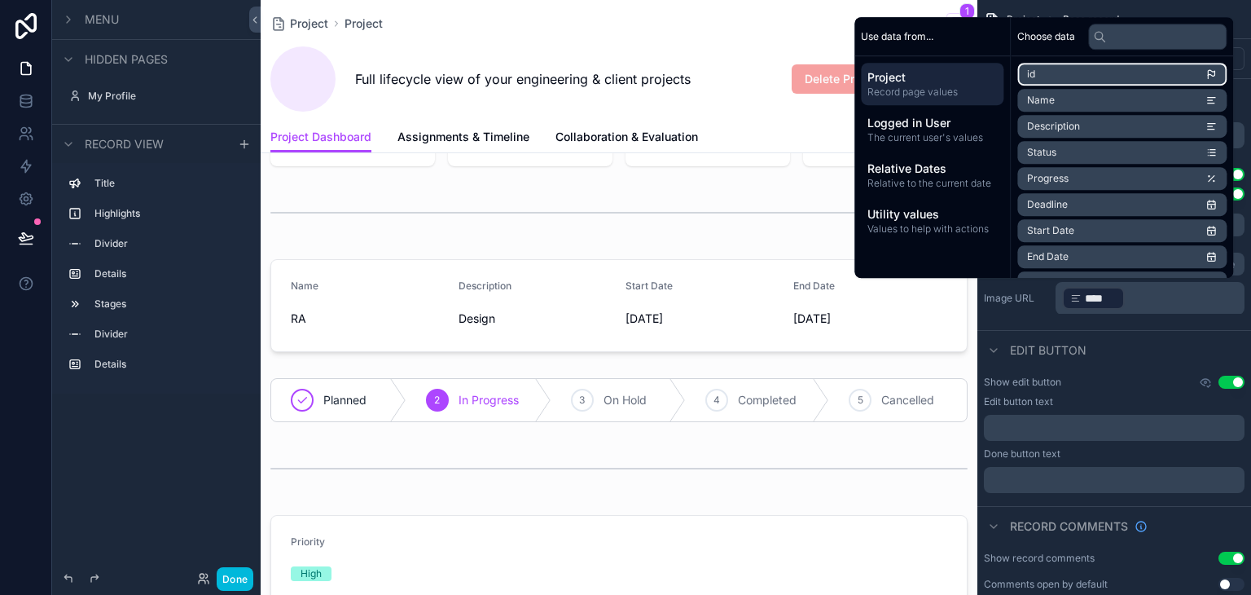
click at [1086, 73] on li "id" at bounding box center [1122, 74] width 209 height 23
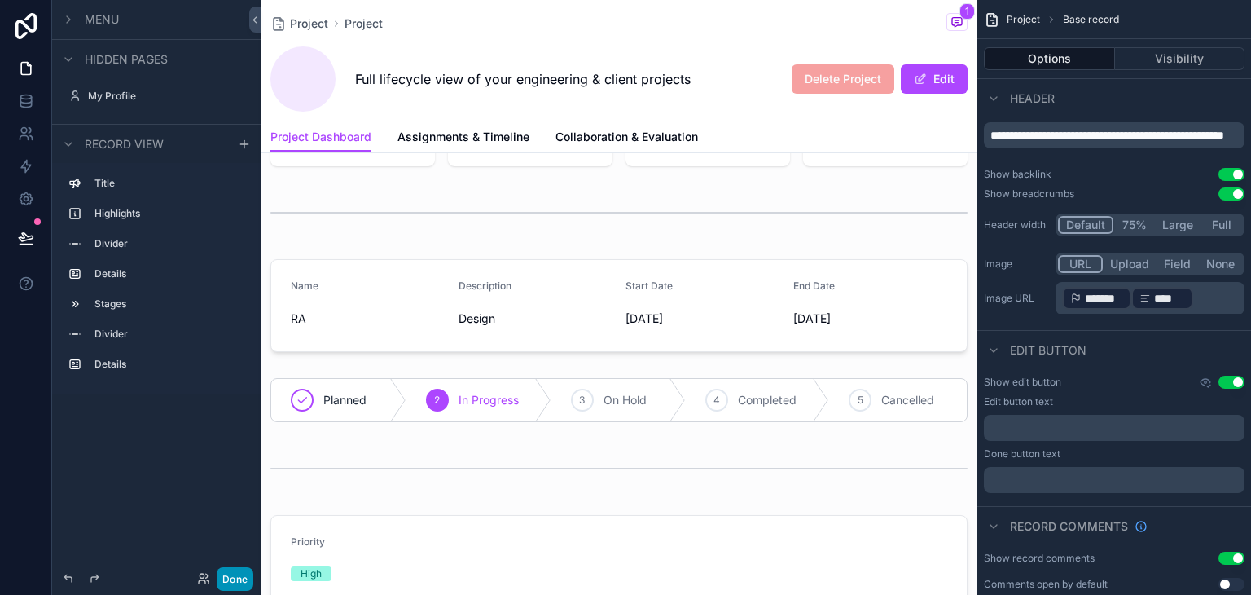
click at [248, 577] on button "Done" at bounding box center [235, 579] width 37 height 24
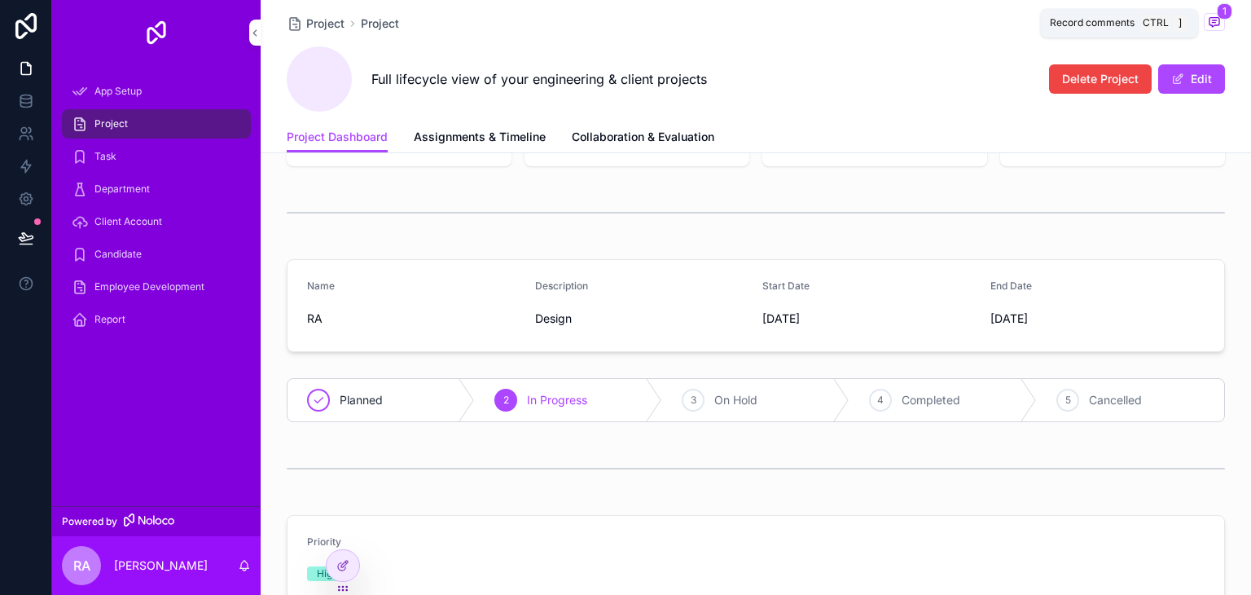
click at [1217, 15] on span "1" at bounding box center [1224, 11] width 15 height 16
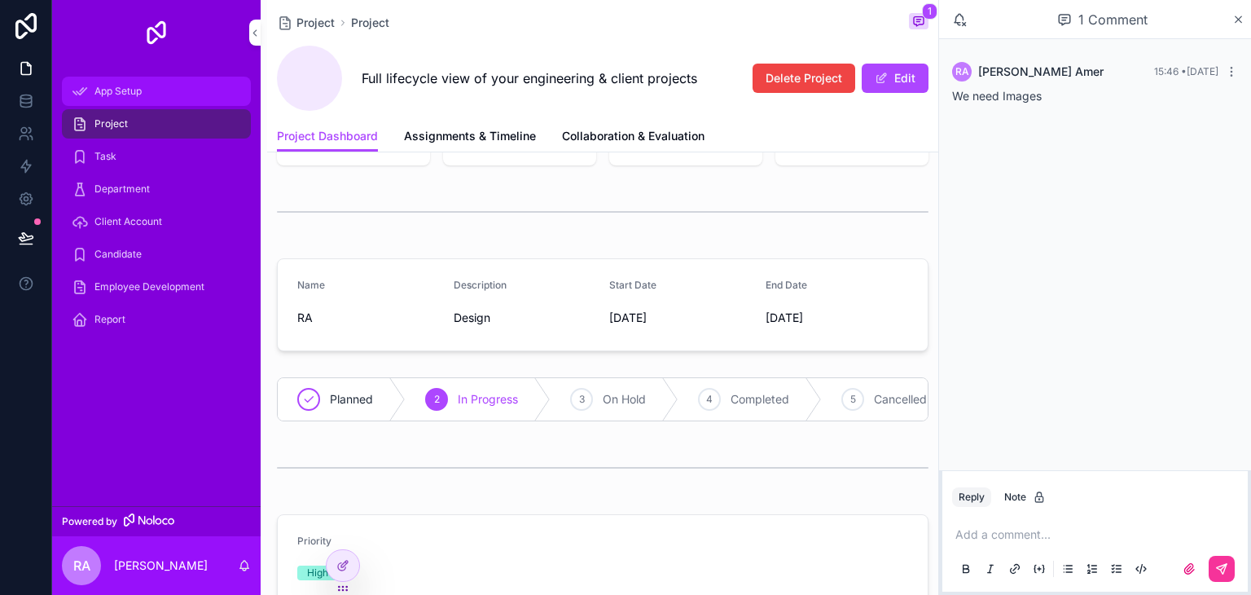
click at [99, 95] on span "App Setup" at bounding box center [118, 91] width 47 height 13
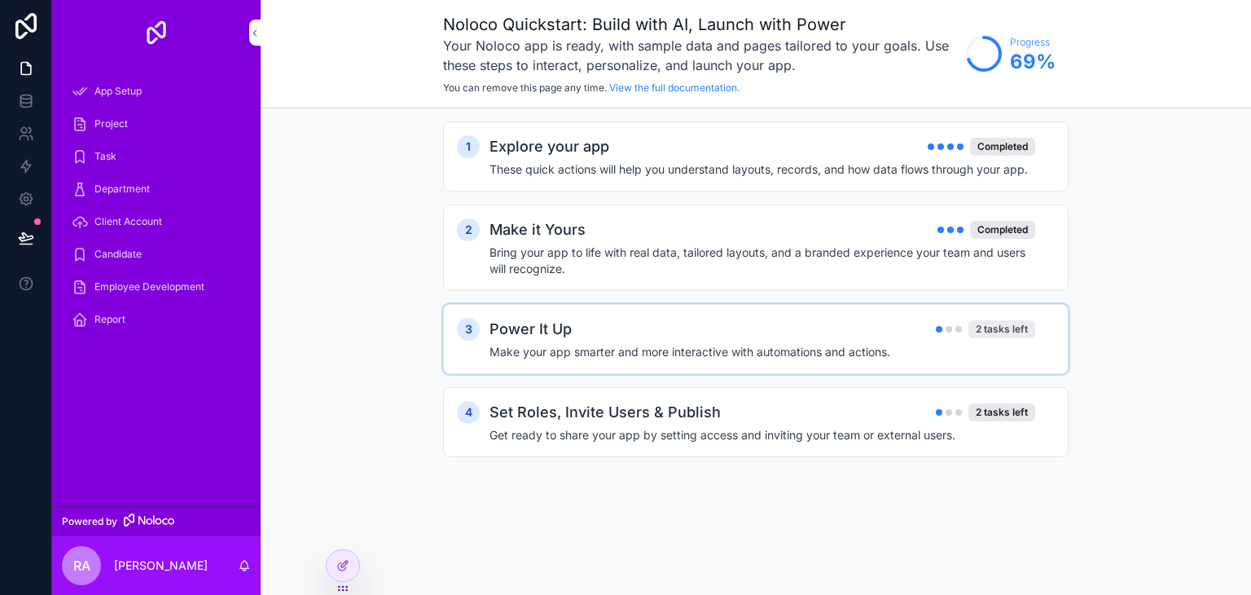
click at [993, 328] on div "2 tasks left" at bounding box center [1002, 329] width 67 height 18
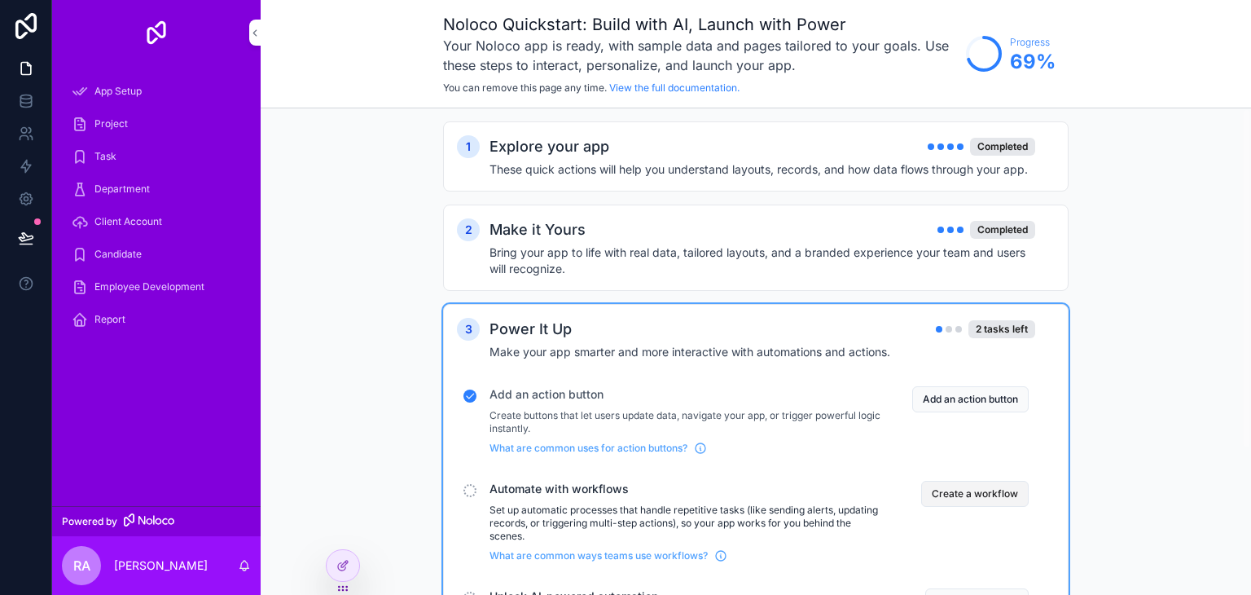
click at [960, 493] on button "Create a workflow" at bounding box center [975, 494] width 108 height 26
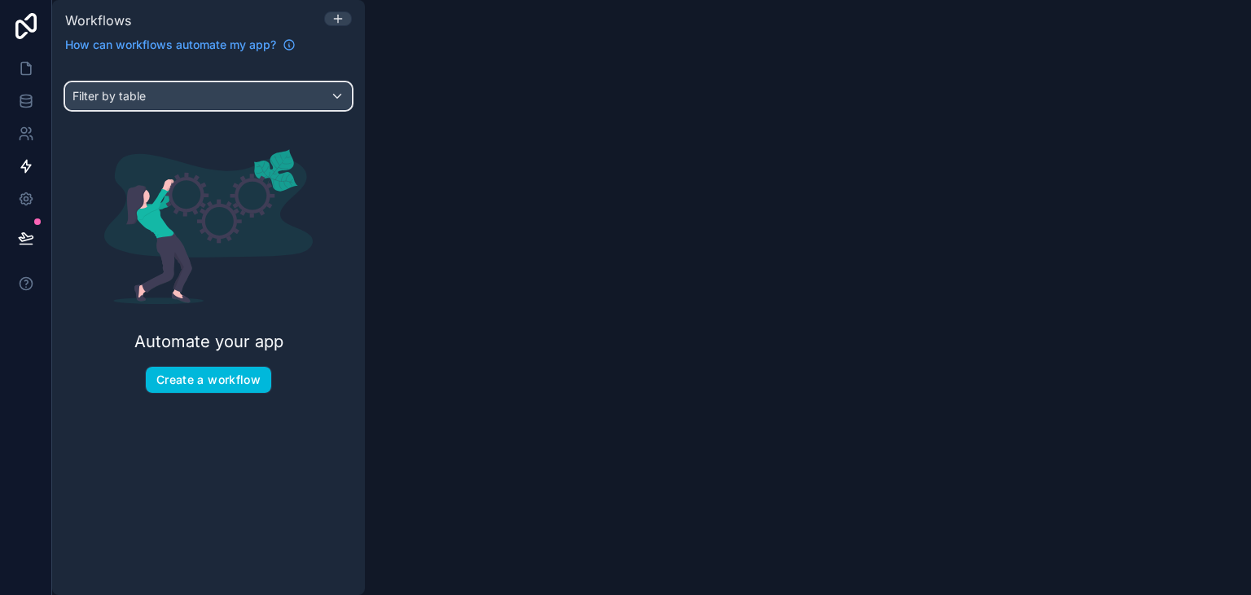
click at [165, 98] on div "Filter by table" at bounding box center [208, 96] width 285 height 26
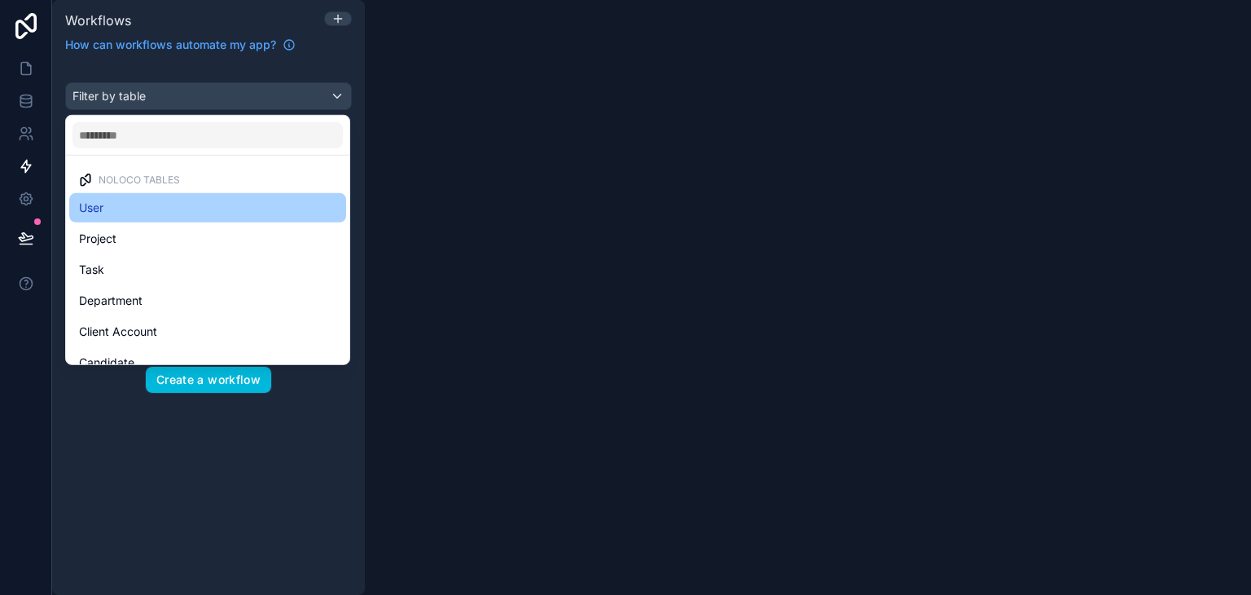
click at [129, 209] on div "User" at bounding box center [207, 208] width 257 height 20
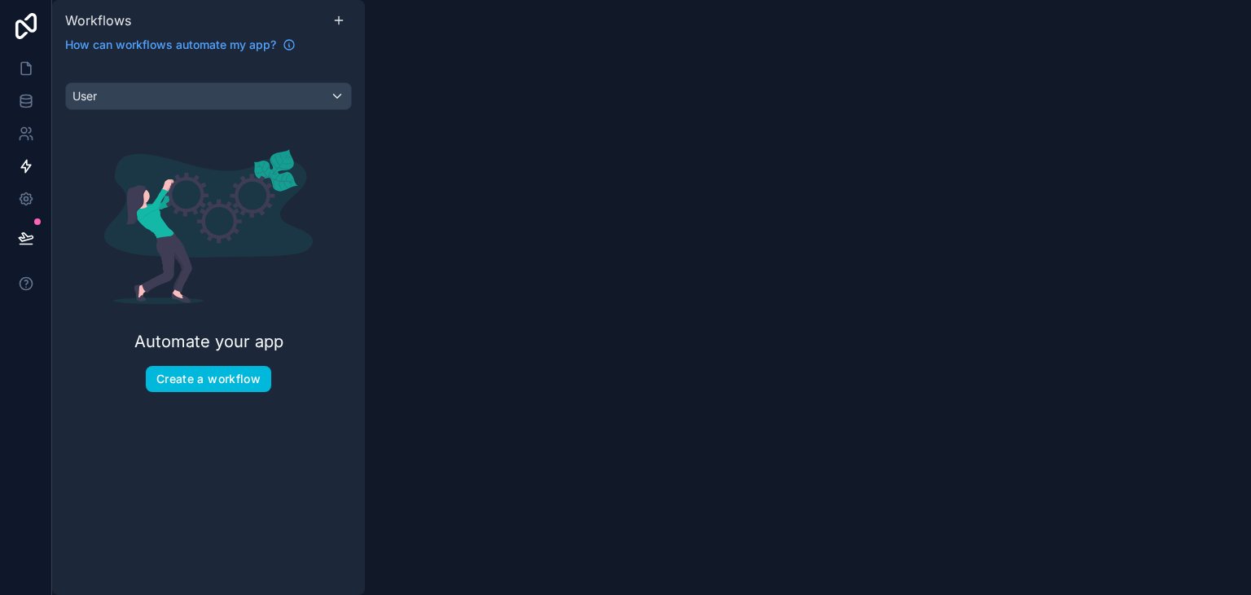
click at [563, 220] on div "Workflows How can workflows automate my app? User Automate your app Create a wo…" at bounding box center [651, 297] width 1199 height 595
click at [243, 377] on button "Create a workflow" at bounding box center [208, 379] width 125 height 26
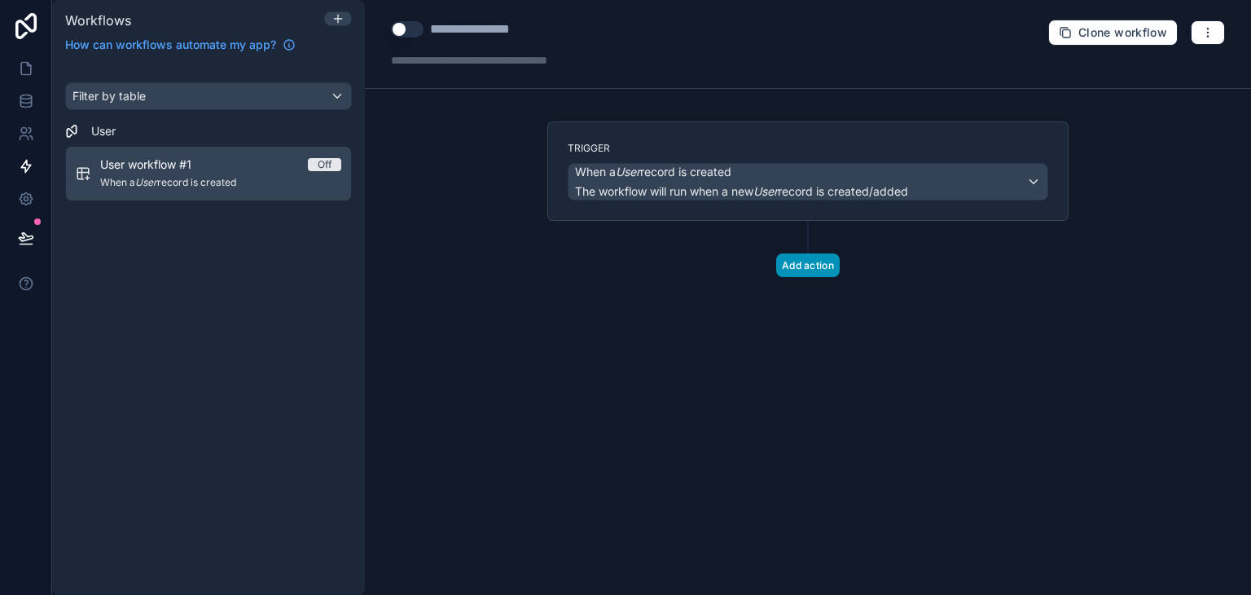
click at [811, 265] on button "Add action" at bounding box center [808, 265] width 64 height 24
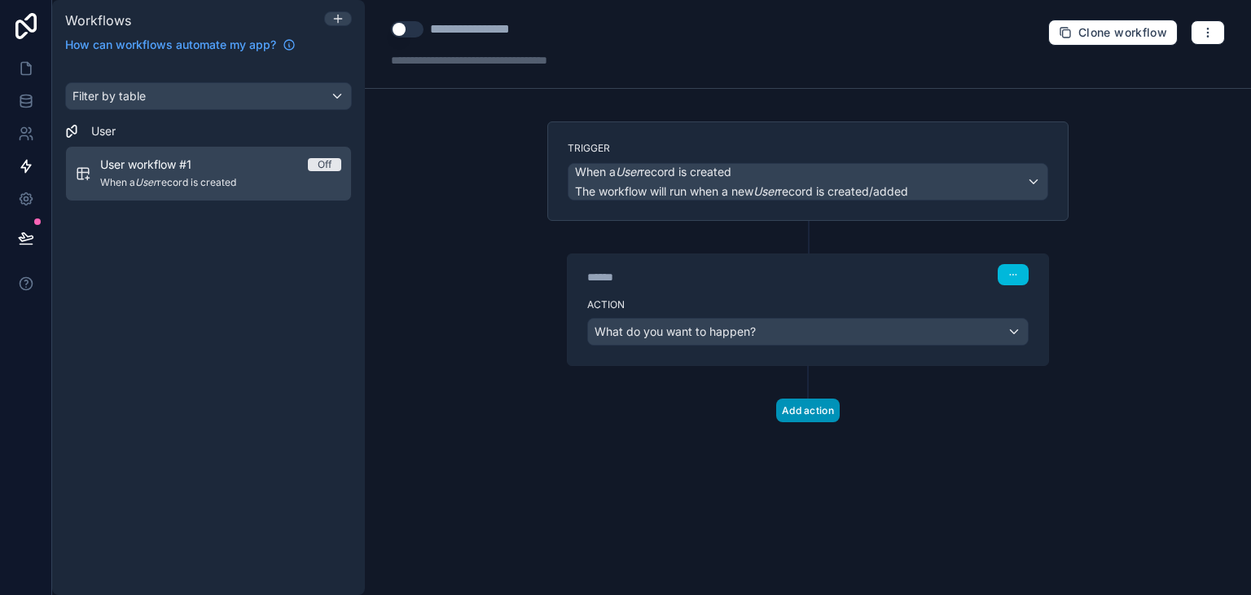
click at [806, 400] on button "Add action" at bounding box center [808, 410] width 64 height 24
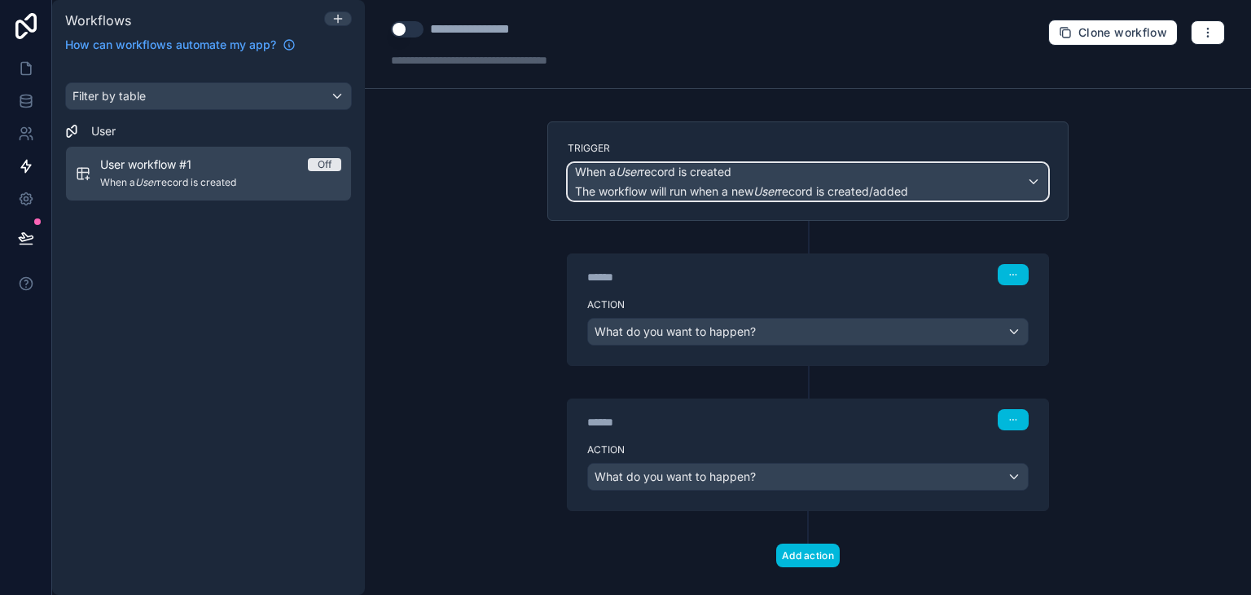
click at [1036, 180] on div "When a User record is created The workflow will run when a new User record is c…" at bounding box center [808, 182] width 479 height 36
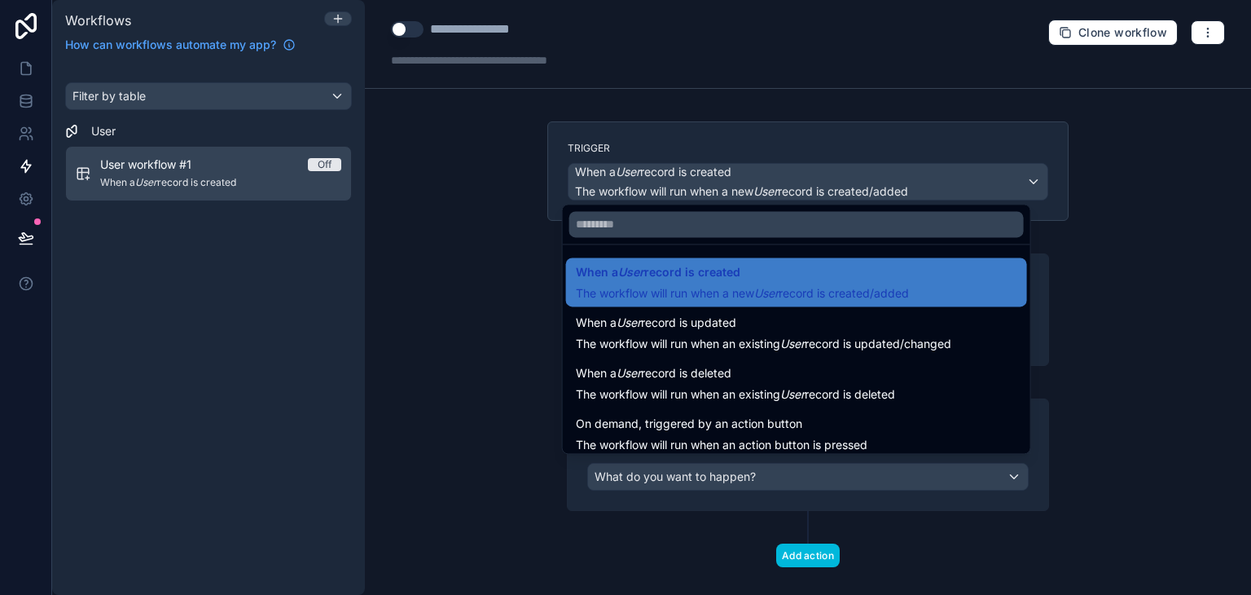
click at [845, 331] on div "When a User record is updated The workflow will run when an existing User recor…" at bounding box center [764, 332] width 376 height 39
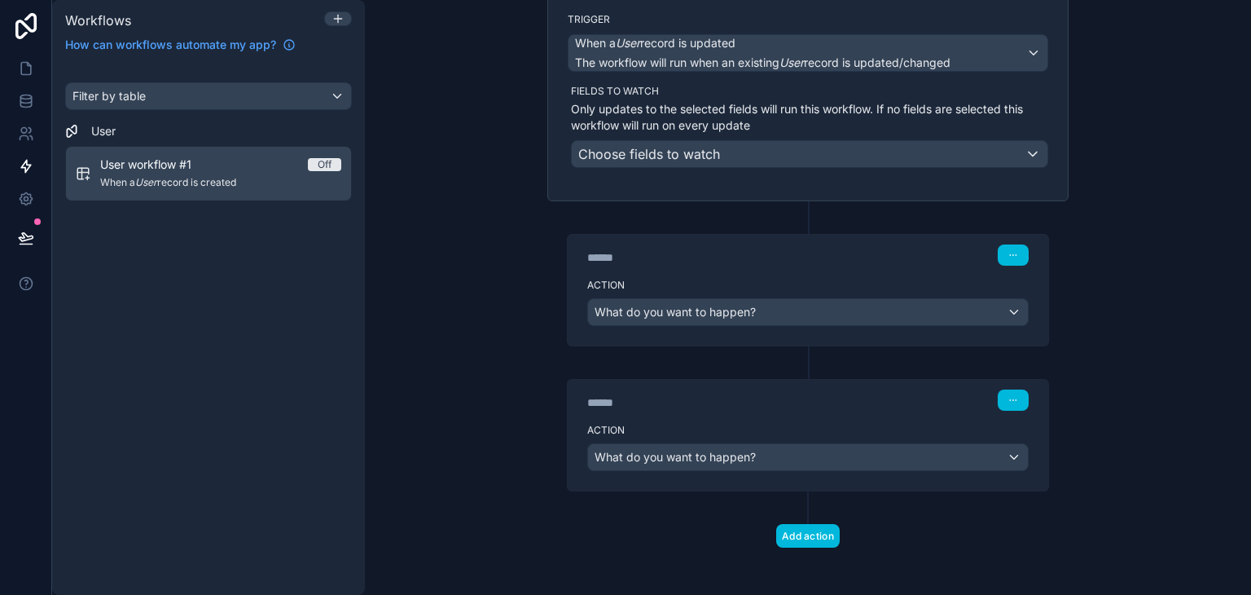
scroll to position [130, 0]
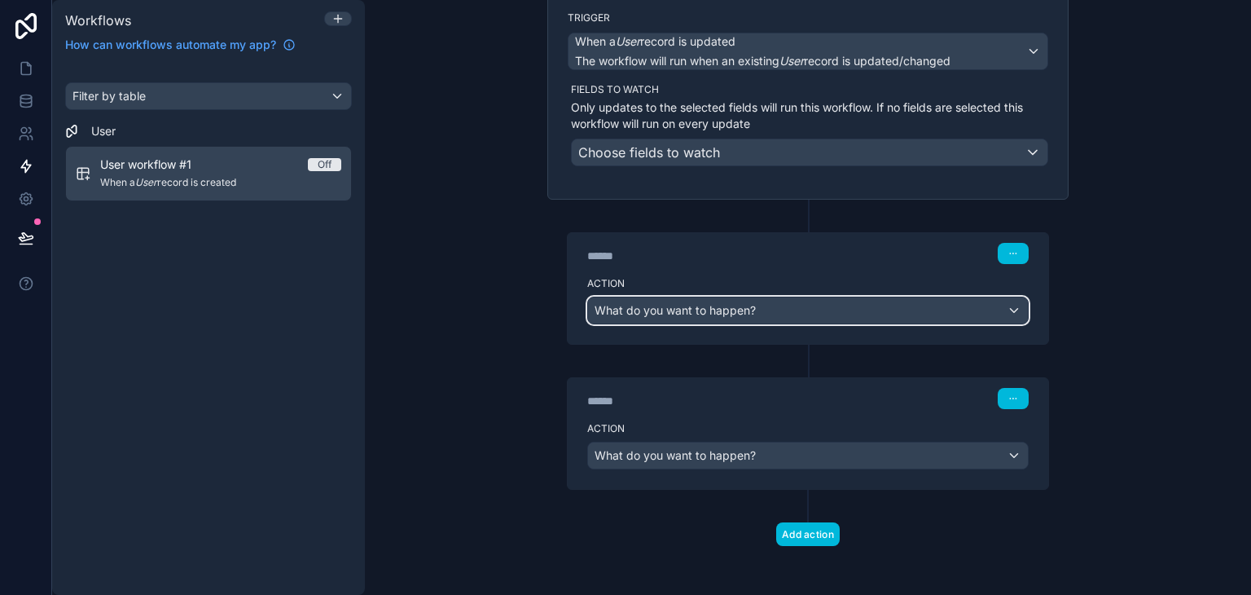
click at [1004, 308] on div "What do you want to happen?" at bounding box center [808, 310] width 440 height 26
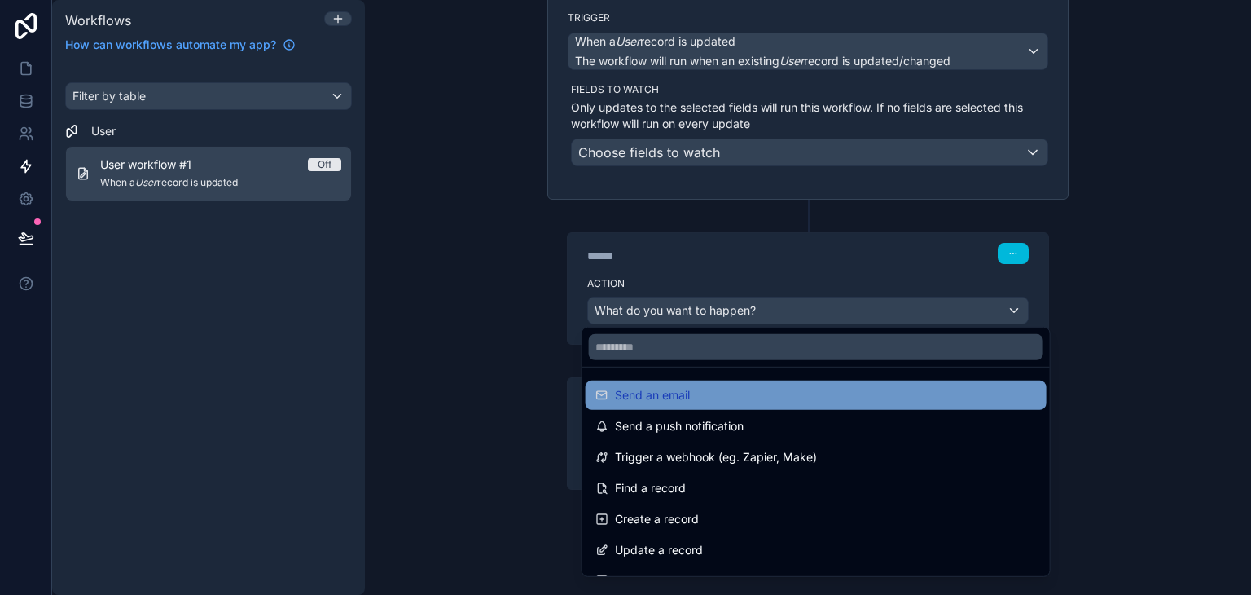
click at [877, 395] on div "Send an email" at bounding box center [817, 395] width 442 height 20
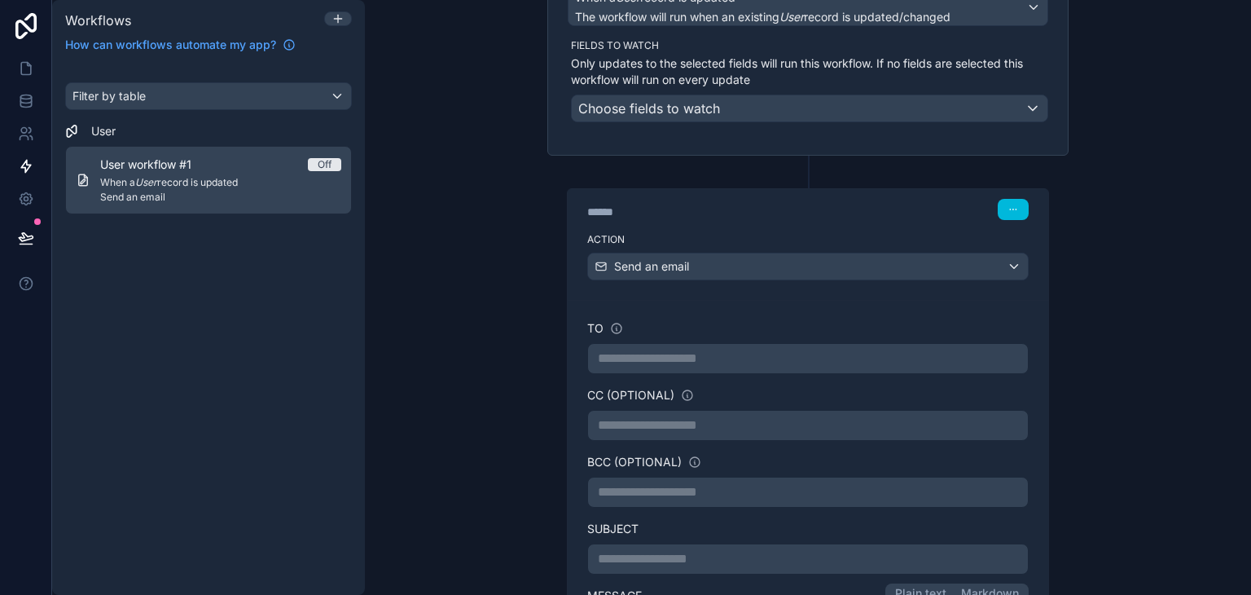
scroll to position [293, 0]
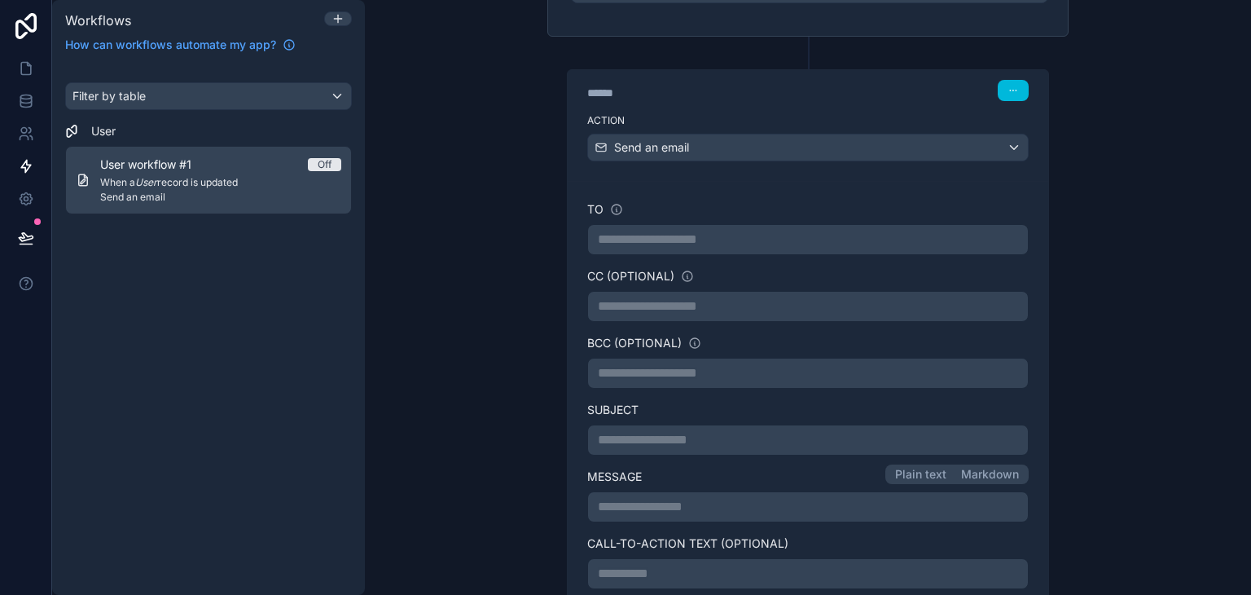
click at [807, 232] on p "**********" at bounding box center [808, 240] width 420 height 20
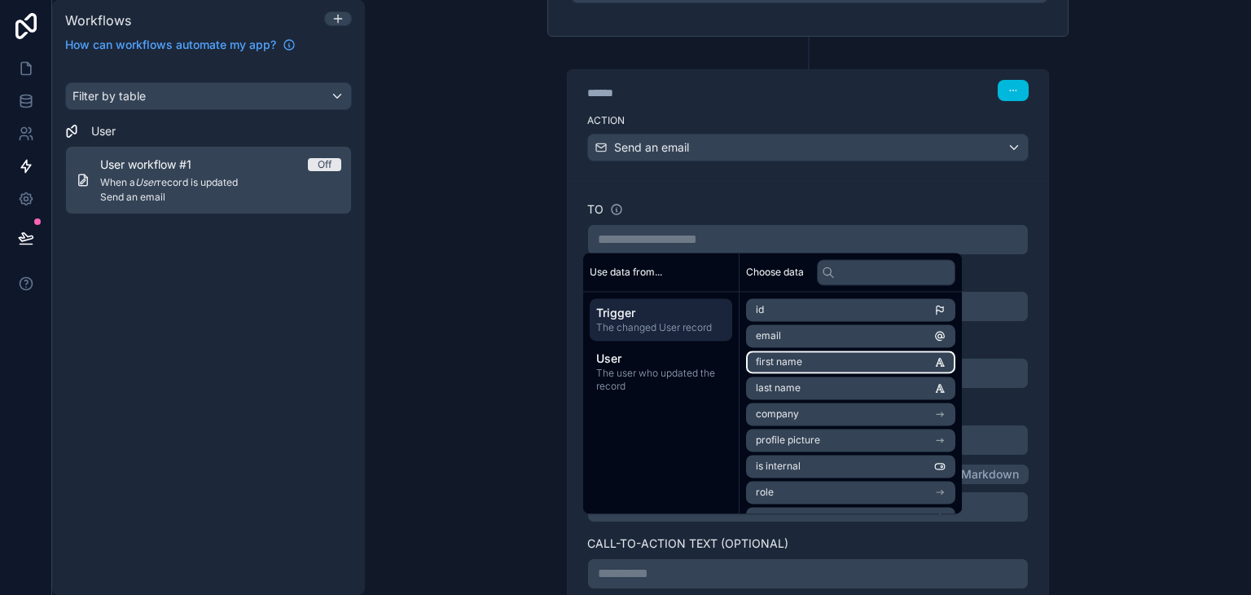
click at [799, 359] on span "first name" at bounding box center [779, 361] width 46 height 13
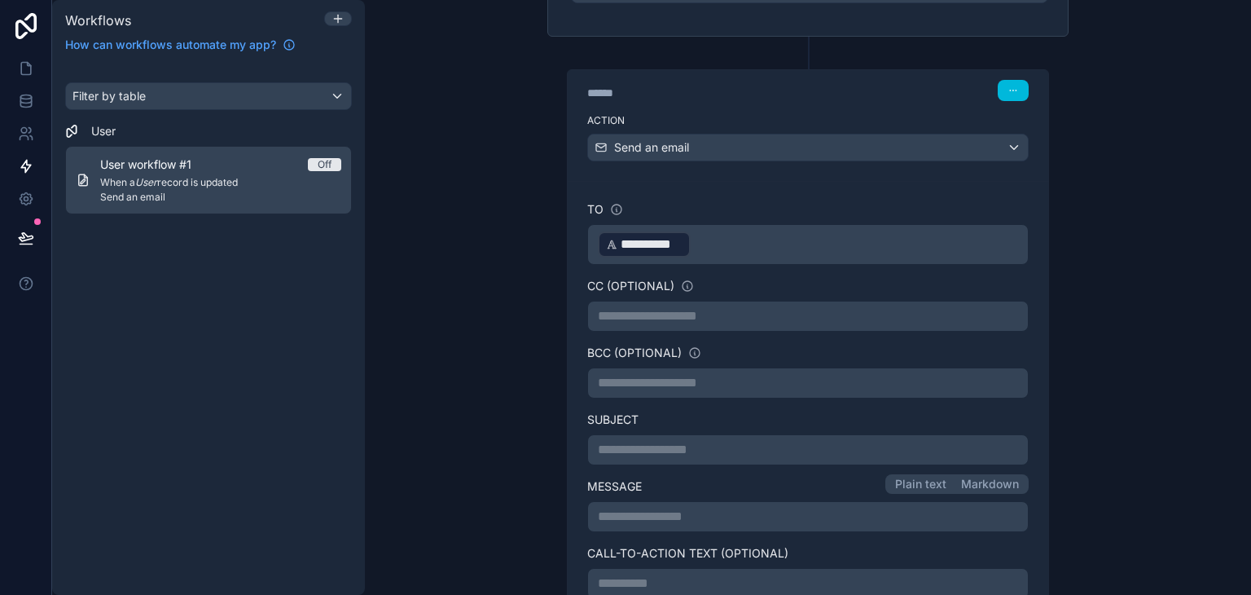
click at [1079, 336] on div "**********" at bounding box center [808, 297] width 886 height 595
click at [913, 398] on div "**********" at bounding box center [808, 466] width 442 height 531
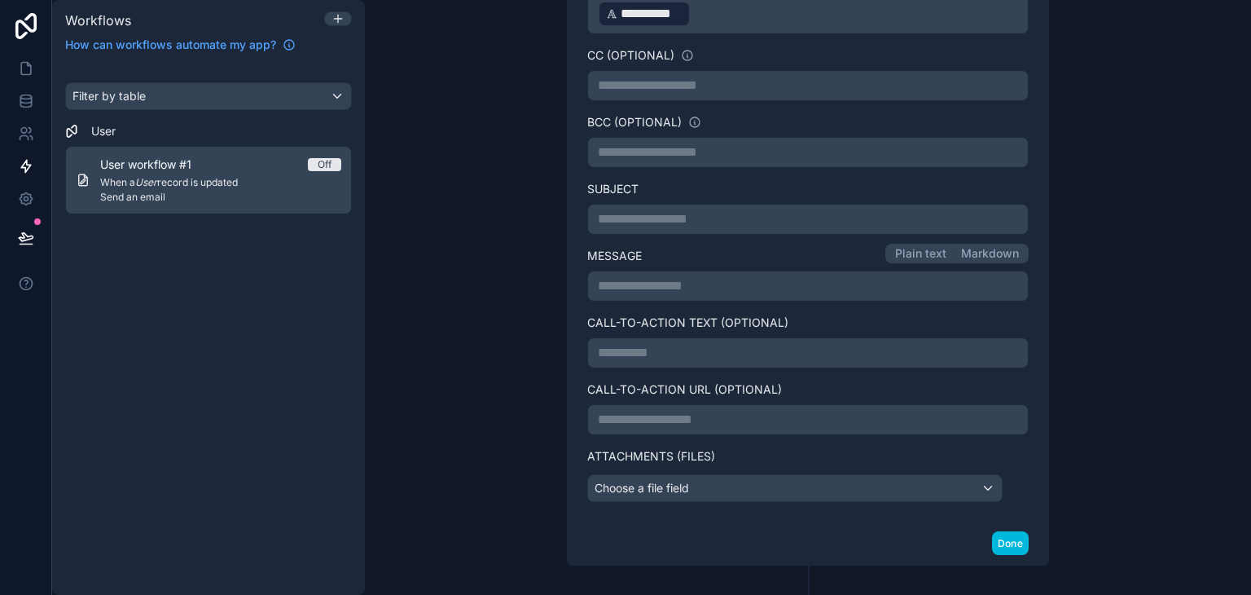
scroll to position [538, 0]
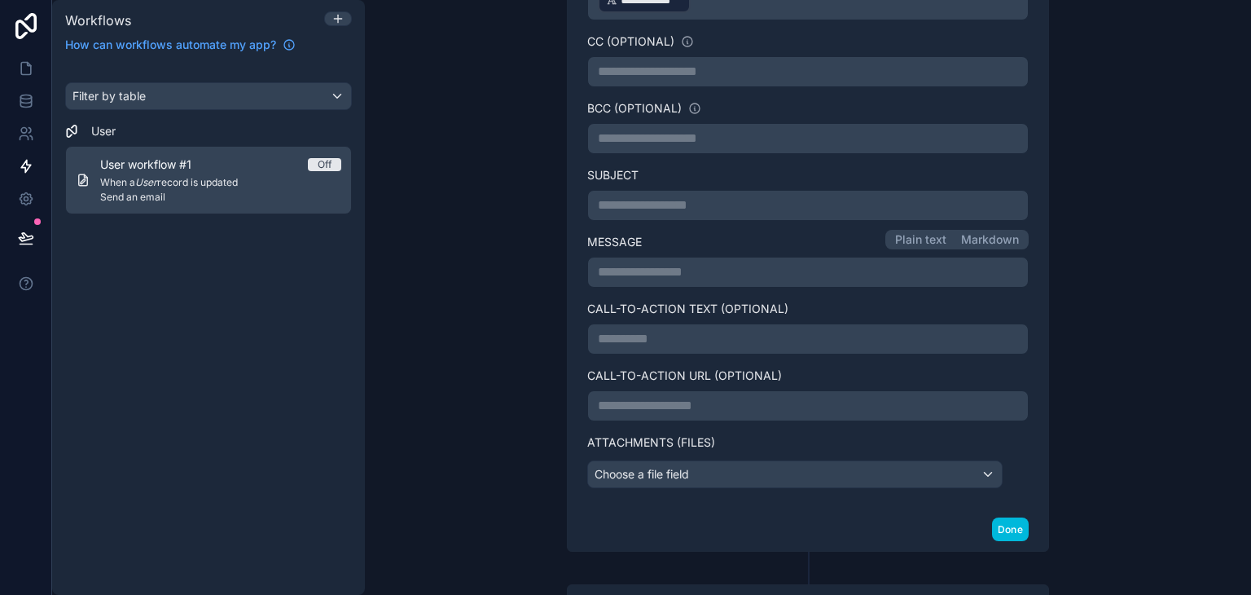
click at [992, 531] on button "Done" at bounding box center [1010, 529] width 37 height 24
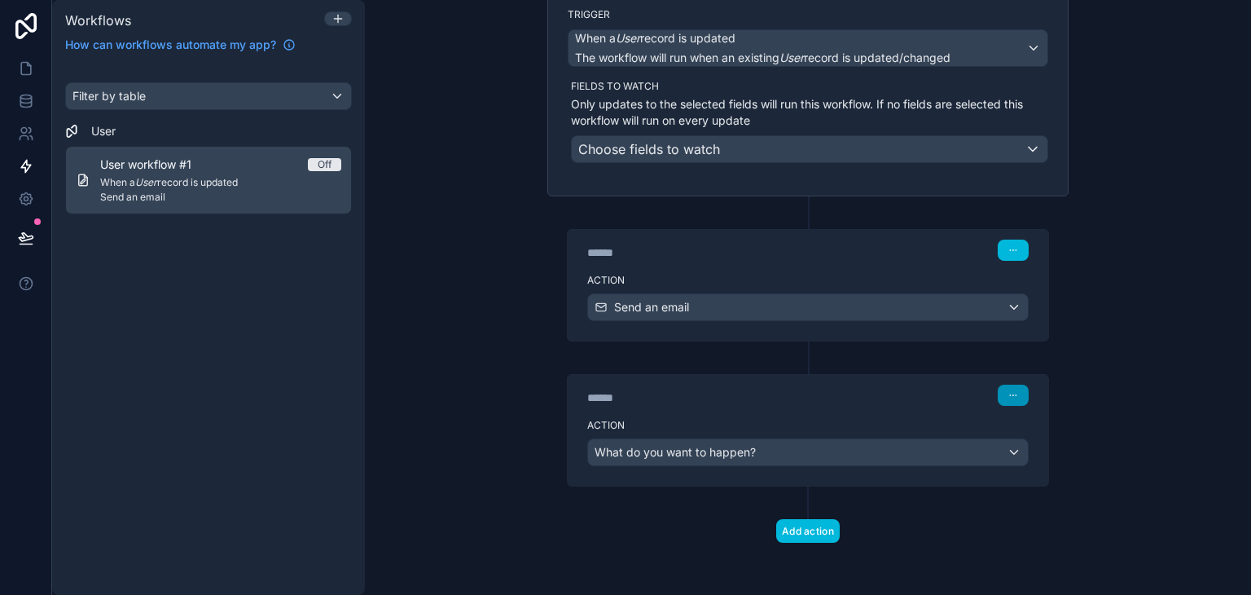
scroll to position [0, 0]
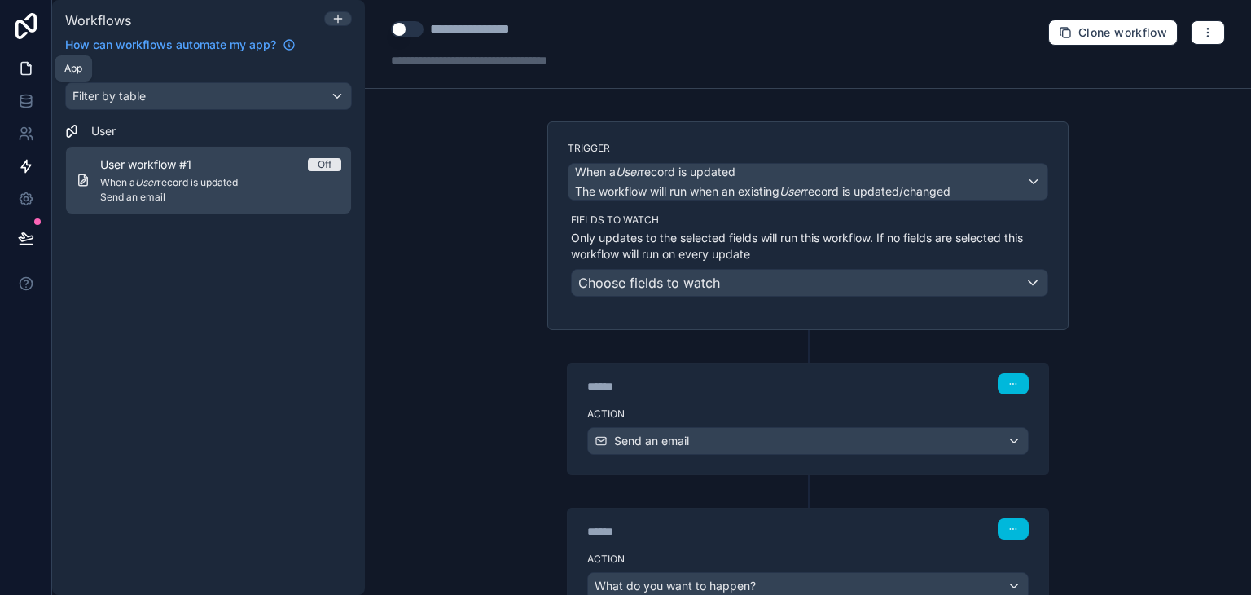
click at [26, 58] on link at bounding box center [25, 68] width 51 height 33
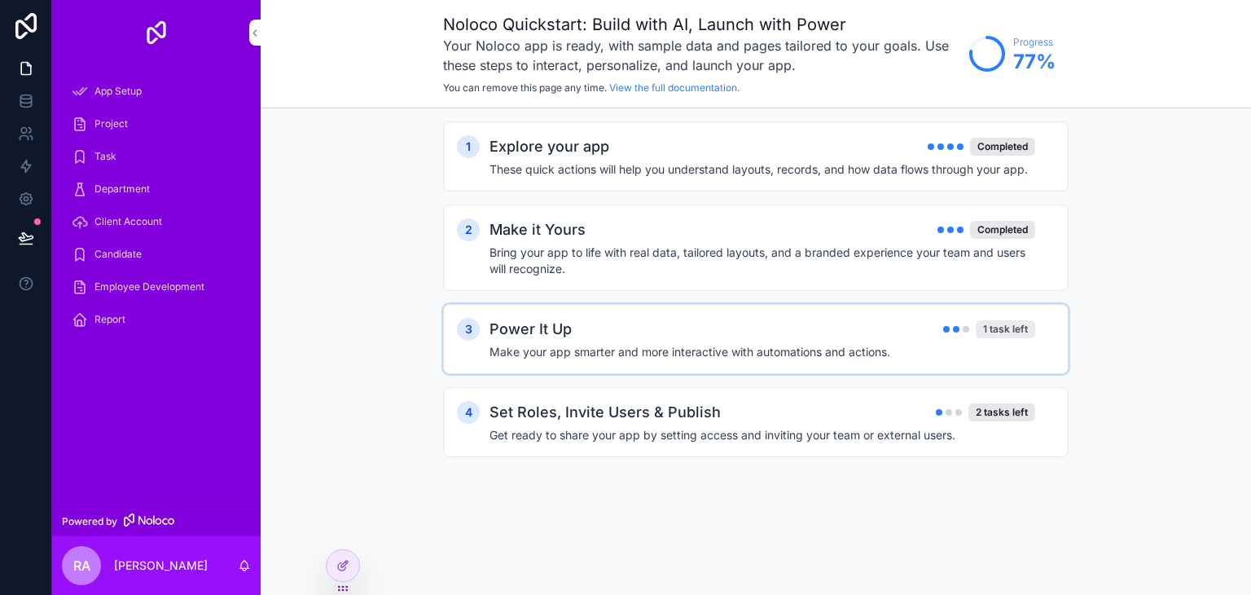
click at [991, 330] on div "1 task left" at bounding box center [1005, 329] width 59 height 18
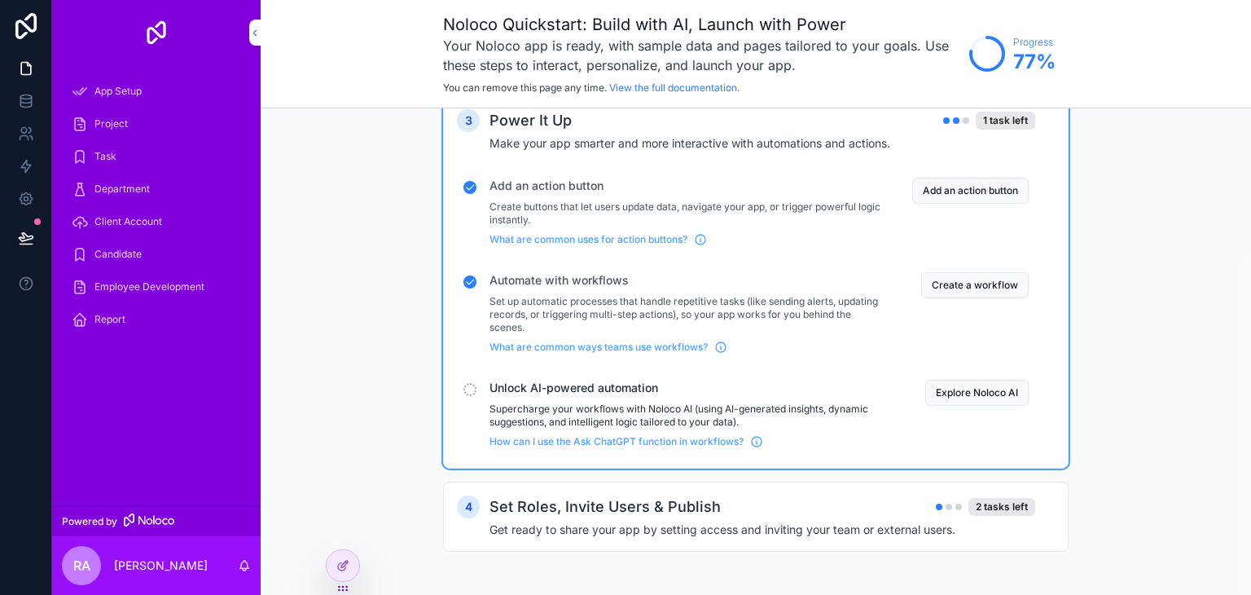
scroll to position [209, 0]
click at [988, 389] on button "Explore Noloco AI" at bounding box center [976, 392] width 103 height 26
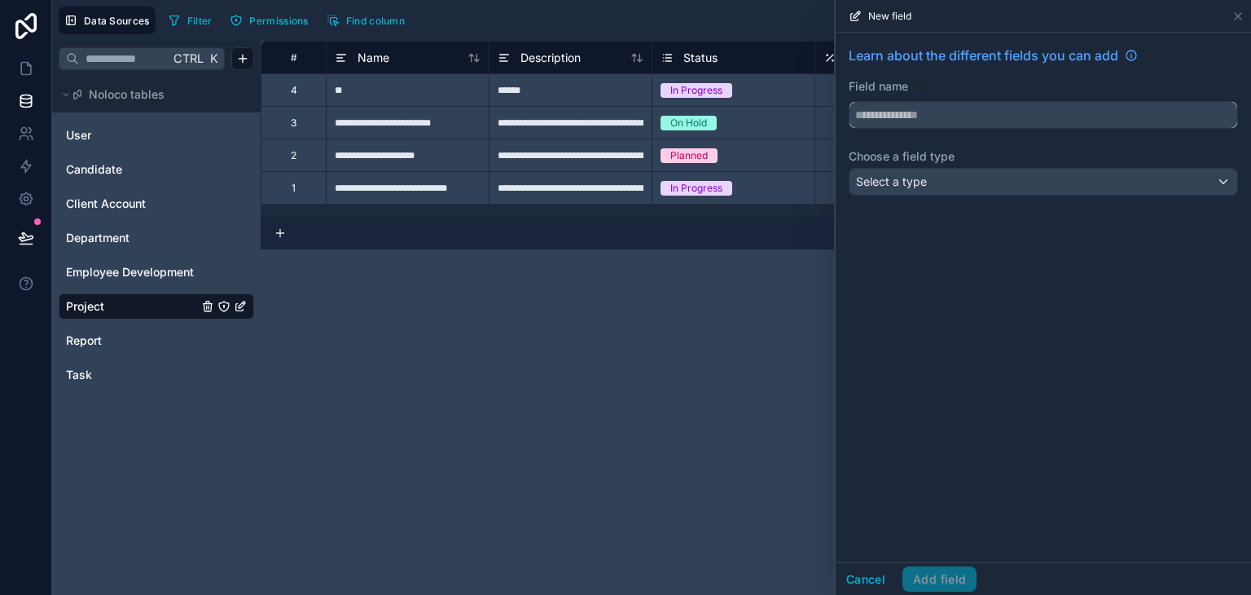
click at [888, 124] on input "text" at bounding box center [1044, 115] width 388 height 26
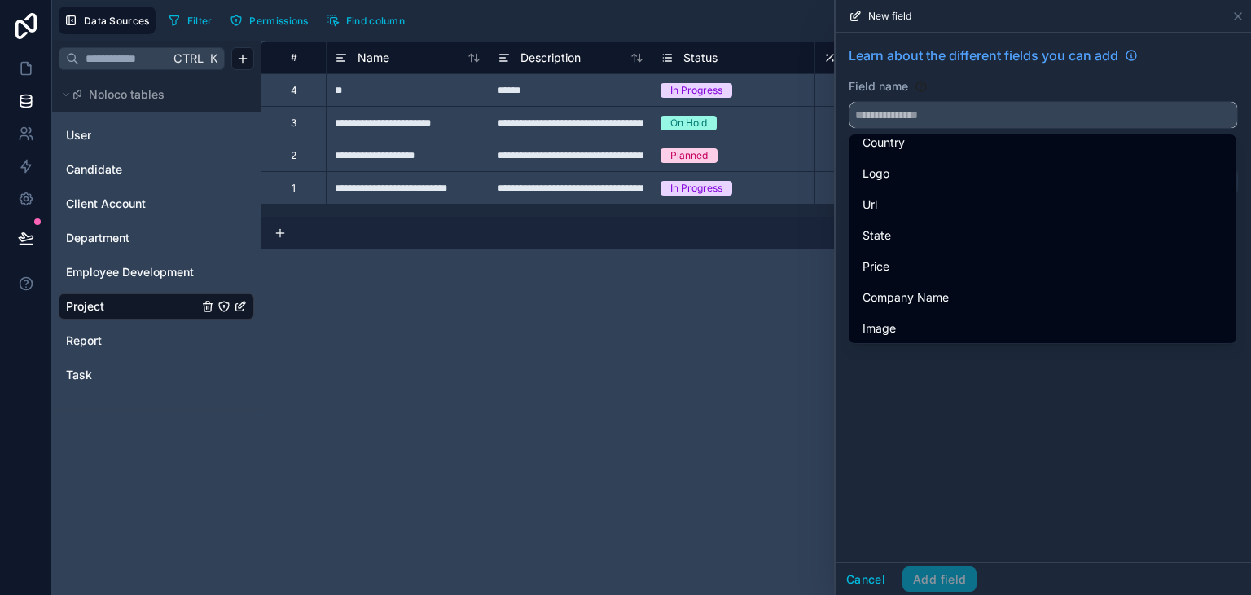
scroll to position [733, 0]
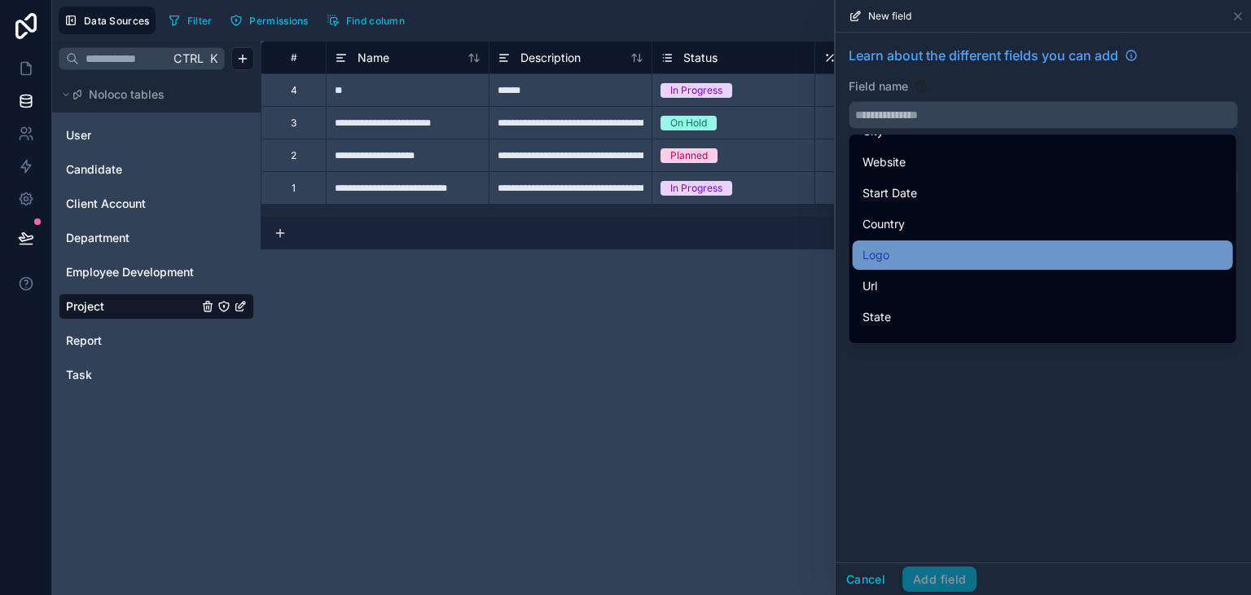
click at [939, 265] on div "Logo" at bounding box center [1043, 254] width 380 height 29
type input "****"
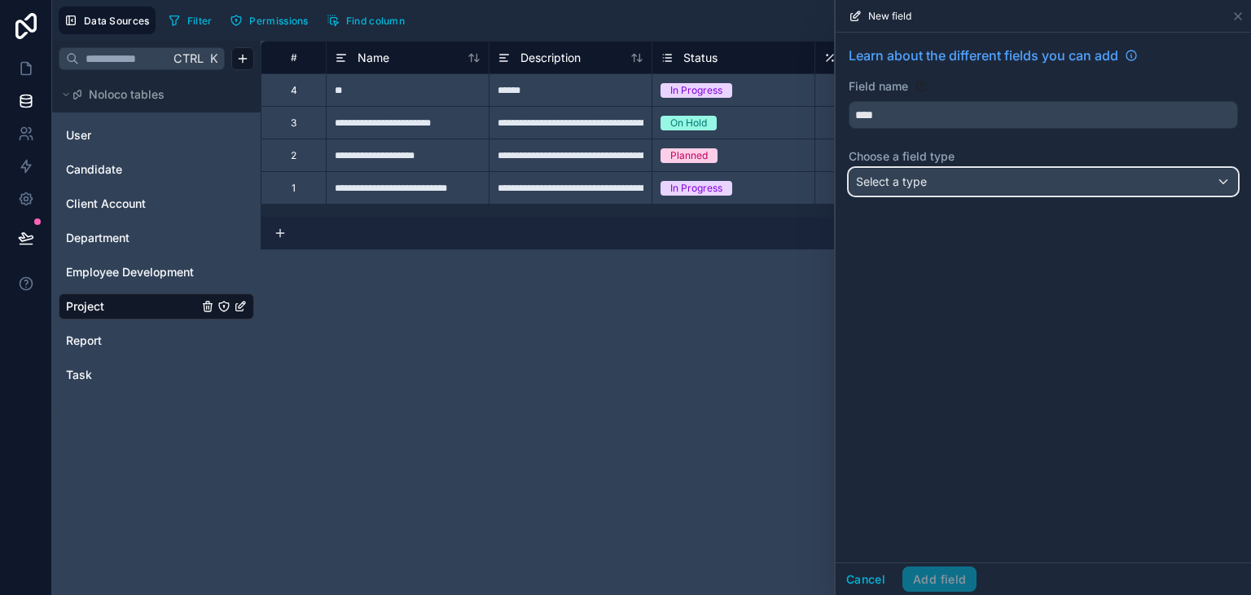
click at [942, 173] on div "Select a type" at bounding box center [1044, 182] width 388 height 26
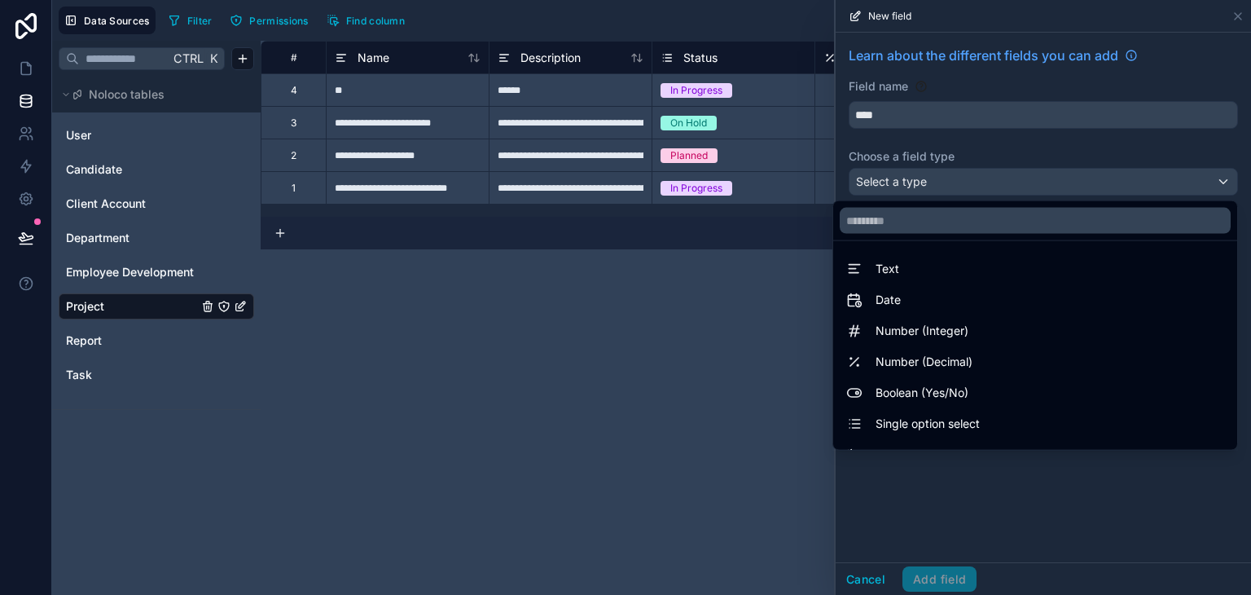
click at [956, 121] on div at bounding box center [1043, 297] width 415 height 595
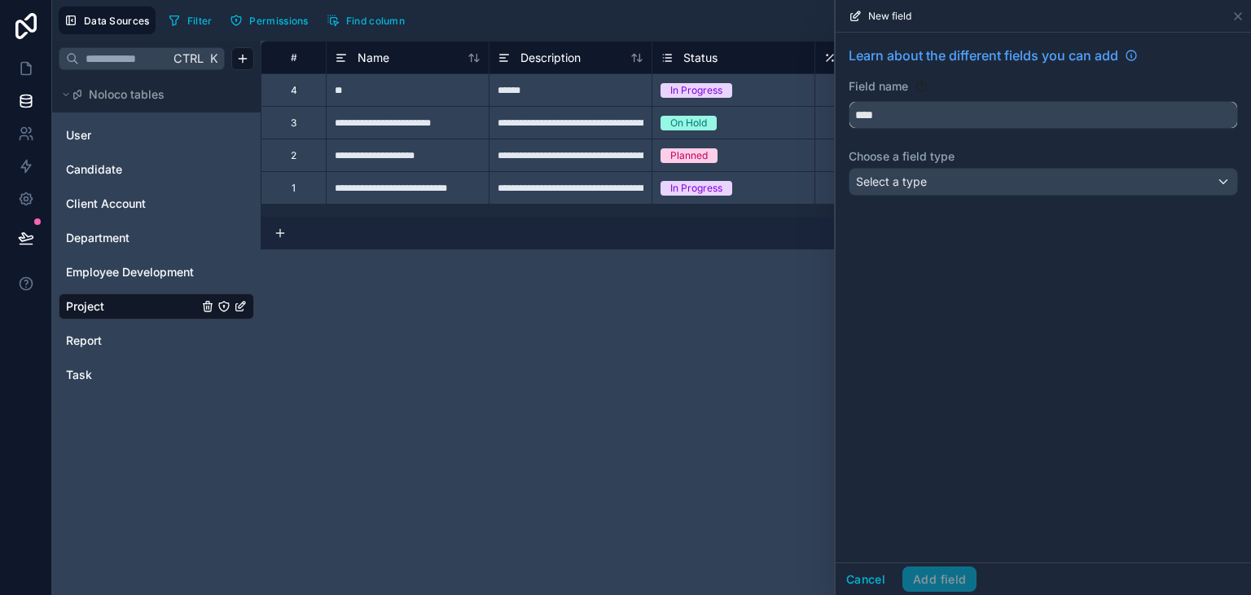
click at [954, 116] on input "****" at bounding box center [1044, 115] width 388 height 26
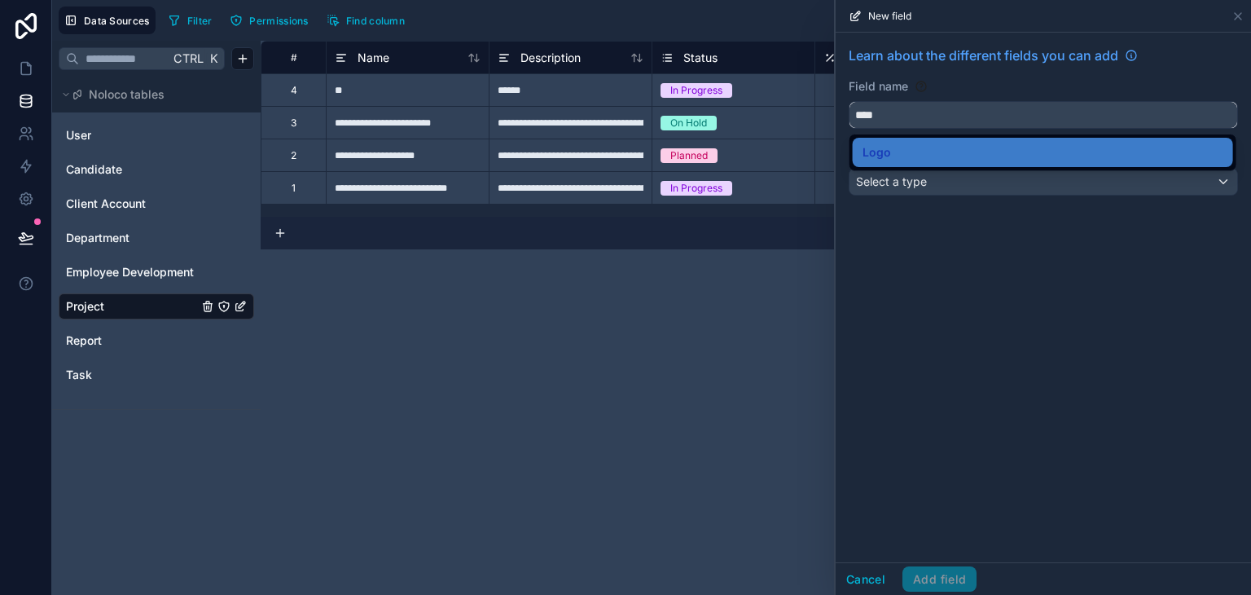
click at [972, 105] on input "****" at bounding box center [1044, 115] width 388 height 26
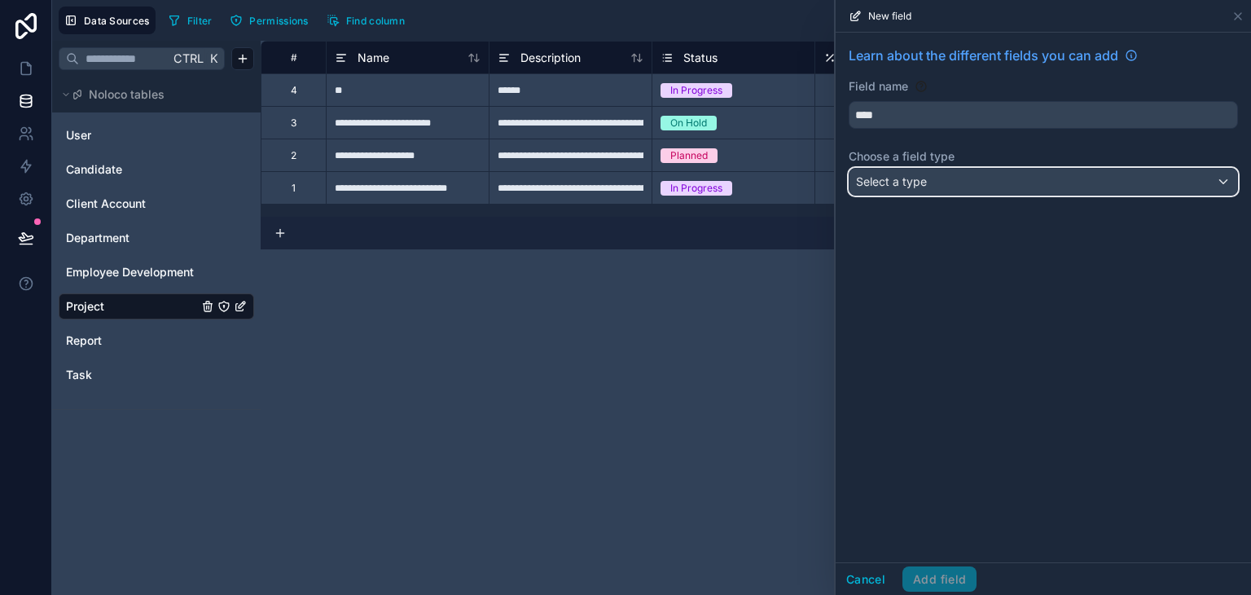
click at [979, 185] on div "Select a type" at bounding box center [1044, 182] width 388 height 26
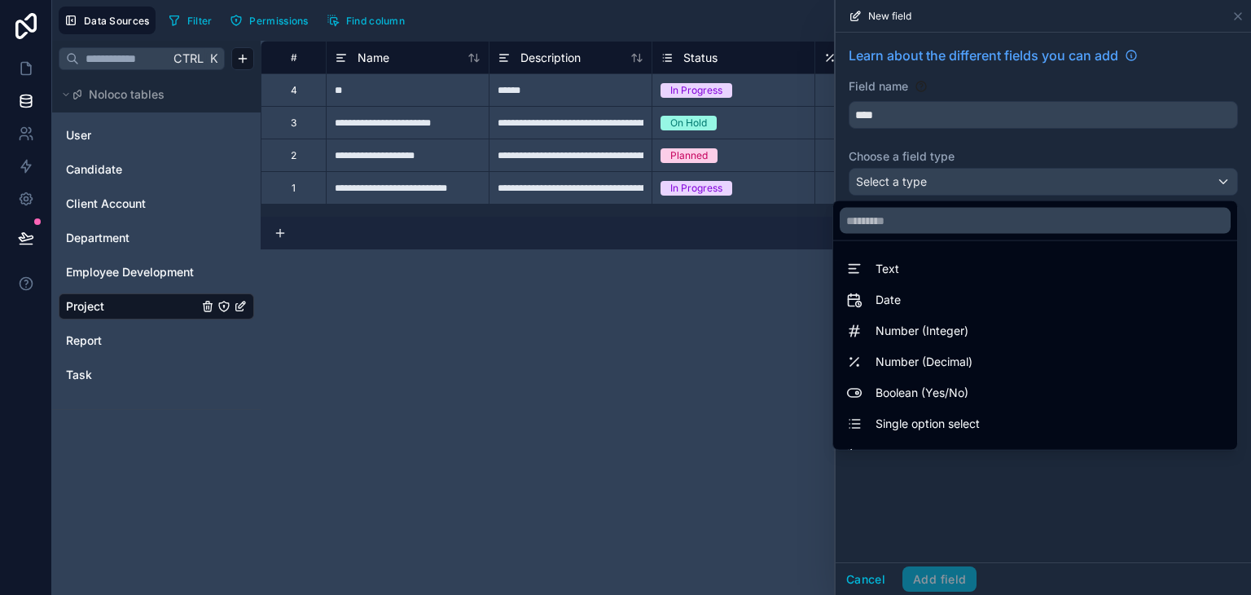
click at [965, 276] on div "Text" at bounding box center [1035, 269] width 378 height 20
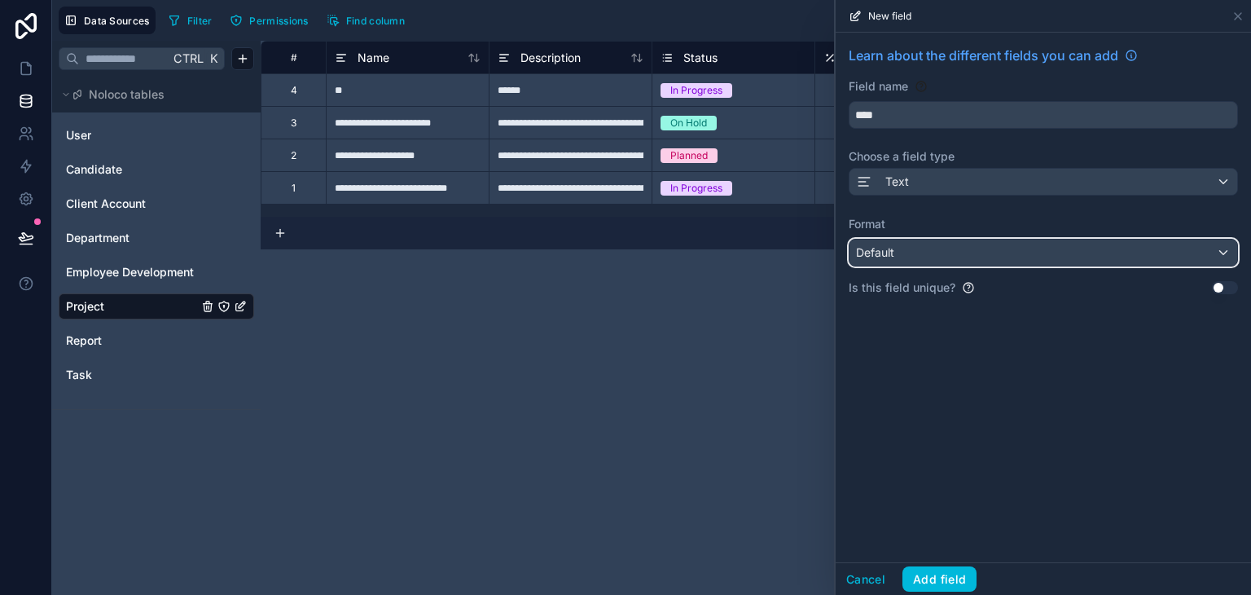
click at [958, 256] on div "Default" at bounding box center [1044, 253] width 388 height 26
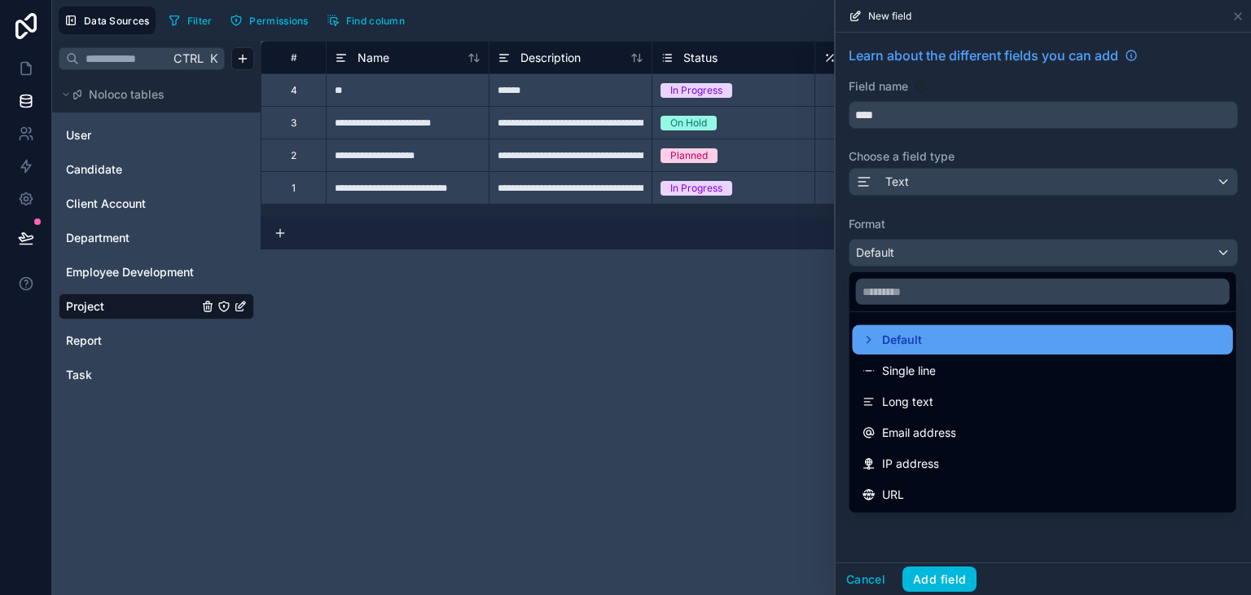
click at [949, 332] on div "Default" at bounding box center [1043, 340] width 361 height 20
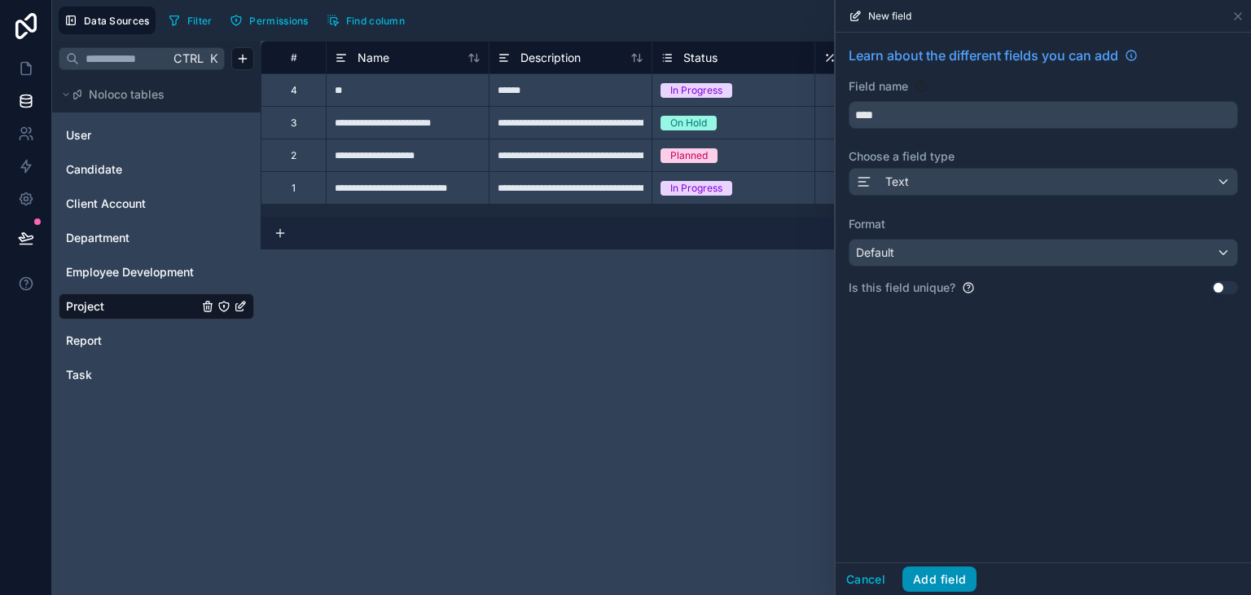
click at [942, 578] on button "Add field" at bounding box center [940, 579] width 74 height 26
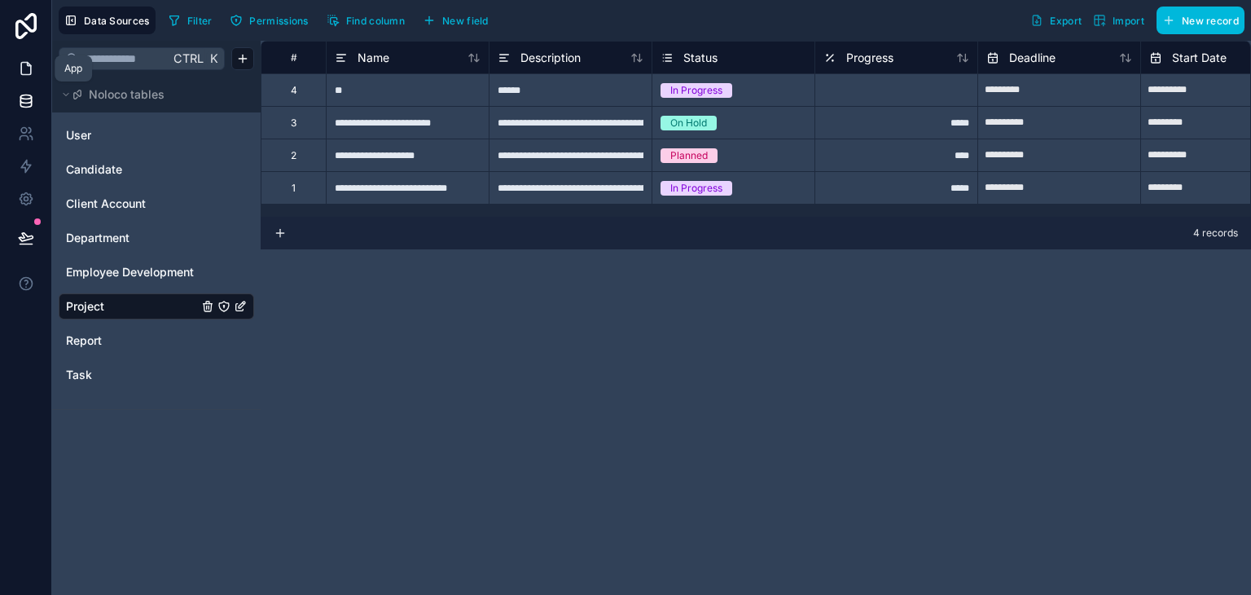
click at [33, 73] on link at bounding box center [25, 68] width 51 height 33
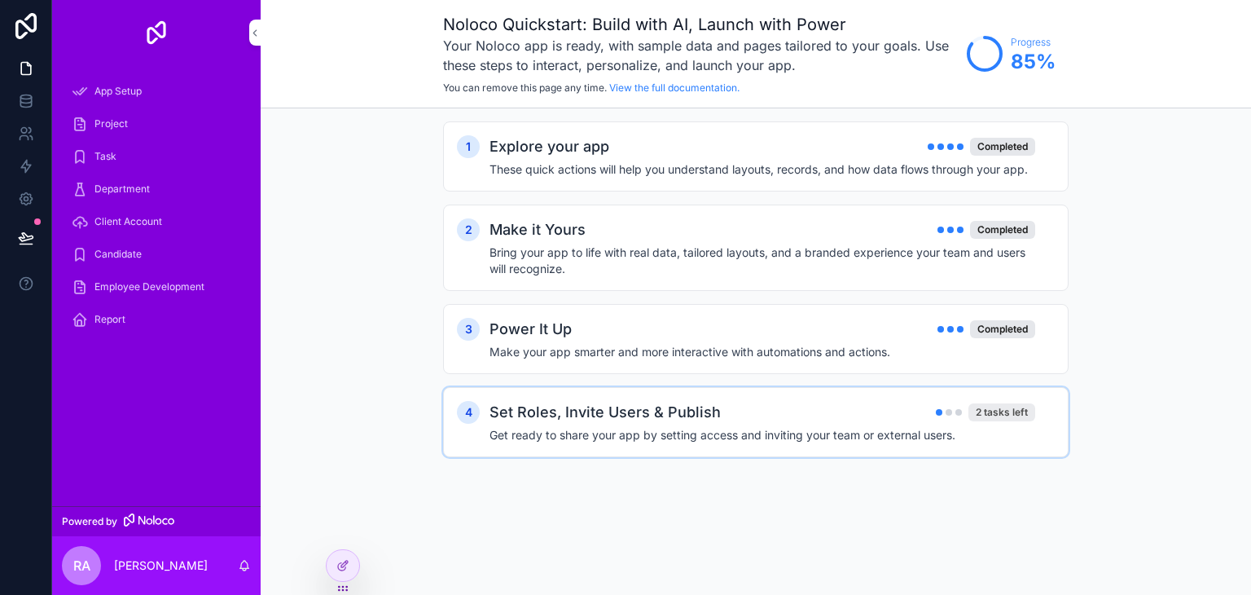
click at [997, 405] on div "2 tasks left" at bounding box center [1002, 412] width 67 height 18
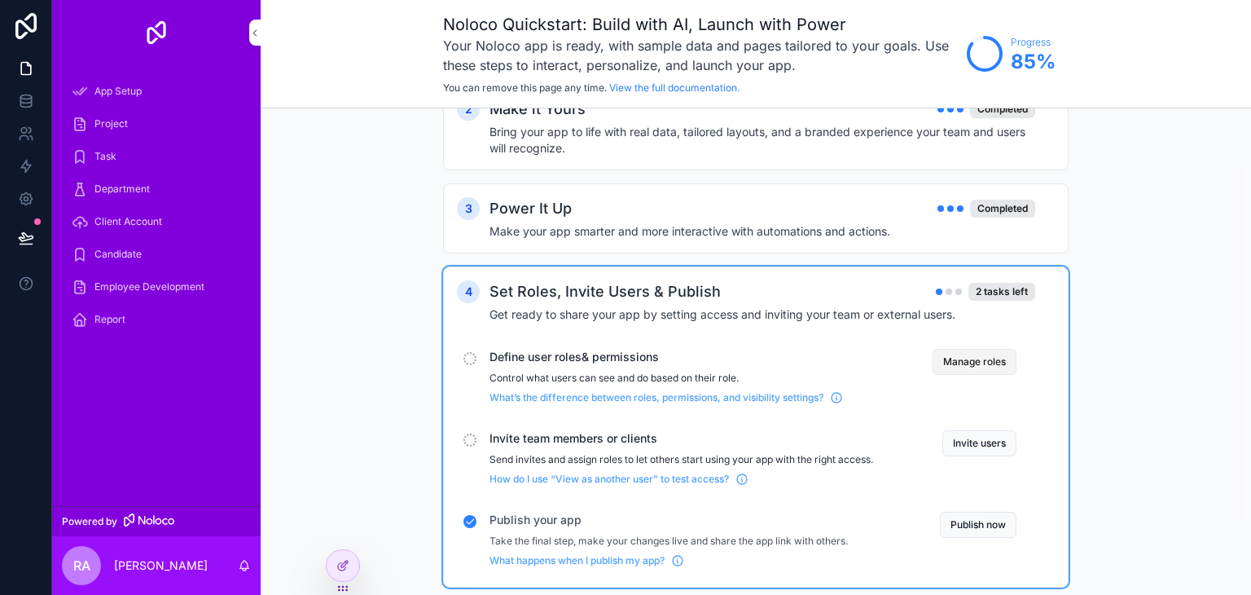
scroll to position [157, 0]
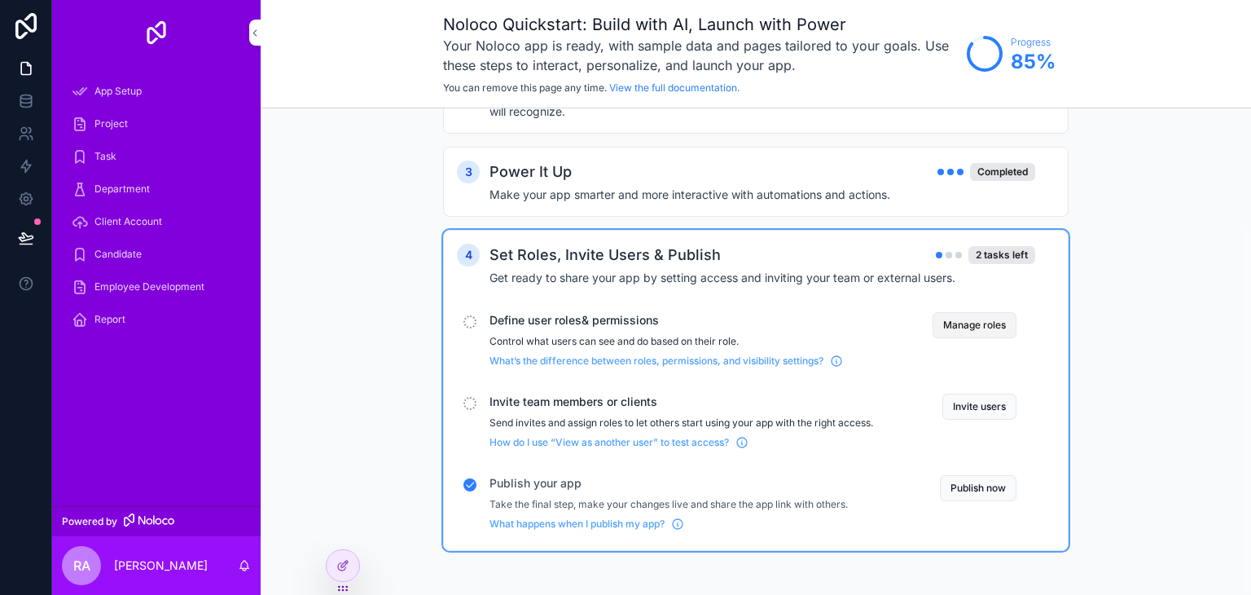
click at [975, 320] on button "Manage roles" at bounding box center [975, 325] width 84 height 26
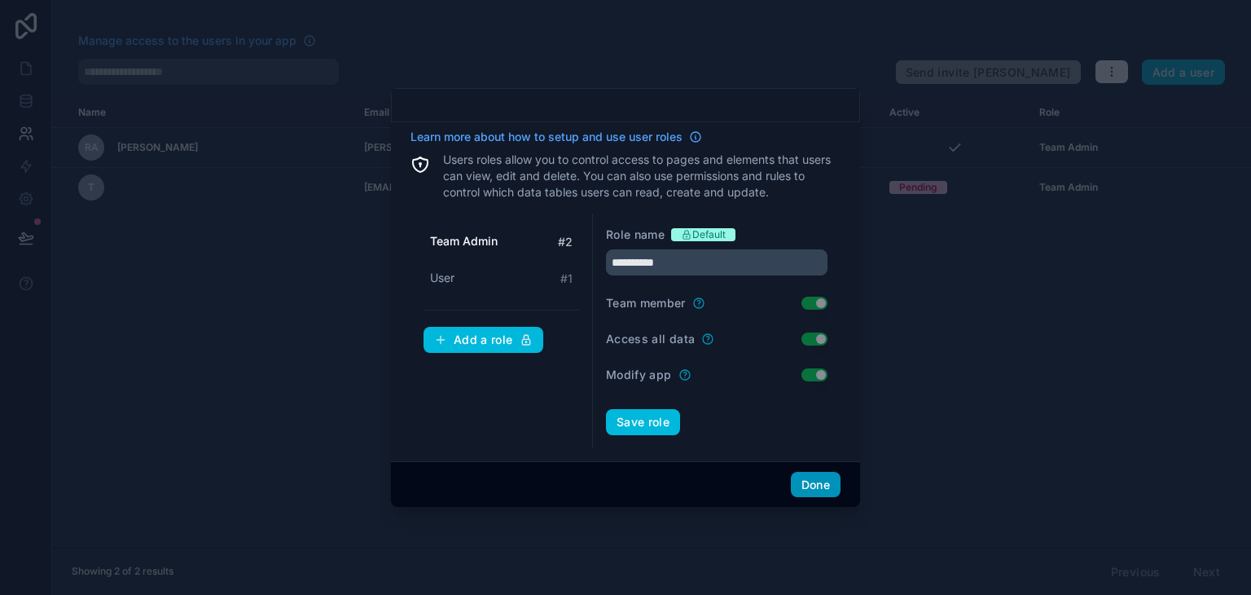
click at [833, 483] on button "Done" at bounding box center [816, 485] width 50 height 26
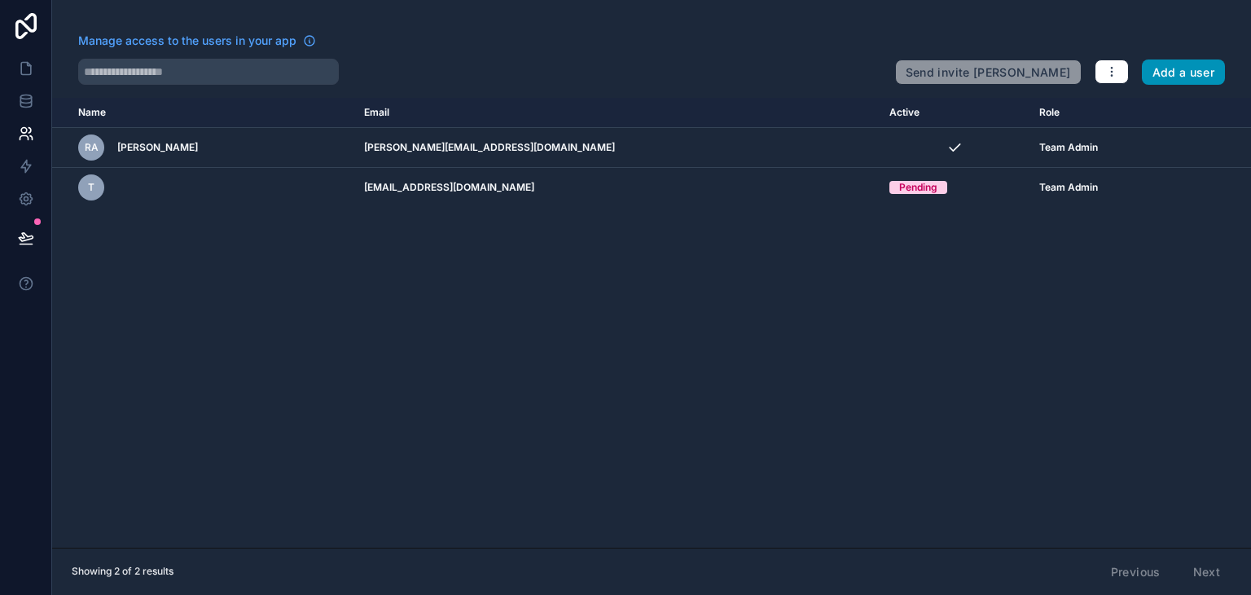
click at [1169, 77] on button "Add a user" at bounding box center [1184, 72] width 84 height 26
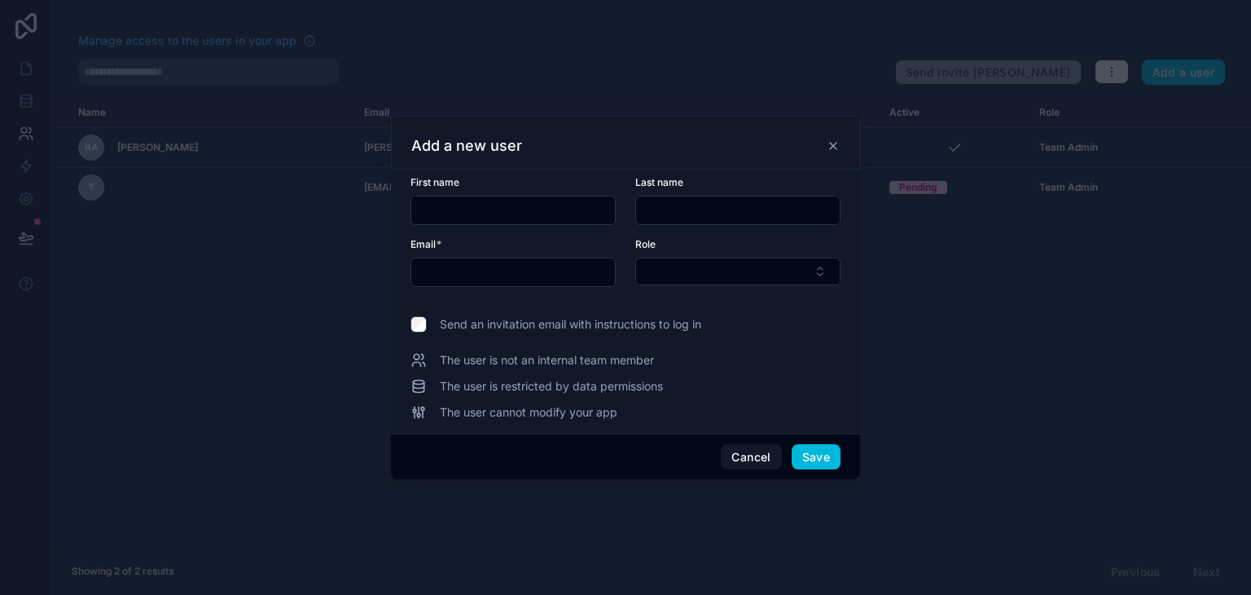
click at [569, 204] on input "text" at bounding box center [513, 210] width 204 height 23
type input "*"
click at [666, 206] on input "text" at bounding box center [738, 210] width 204 height 23
type input "*"
click at [570, 262] on input "text" at bounding box center [513, 272] width 204 height 23
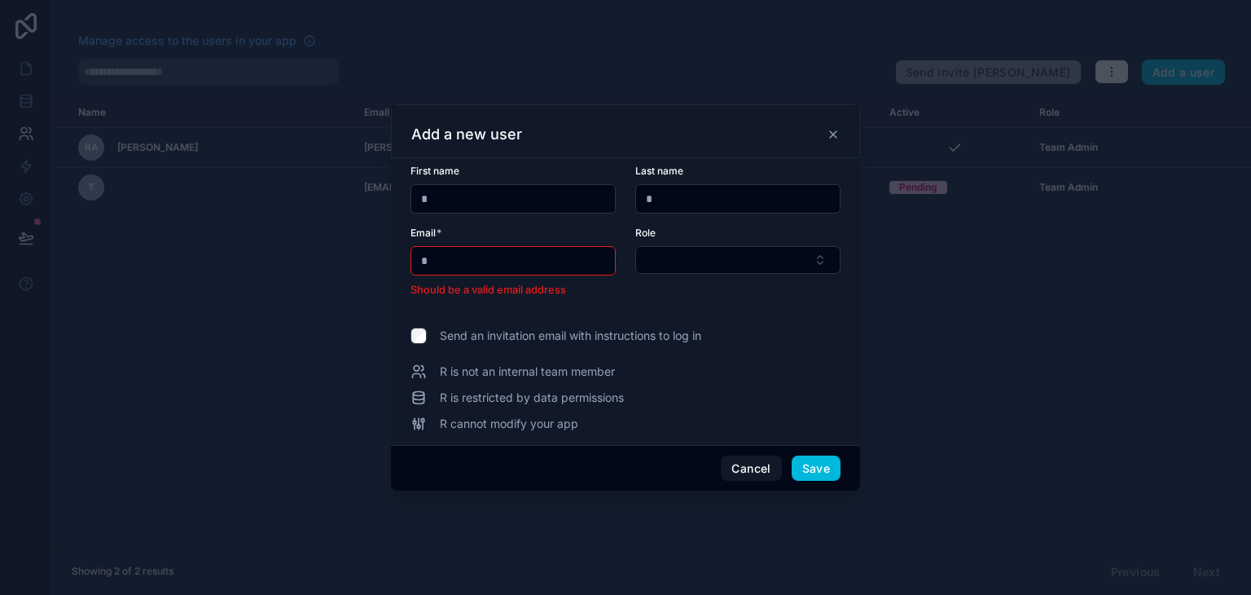
click at [554, 251] on input "*" at bounding box center [513, 260] width 204 height 23
click at [547, 266] on input "**" at bounding box center [513, 260] width 204 height 23
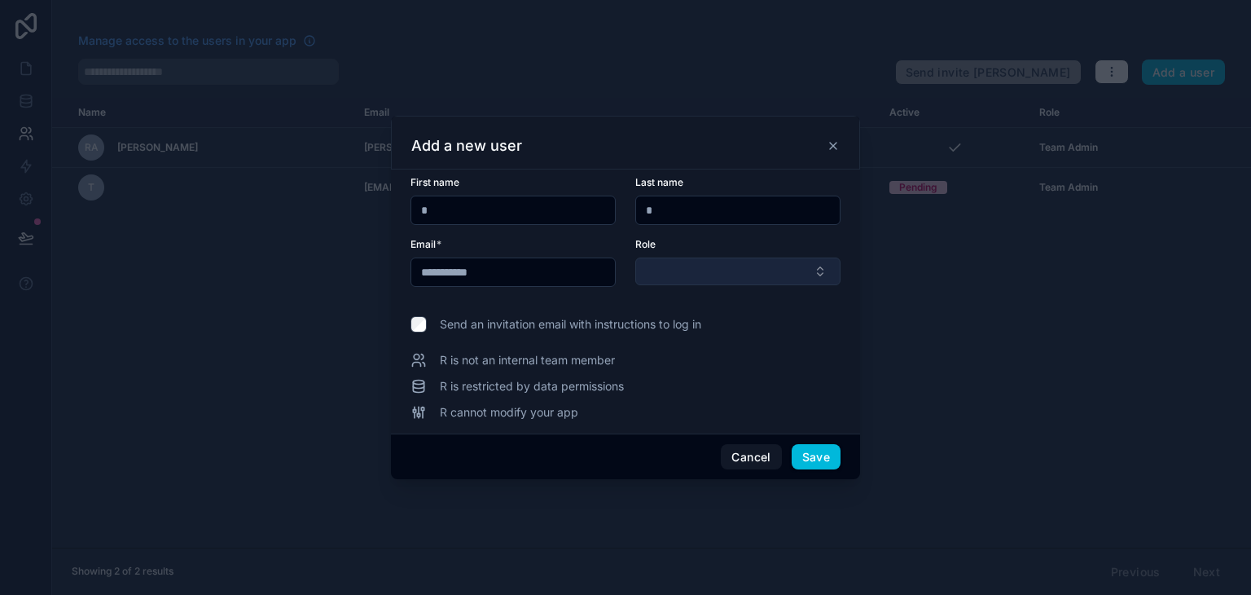
type input "**********"
click at [692, 284] on button "Select Button" at bounding box center [737, 271] width 205 height 28
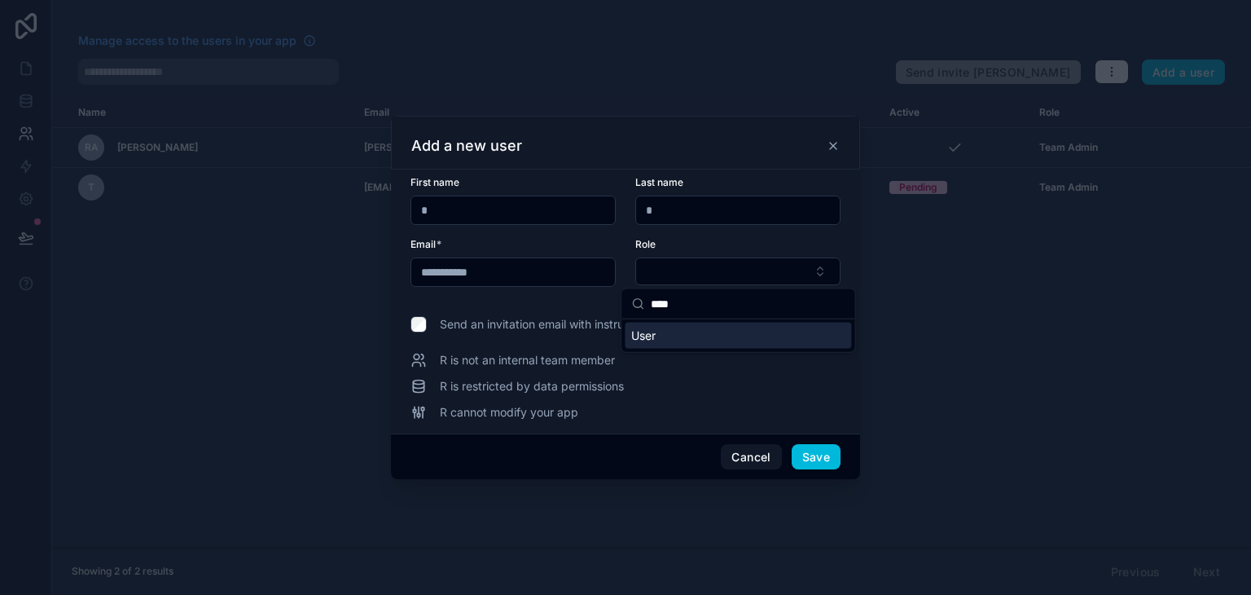
type input "****"
click at [681, 336] on div "User" at bounding box center [738, 336] width 226 height 26
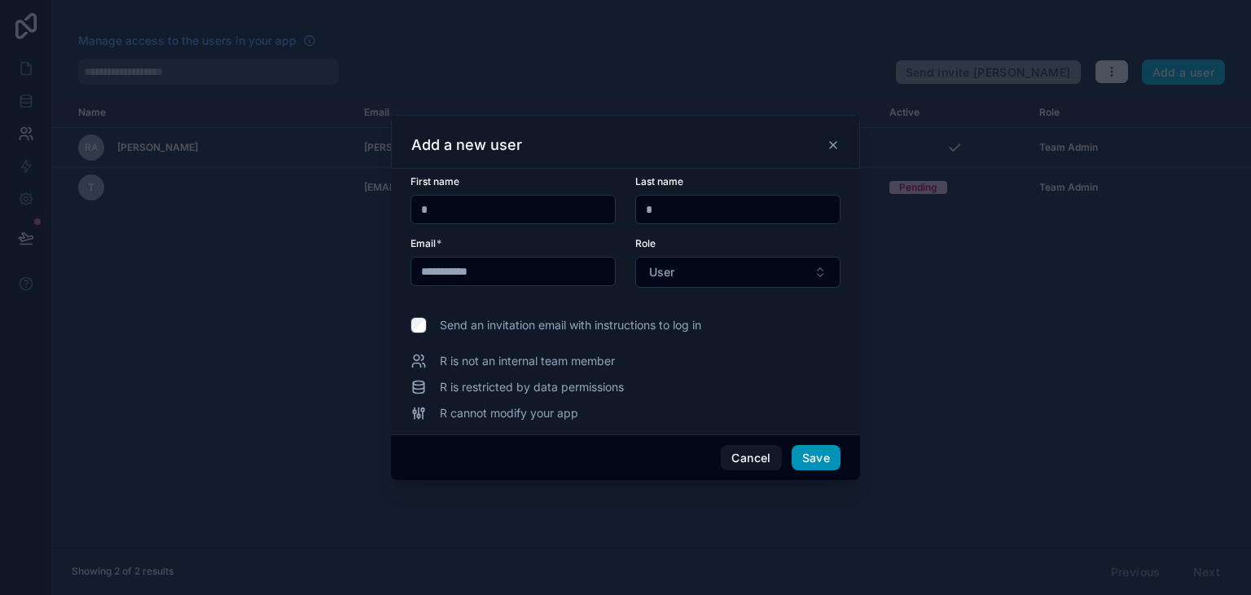
click at [818, 458] on button "Save" at bounding box center [816, 458] width 49 height 26
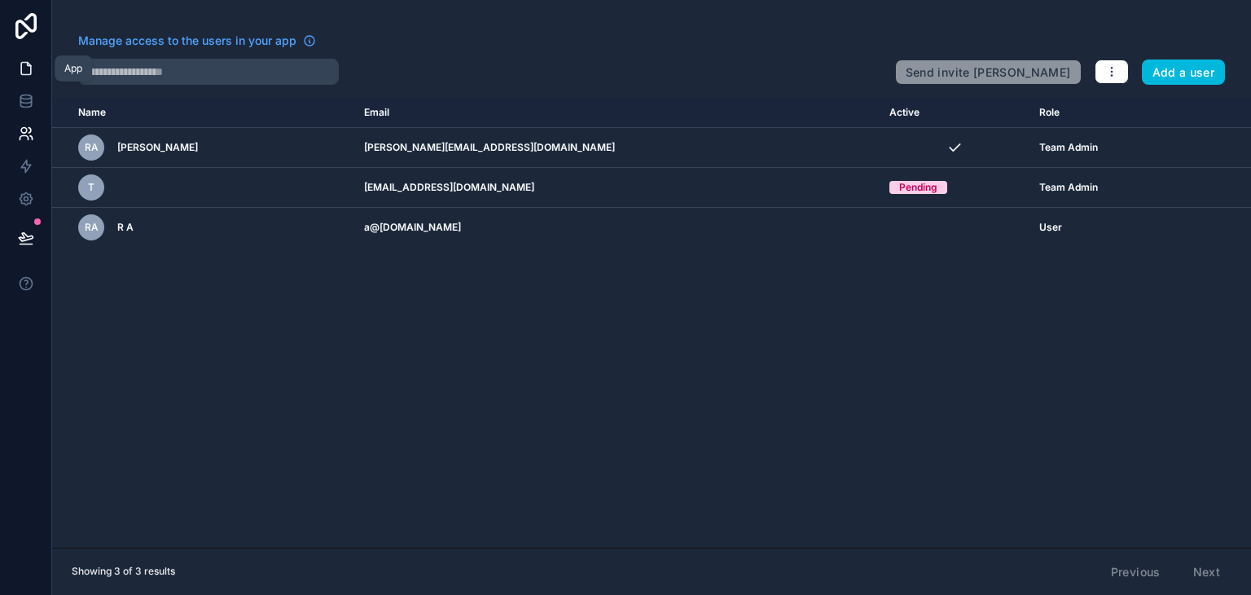
click at [21, 67] on icon at bounding box center [26, 69] width 10 height 12
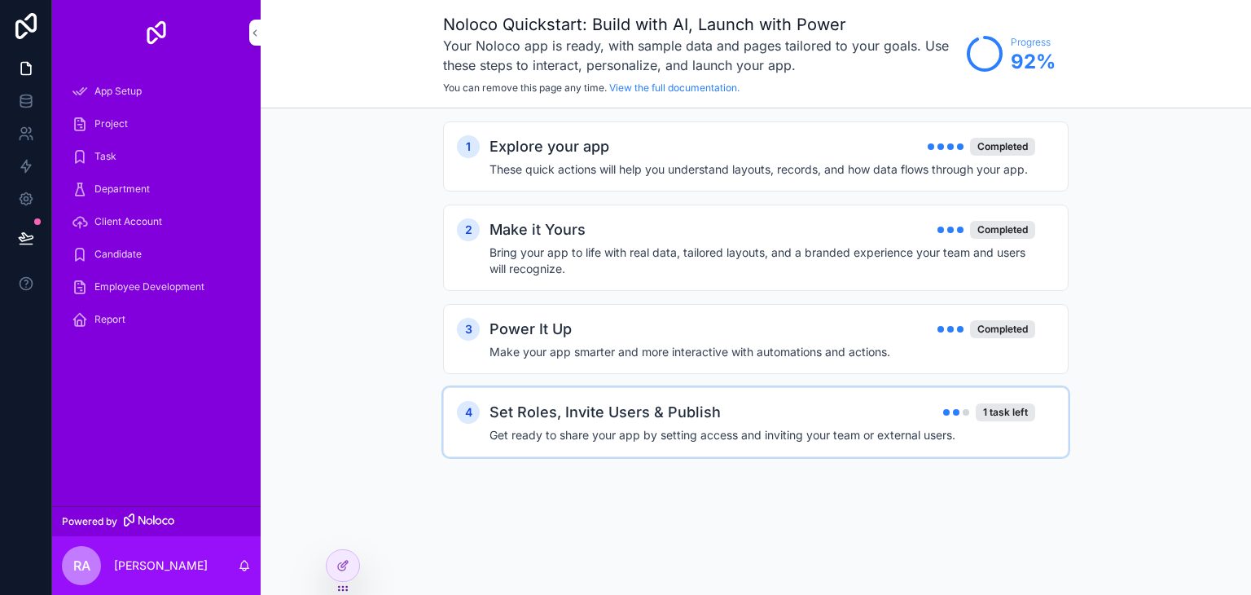
click at [1005, 401] on div "Set Roles, Invite Users & Publish 1 task left" at bounding box center [763, 412] width 546 height 23
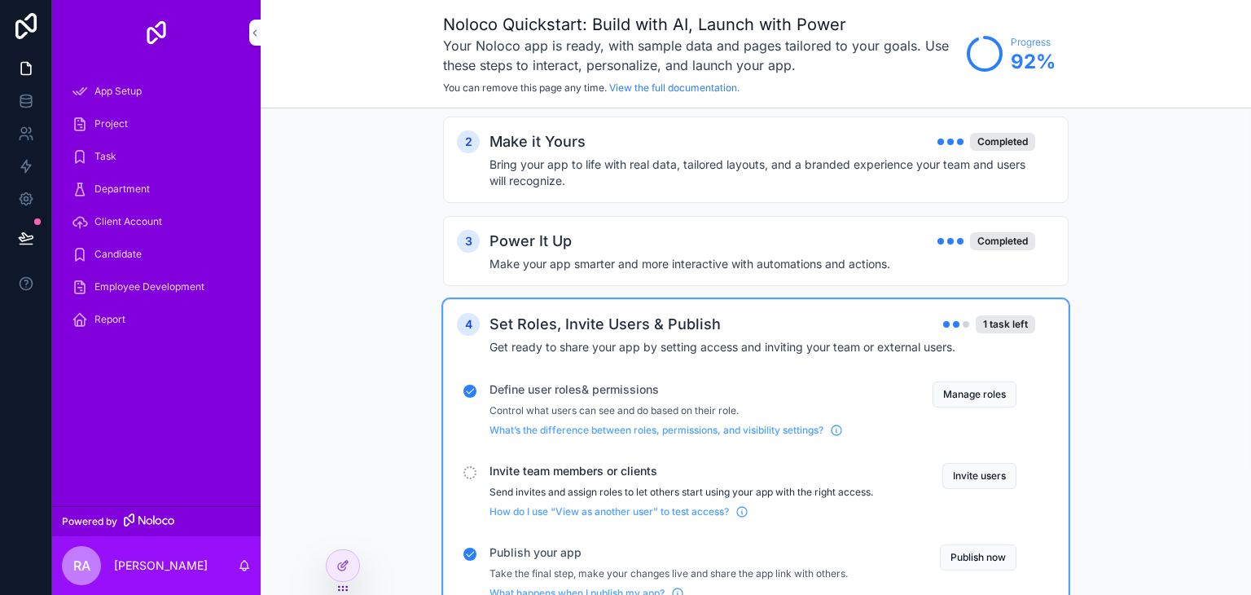
scroll to position [157, 0]
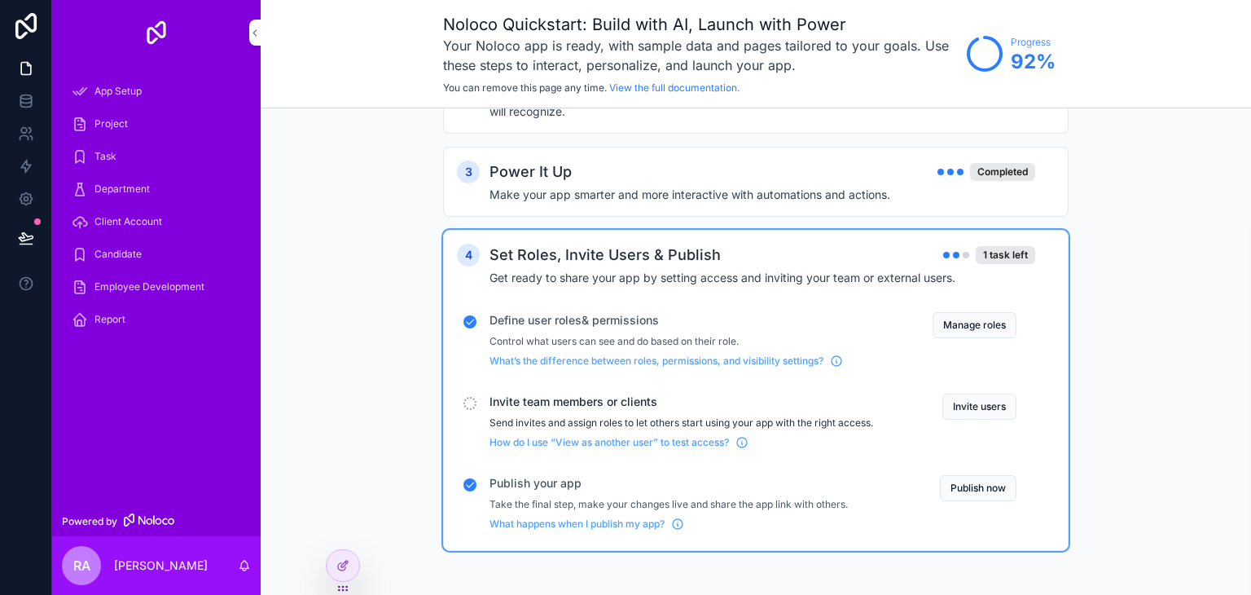
click at [1005, 398] on button "Invite users" at bounding box center [980, 406] width 74 height 26
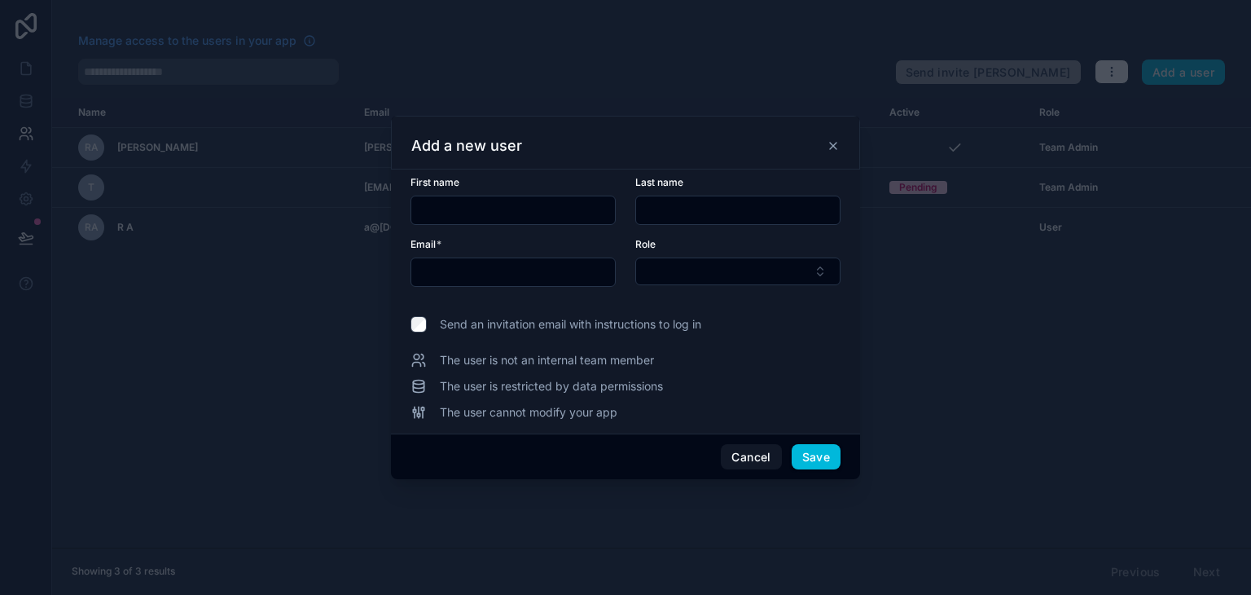
click at [482, 329] on span "Send an invitation email with instructions to log in" at bounding box center [571, 324] width 262 height 16
click at [828, 456] on button "Save" at bounding box center [816, 457] width 49 height 26
click at [833, 149] on icon at bounding box center [833, 145] width 13 height 13
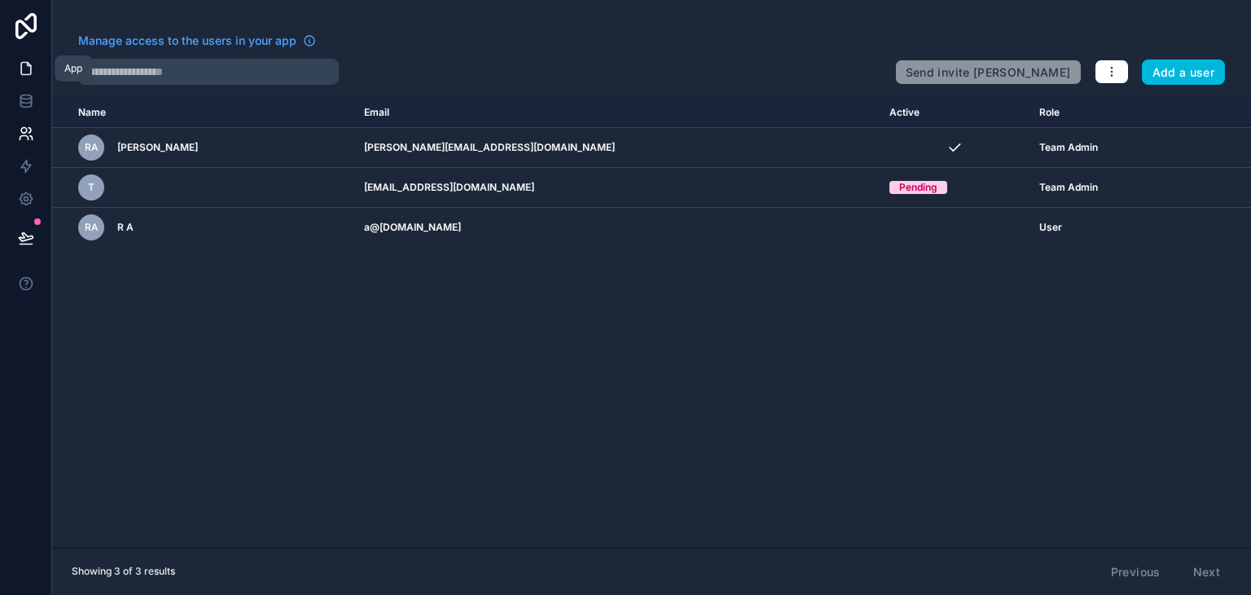
click at [31, 76] on icon at bounding box center [26, 68] width 16 height 16
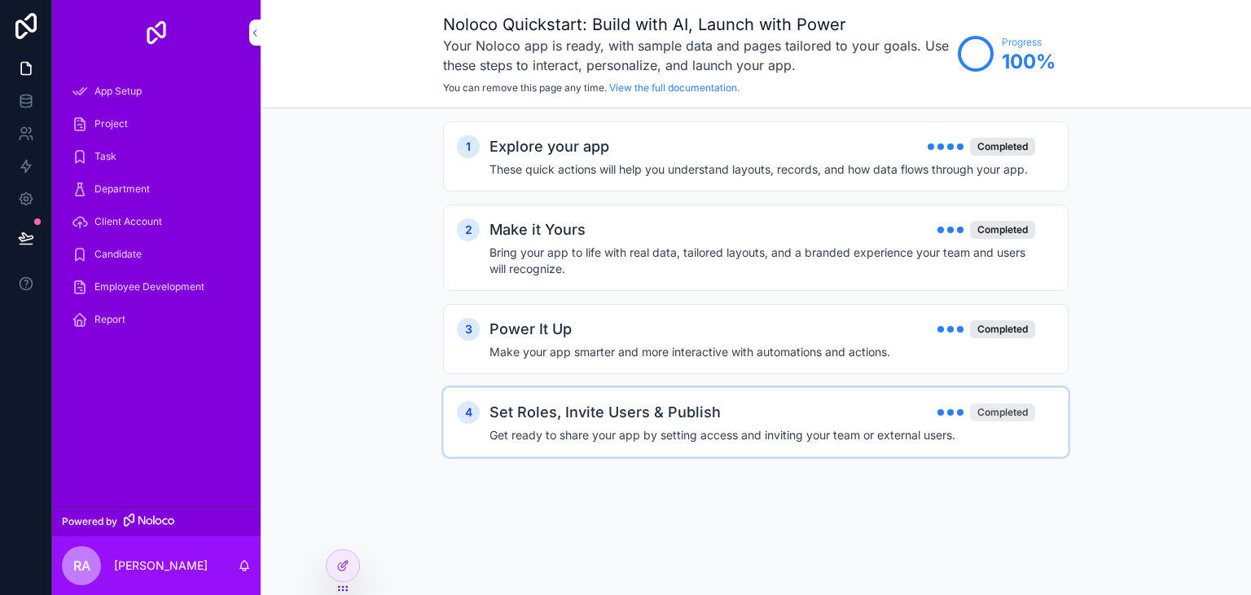
click at [1029, 411] on div "Completed" at bounding box center [1002, 412] width 65 height 18
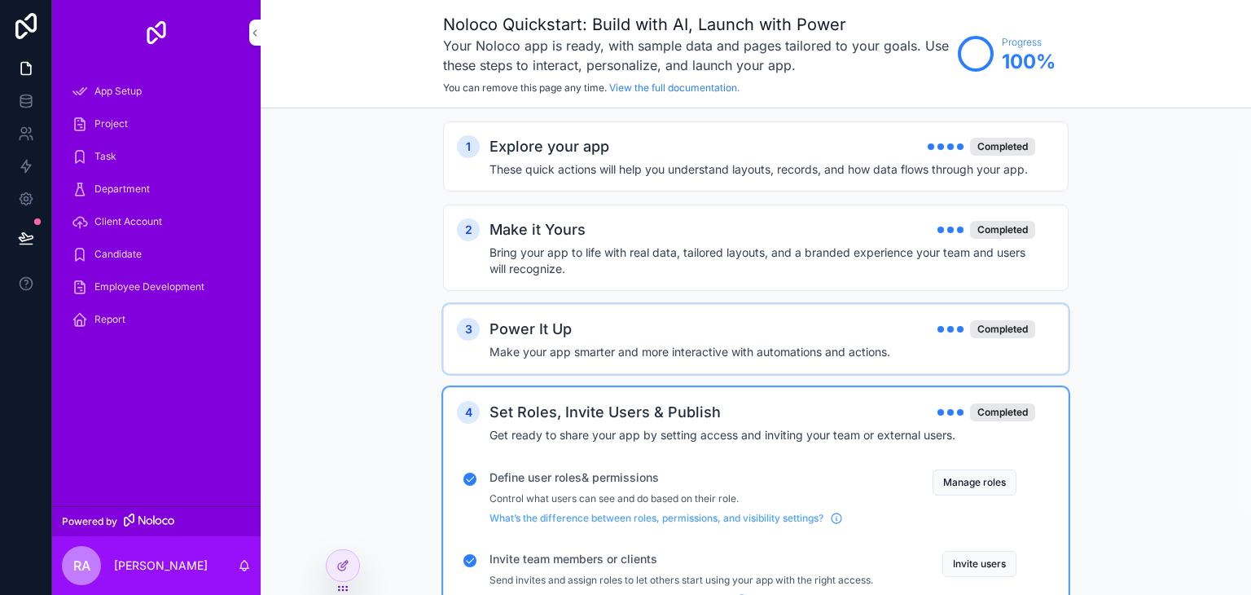
scroll to position [157, 0]
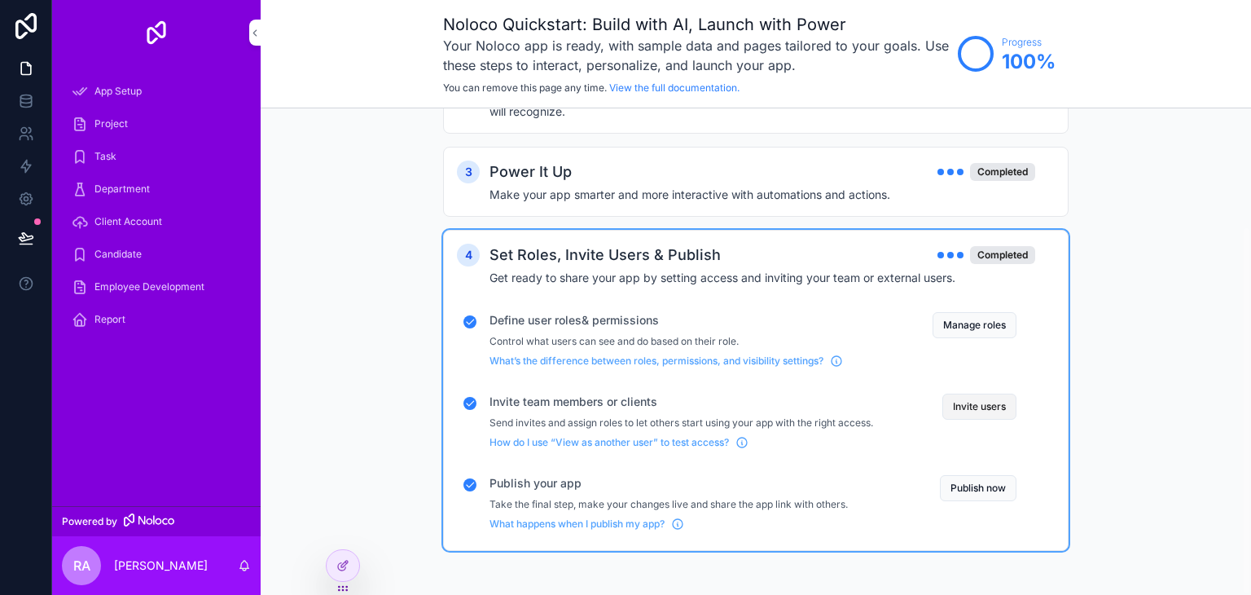
click at [984, 398] on button "Invite users" at bounding box center [980, 406] width 74 height 26
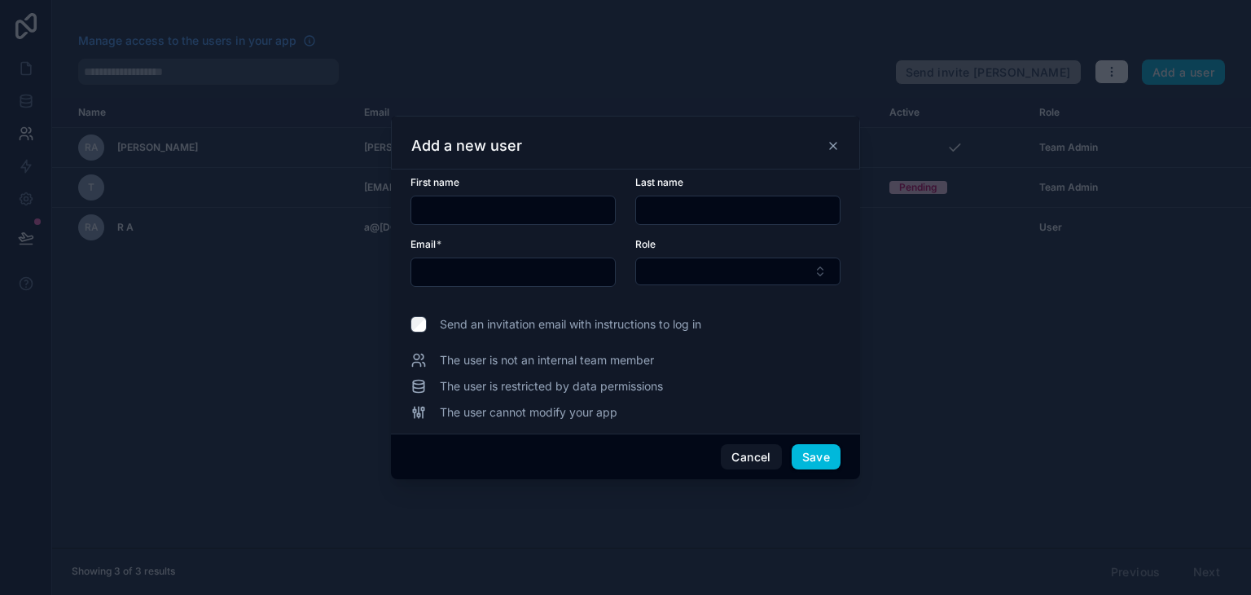
click at [453, 206] on input "text" at bounding box center [513, 210] width 204 height 23
click at [544, 284] on div at bounding box center [513, 271] width 205 height 29
click at [543, 277] on input "text" at bounding box center [513, 272] width 204 height 23
type input "**********"
click at [552, 204] on input "text" at bounding box center [513, 210] width 204 height 23
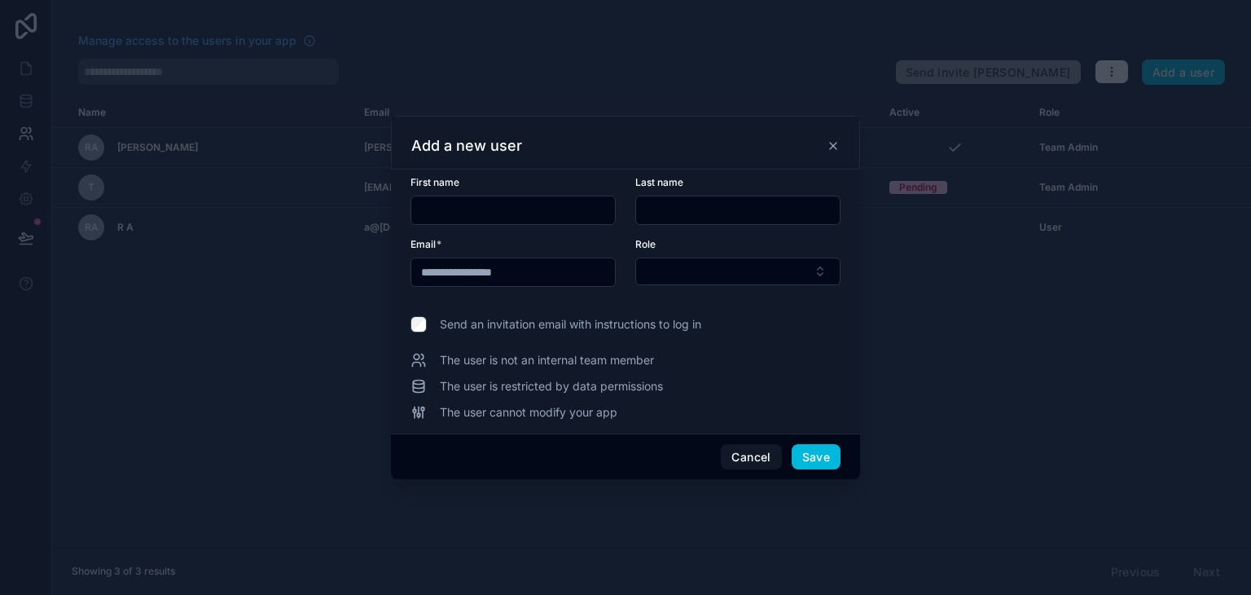
type input "*"
type input "*****"
click at [677, 281] on button "Select Button" at bounding box center [737, 271] width 205 height 28
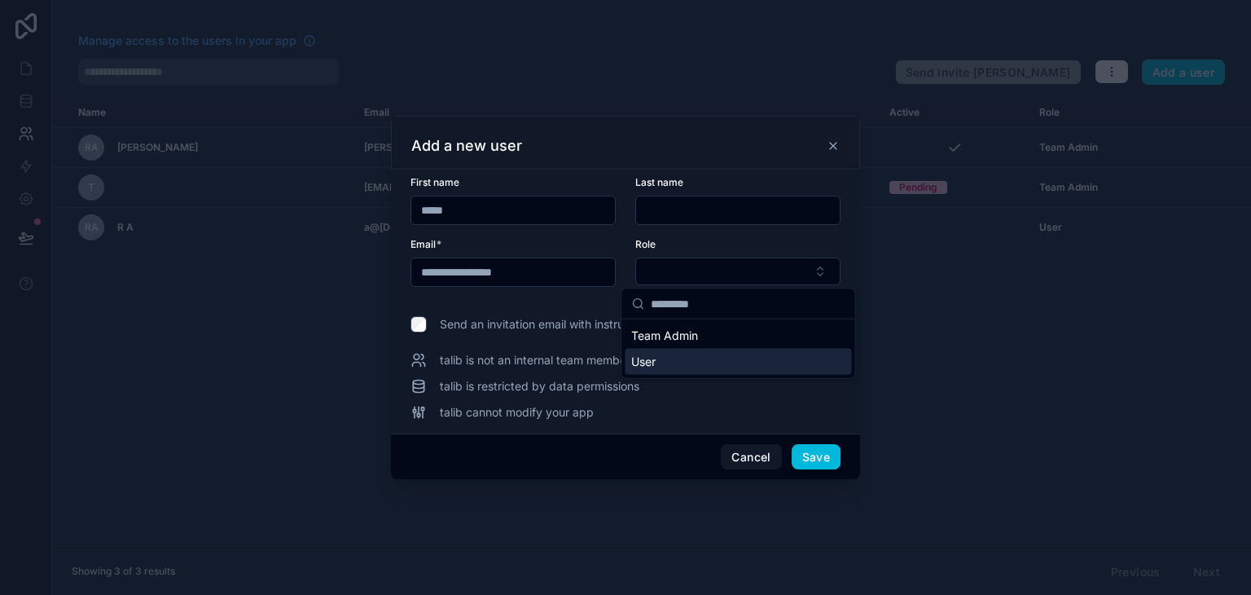
click at [693, 353] on div "User" at bounding box center [738, 362] width 226 height 26
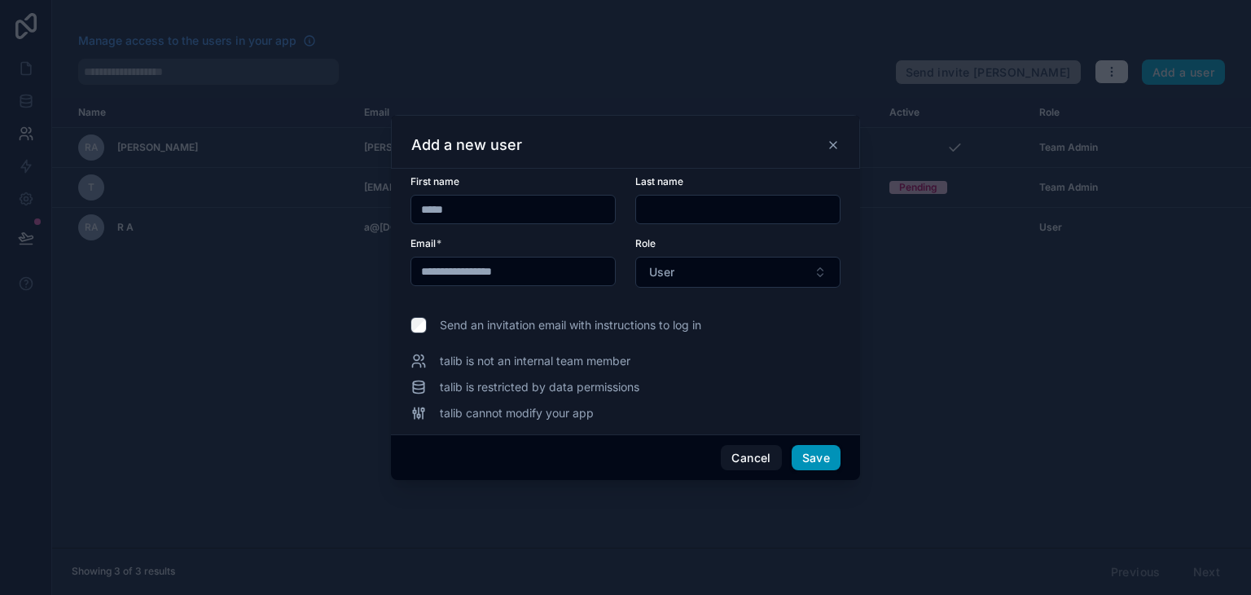
click at [830, 456] on button "Save" at bounding box center [816, 458] width 49 height 26
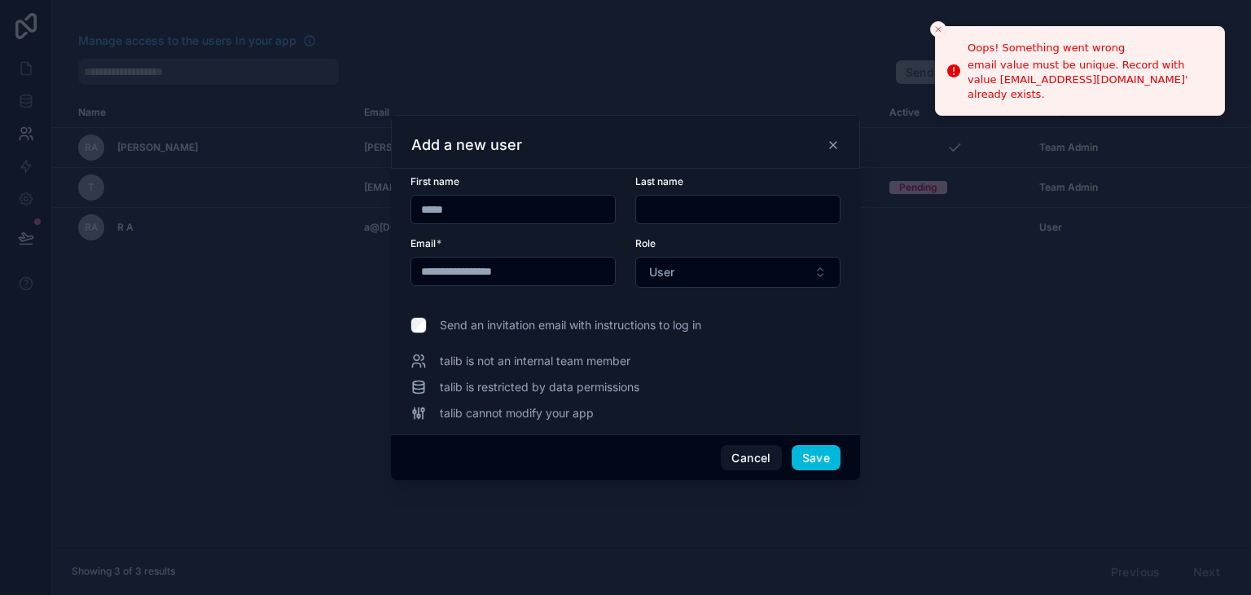
click at [424, 314] on div "**********" at bounding box center [626, 298] width 430 height 246
click at [810, 464] on button "Save" at bounding box center [816, 458] width 49 height 26
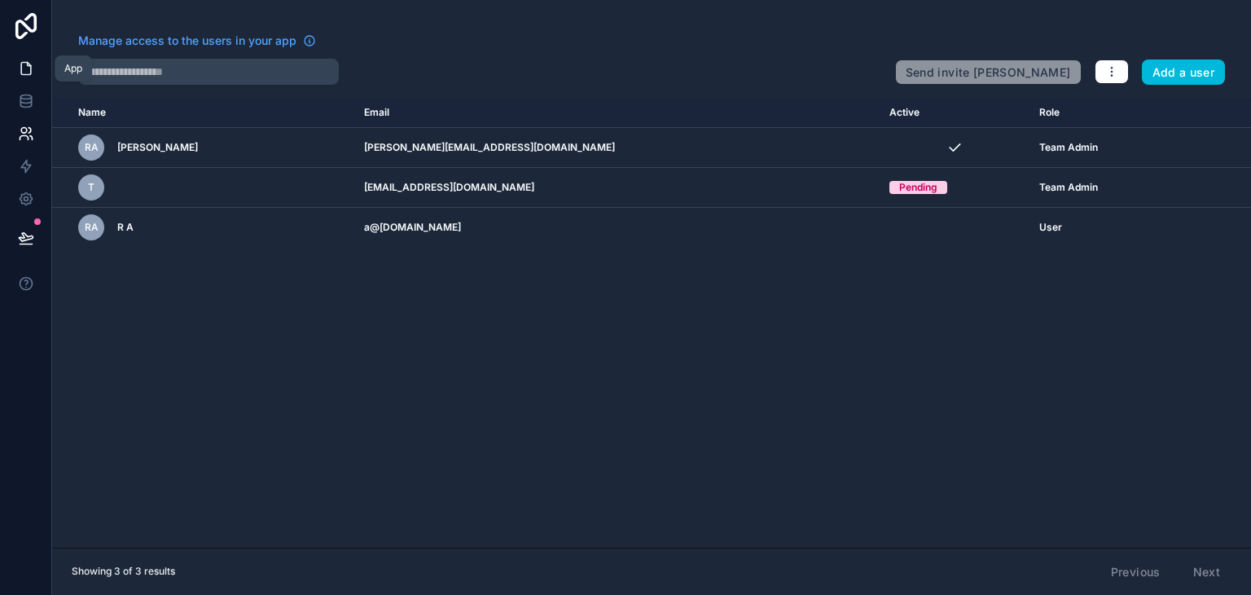
click at [17, 58] on link at bounding box center [25, 68] width 51 height 33
